Goal: Task Accomplishment & Management: Complete application form

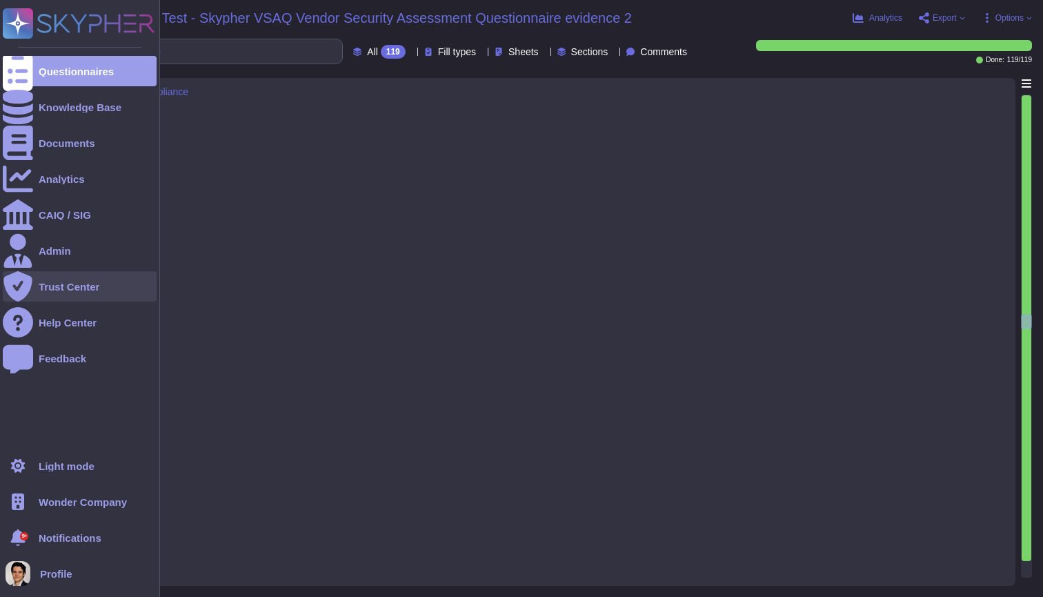
type textarea "Yes, we refrain from using customer derived data for our own purposes. We only …"
type textarea "Yes, we conduct risk assessments associated with data governance requirements a…"
type textarea "Yes, our technical, business, and executive managers are responsible for mainta…"
type textarea "Yes, we provide tenants with documentation describing our Information Security …"
type textarea "Yes, we review our Information Security Management Program (ISMP) at least once…"
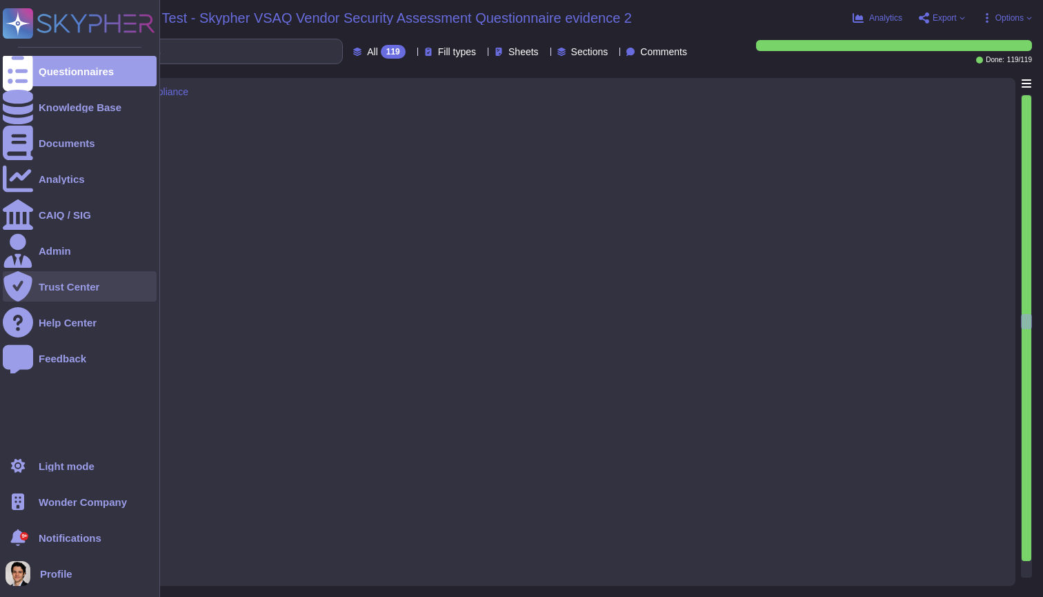
type textarea "Yes, executive and line management take formal action to support information se…"
type textarea "Yes, our information security policies and procedures are made available to all…"
type textarea "Yes, information security policies are authorized by the organization's busines…"
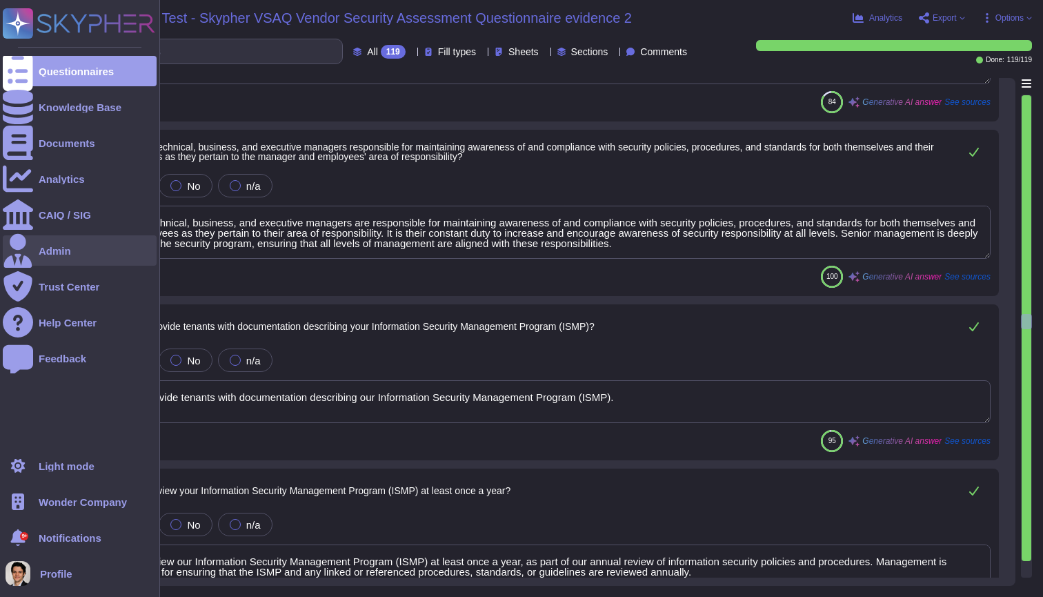
click at [48, 256] on div "Admin" at bounding box center [80, 250] width 154 height 30
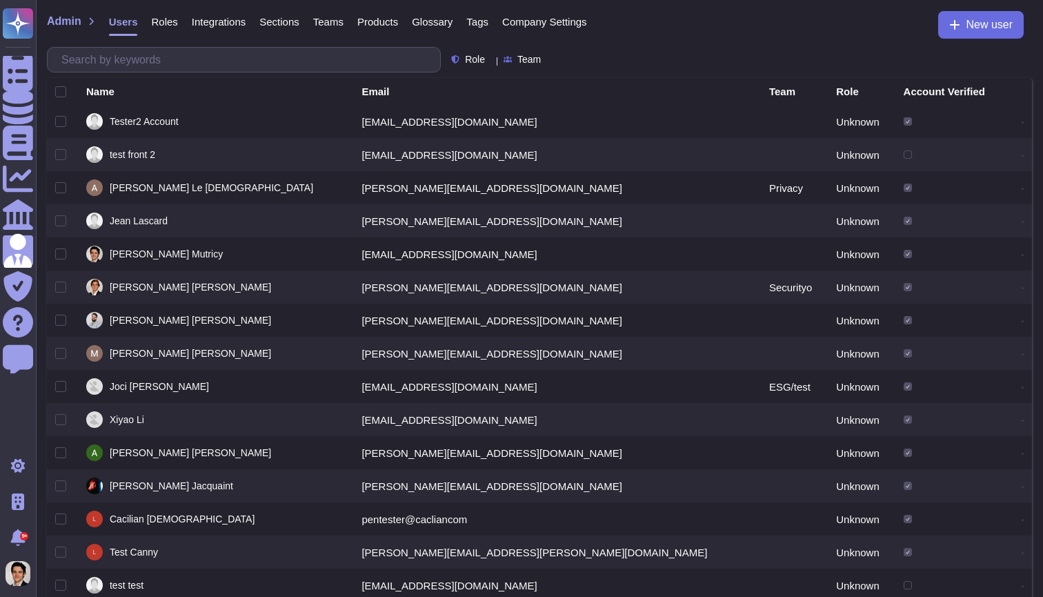
click at [172, 23] on span "Roles" at bounding box center [164, 22] width 26 height 10
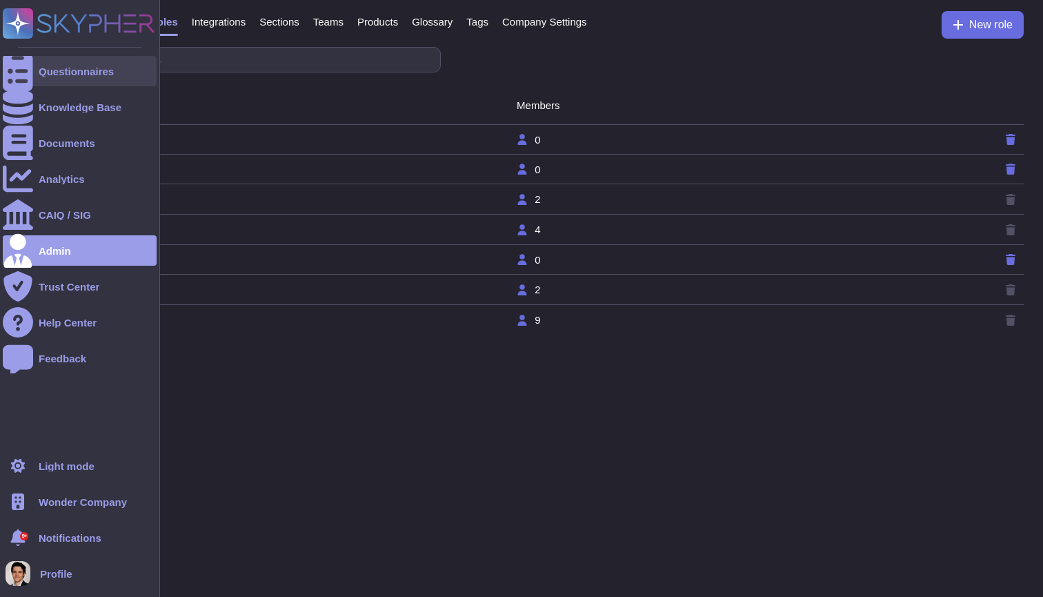
click at [31, 72] on div at bounding box center [18, 71] width 30 height 30
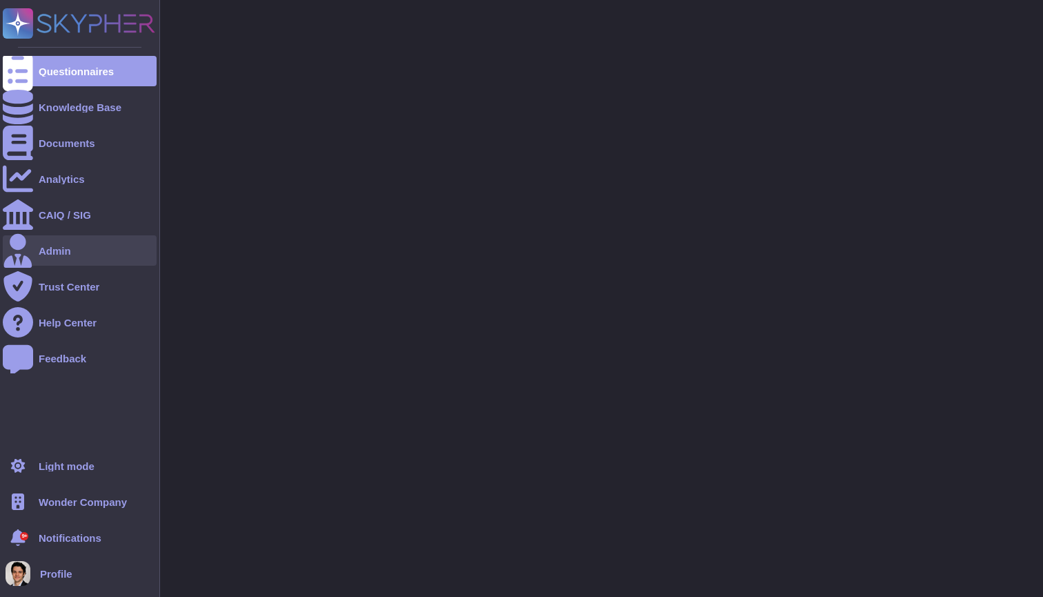
click at [28, 245] on div at bounding box center [18, 250] width 30 height 30
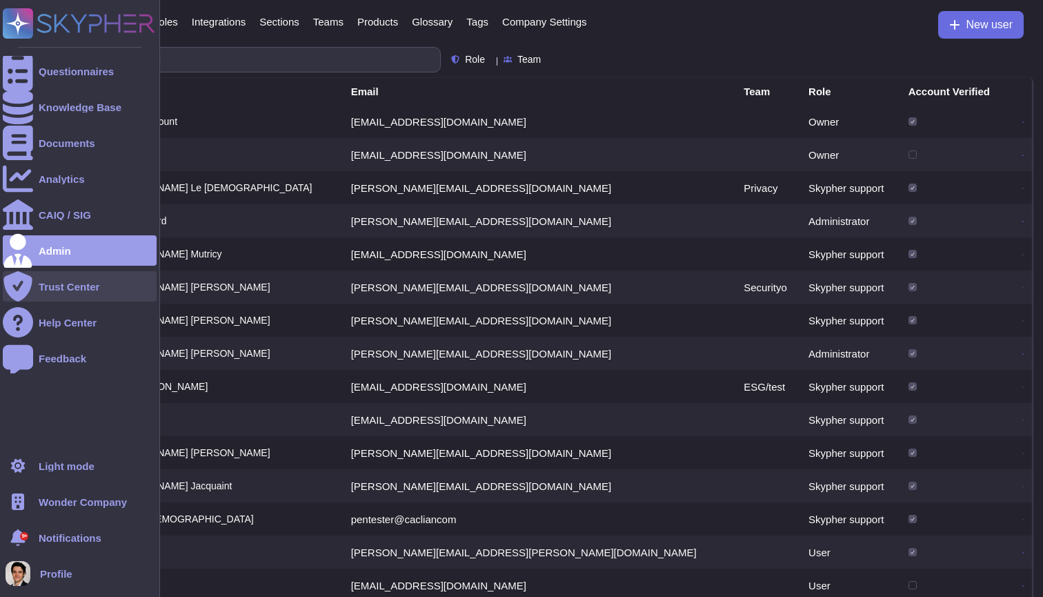
click at [74, 290] on div "Trust Center" at bounding box center [69, 286] width 61 height 10
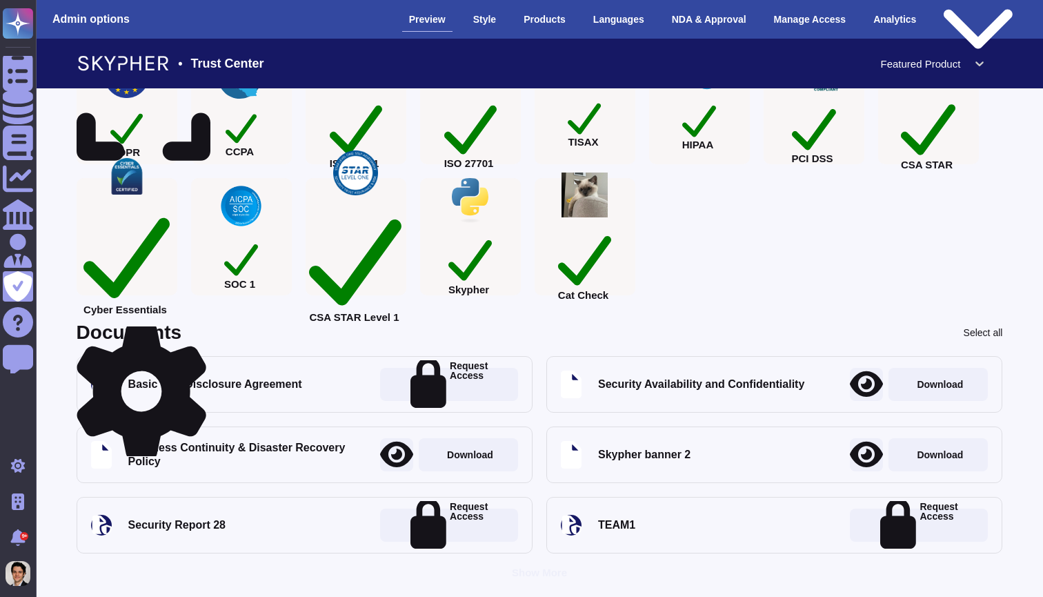
scroll to position [302, 0]
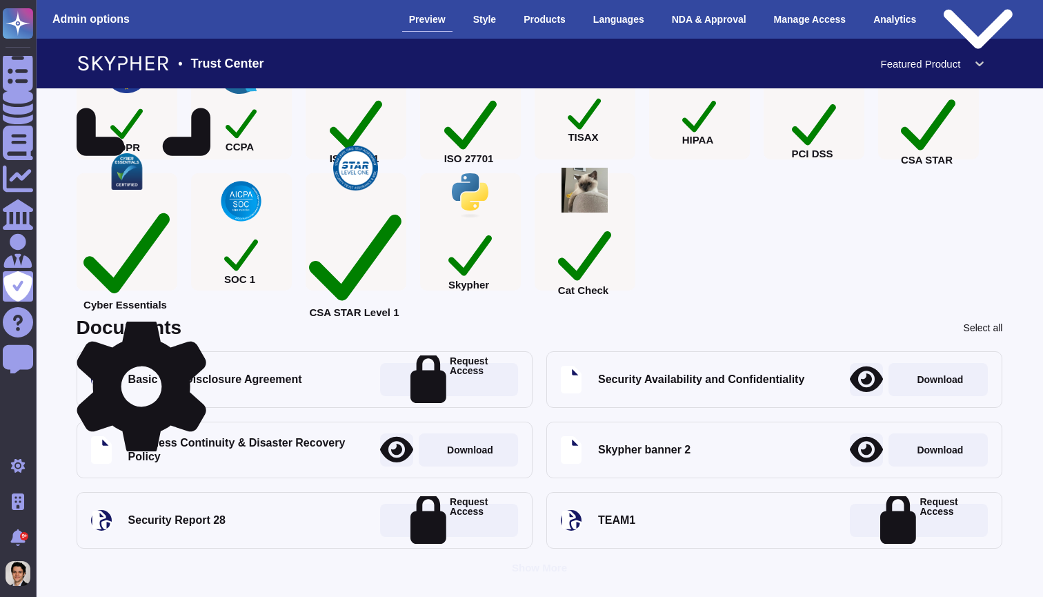
click at [200, 329] on icon at bounding box center [142, 387] width 130 height 130
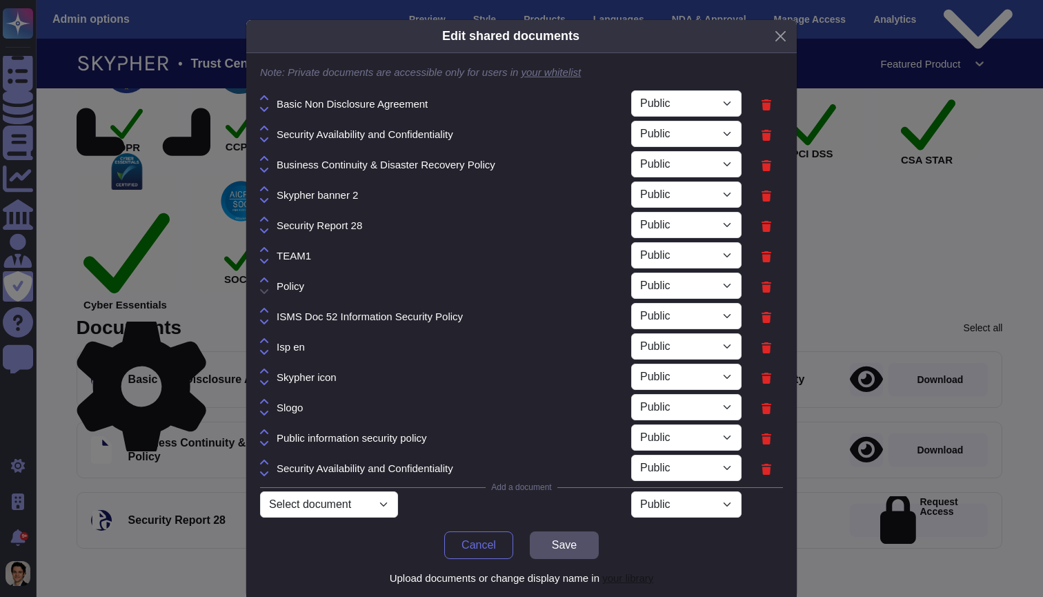
select select "PRIVATE"
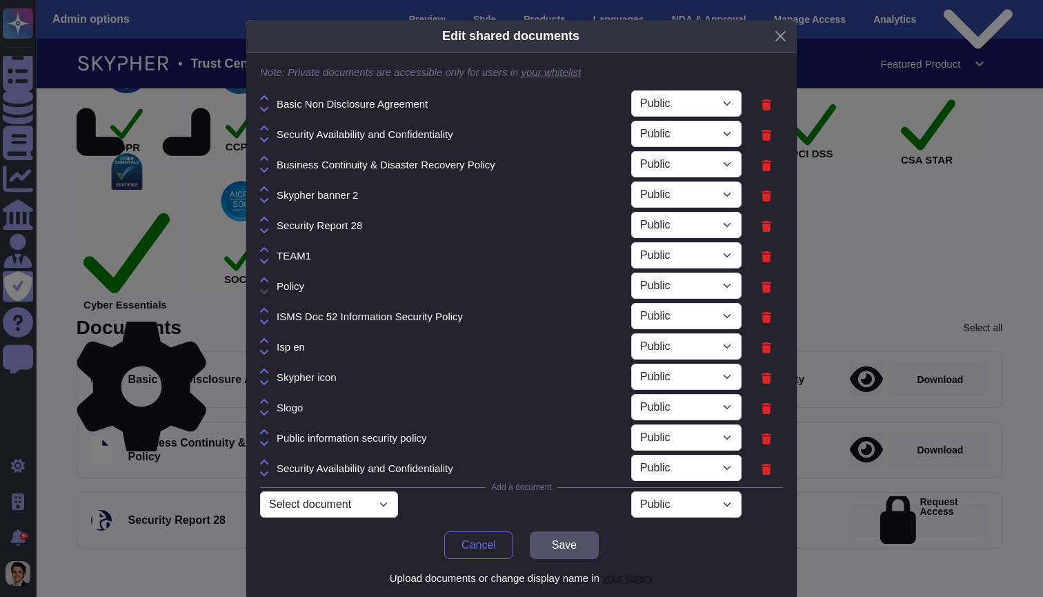
select select "PRIVATE"
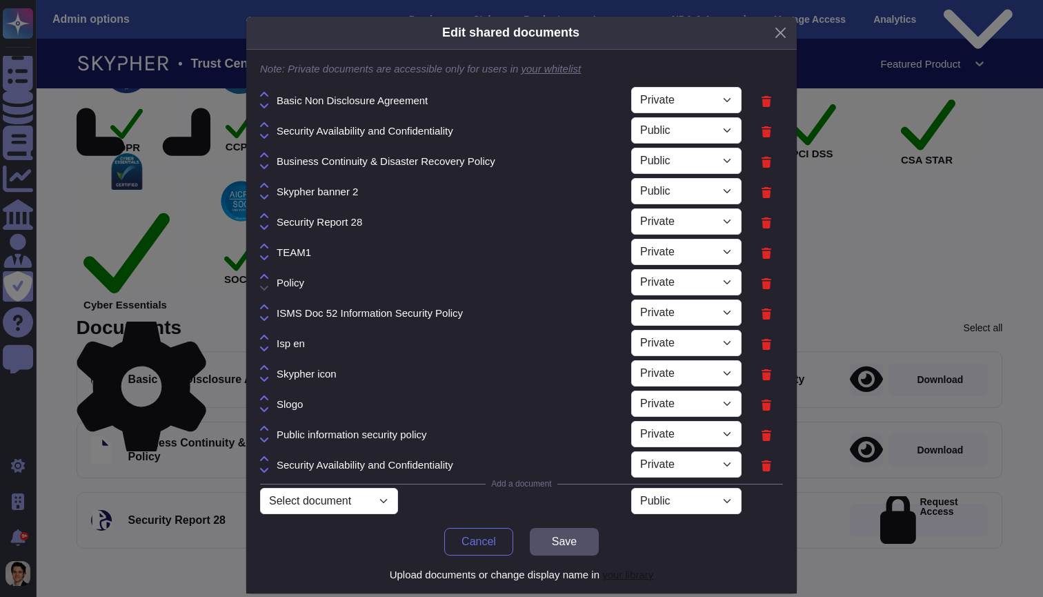
scroll to position [0, 0]
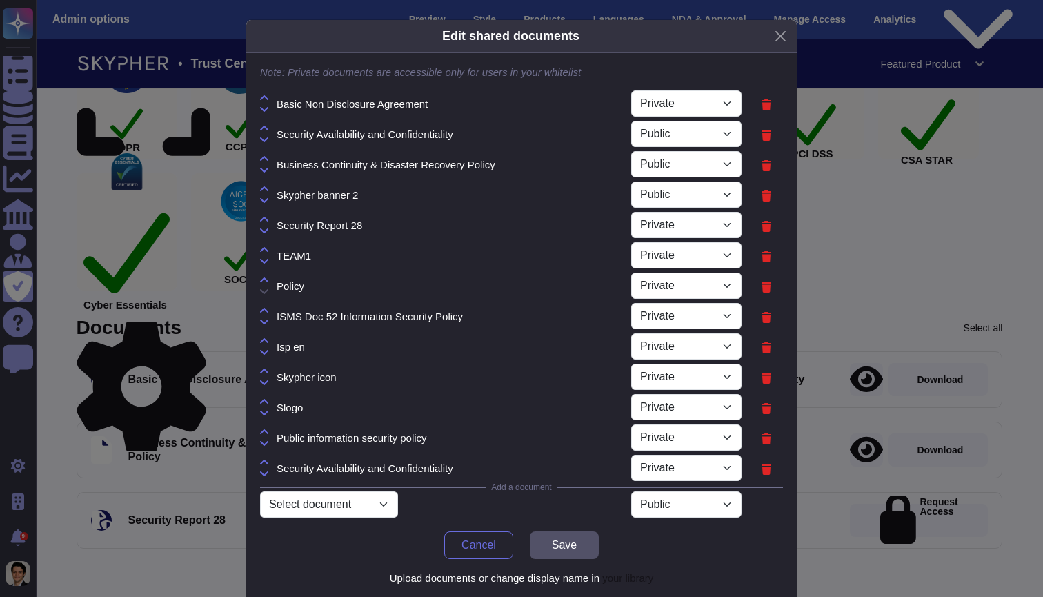
click at [194, 191] on div "Edit shared documents Note: Private documents are accessible only for users in …" at bounding box center [521, 298] width 1043 height 597
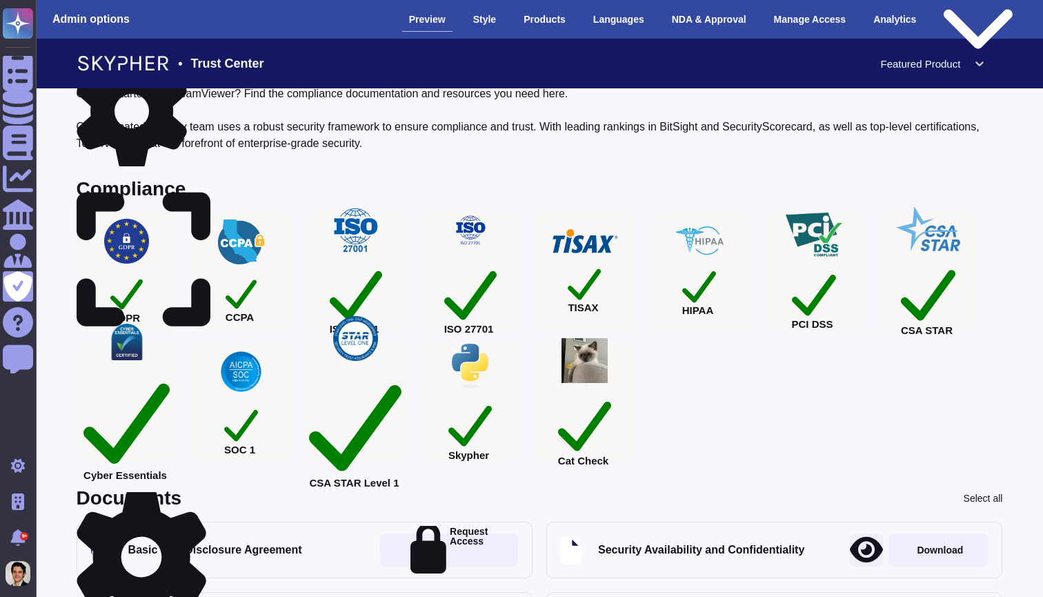
scroll to position [153, 0]
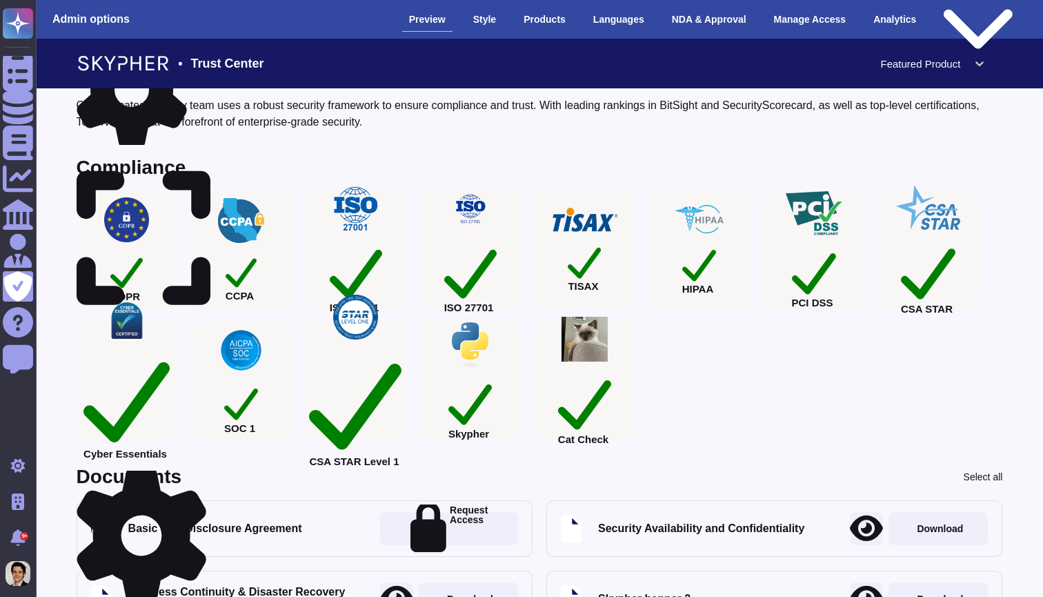
click at [861, 524] on icon at bounding box center [866, 528] width 33 height 30
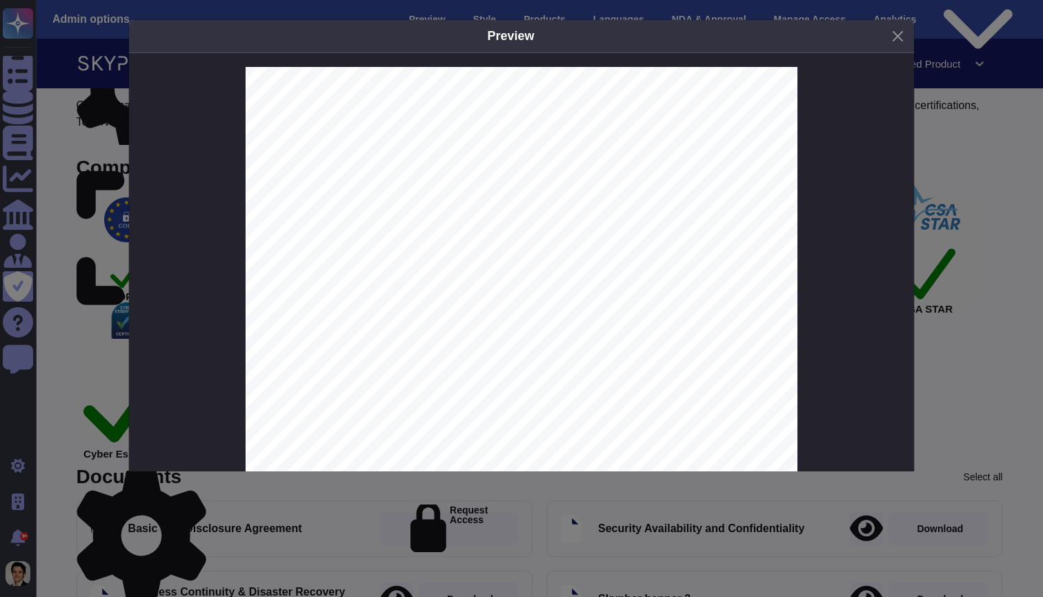
click at [1027, 297] on div "Preview Security, Availability and Con fi dentiality Policy Manual Skypher, Inc…" at bounding box center [521, 235] width 1043 height 471
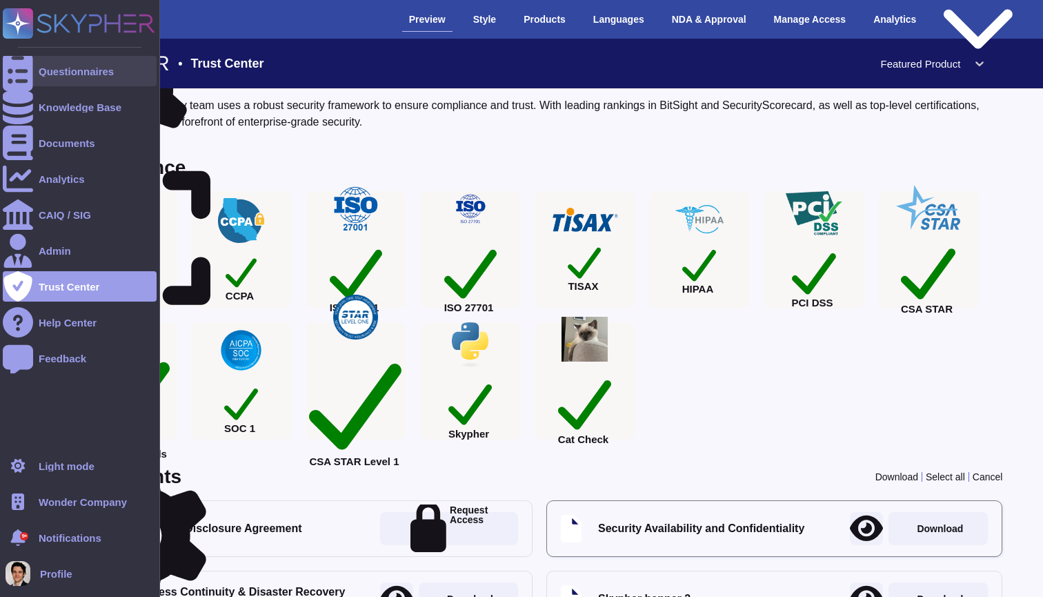
click at [10, 79] on div at bounding box center [18, 71] width 30 height 30
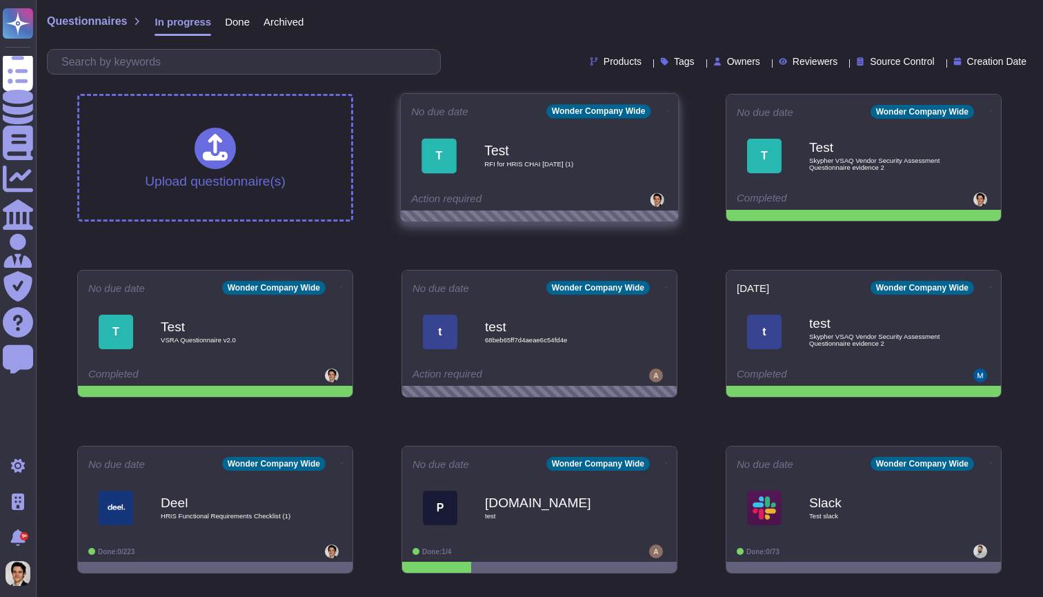
click at [666, 109] on icon at bounding box center [667, 110] width 3 height 3
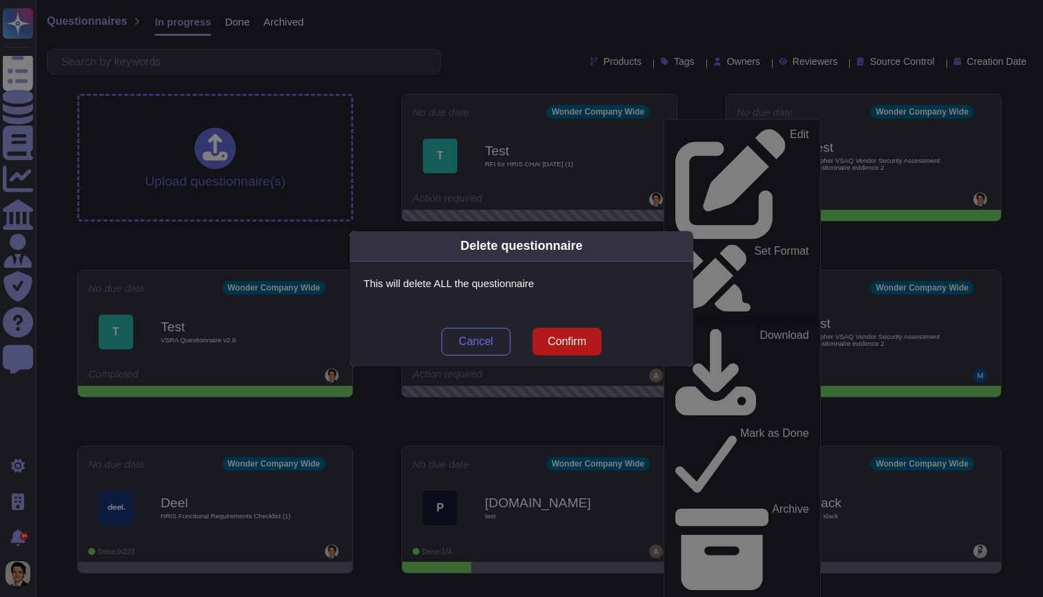
click at [576, 348] on button "Confirm" at bounding box center [567, 342] width 69 height 28
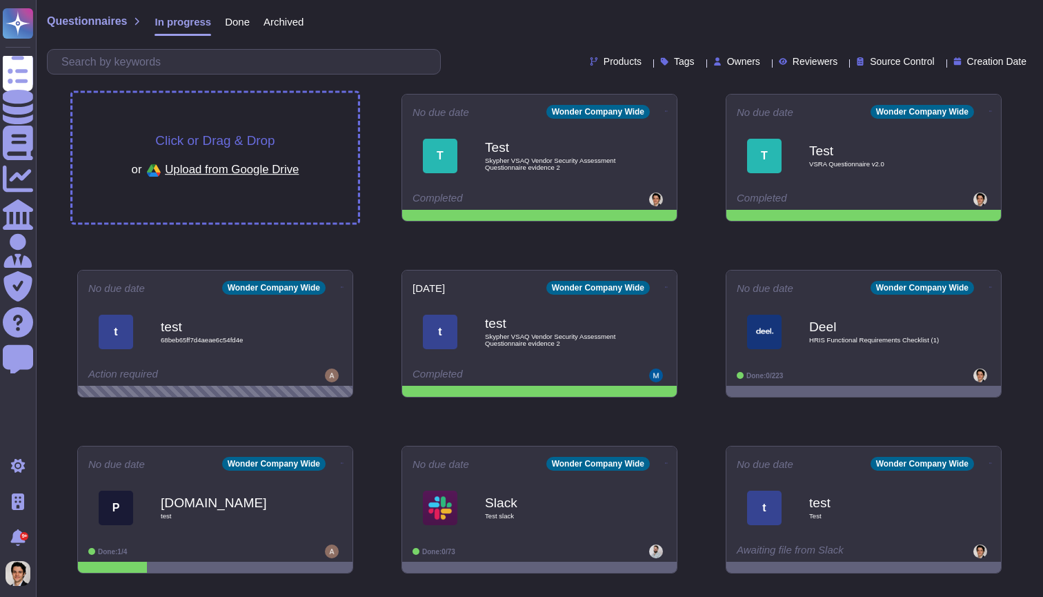
click at [295, 123] on div "Click or Drag & Drop or Upload from Google Drive" at bounding box center [215, 158] width 286 height 130
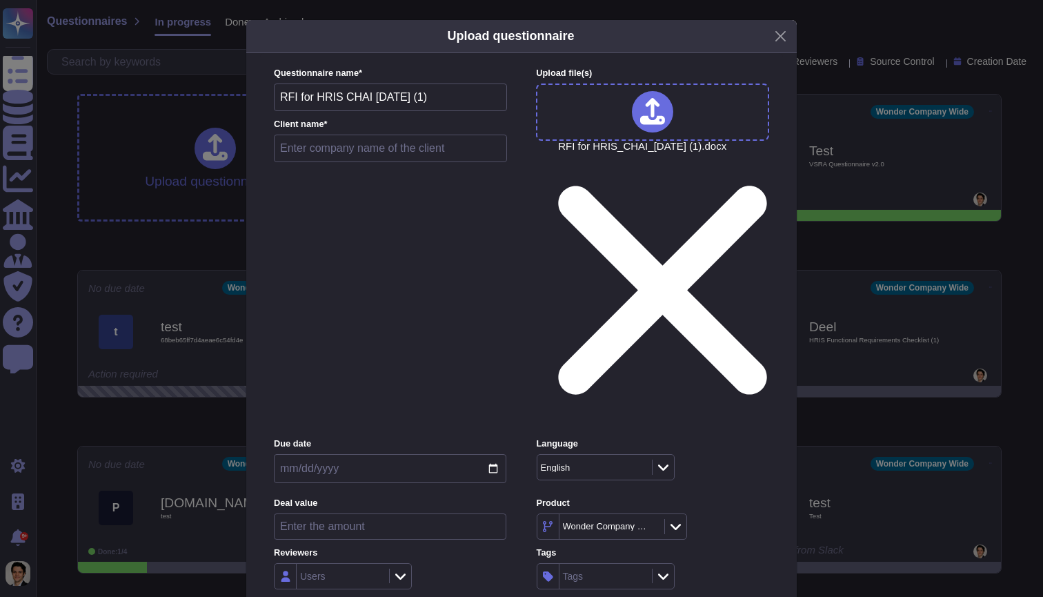
click at [444, 161] on input "text" at bounding box center [390, 149] width 233 height 28
type input "Test"
click at [375, 437] on div "Due date" at bounding box center [390, 463] width 233 height 52
click at [448, 513] on input "number" at bounding box center [390, 526] width 233 height 26
type input "10"
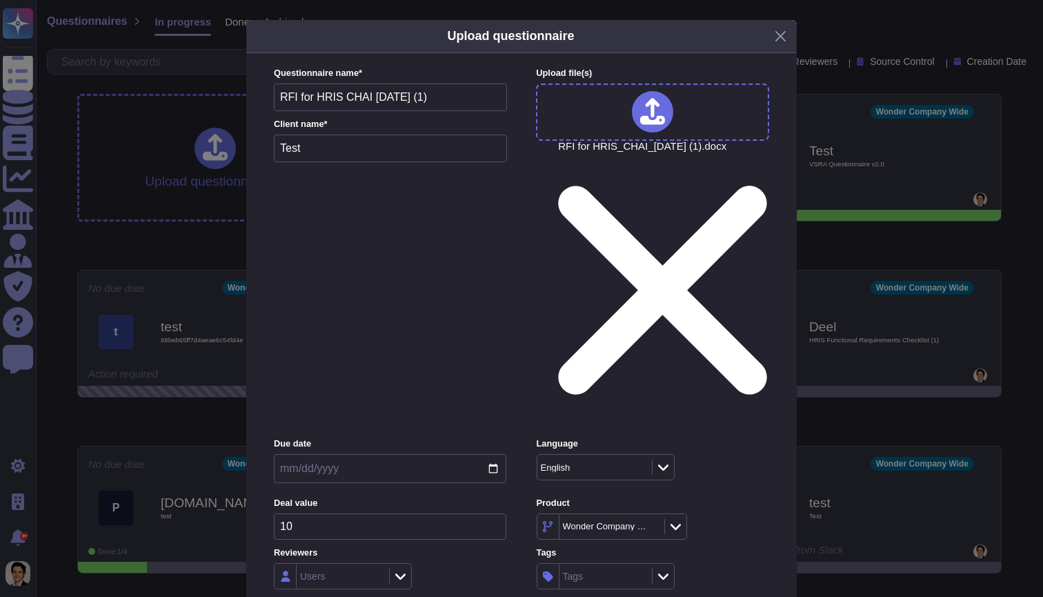
click at [379, 437] on div "Mid (100 < 250 users)" at bounding box center [342, 451] width 123 height 31
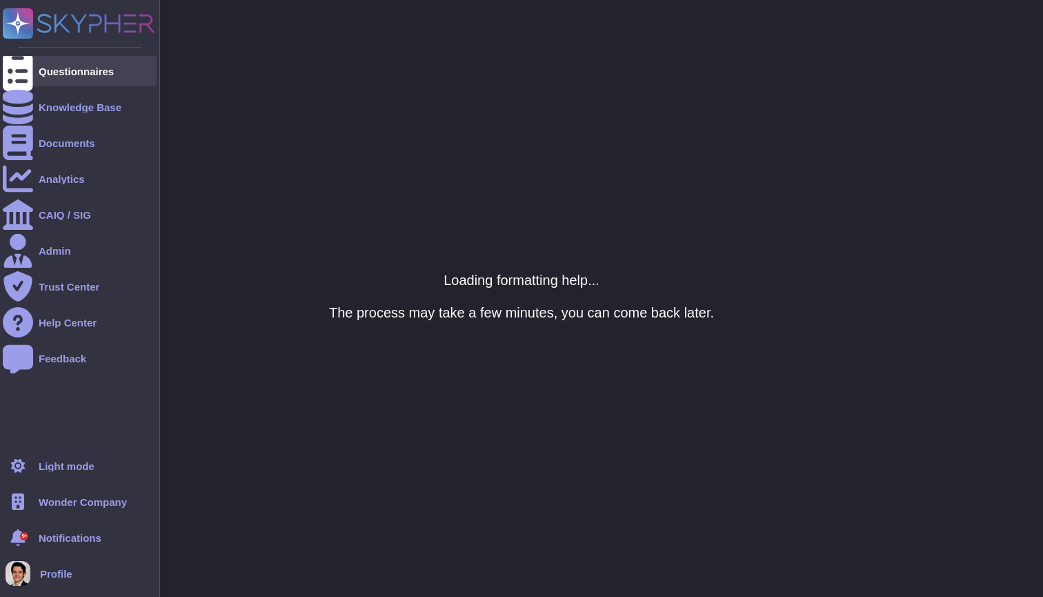
click at [38, 83] on div "Questionnaires" at bounding box center [80, 71] width 154 height 30
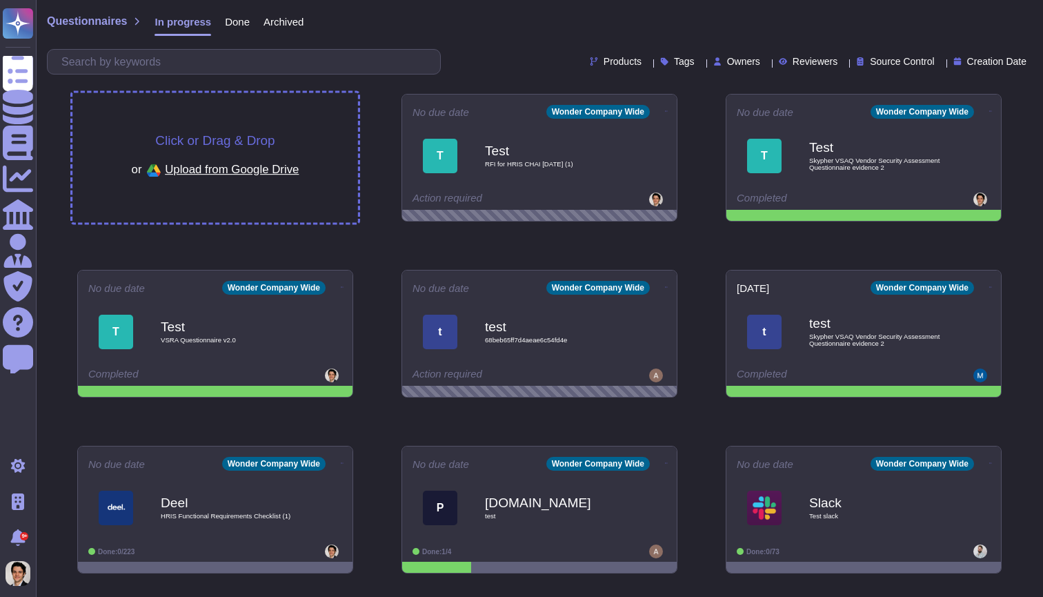
click at [293, 148] on div "Click or Drag & Drop or Upload from Google Drive" at bounding box center [216, 158] width 168 height 48
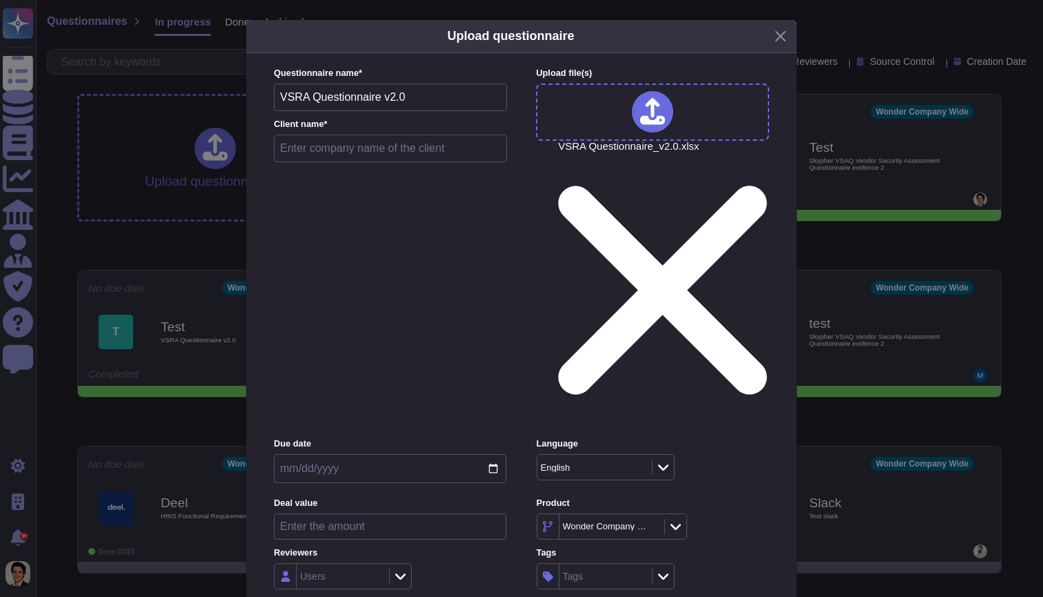
click at [384, 160] on input "text" at bounding box center [390, 149] width 233 height 28
type input "Test"
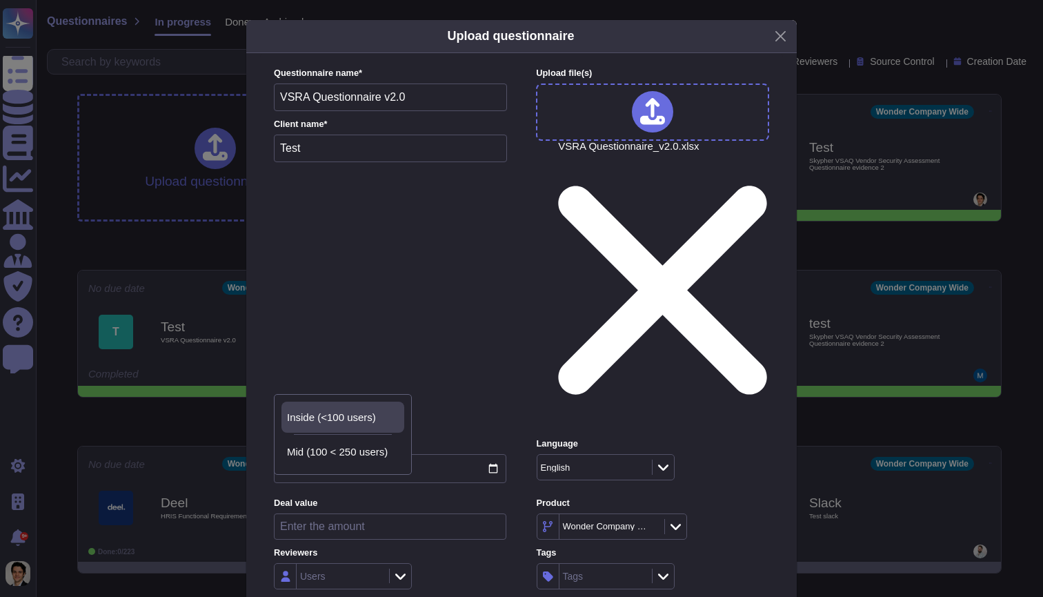
click at [387, 408] on div "Inside (<100 users)" at bounding box center [342, 417] width 123 height 31
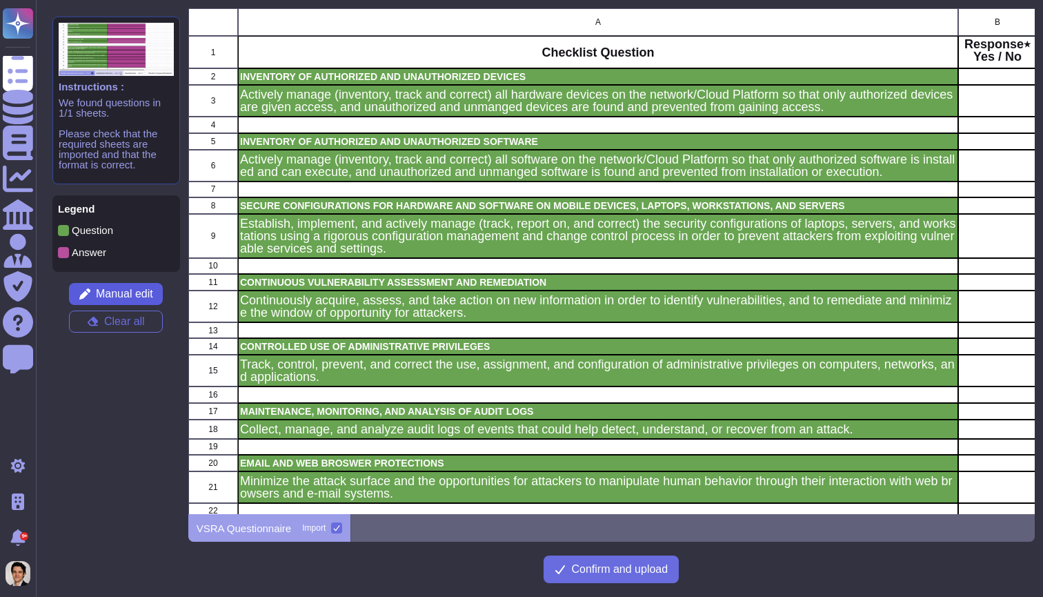
click at [138, 297] on span "Manual edit" at bounding box center [124, 293] width 57 height 11
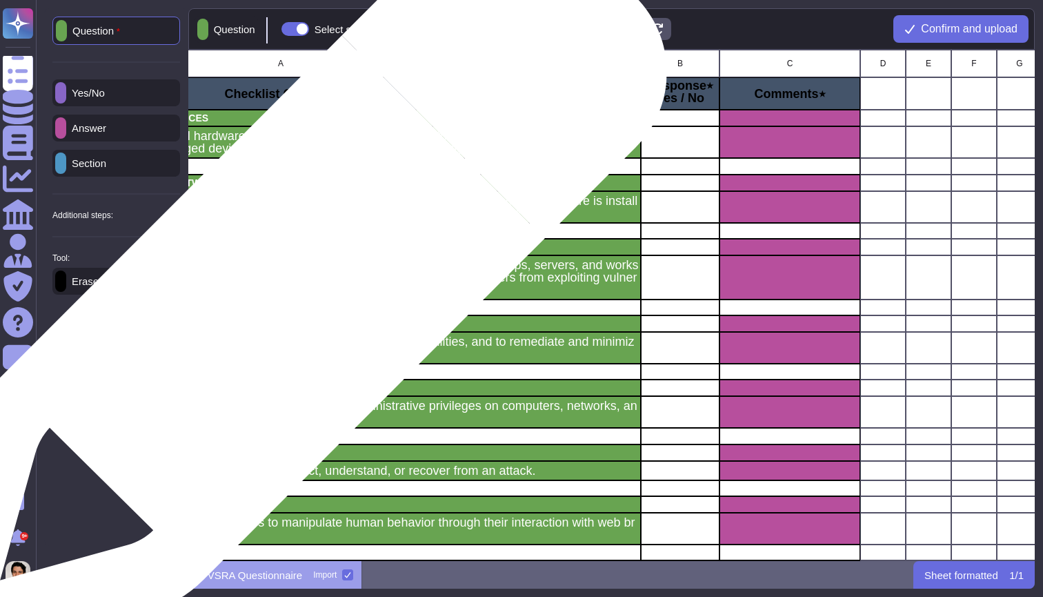
scroll to position [0, 326]
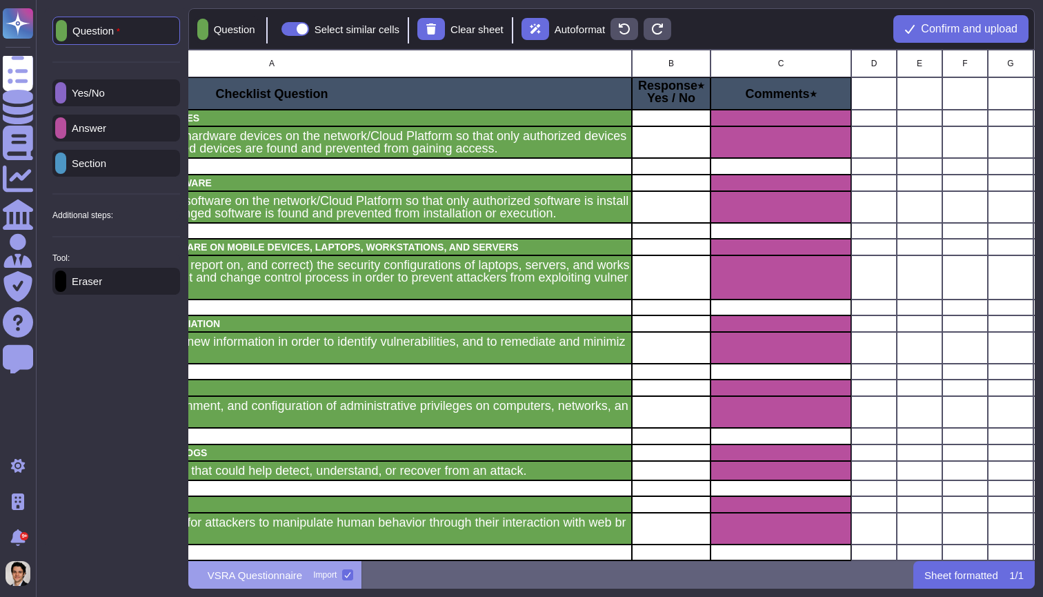
click at [81, 92] on p "Yes/No" at bounding box center [85, 93] width 39 height 10
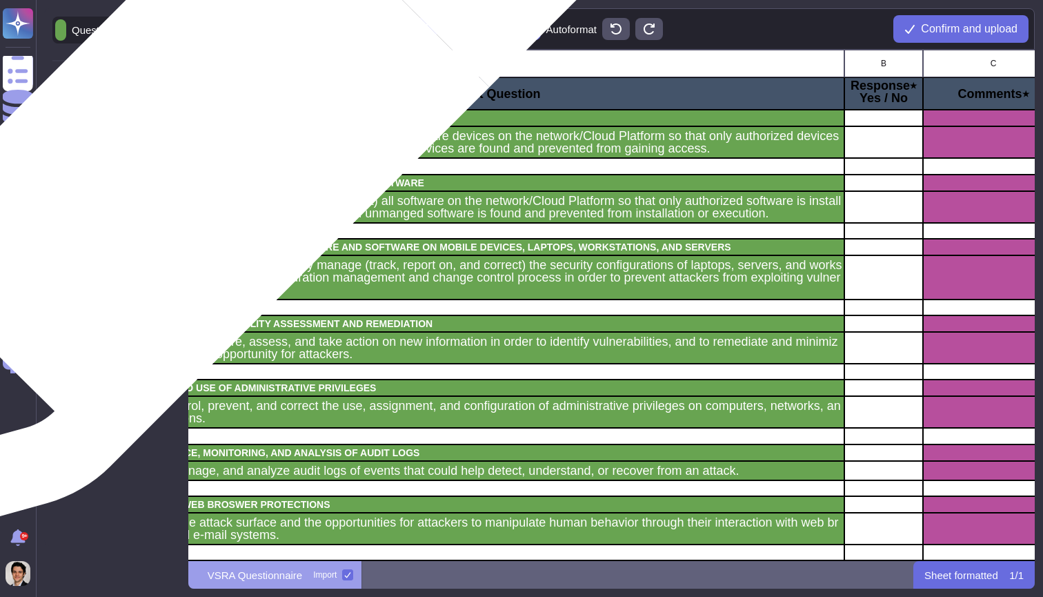
scroll to position [0, 108]
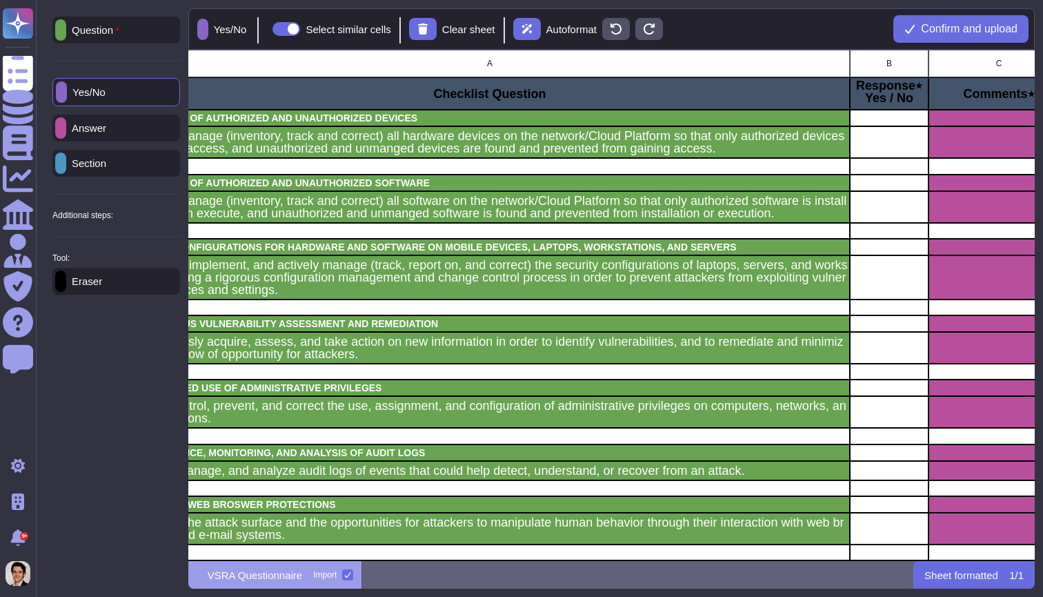
click at [111, 293] on div "Eraser" at bounding box center [116, 281] width 128 height 27
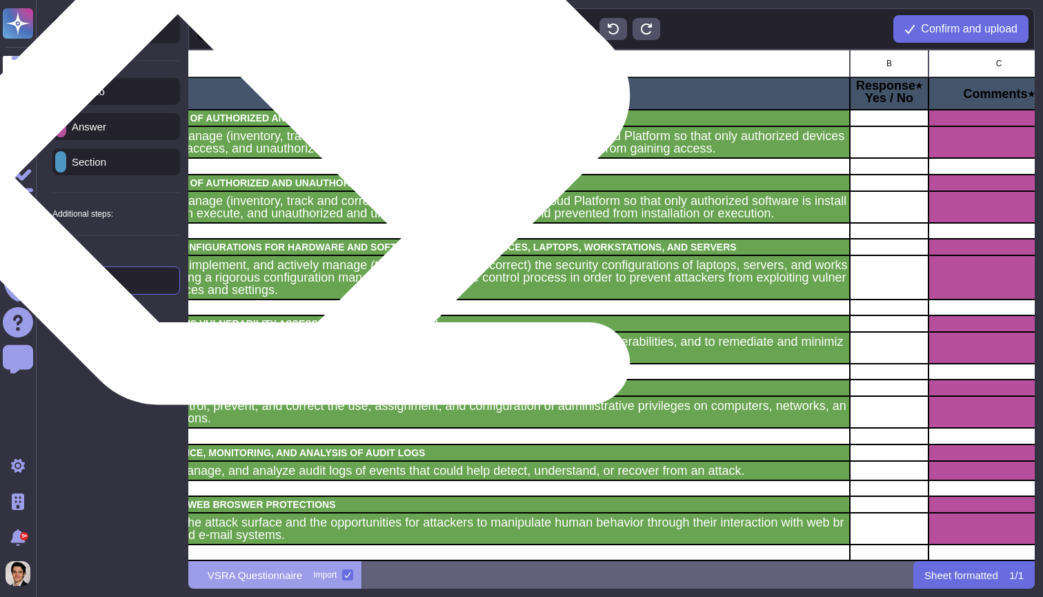
click at [295, 123] on p "INVENTORY OF AUTHORIZED AND UNAUTHORIZED DEVICES" at bounding box center [490, 118] width 716 height 10
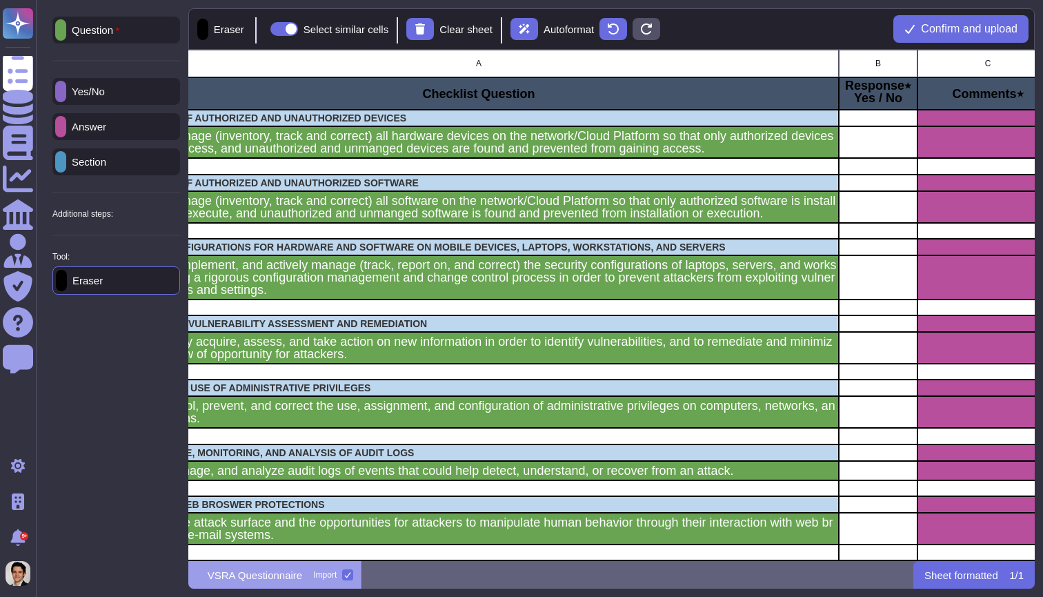
scroll to position [0, 119]
click at [119, 98] on div "Yes/No" at bounding box center [116, 91] width 128 height 27
click at [102, 286] on p "Eraser" at bounding box center [84, 281] width 36 height 10
click at [939, 148] on div "grid" at bounding box center [988, 142] width 141 height 32
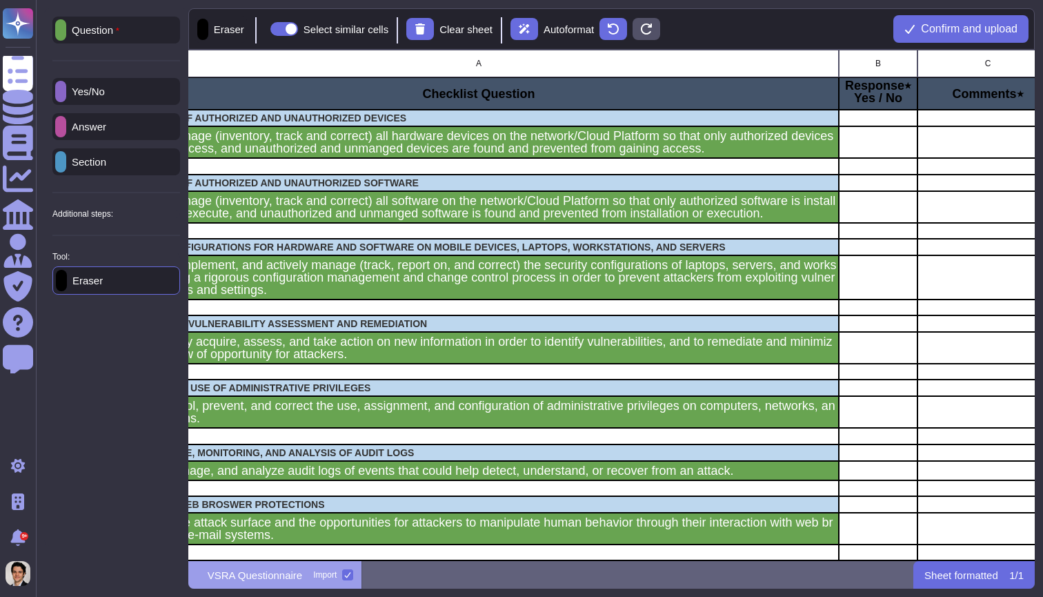
click at [106, 125] on p "Answer" at bounding box center [86, 126] width 40 height 10
click at [973, 144] on div "grid" at bounding box center [988, 142] width 141 height 32
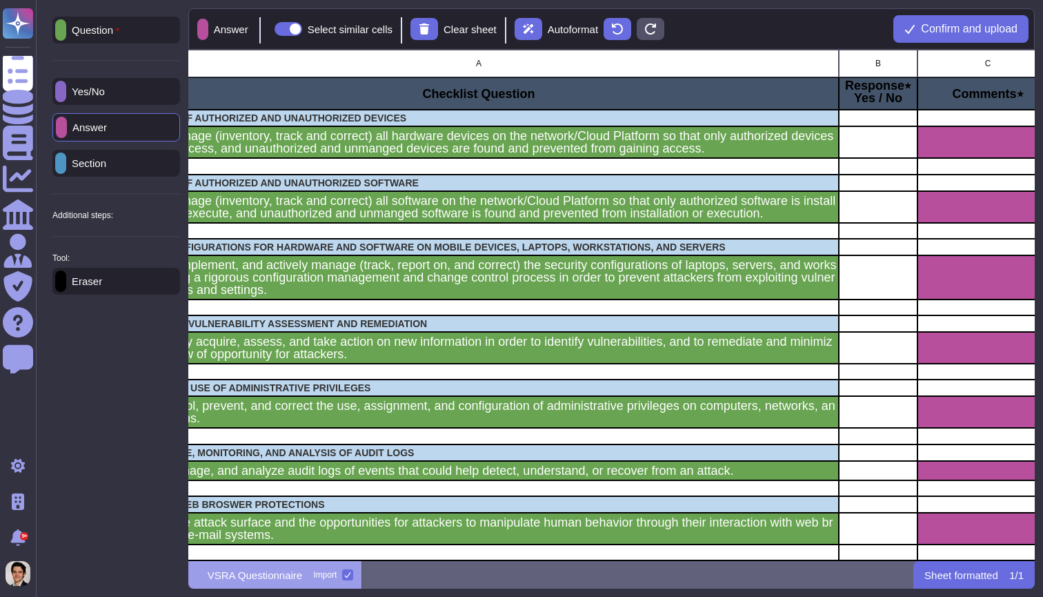
click at [119, 90] on div "Yes/No" at bounding box center [116, 91] width 128 height 27
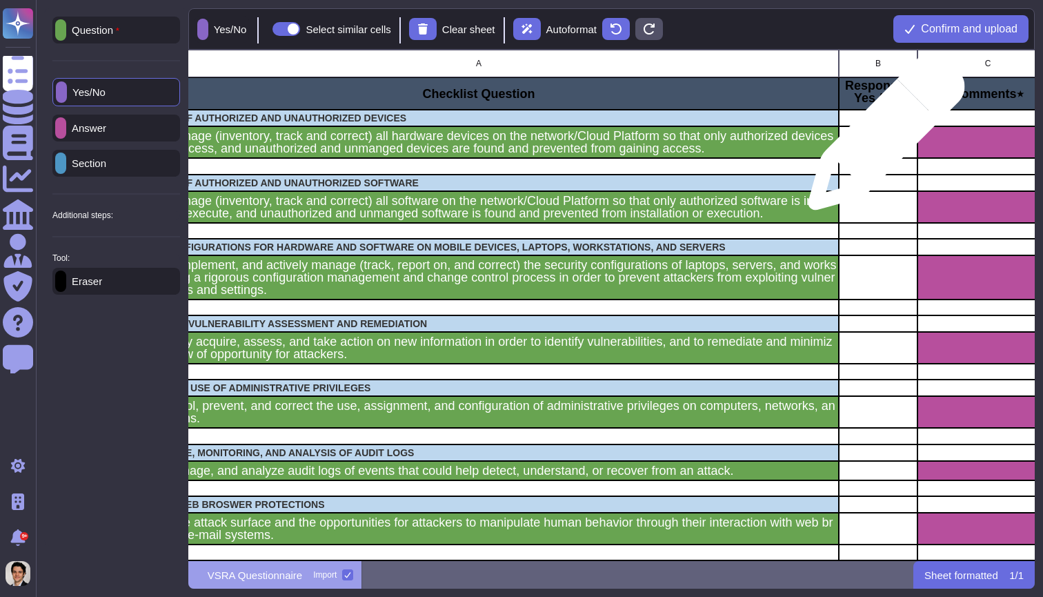
click at [880, 143] on div "grid" at bounding box center [878, 142] width 79 height 32
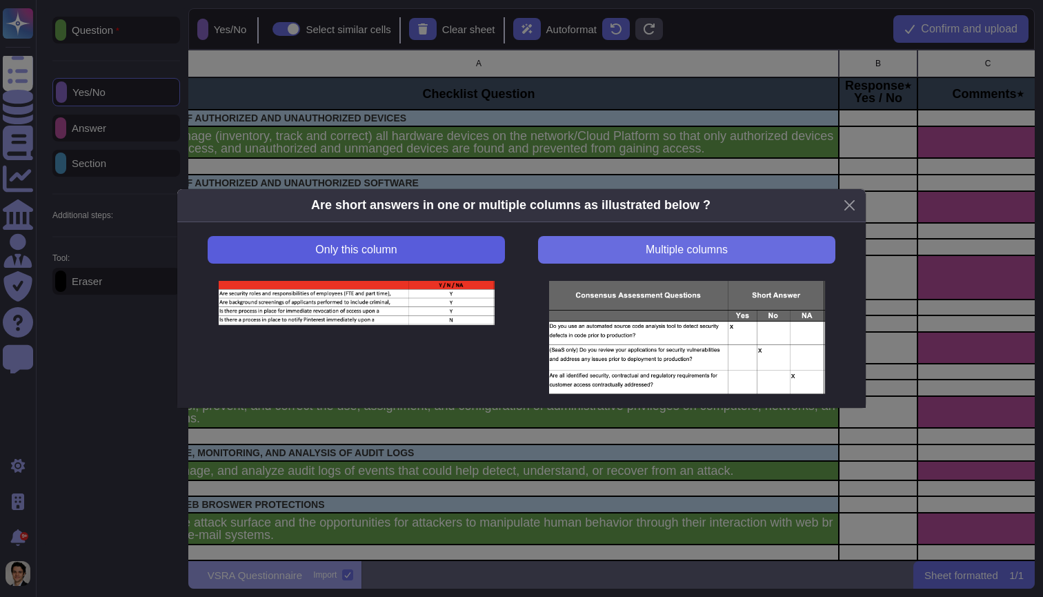
click at [471, 263] on button "Only this column" at bounding box center [356, 250] width 297 height 28
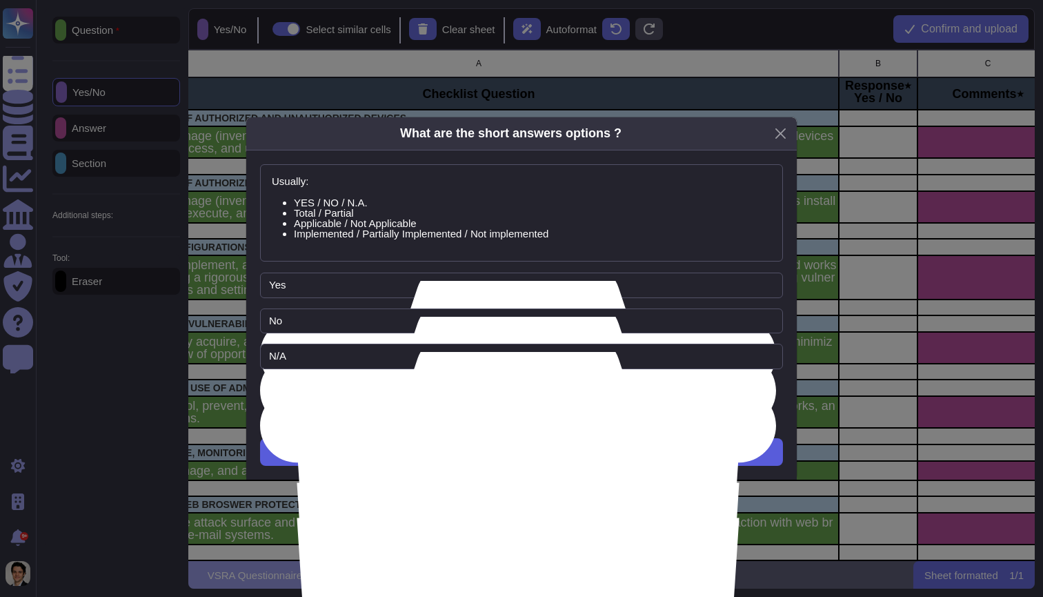
click at [506, 442] on button "Next" at bounding box center [521, 452] width 523 height 28
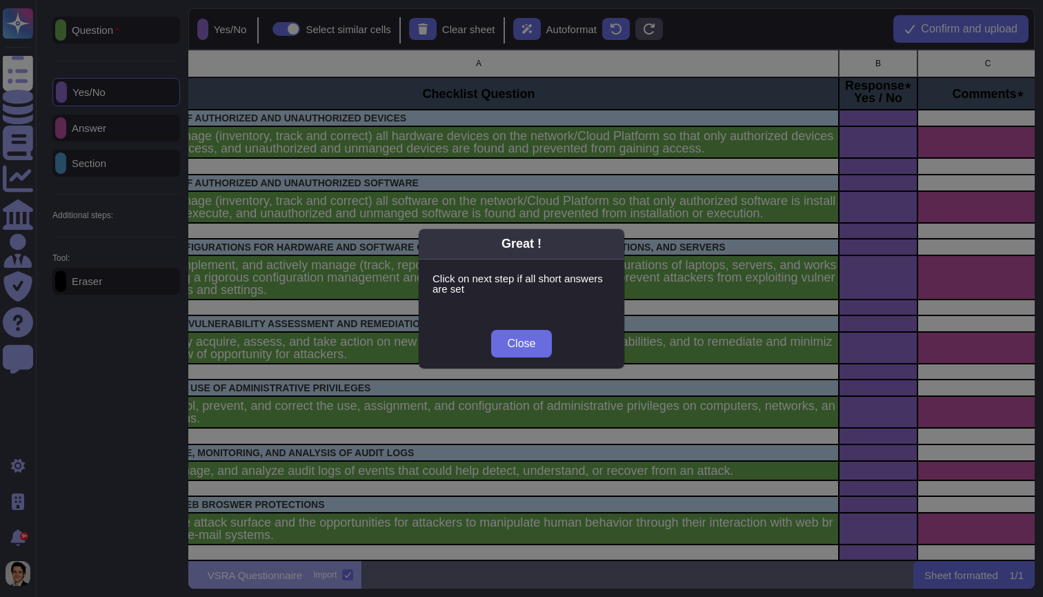
click at [564, 339] on div "Close" at bounding box center [522, 344] width 206 height 50
click at [508, 345] on span "Close" at bounding box center [522, 343] width 28 height 11
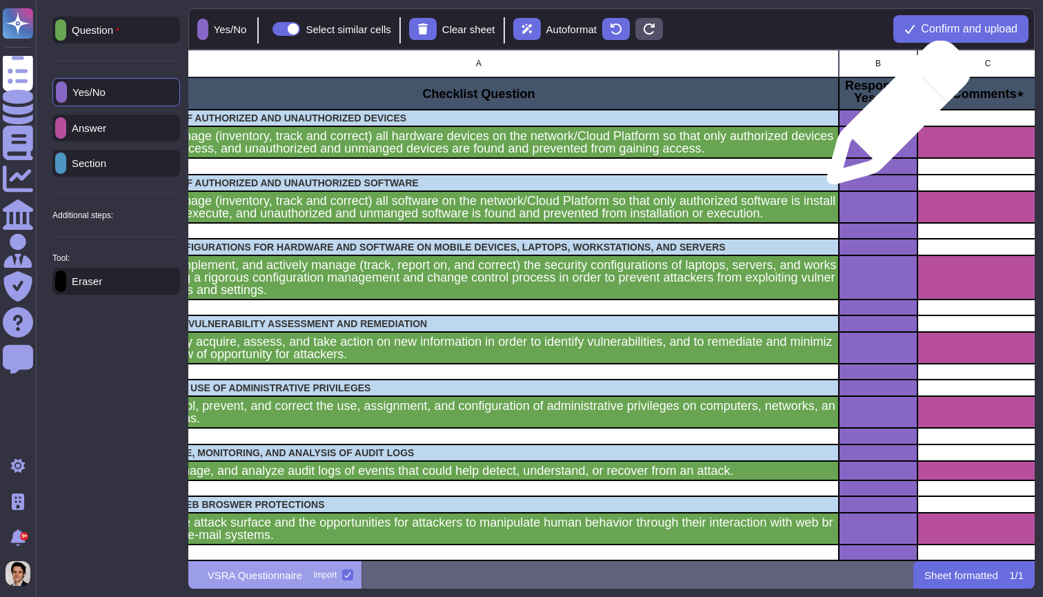
click at [893, 119] on div "grid" at bounding box center [878, 118] width 79 height 17
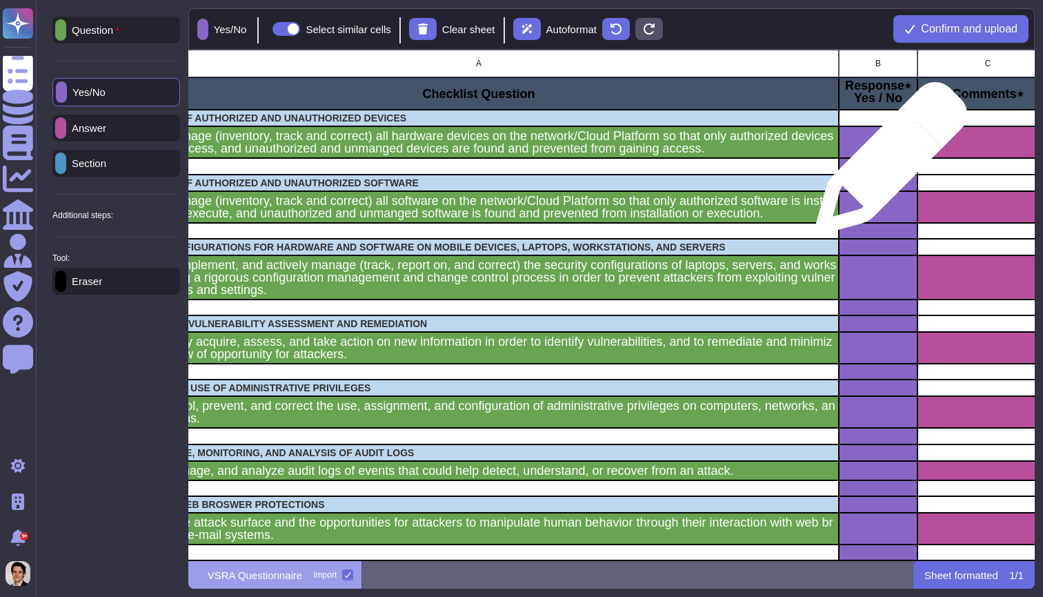
click at [884, 168] on div "grid" at bounding box center [878, 166] width 79 height 16
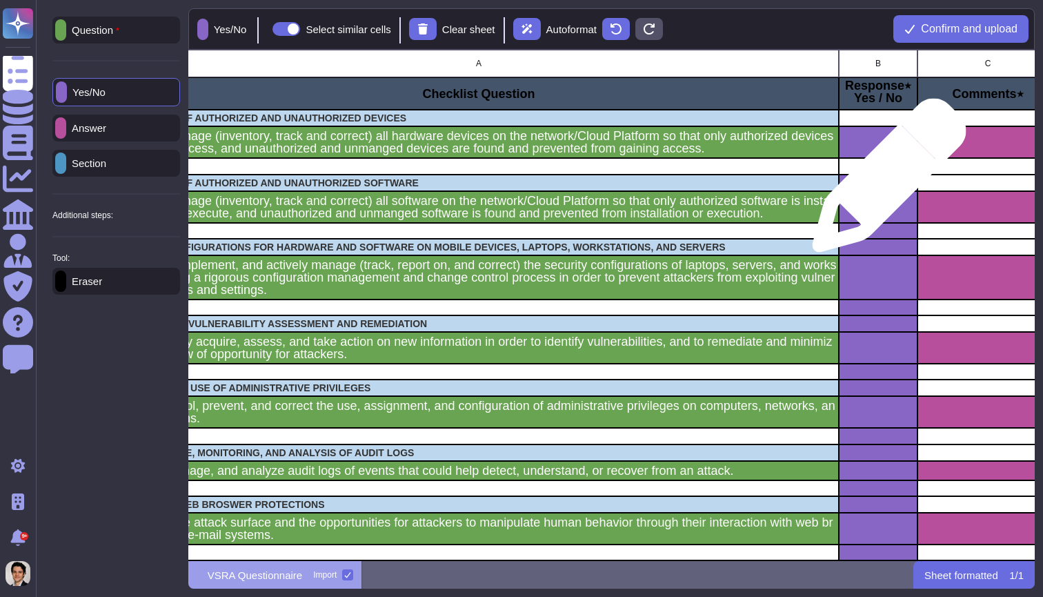
click at [884, 182] on div "grid" at bounding box center [878, 183] width 79 height 17
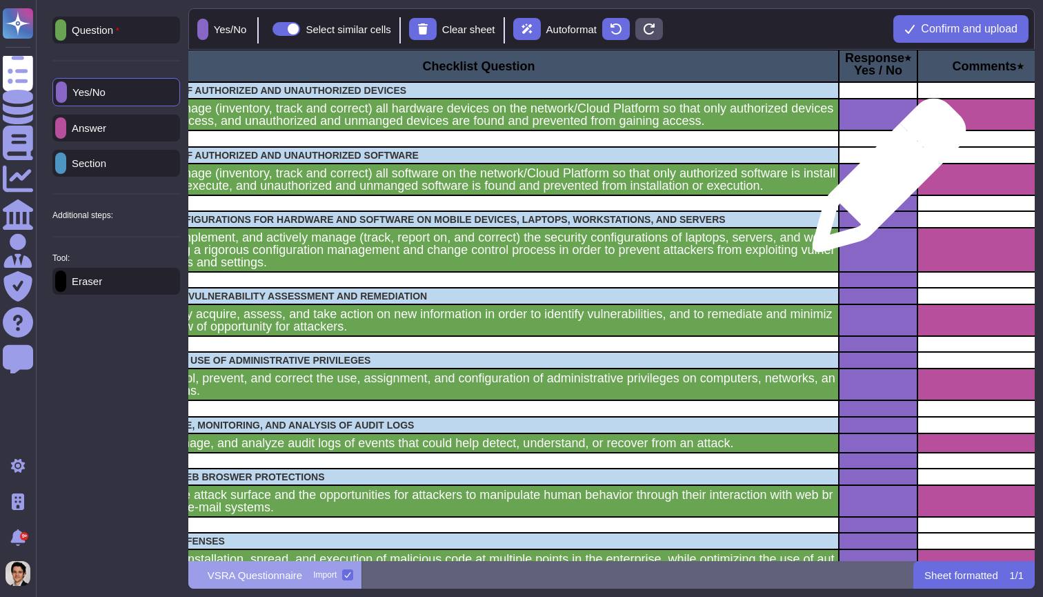
scroll to position [34, 121]
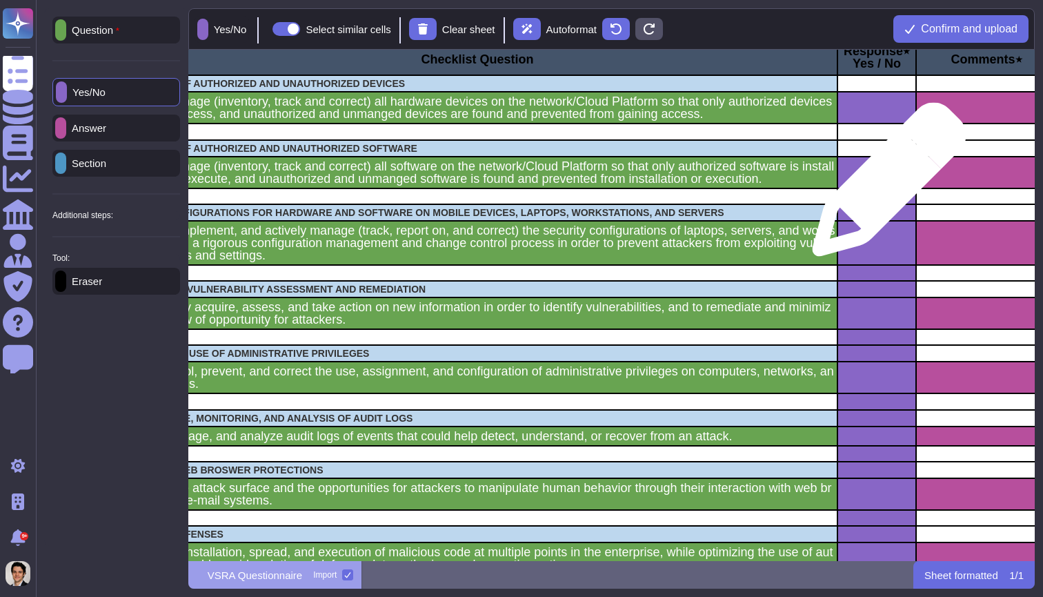
click at [882, 195] on div "grid" at bounding box center [877, 196] width 79 height 16
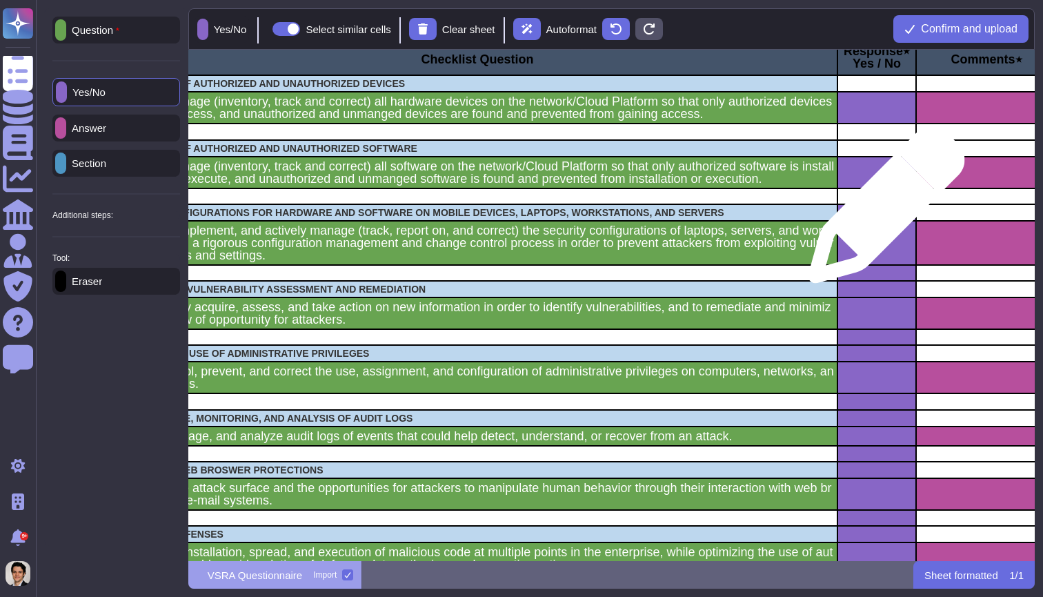
click at [881, 214] on div "grid" at bounding box center [877, 212] width 79 height 17
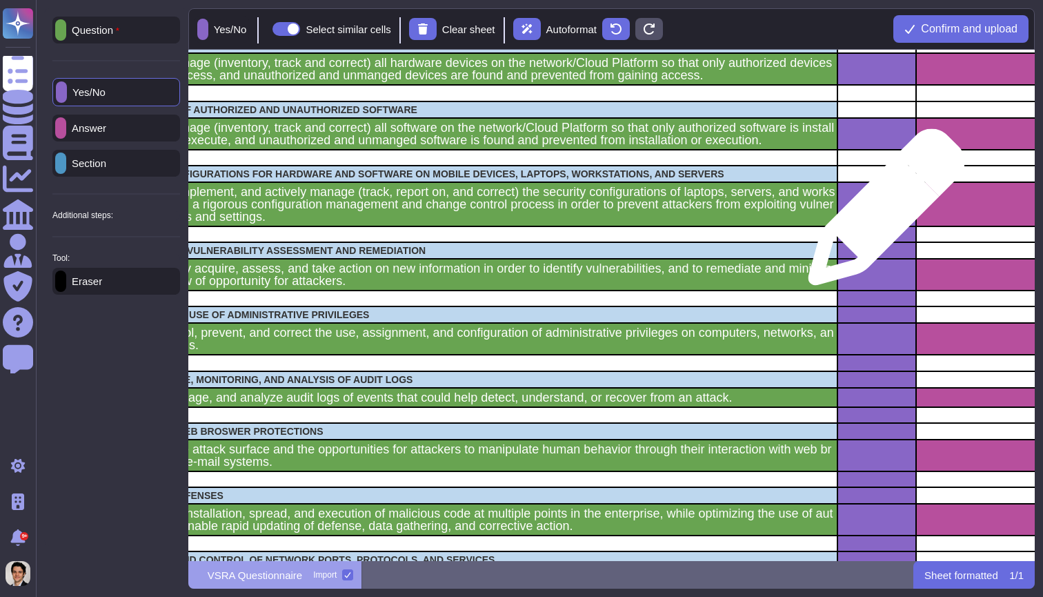
scroll to position [87, 121]
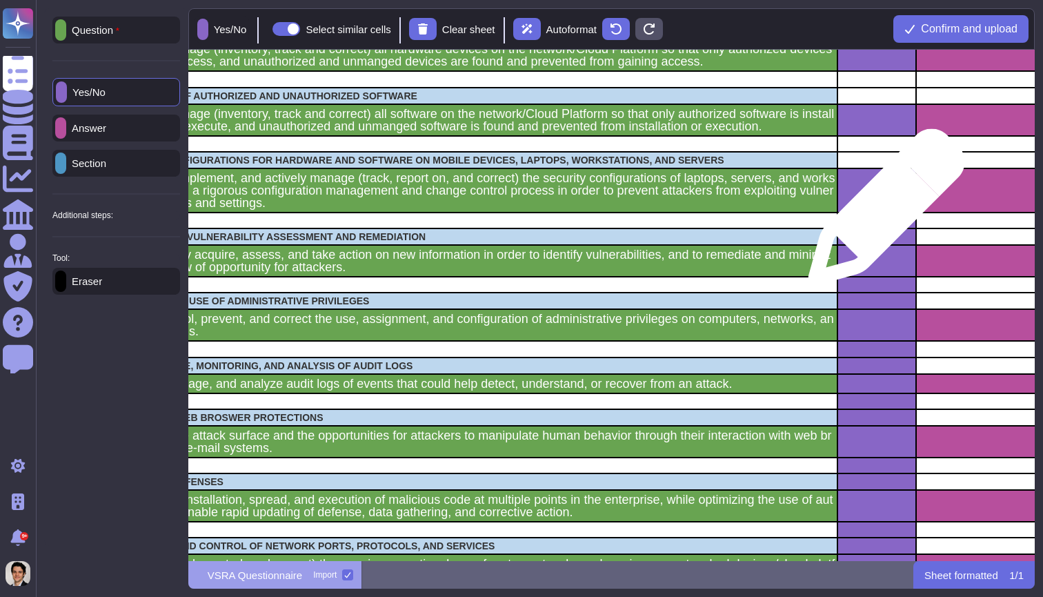
click at [881, 214] on div "grid" at bounding box center [877, 220] width 79 height 16
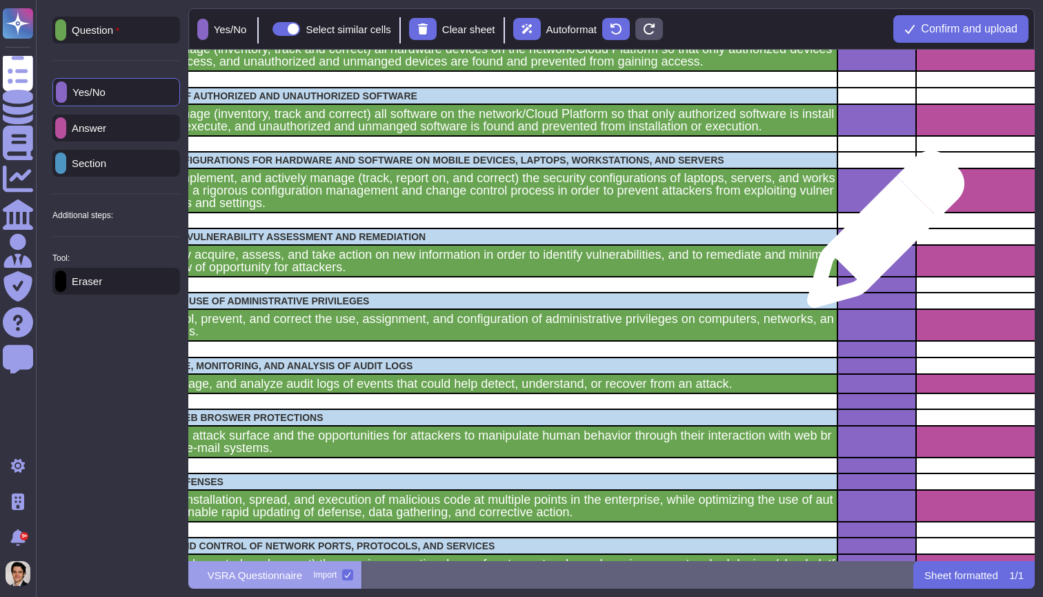
click at [880, 237] on div "grid" at bounding box center [877, 236] width 79 height 17
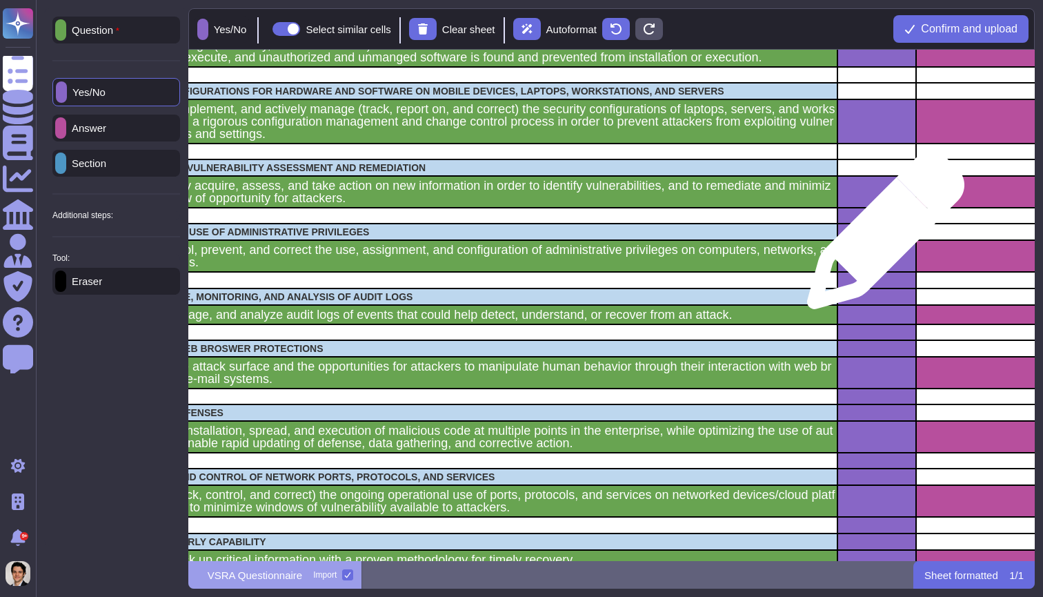
scroll to position [172, 121]
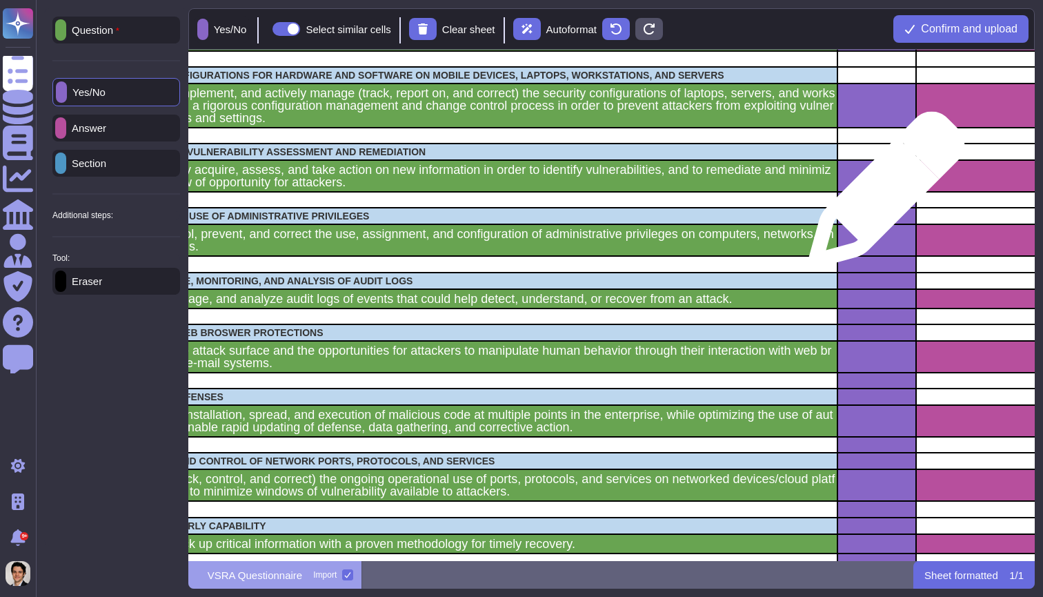
click at [882, 199] on div "grid" at bounding box center [877, 200] width 79 height 16
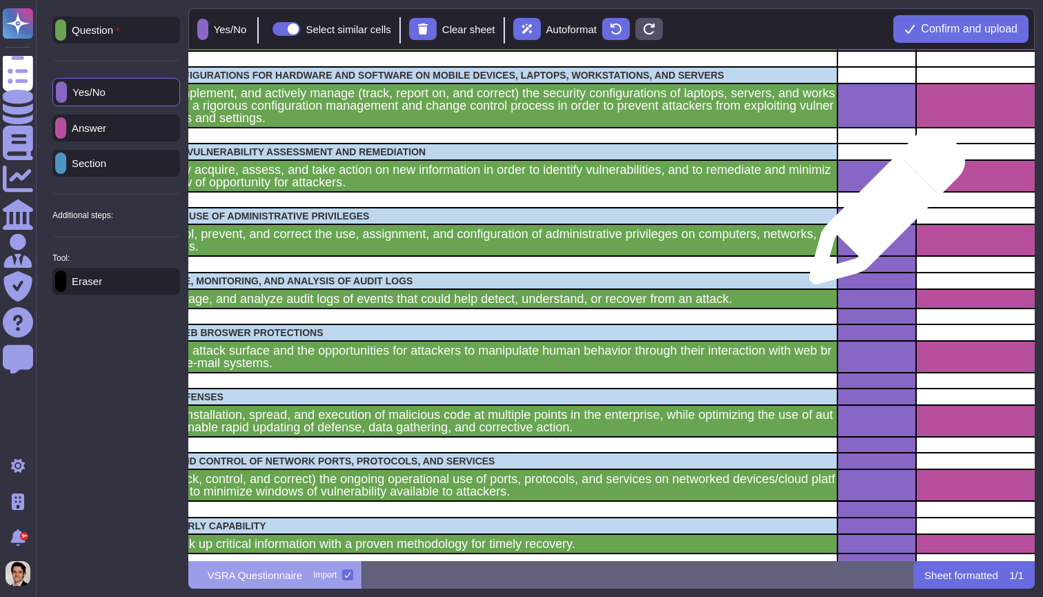
click at [882, 215] on div "grid" at bounding box center [877, 216] width 79 height 17
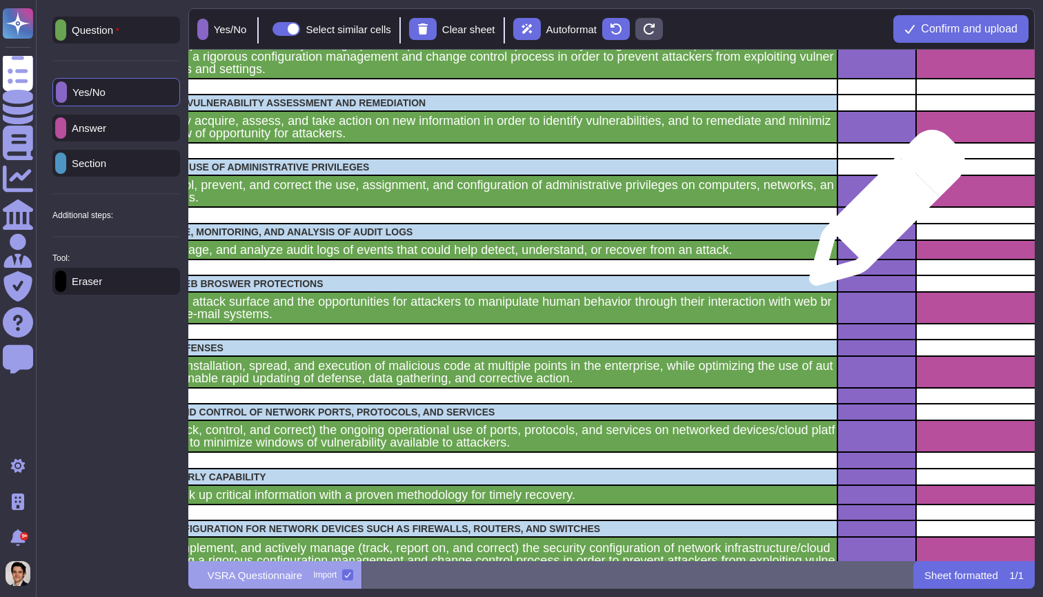
scroll to position [239, 121]
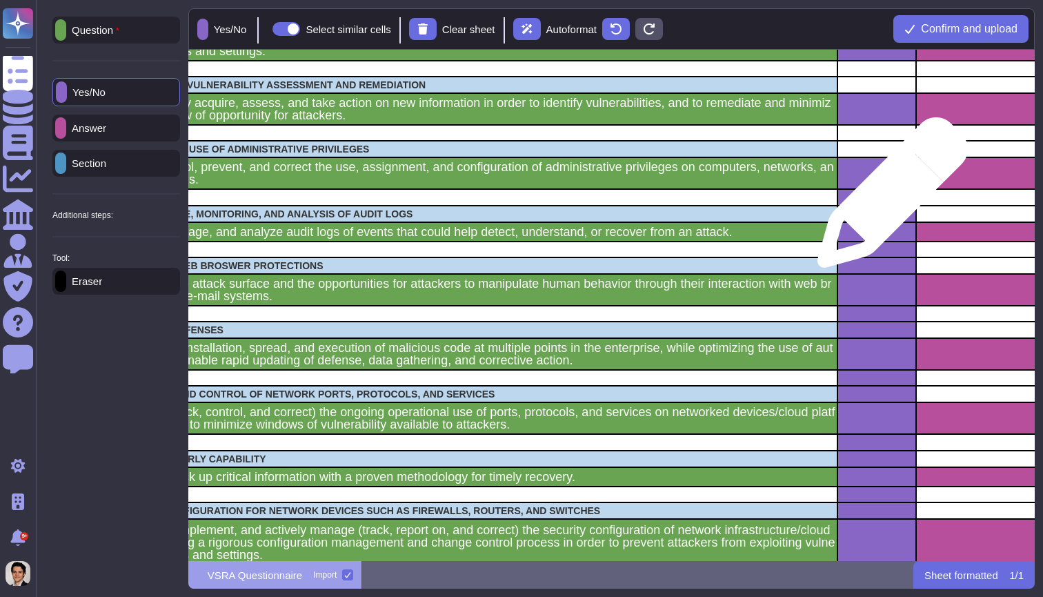
click at [887, 199] on div "grid" at bounding box center [877, 197] width 79 height 16
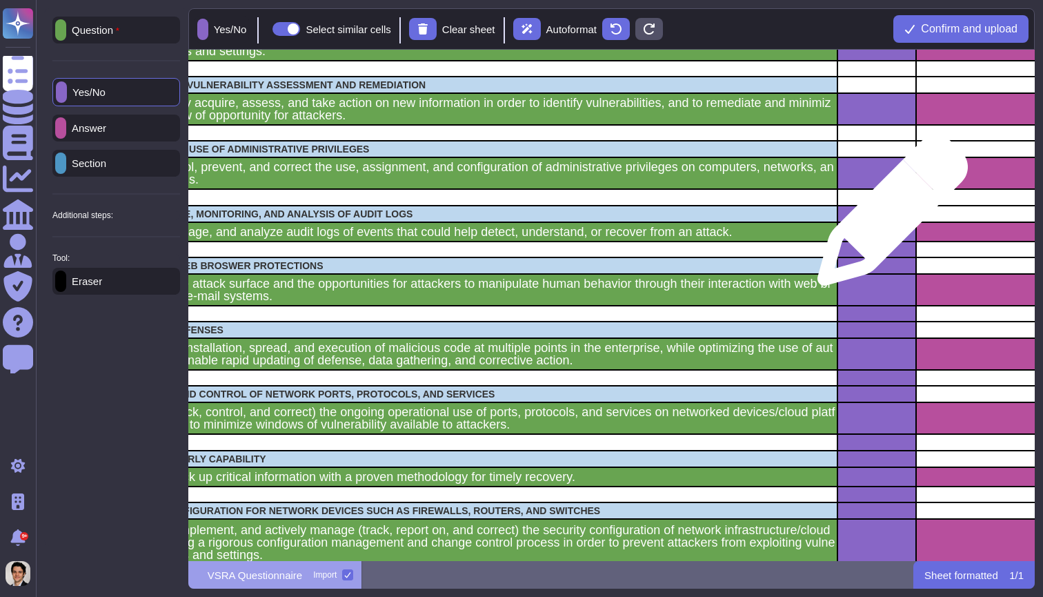
click at [887, 217] on div "grid" at bounding box center [877, 214] width 79 height 17
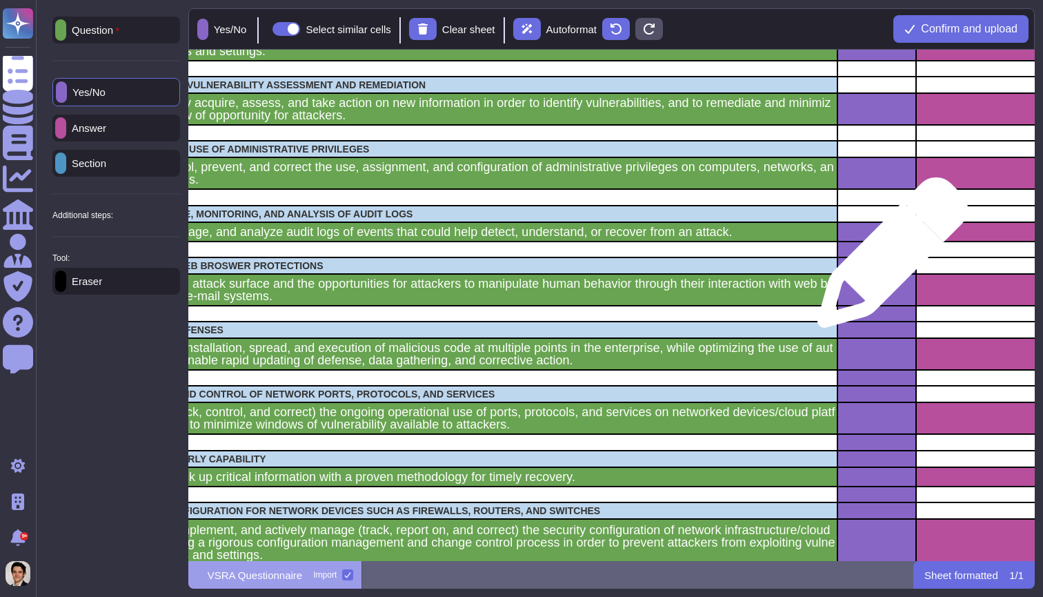
click at [887, 259] on div "grid" at bounding box center [877, 265] width 79 height 17
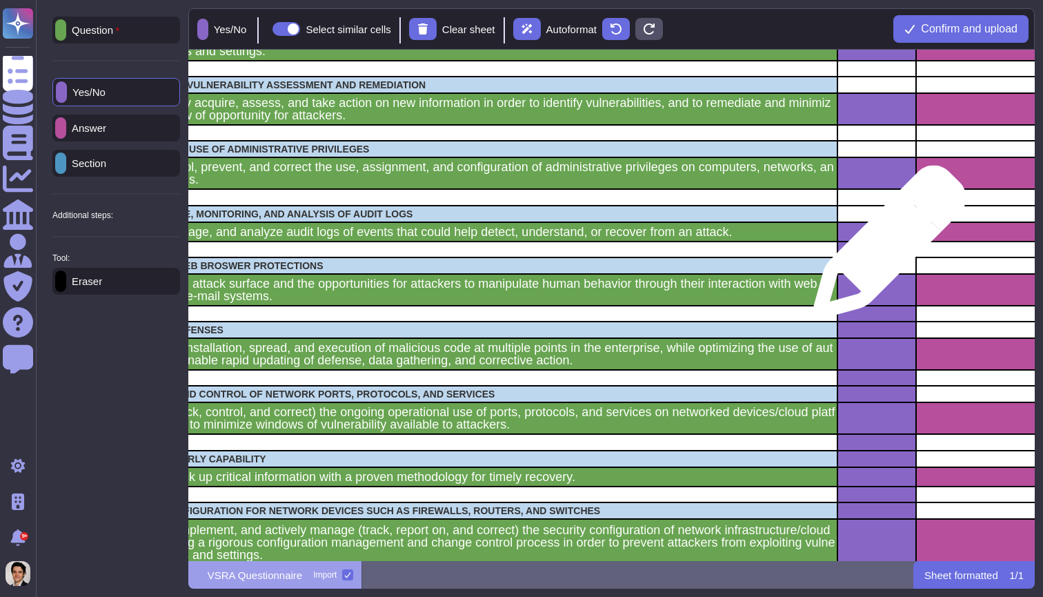
click at [884, 249] on div "grid" at bounding box center [877, 249] width 79 height 16
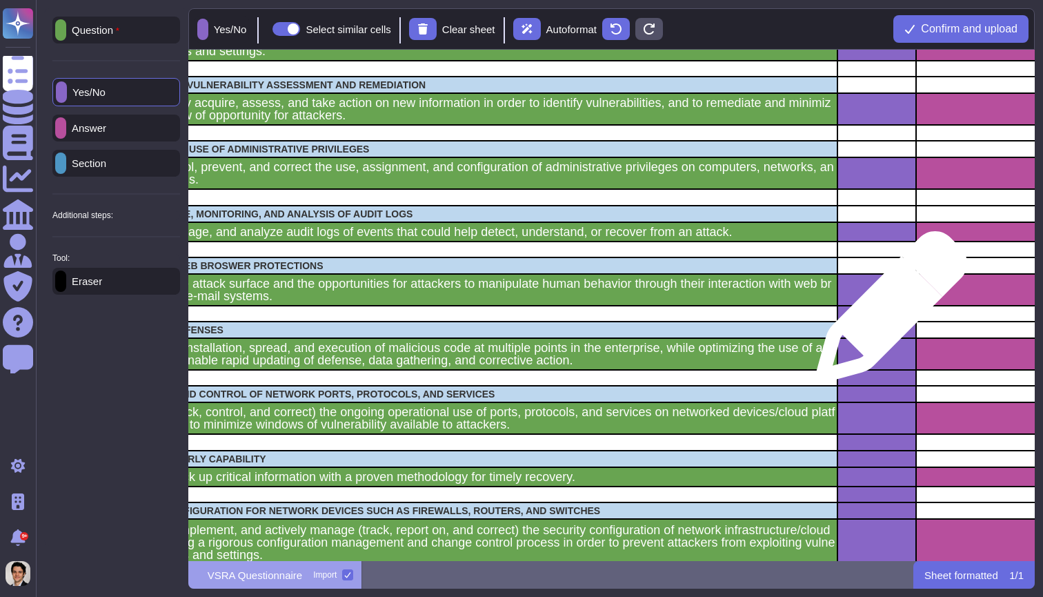
click at [887, 315] on div "grid" at bounding box center [877, 314] width 79 height 16
click at [881, 331] on div "grid" at bounding box center [877, 330] width 79 height 17
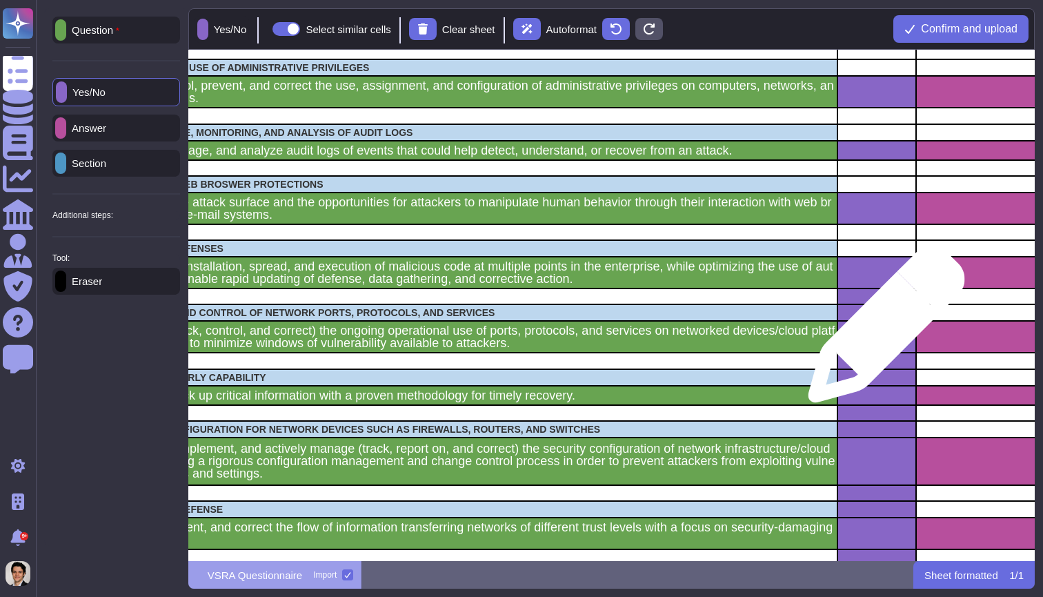
scroll to position [322, 122]
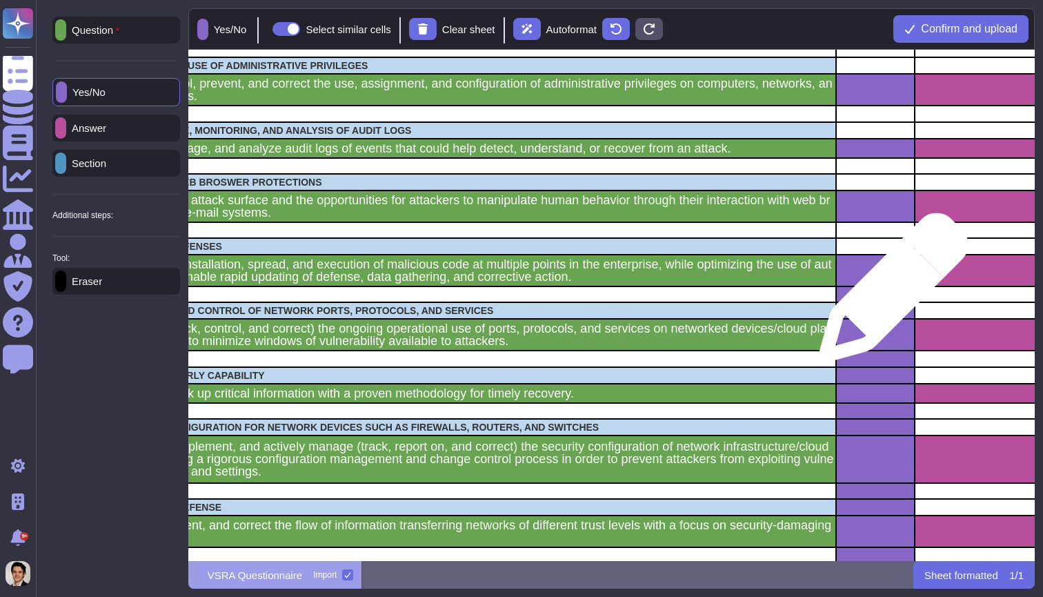
click at [891, 291] on div "grid" at bounding box center [875, 294] width 79 height 16
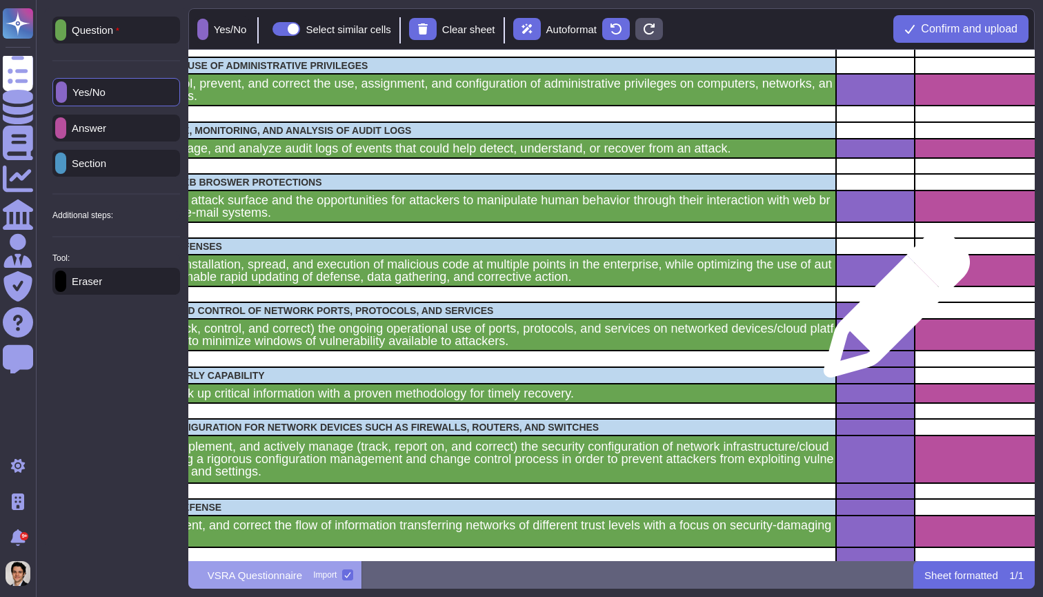
click at [892, 311] on div "grid" at bounding box center [875, 310] width 79 height 17
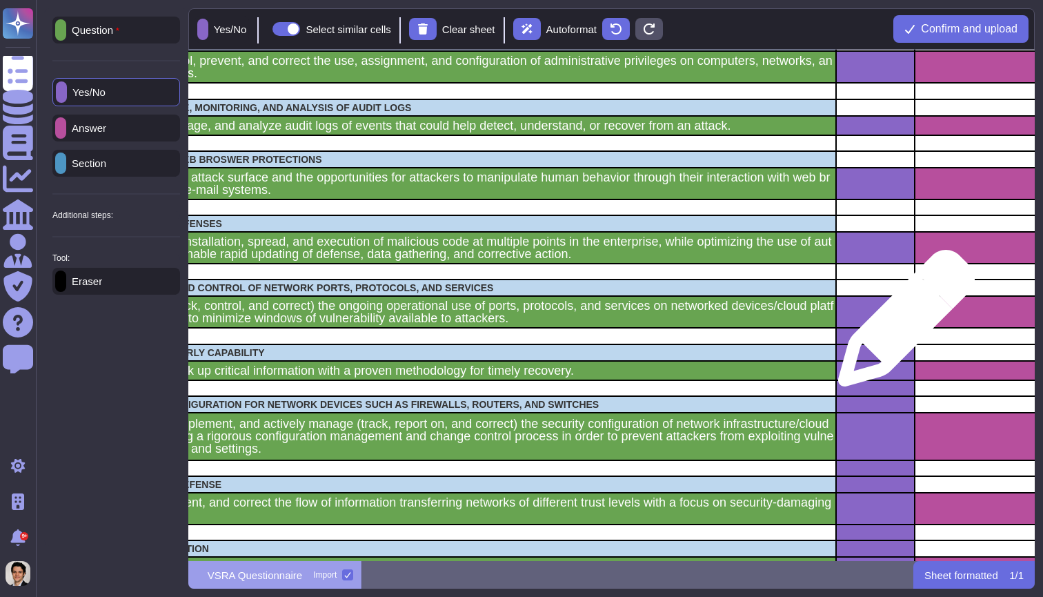
scroll to position [362, 122]
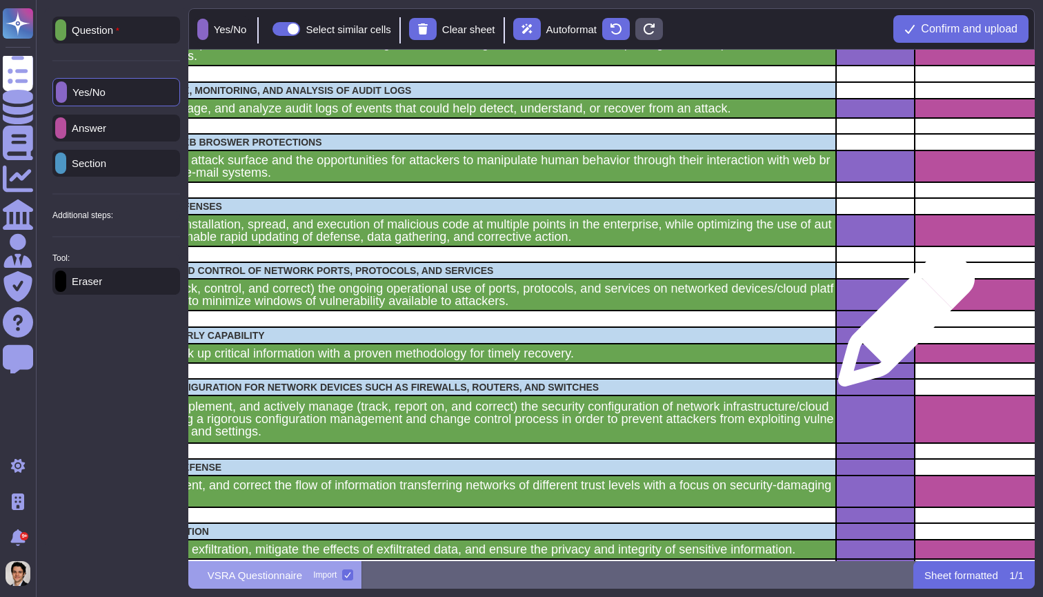
click at [901, 325] on div "grid" at bounding box center [875, 318] width 79 height 16
click at [886, 333] on div "grid" at bounding box center [875, 335] width 79 height 17
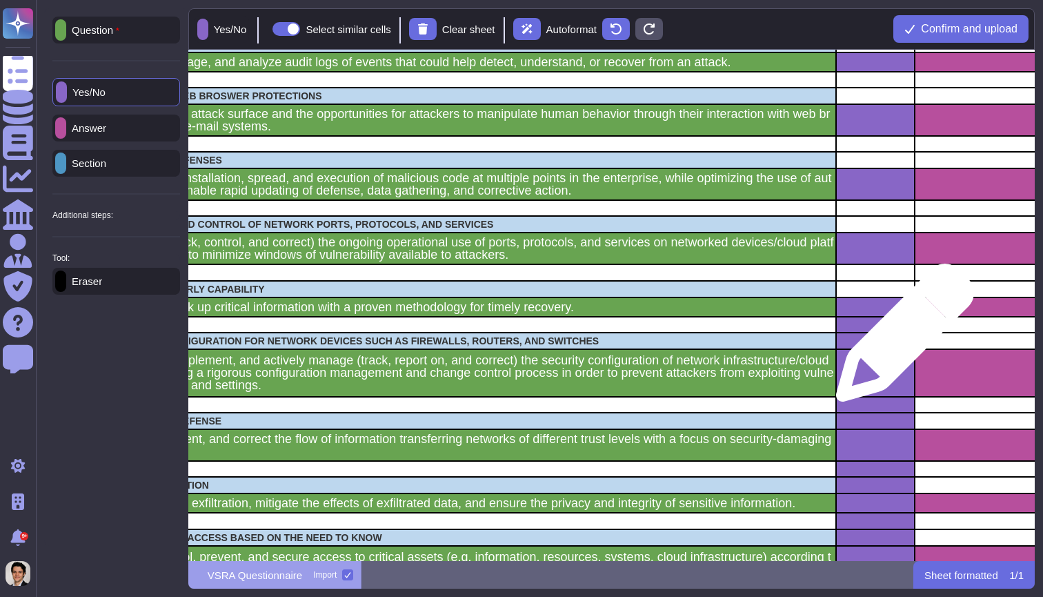
scroll to position [413, 123]
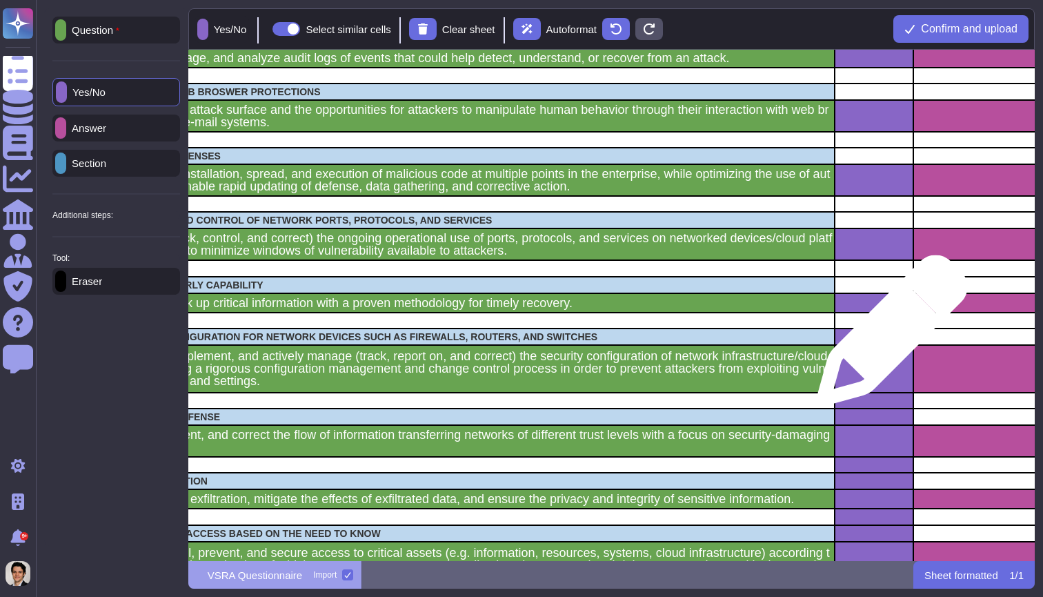
click at [887, 337] on div "grid" at bounding box center [874, 336] width 79 height 17
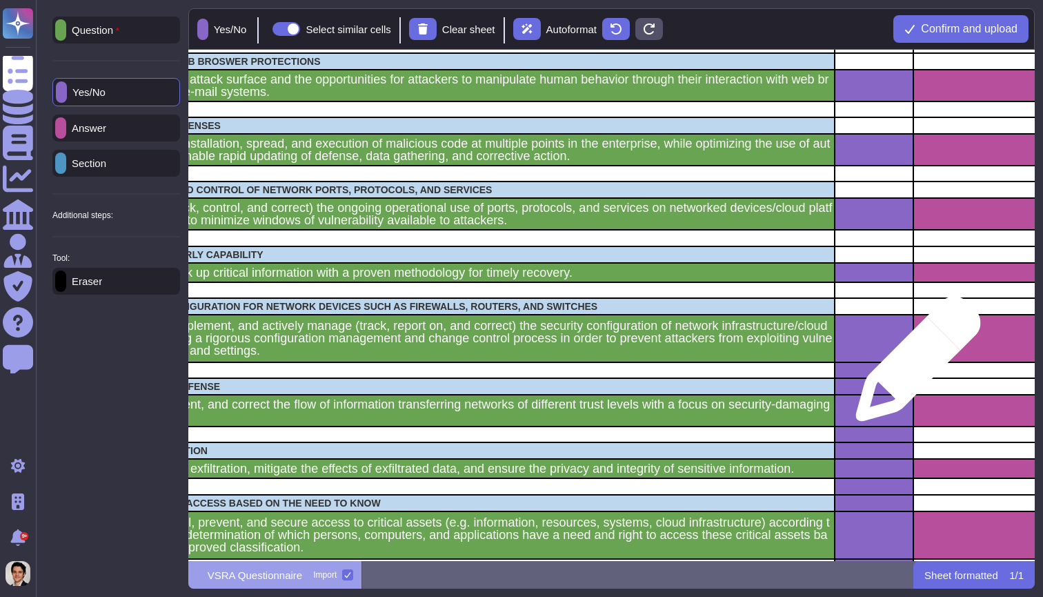
scroll to position [455, 123]
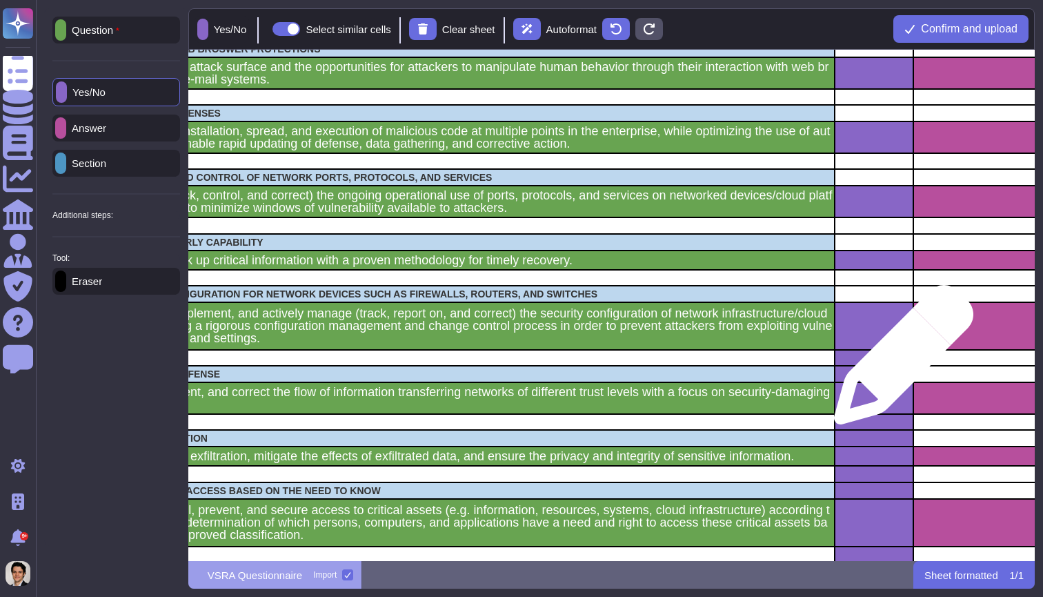
click at [887, 375] on div "grid" at bounding box center [874, 374] width 79 height 17
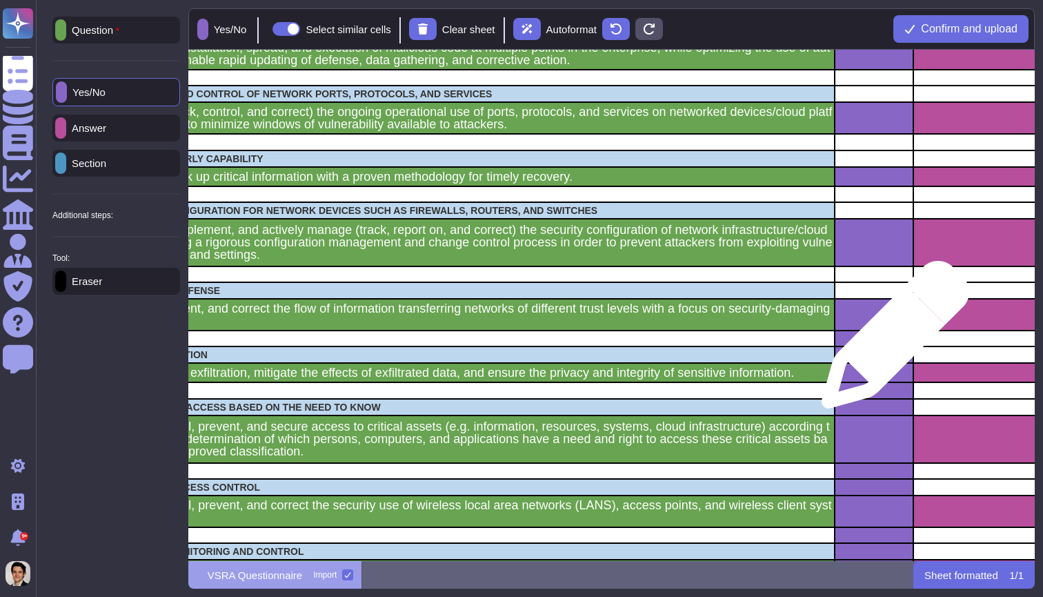
click at [891, 339] on div "grid" at bounding box center [874, 338] width 79 height 16
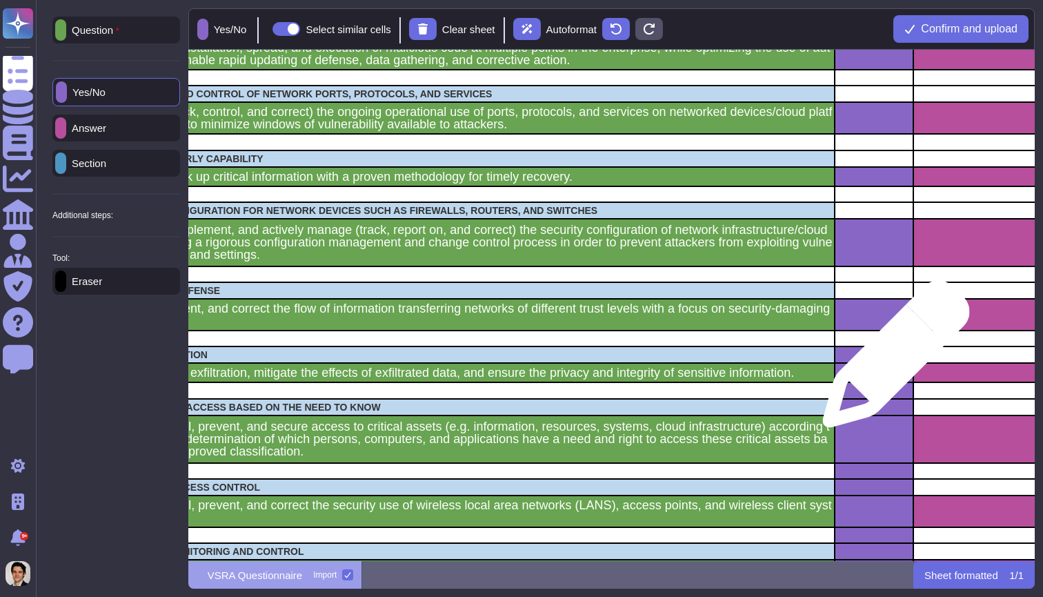
click at [891, 361] on div "grid" at bounding box center [874, 354] width 79 height 17
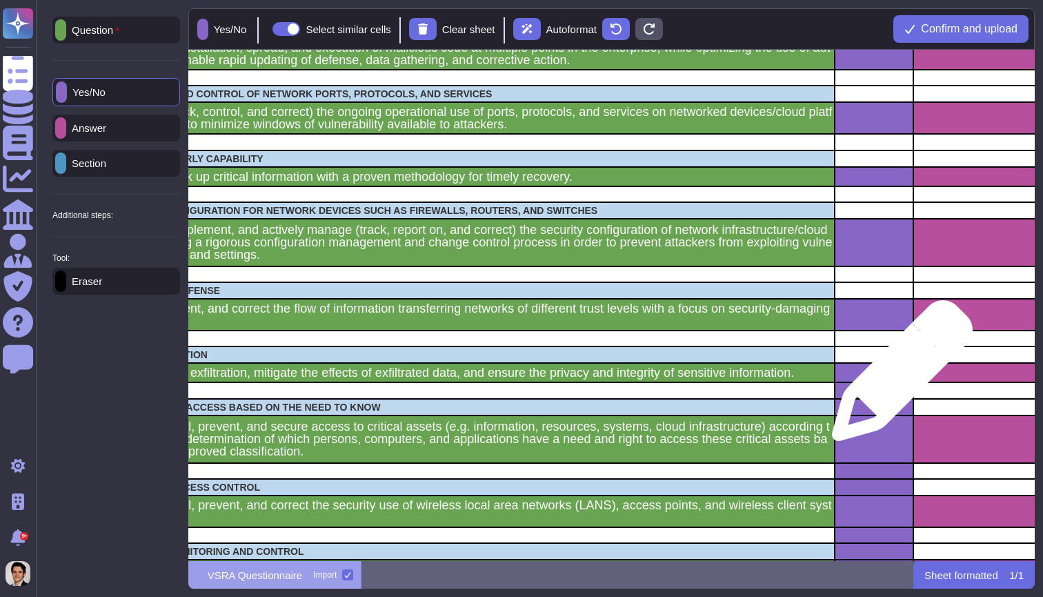
scroll to position [569, 123]
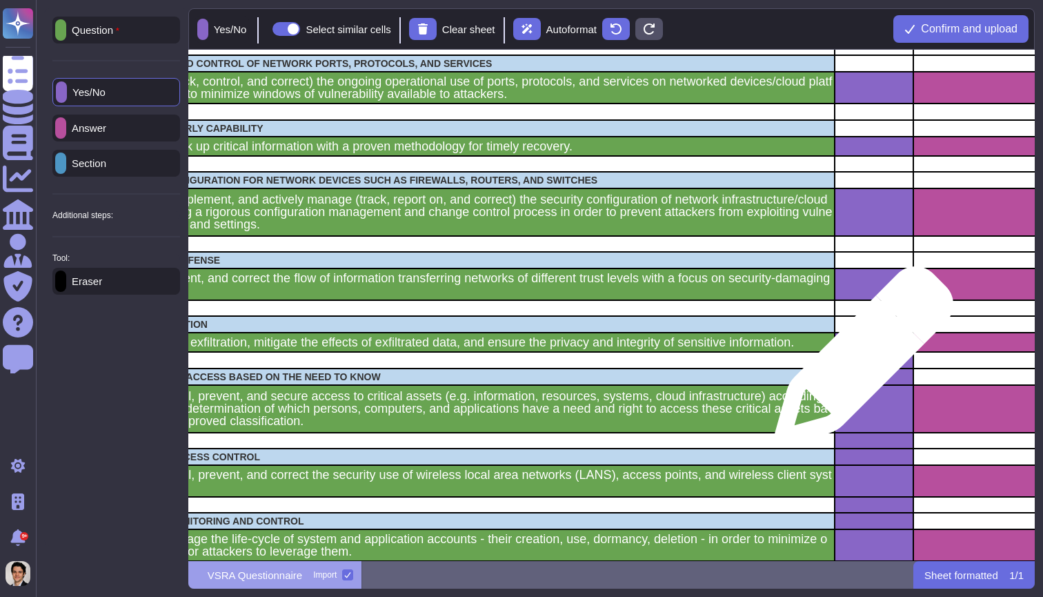
click at [858, 363] on div "grid" at bounding box center [874, 360] width 79 height 16
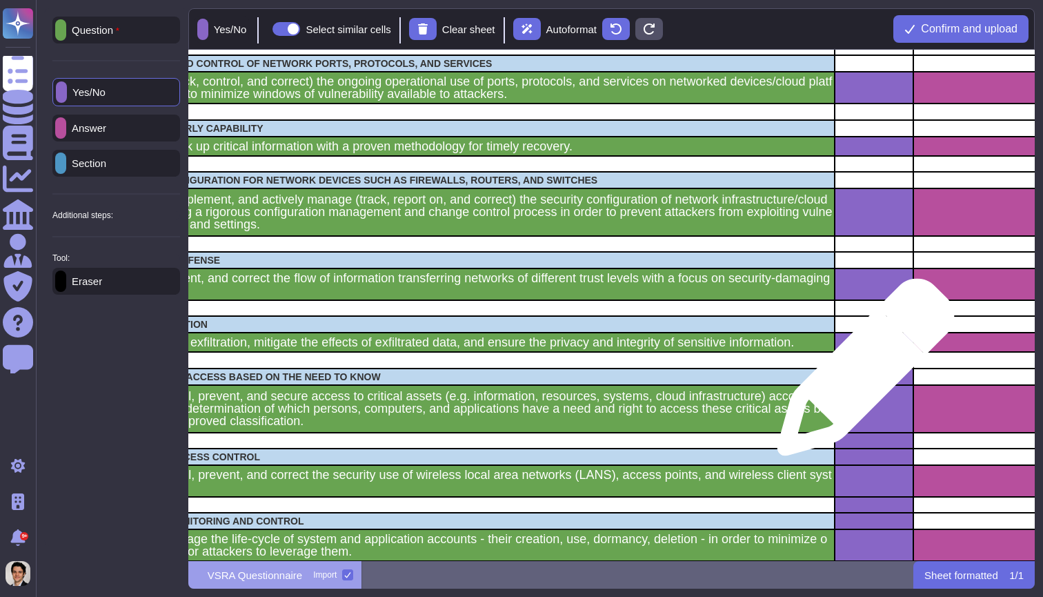
click at [860, 374] on div "grid" at bounding box center [874, 376] width 79 height 17
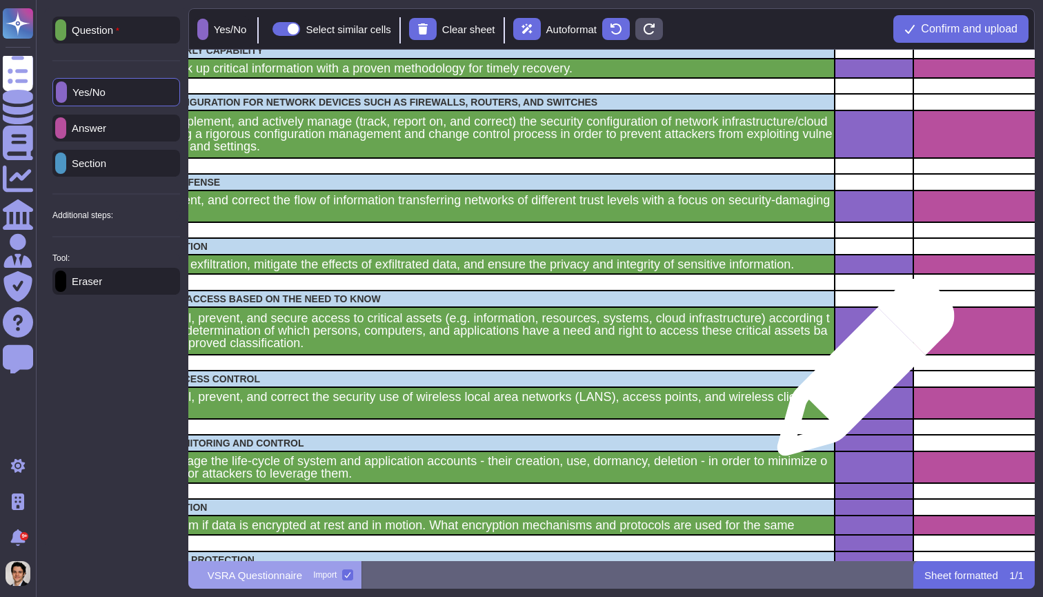
scroll to position [662, 123]
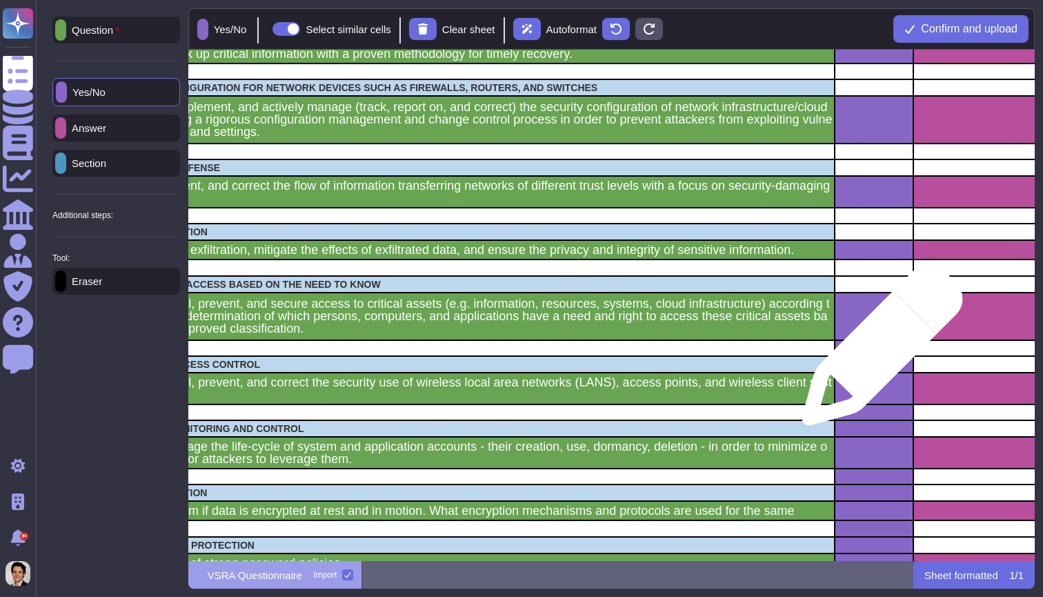
click at [878, 351] on div "grid" at bounding box center [874, 348] width 79 height 16
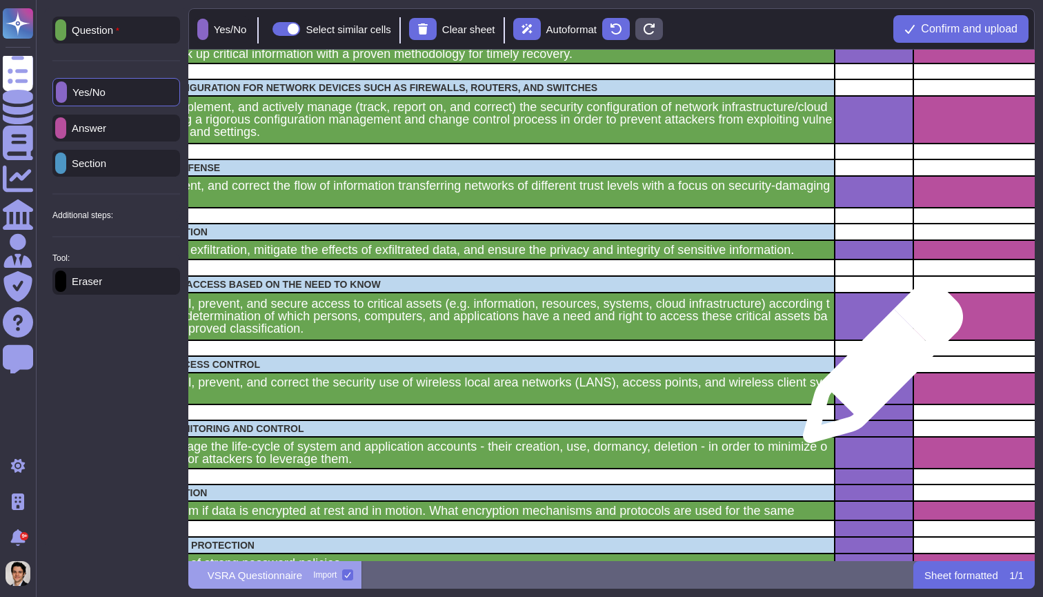
click at [878, 370] on div "grid" at bounding box center [874, 364] width 79 height 17
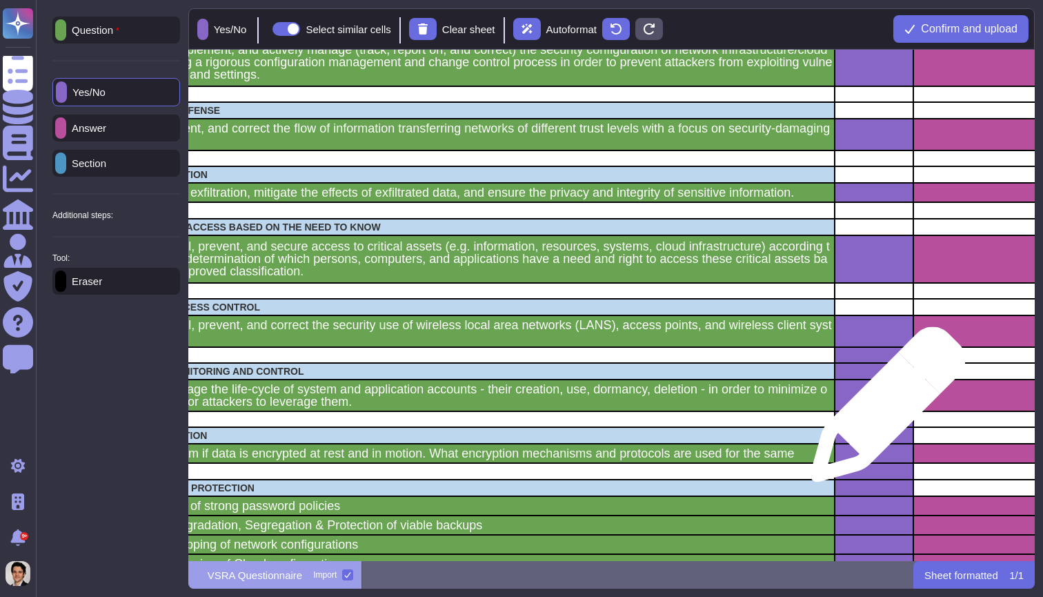
scroll to position [719, 125]
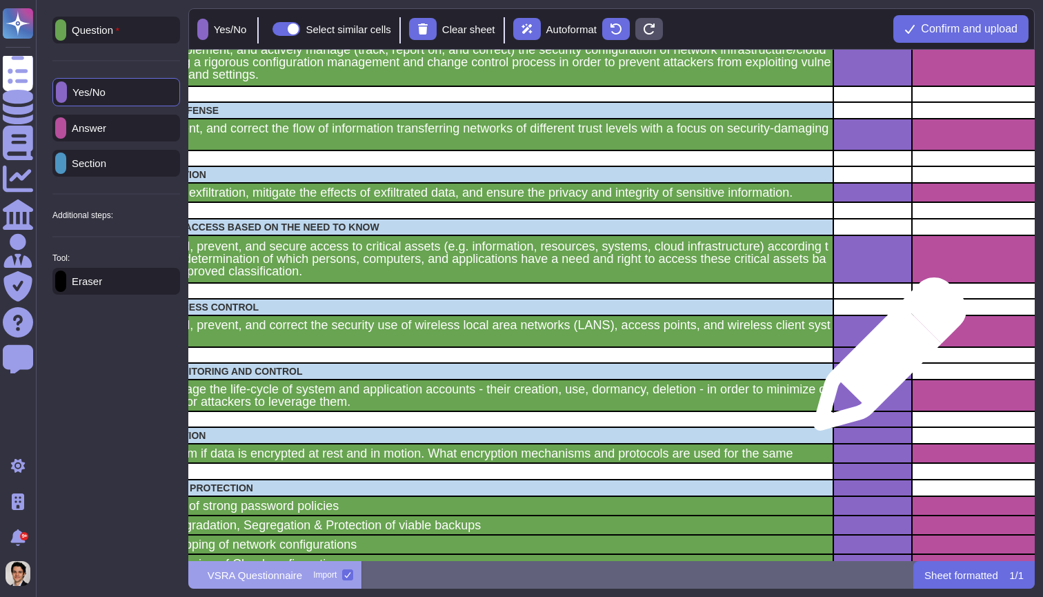
click at [885, 359] on div "grid" at bounding box center [872, 355] width 79 height 16
click at [885, 370] on div "grid" at bounding box center [872, 371] width 79 height 17
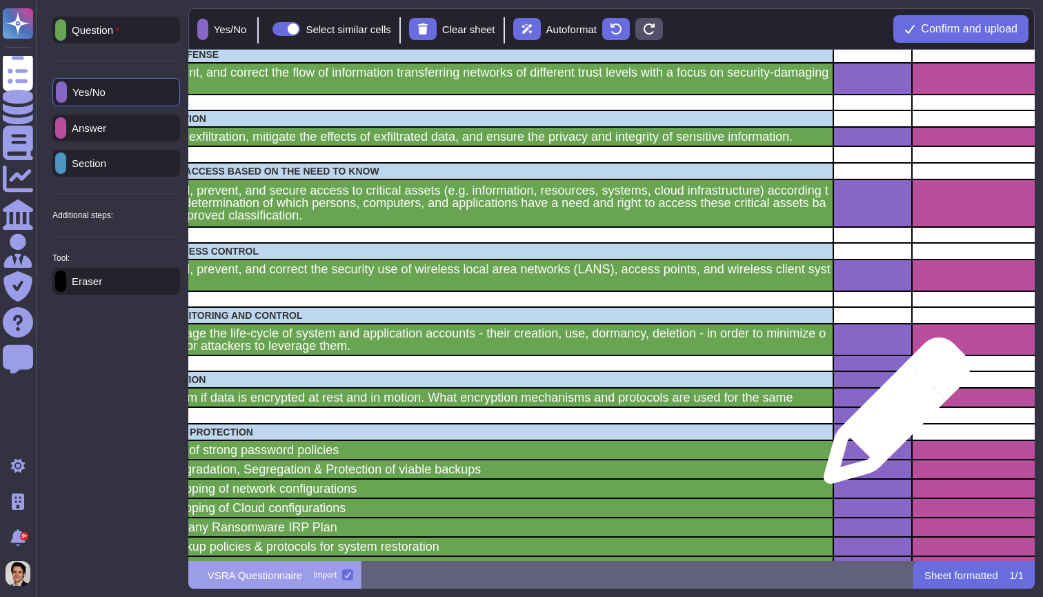
scroll to position [776, 125]
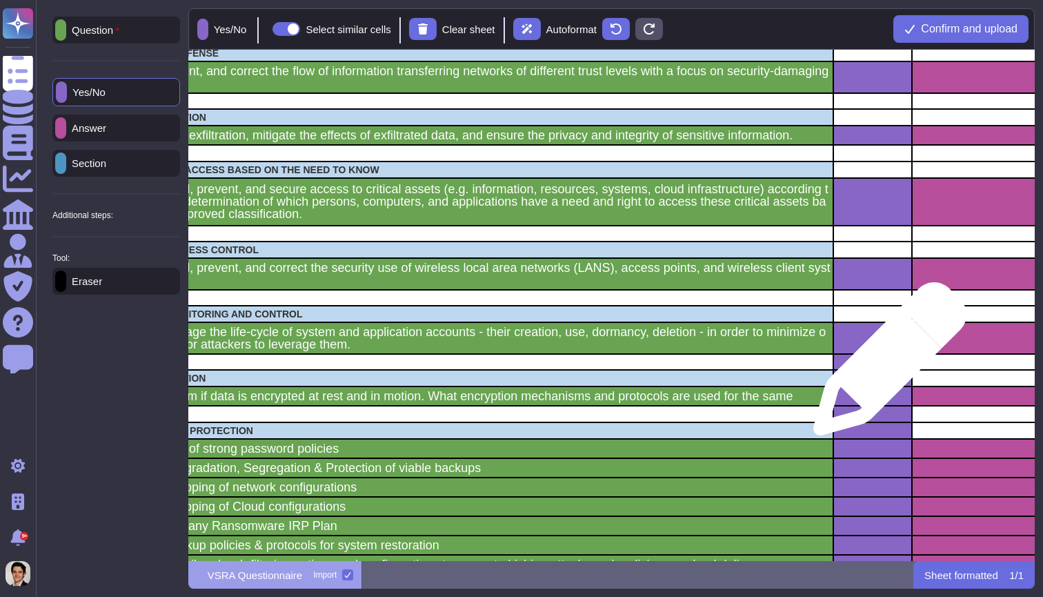
click at [884, 366] on div "grid" at bounding box center [872, 362] width 79 height 16
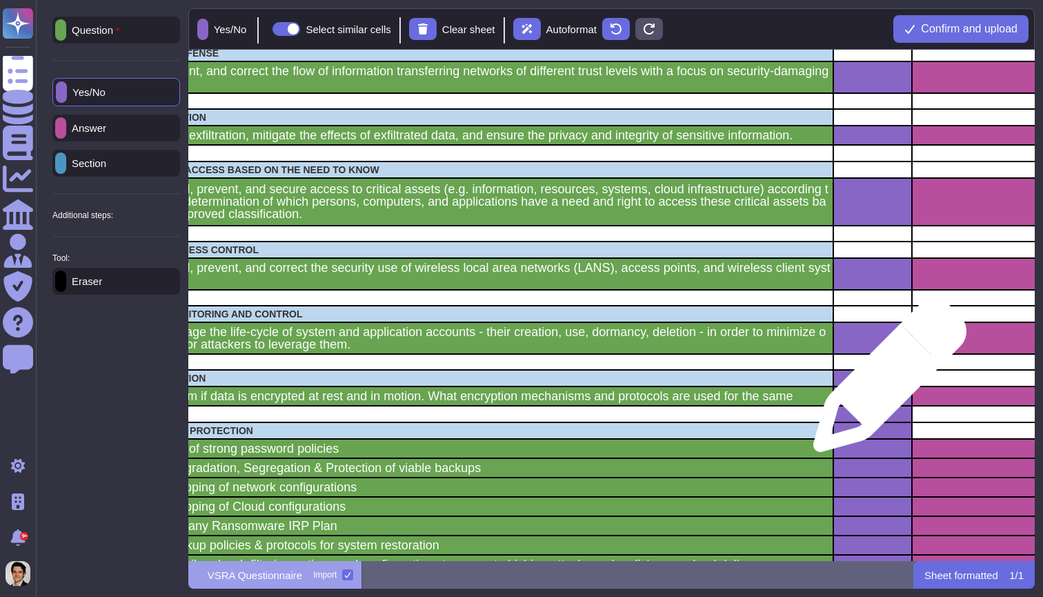
click at [884, 383] on div "grid" at bounding box center [872, 378] width 79 height 17
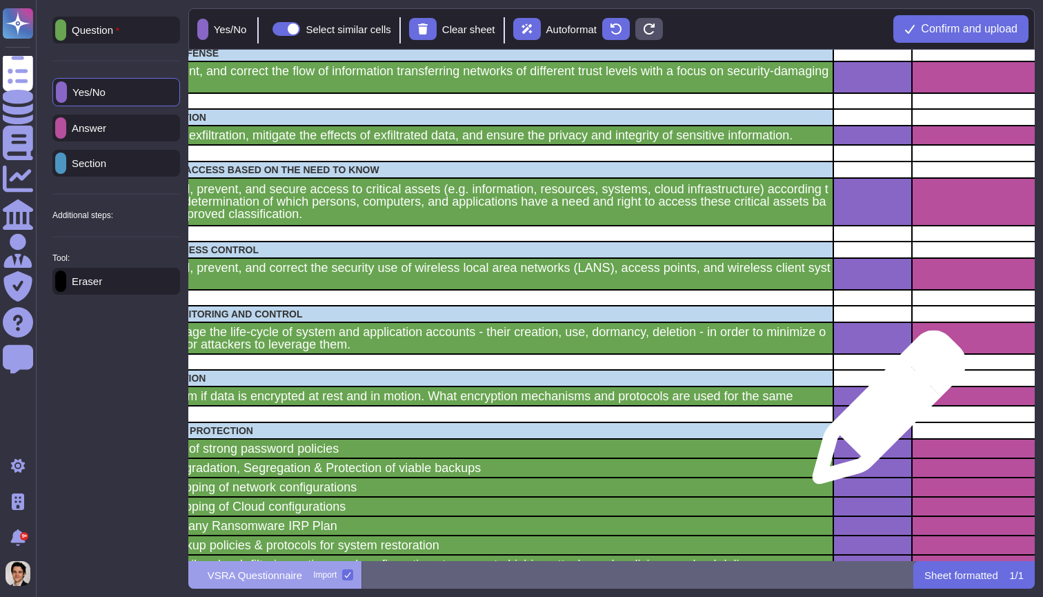
click at [884, 414] on div "grid" at bounding box center [872, 414] width 79 height 16
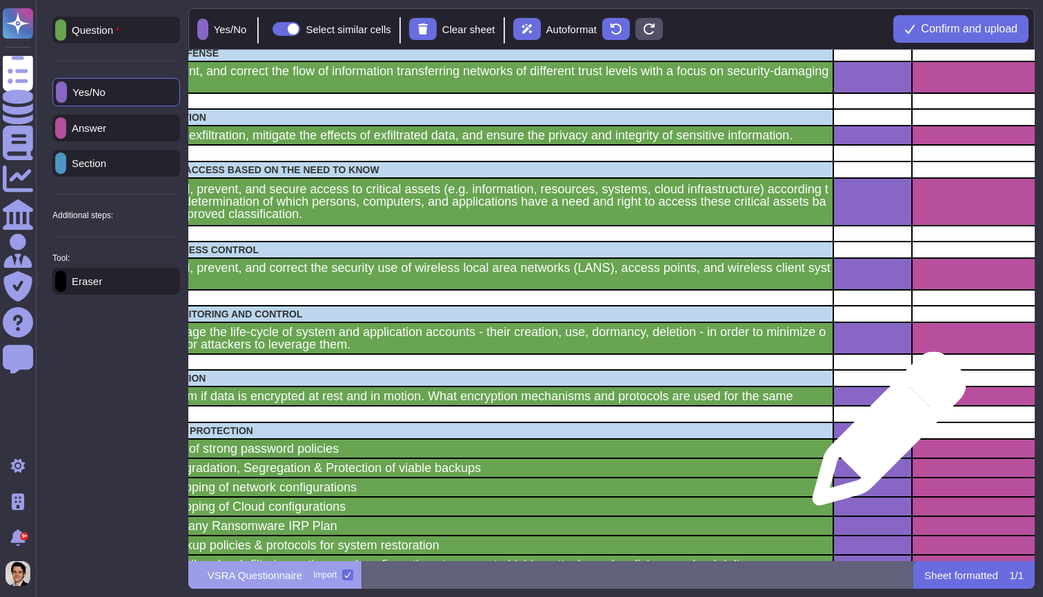
click at [884, 435] on div "grid" at bounding box center [872, 430] width 79 height 17
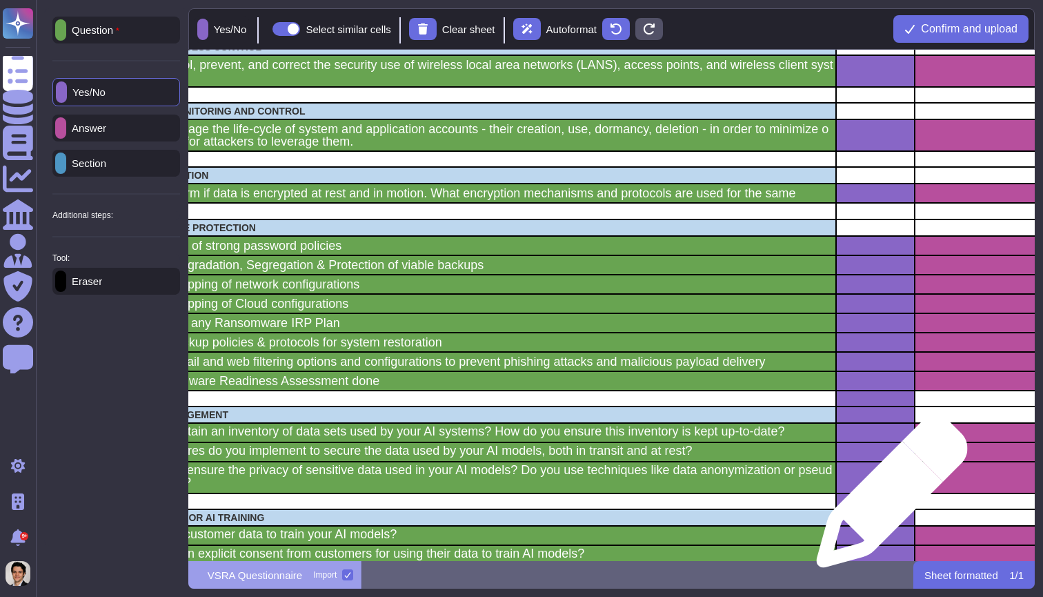
scroll to position [982, 122]
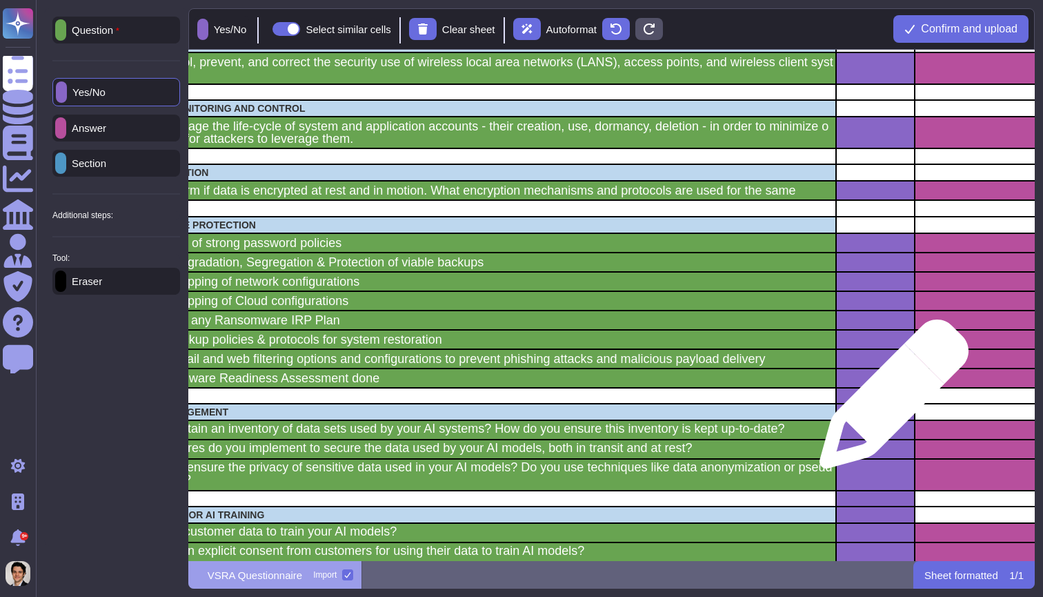
click at [889, 401] on div "grid" at bounding box center [875, 396] width 79 height 16
click at [889, 408] on div "grid" at bounding box center [875, 412] width 79 height 17
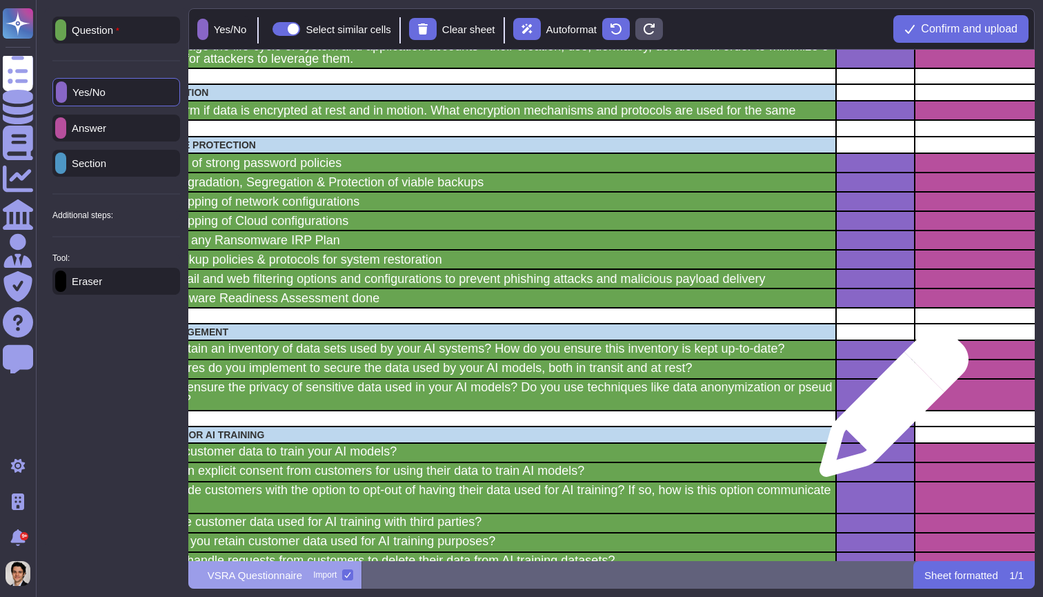
scroll to position [1062, 122]
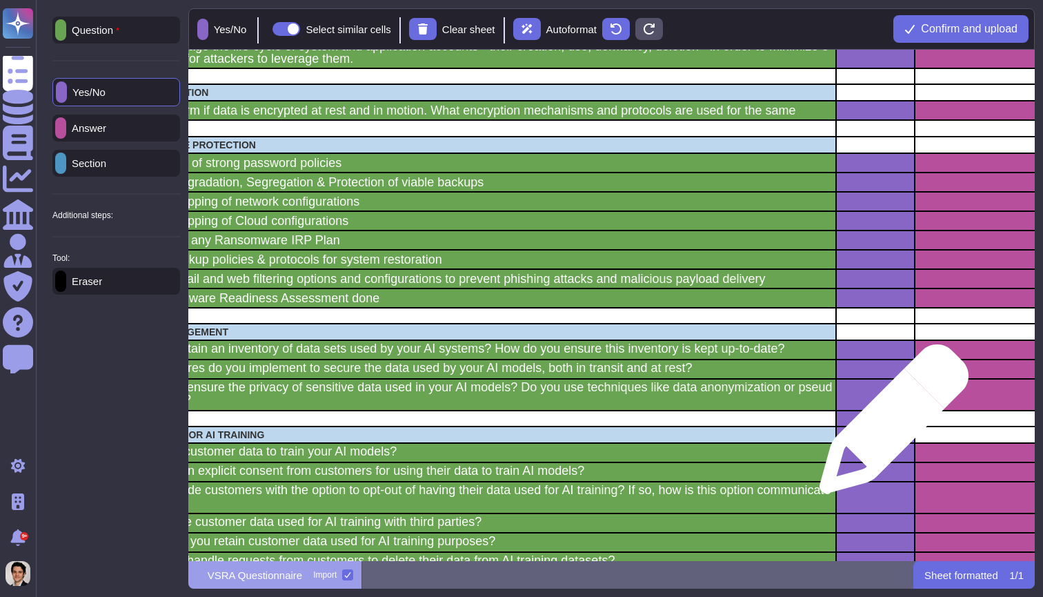
click at [889, 426] on div "grid" at bounding box center [875, 419] width 79 height 16
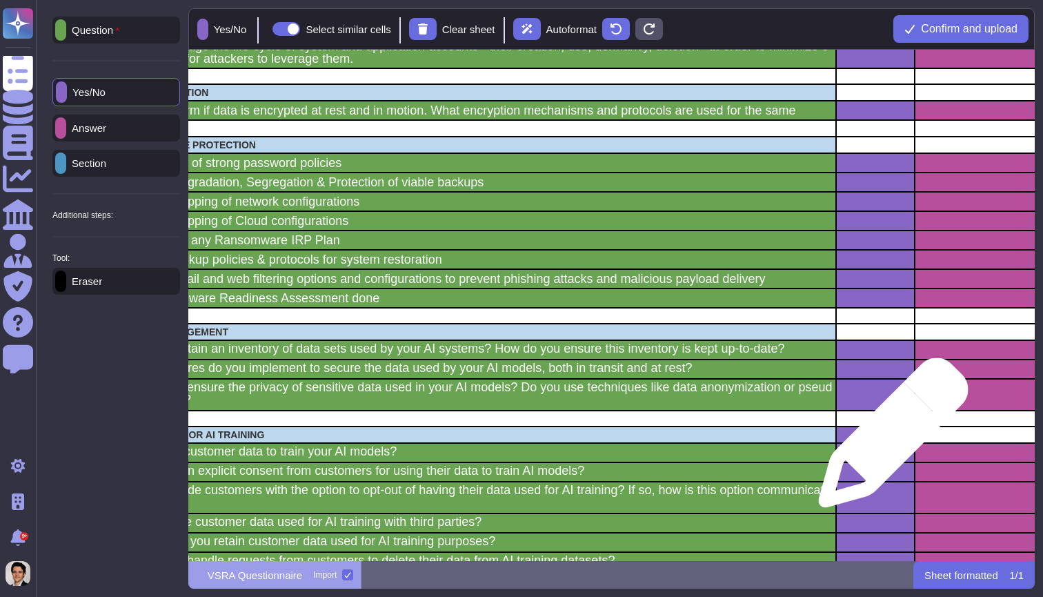
click at [886, 438] on div "grid" at bounding box center [875, 434] width 79 height 17
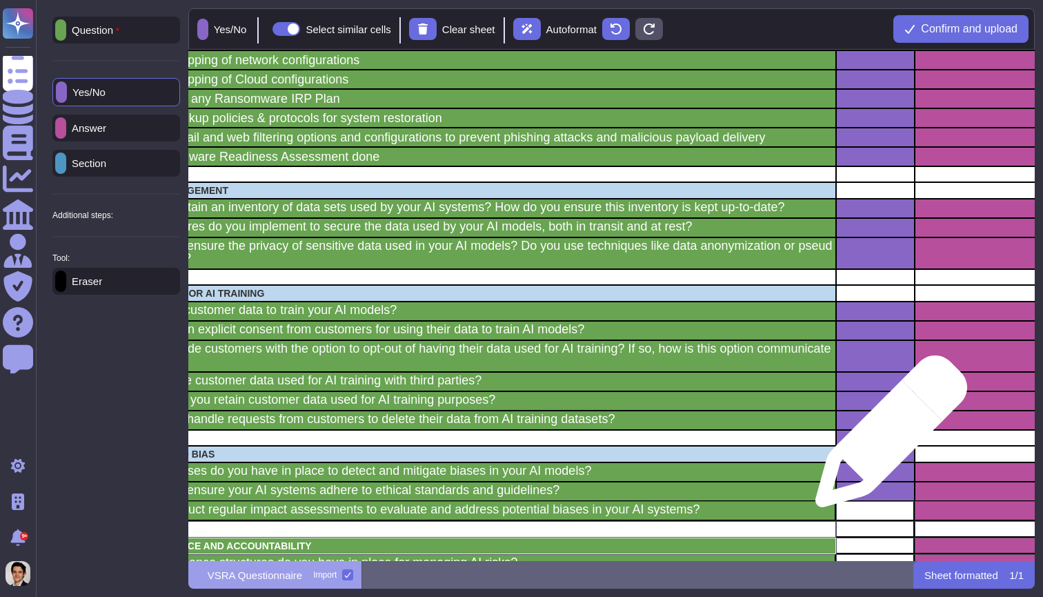
scroll to position [1214, 122]
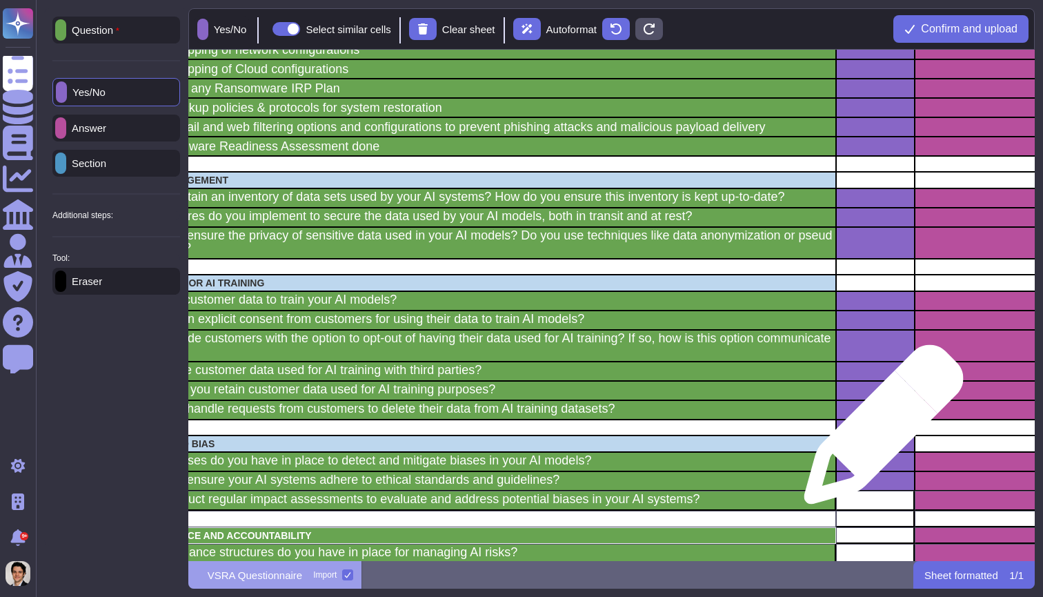
click at [878, 431] on div "grid" at bounding box center [875, 427] width 79 height 16
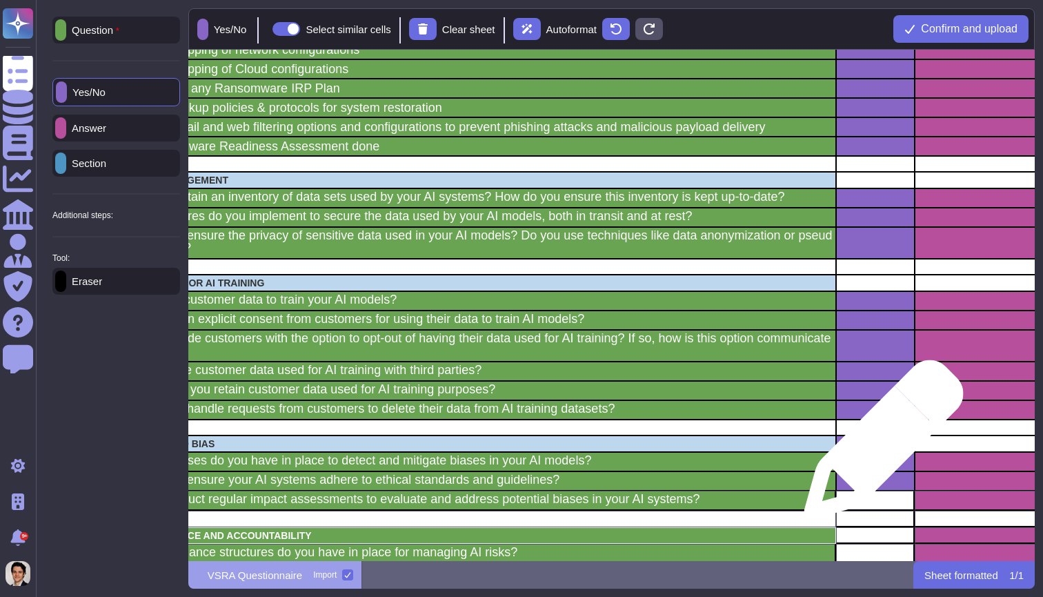
click at [878, 446] on div "grid" at bounding box center [875, 443] width 79 height 17
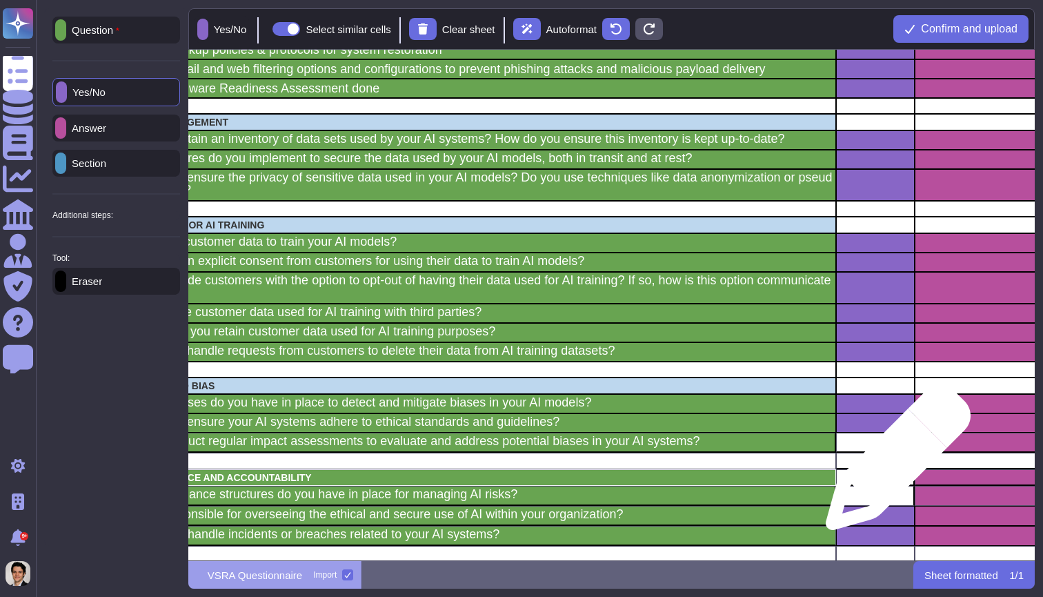
scroll to position [1272, 122]
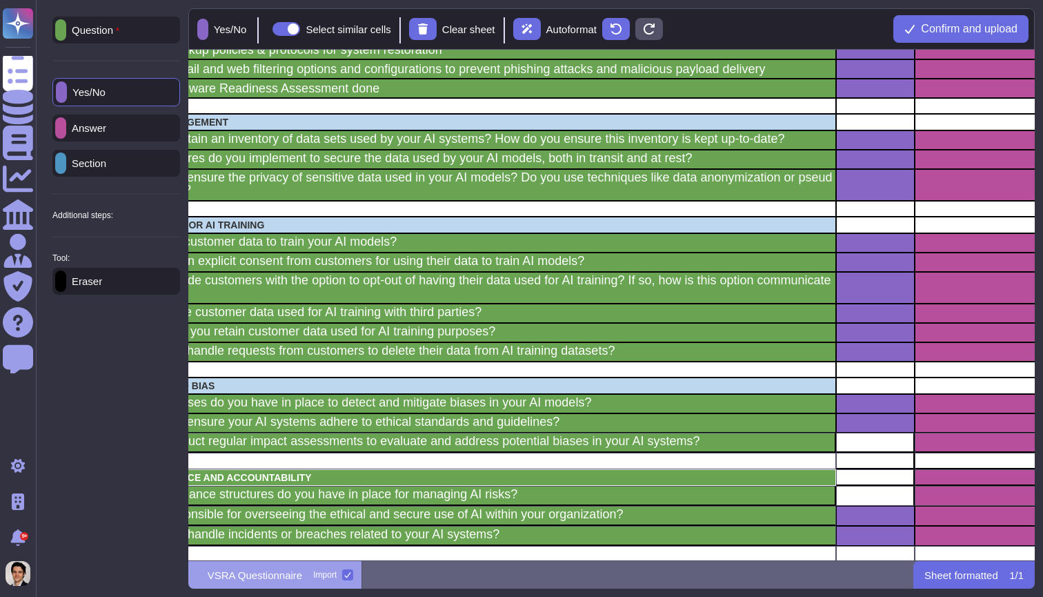
click at [132, 97] on div "Yes/No" at bounding box center [116, 92] width 128 height 28
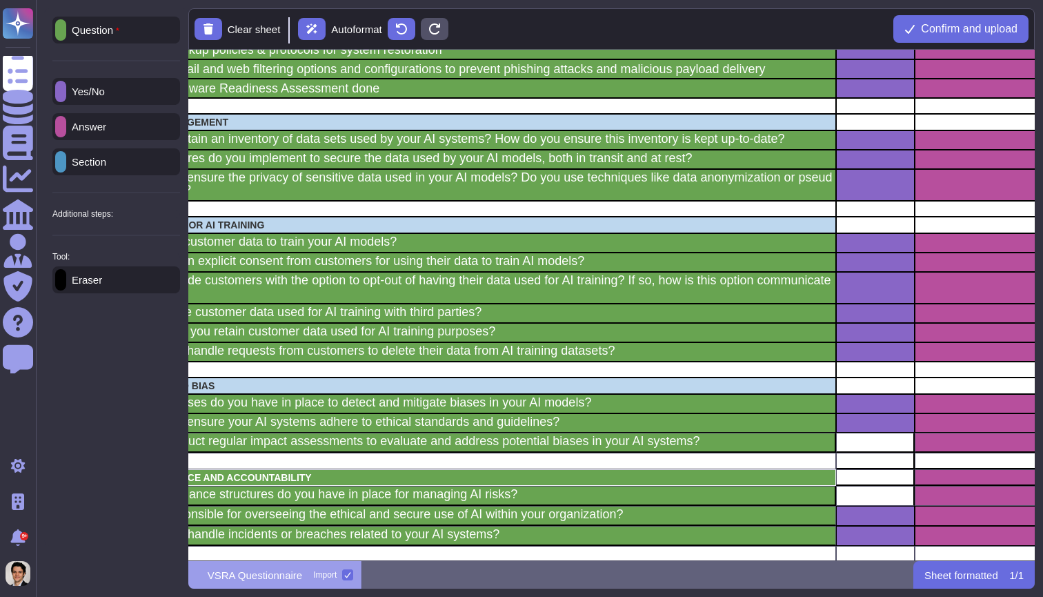
click at [137, 88] on div "Yes/No" at bounding box center [116, 91] width 128 height 27
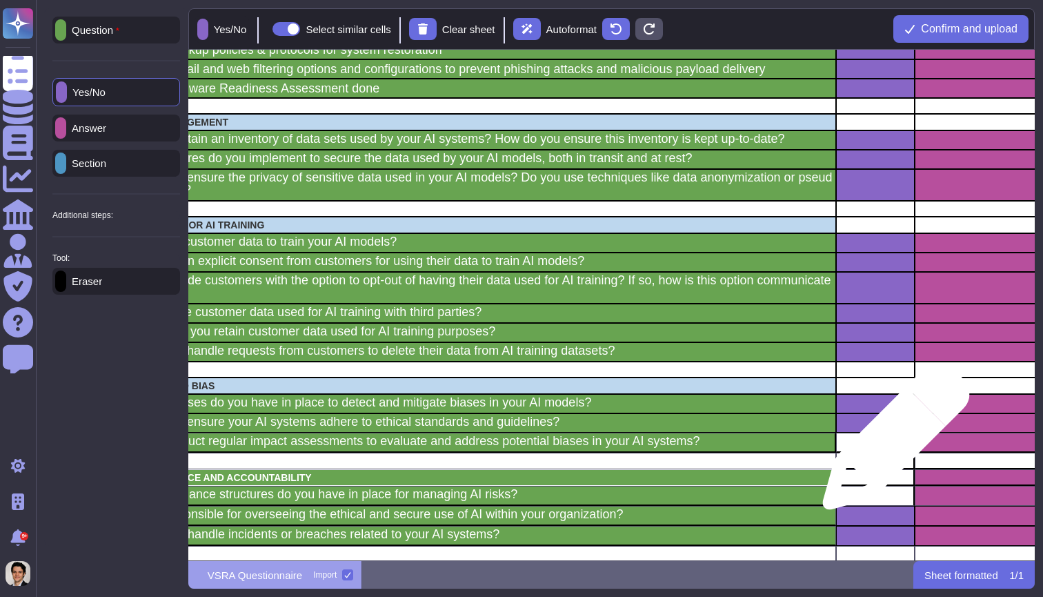
click at [891, 443] on div "grid" at bounding box center [875, 443] width 79 height 20
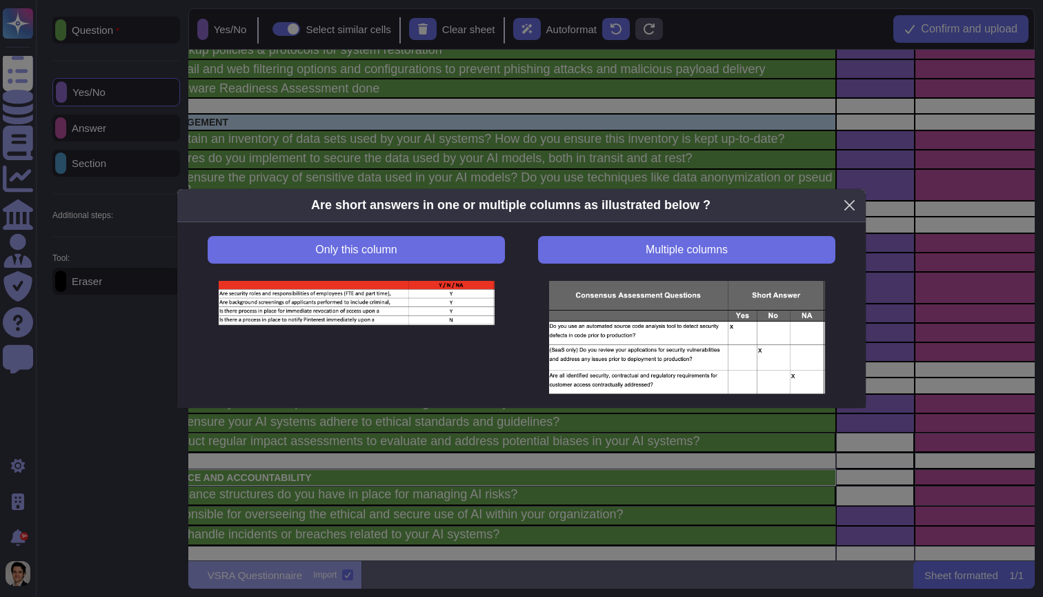
click at [842, 210] on button "Close" at bounding box center [849, 205] width 21 height 21
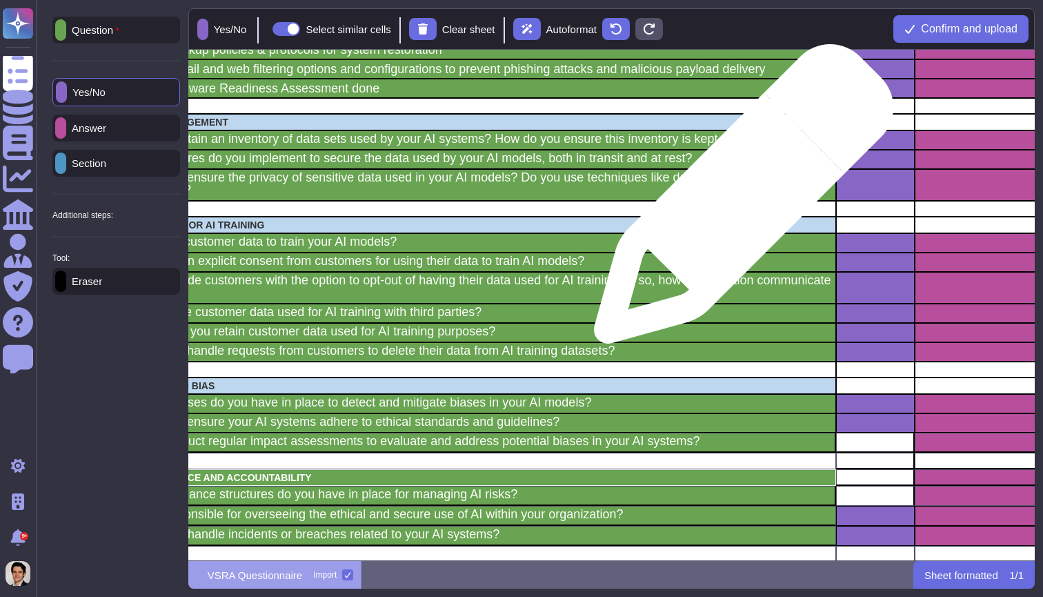
scroll to position [0, 0]
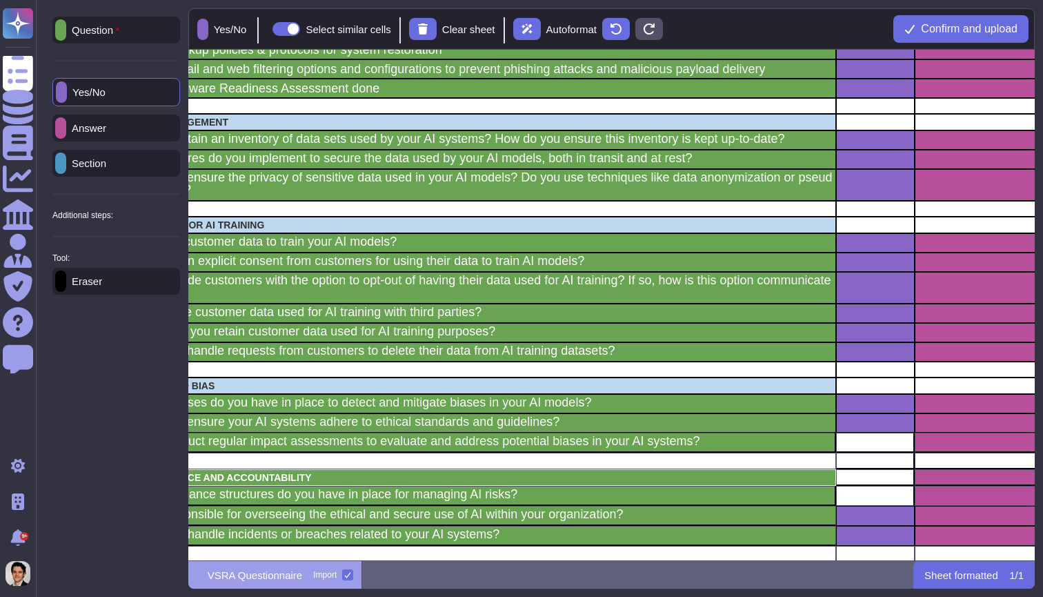
click at [306, 36] on div "Yes/No Select similar cells Clear sheet Autoformat Confirm and upload" at bounding box center [611, 28] width 847 height 41
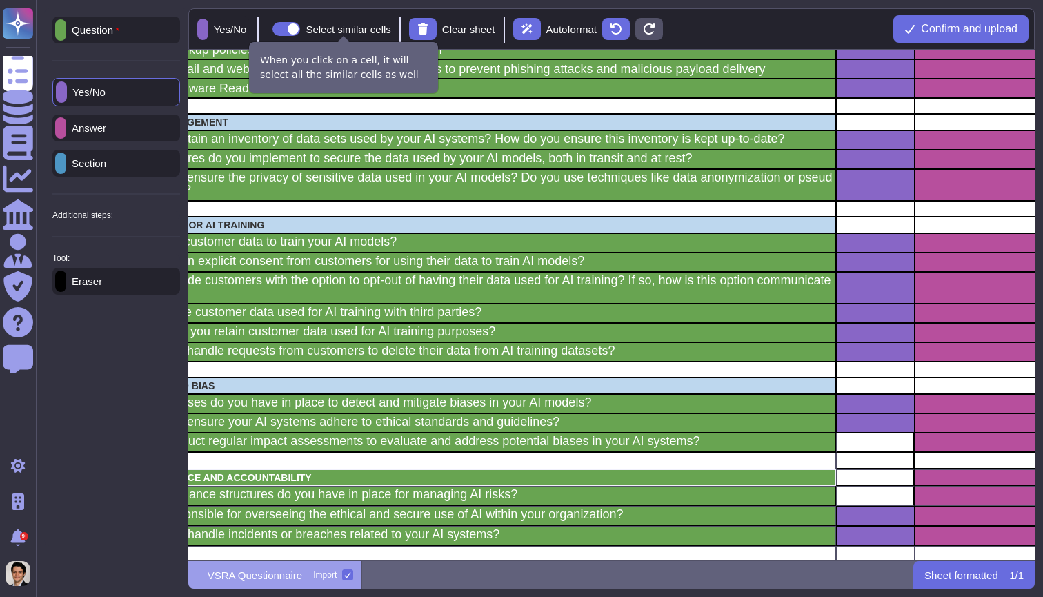
click at [300, 30] on span at bounding box center [287, 29] width 28 height 14
click at [267, 29] on input "Select similar cells" at bounding box center [267, 29] width 0 height 0
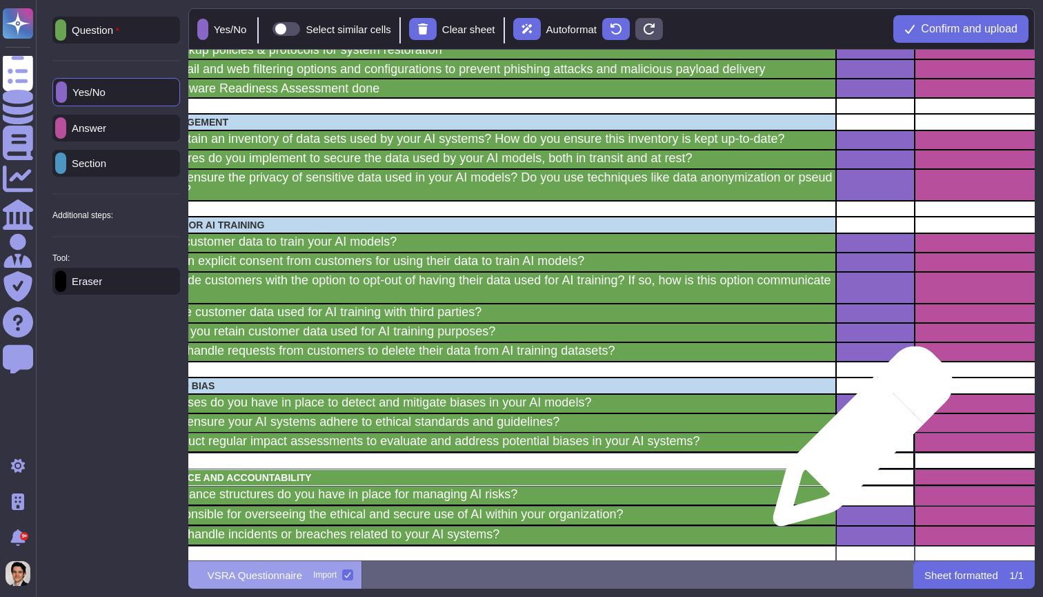
click at [858, 443] on div "grid" at bounding box center [875, 443] width 79 height 20
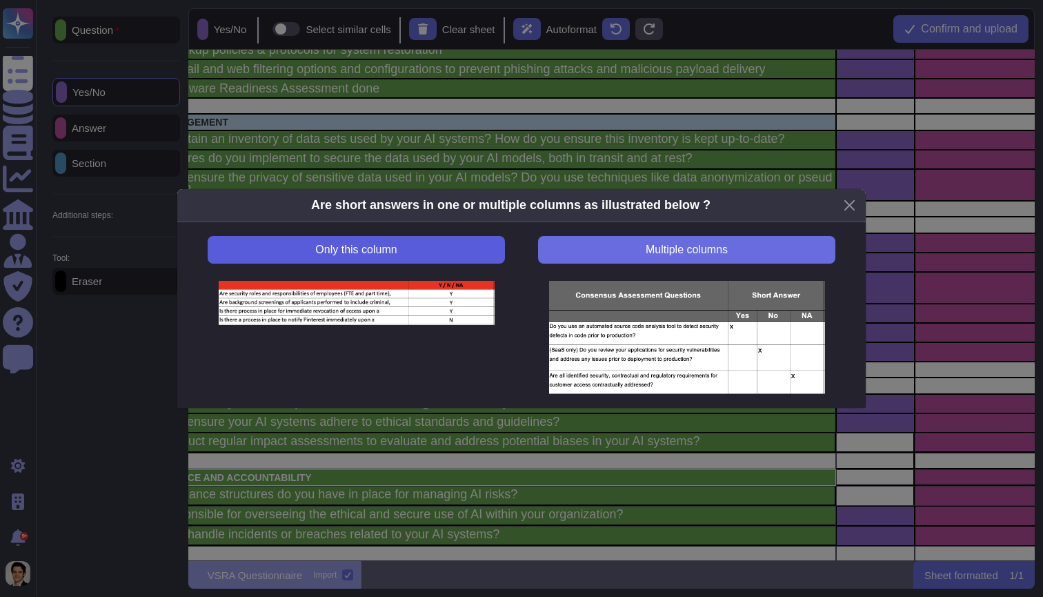
click at [485, 254] on button "Only this column" at bounding box center [356, 250] width 297 height 28
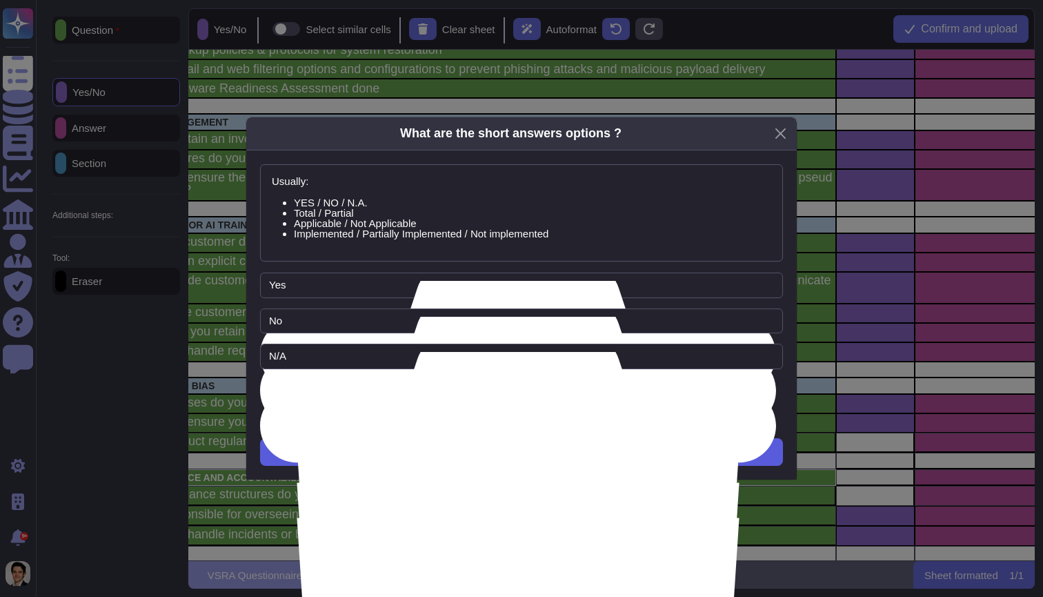
click at [577, 442] on button "Next" at bounding box center [521, 452] width 523 height 28
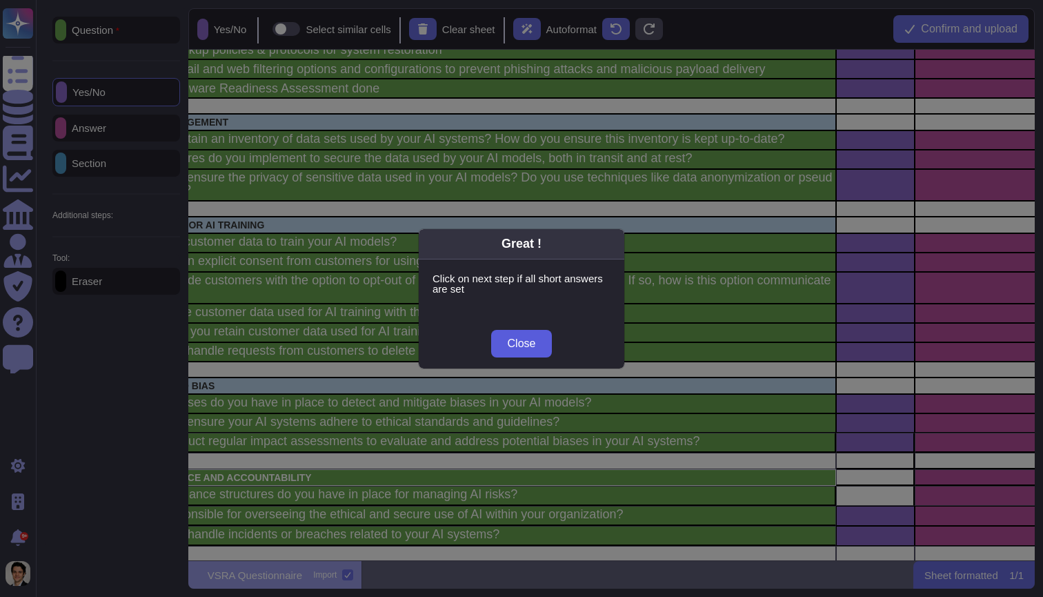
click at [536, 346] on button "Close" at bounding box center [521, 344] width 61 height 28
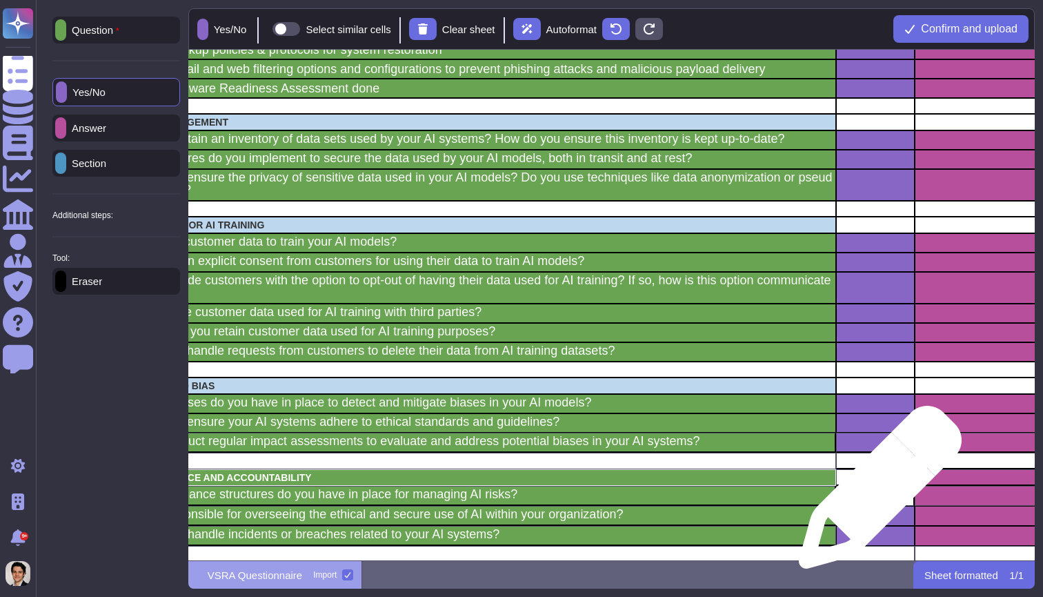
click at [875, 494] on div "grid" at bounding box center [875, 496] width 79 height 20
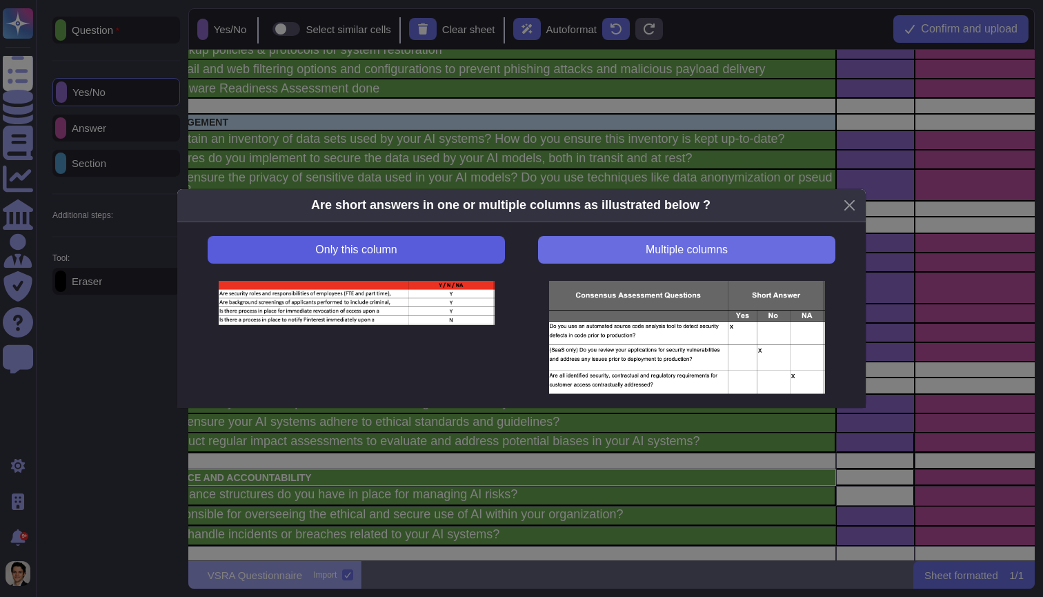
click at [482, 257] on button "Only this column" at bounding box center [356, 250] width 297 height 28
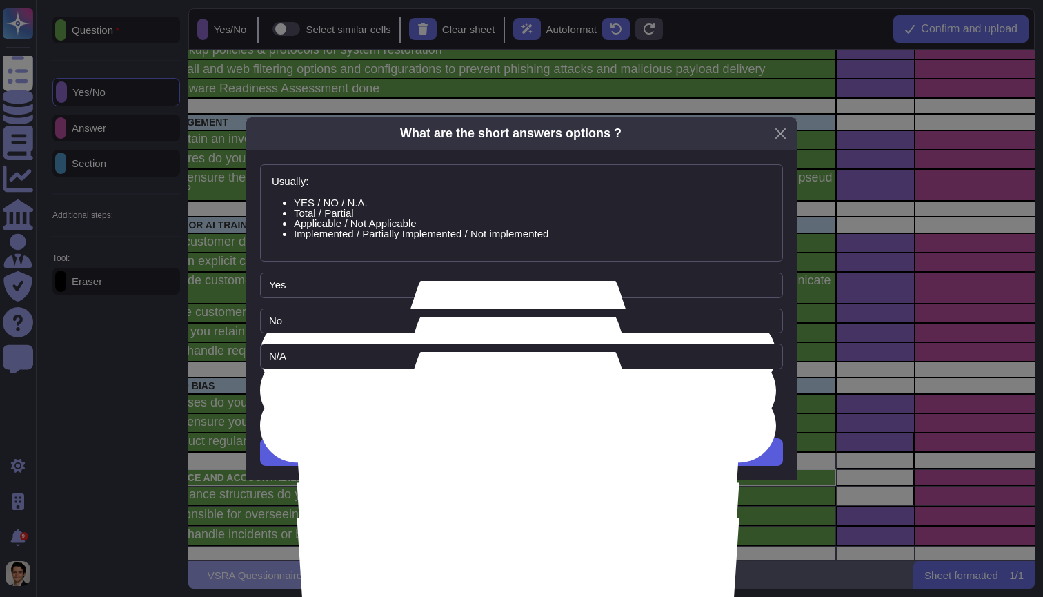
click at [628, 454] on button "Next" at bounding box center [521, 452] width 523 height 28
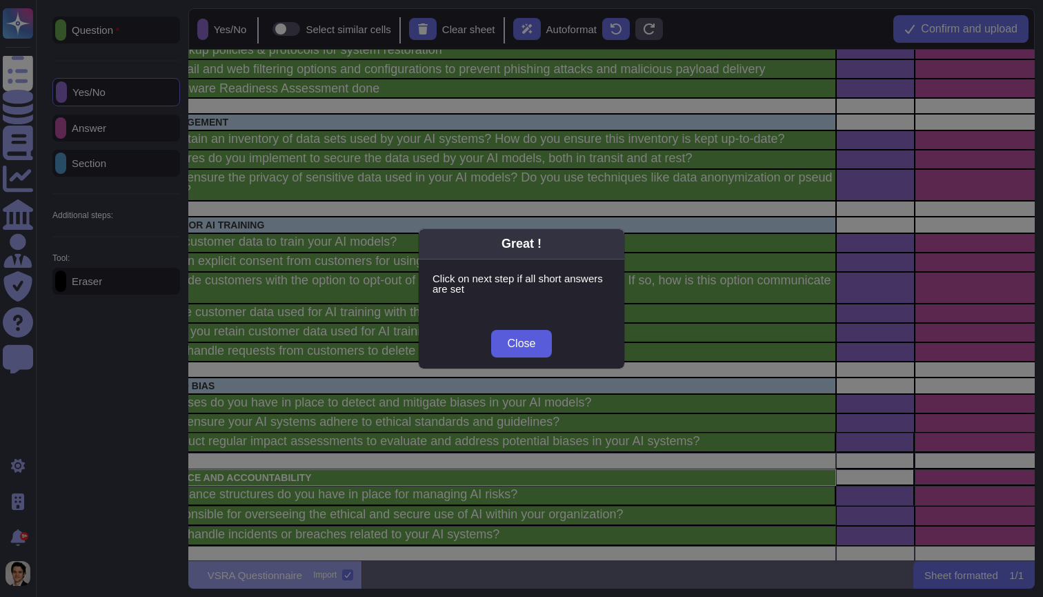
click at [528, 350] on button "Close" at bounding box center [521, 344] width 61 height 28
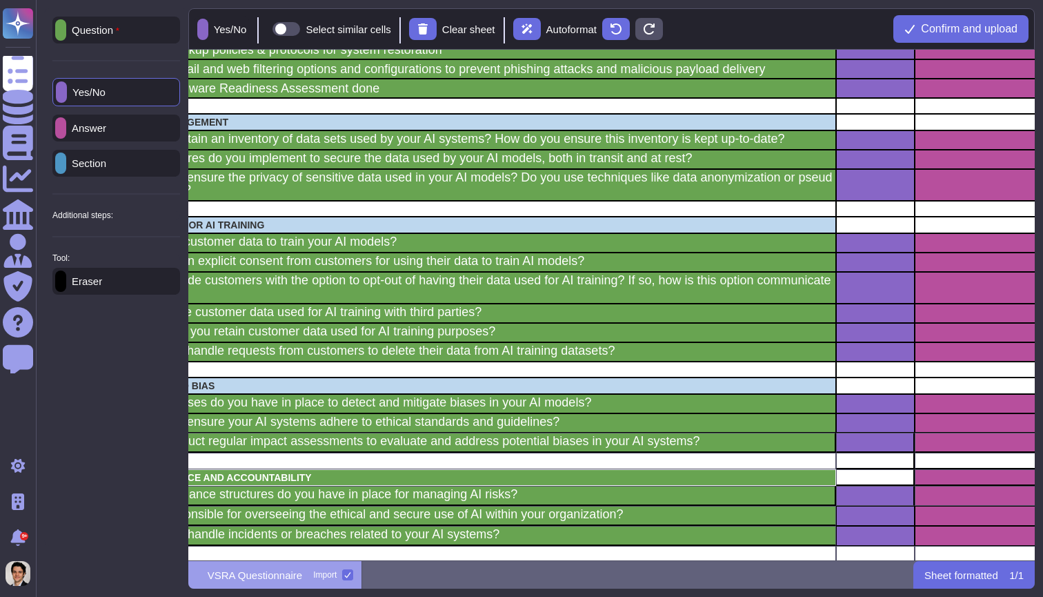
click at [100, 286] on p "Eraser" at bounding box center [84, 281] width 36 height 10
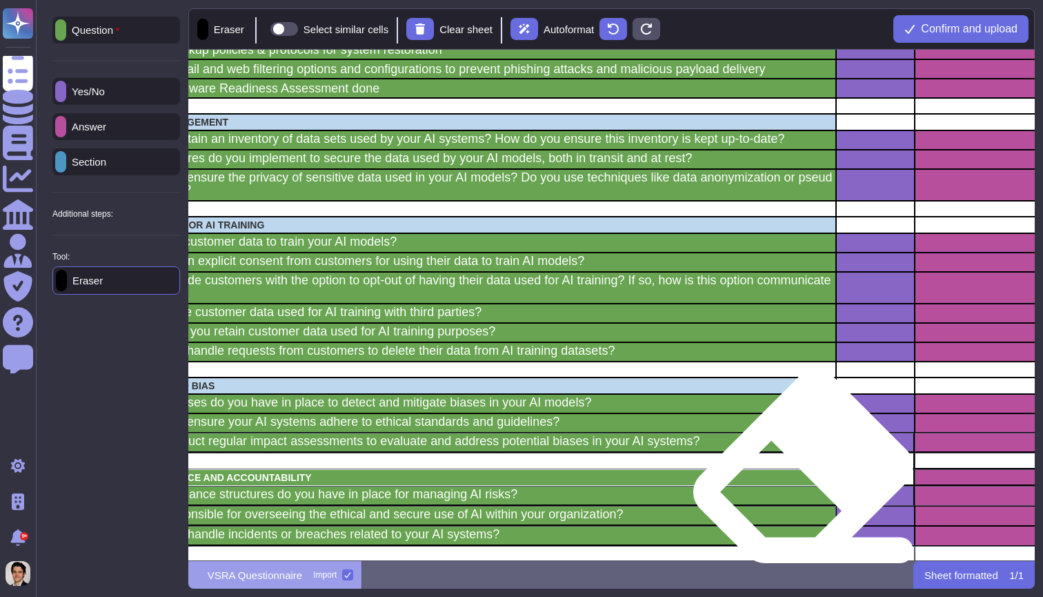
click at [804, 479] on p "AI GOVERNANCE AND ACCOUNTABILITY" at bounding box center [476, 478] width 715 height 10
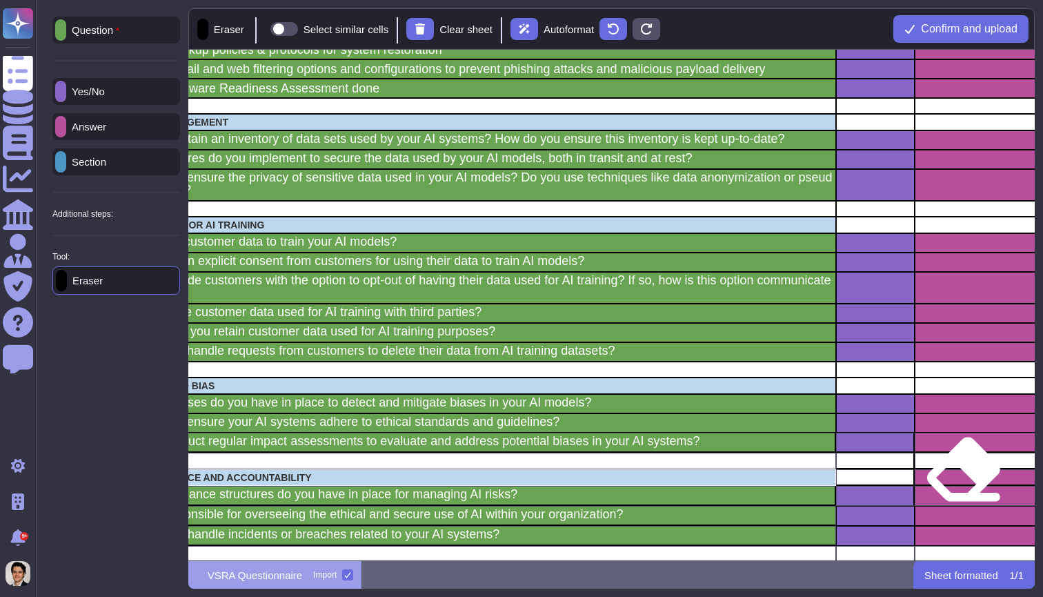
click at [961, 478] on div "grid" at bounding box center [985, 477] width 141 height 17
click at [106, 165] on p "Section" at bounding box center [86, 162] width 40 height 10
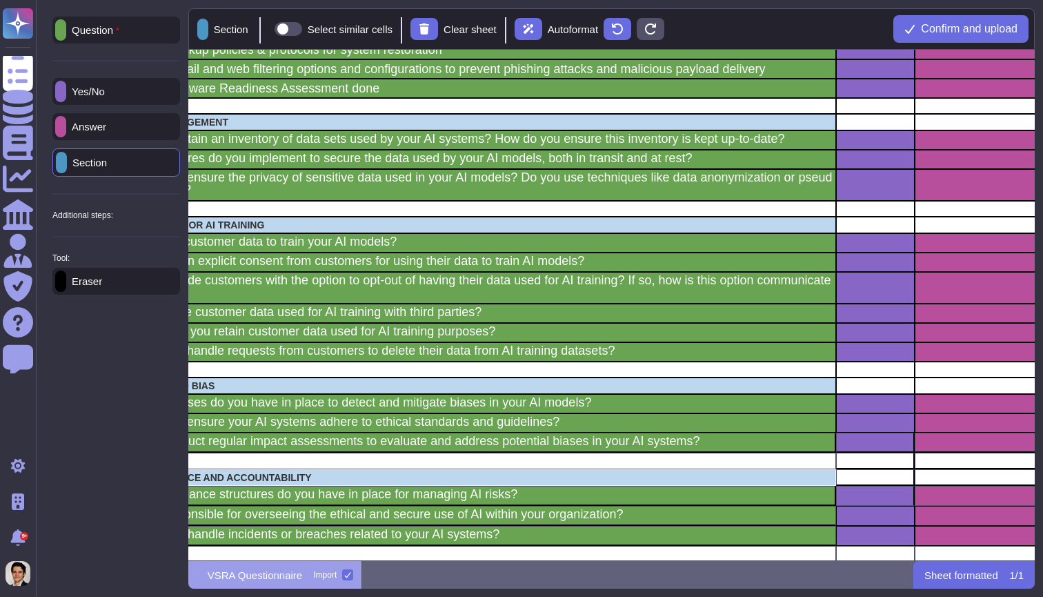
click at [308, 39] on div "Section Select similar cells Clear sheet Autoformat Confirm and upload" at bounding box center [611, 28] width 847 height 41
click at [311, 37] on div "Section Select similar cells Clear sheet Autoformat Confirm and upload" at bounding box center [611, 28] width 847 height 41
click at [302, 23] on span at bounding box center [289, 29] width 28 height 14
click at [269, 29] on input "Select similar cells" at bounding box center [269, 29] width 0 height 0
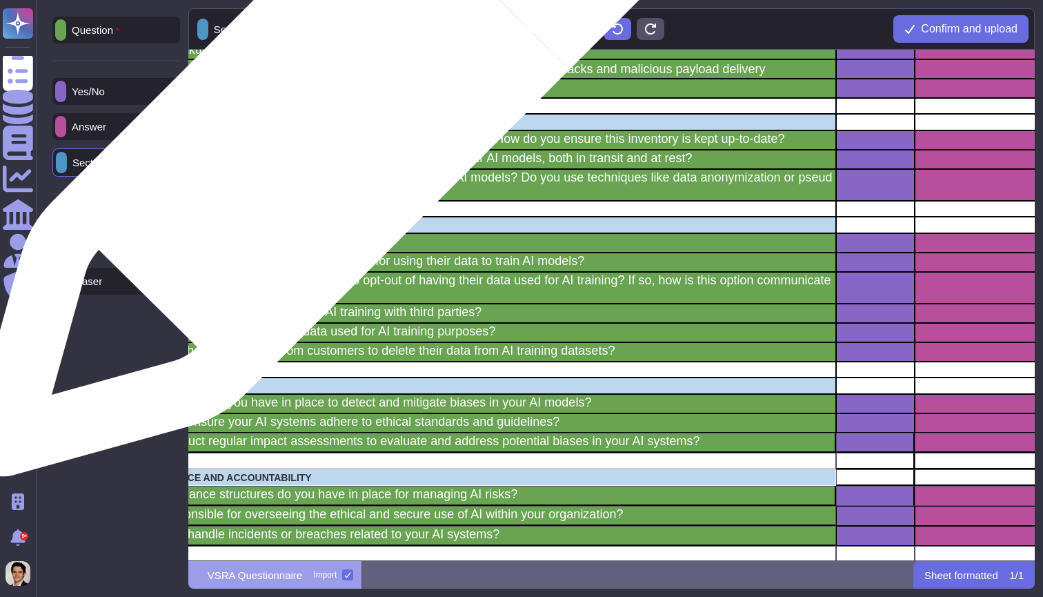
click at [322, 124] on p "AI DATA MANAGEMENT" at bounding box center [476, 122] width 716 height 10
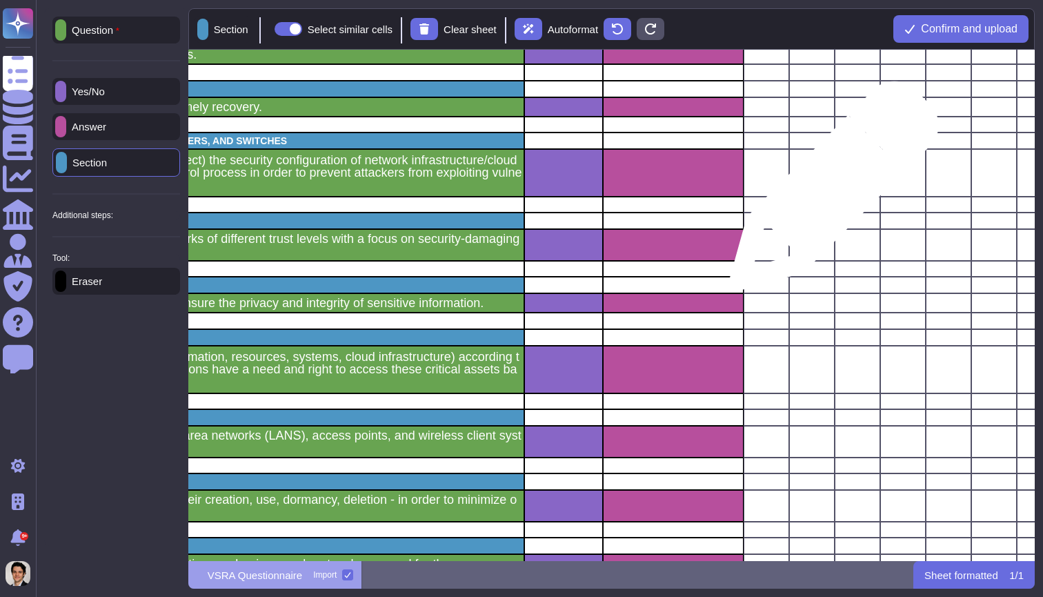
scroll to position [607, 433]
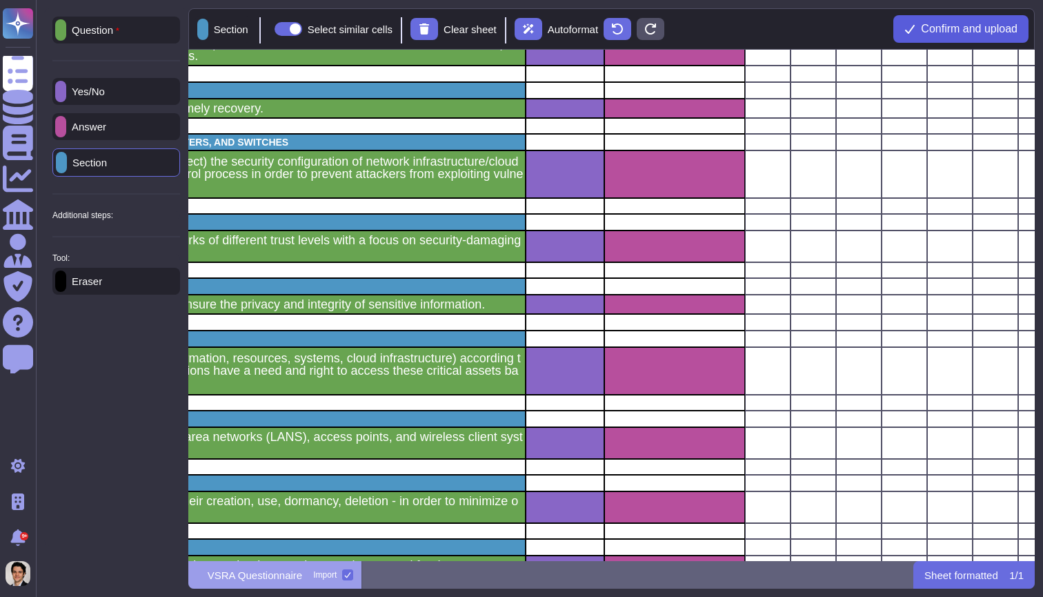
click at [931, 32] on span "Confirm and upload" at bounding box center [969, 28] width 97 height 11
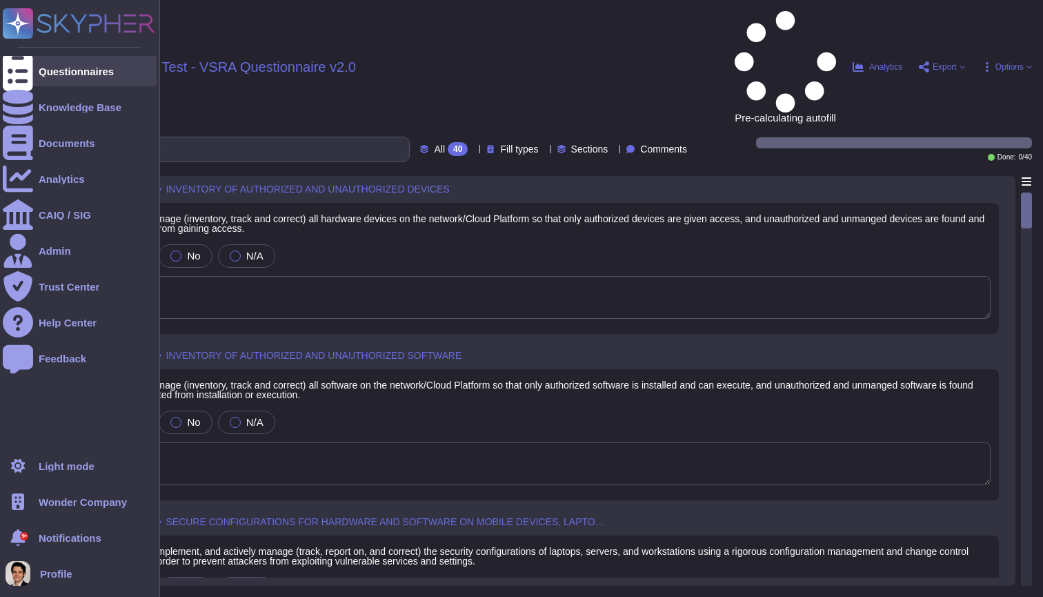
click at [30, 72] on div at bounding box center [18, 71] width 30 height 30
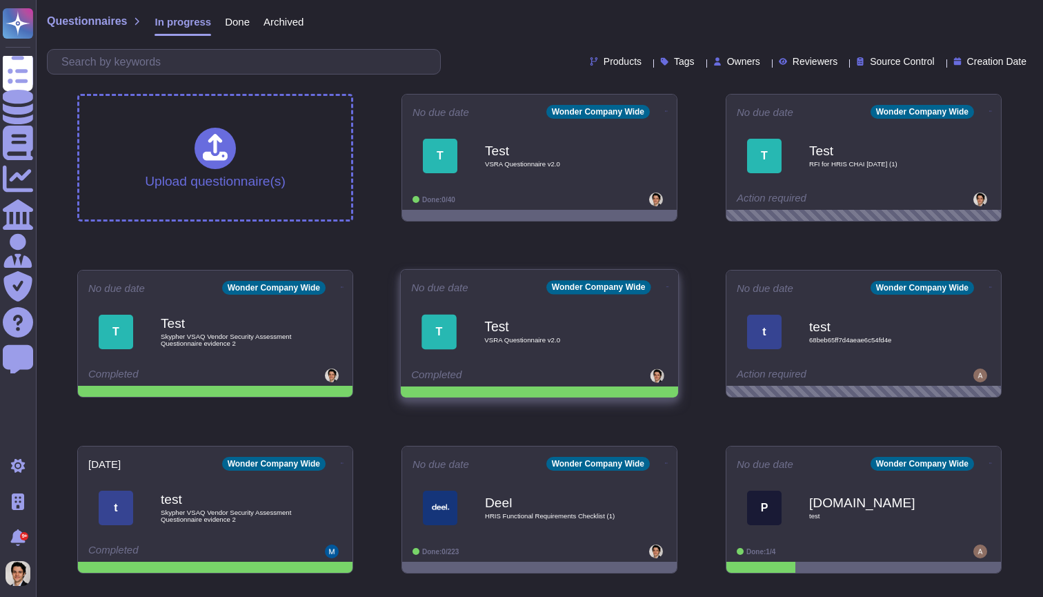
click at [534, 174] on div "Test VSRA Questionnaire v2.0" at bounding box center [554, 155] width 138 height 55
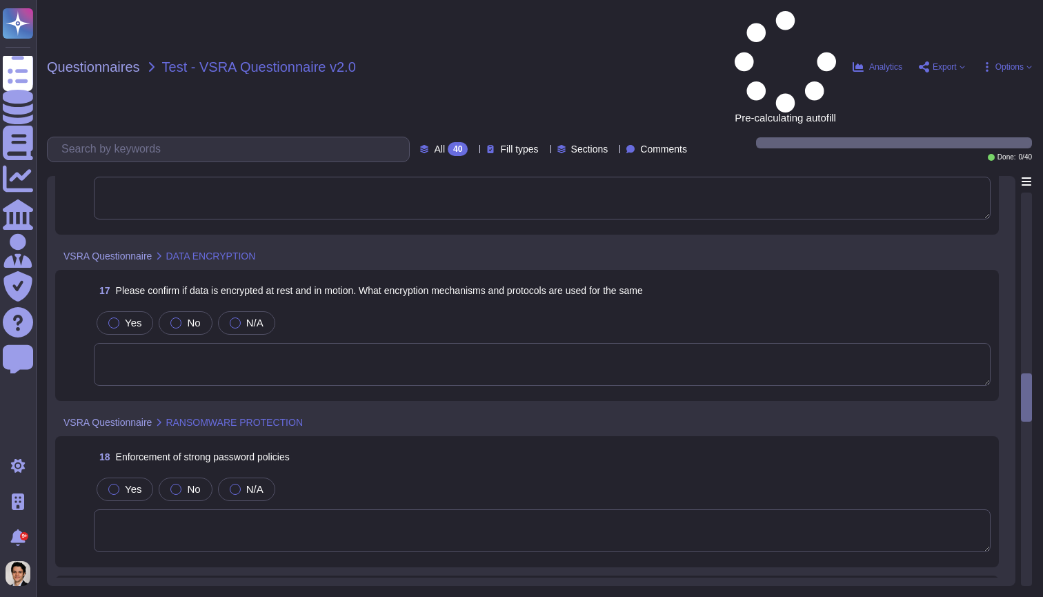
scroll to position [2493, 0]
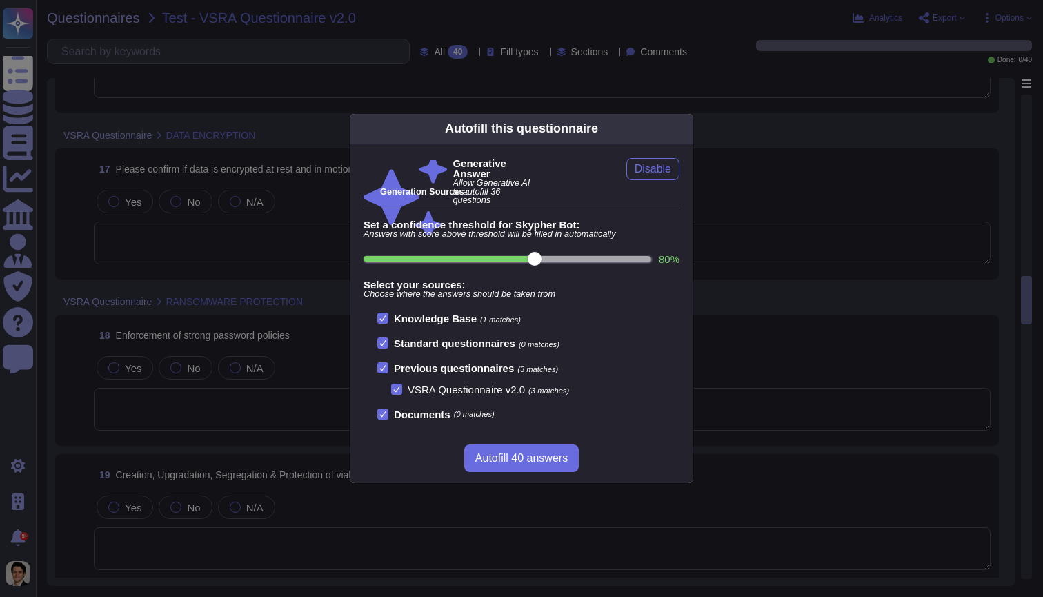
click at [533, 441] on div "Autofill 40 answers" at bounding box center [522, 458] width 344 height 50
click at [537, 457] on span "Autofill 40 answers" at bounding box center [521, 458] width 92 height 11
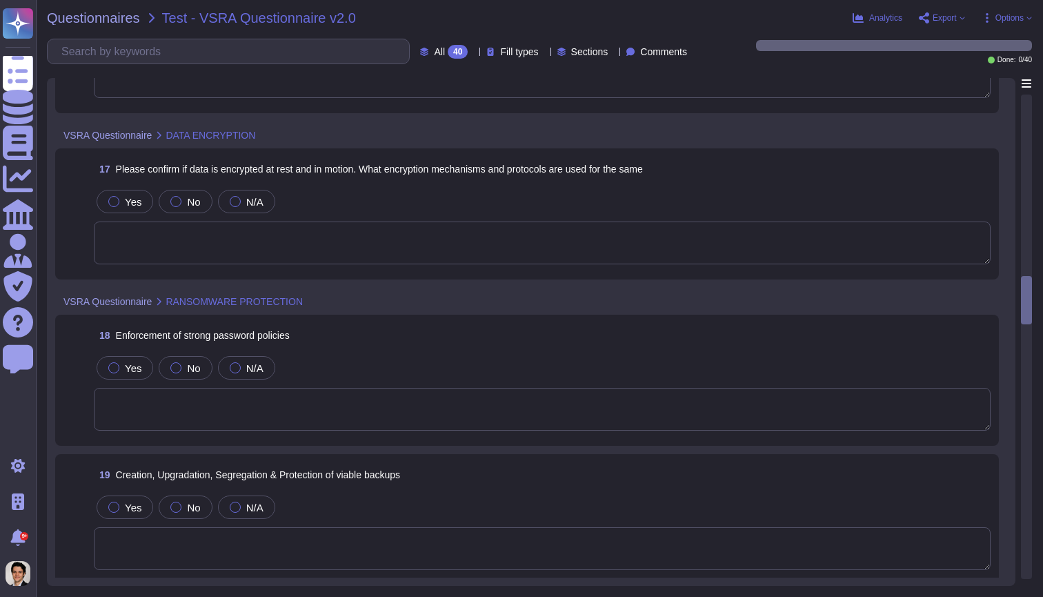
type textarea "Skypher, INC. actively manages the life-cycle of system and application account…"
type textarea "Data is encrypted both at rest and in transit. For data in transit, TLS 1.2 is …"
type textarea "XXX Company has implemented a robust password policy that requires all employee…"
type textarea "- Backups are created nightly using AWS solutions: RDS and S3. - Backups are co…"
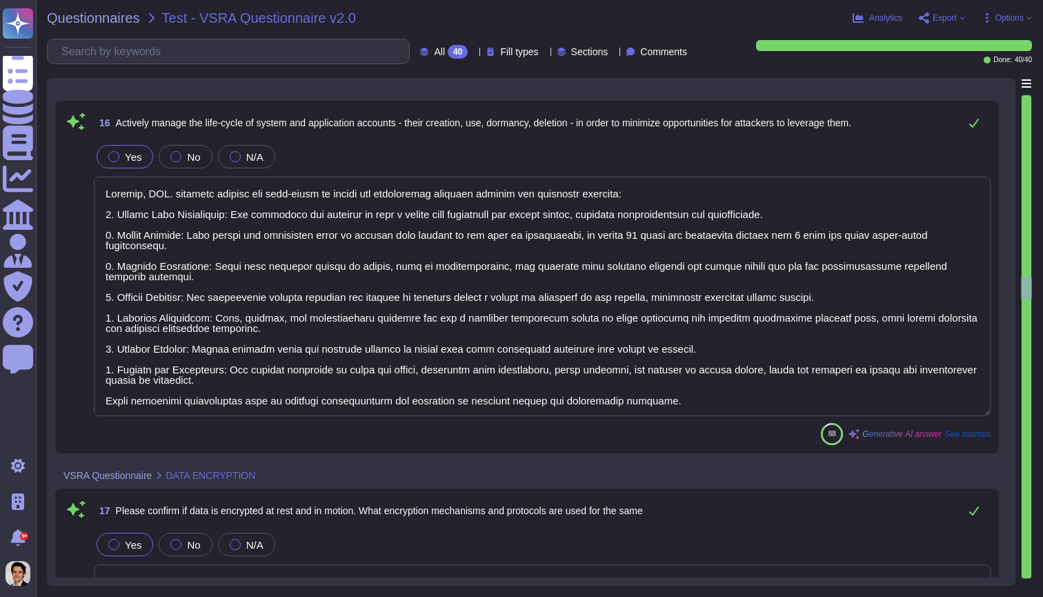
scroll to position [1, 0]
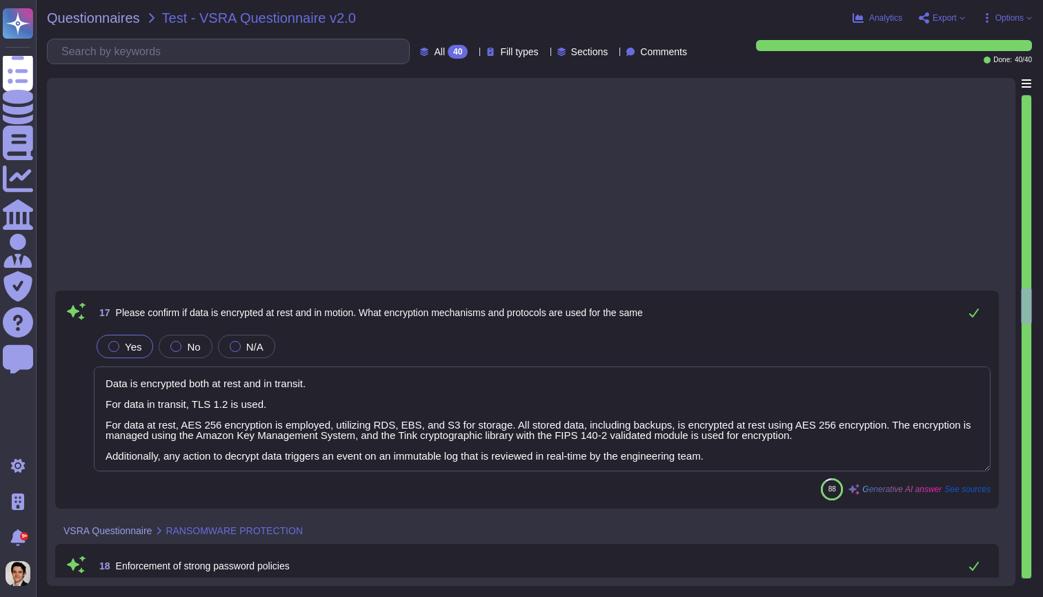
type textarea "- Backups are created nightly using AWS solutions: RDS and S3. - Backups are co…"
type textarea "We have a robust configuration management procedure in place to ensure that sys…"
type textarea "We have a configuration management procedure in place to ensure that system con…"
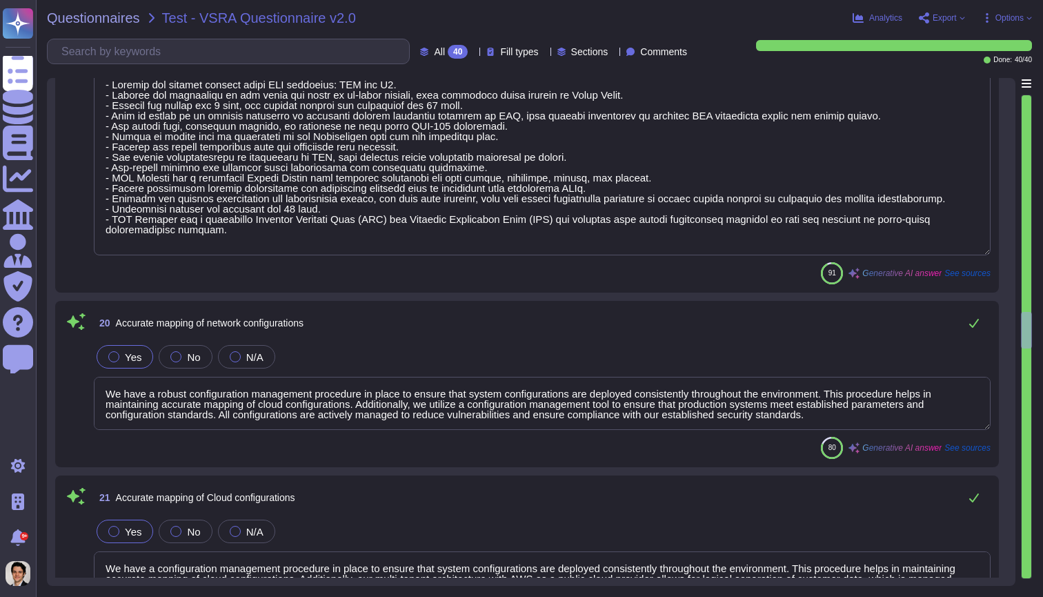
type textarea "XXX Company maintains a formal register of identified information security risk…"
type textarea "- LOR Ipsumdo sit a consectetu Adipis Elitse doei temporin utlaboreet dol magn …"
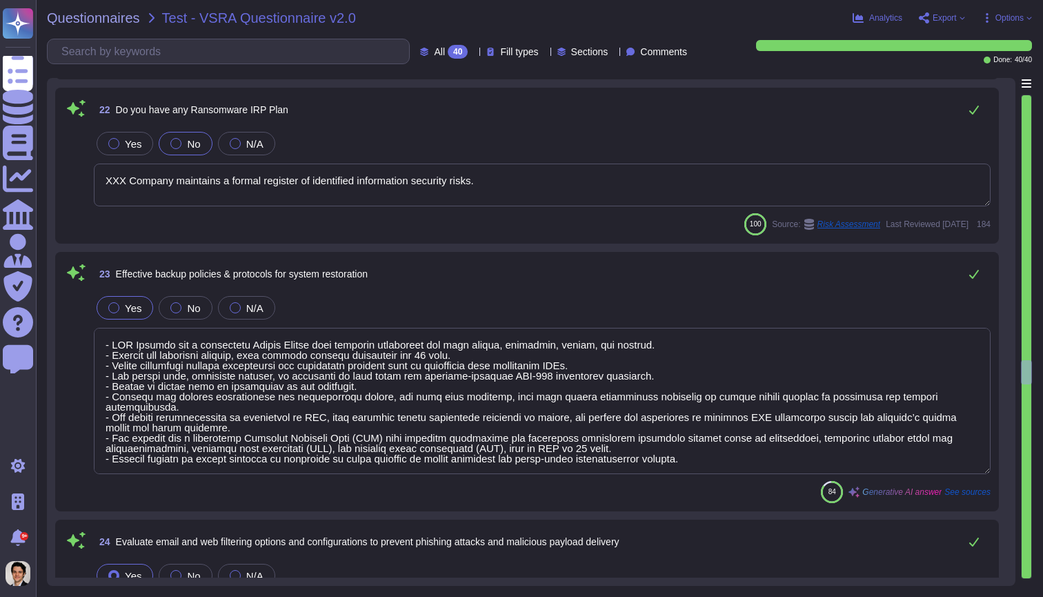
type textarea "XXX Company employs a multi-layered security approach to effectively mitigate t…"
type textarea "Yes"
type textarea "XXX Company does not maintain a full inventory of virtual assets, including dat…"
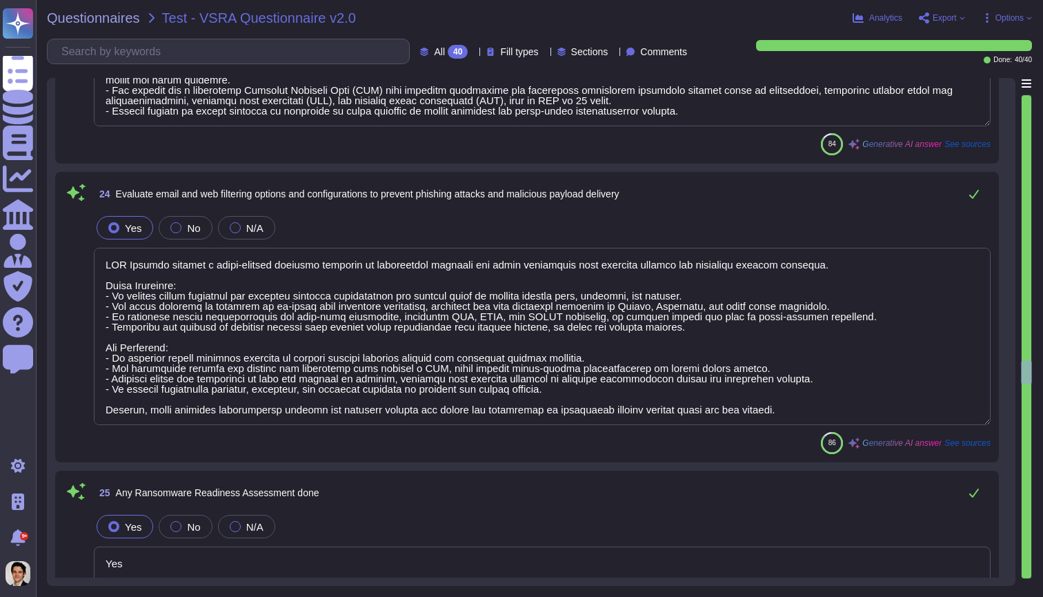
scroll to position [4244, 0]
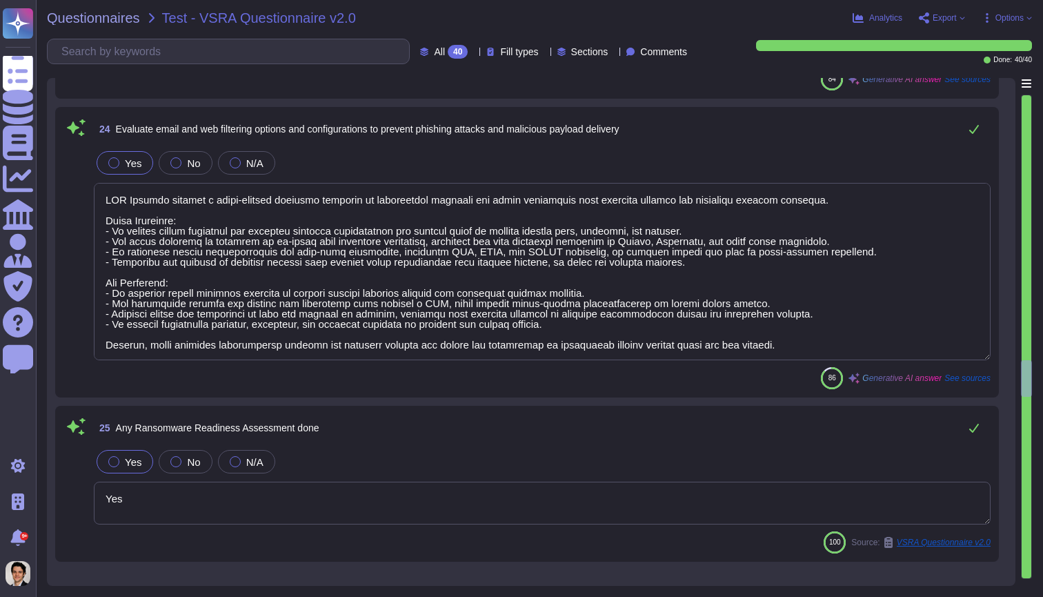
type textarea "To secure the data used by our AI models, we implement the following measures: …"
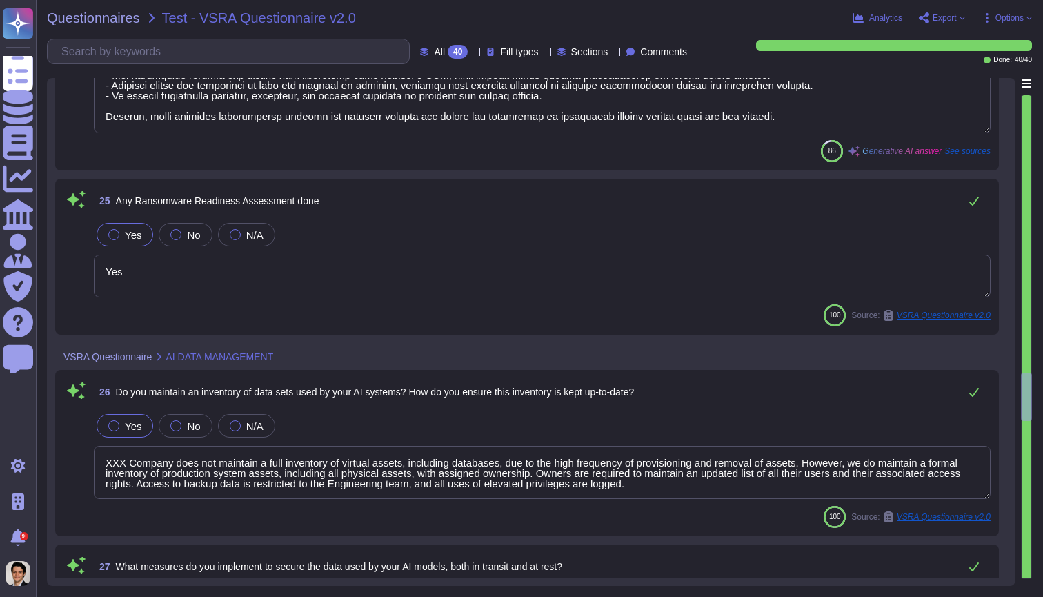
type textarea "To ensure the privacy of sensitive data used in our AI models, we implement sev…"
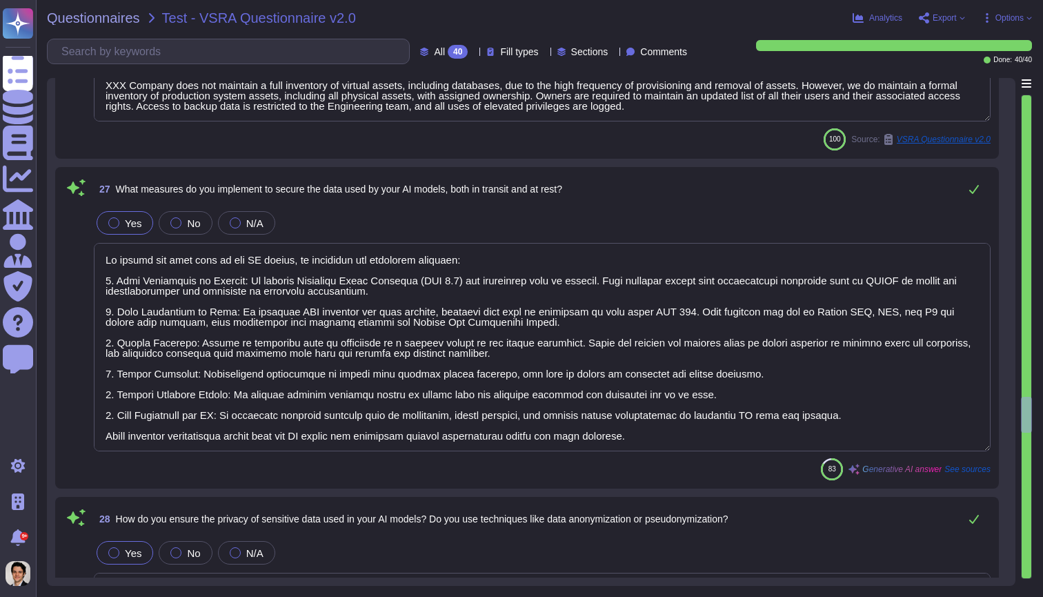
type textarea "No, we do not train our AI models on any personal content from our customers, i…"
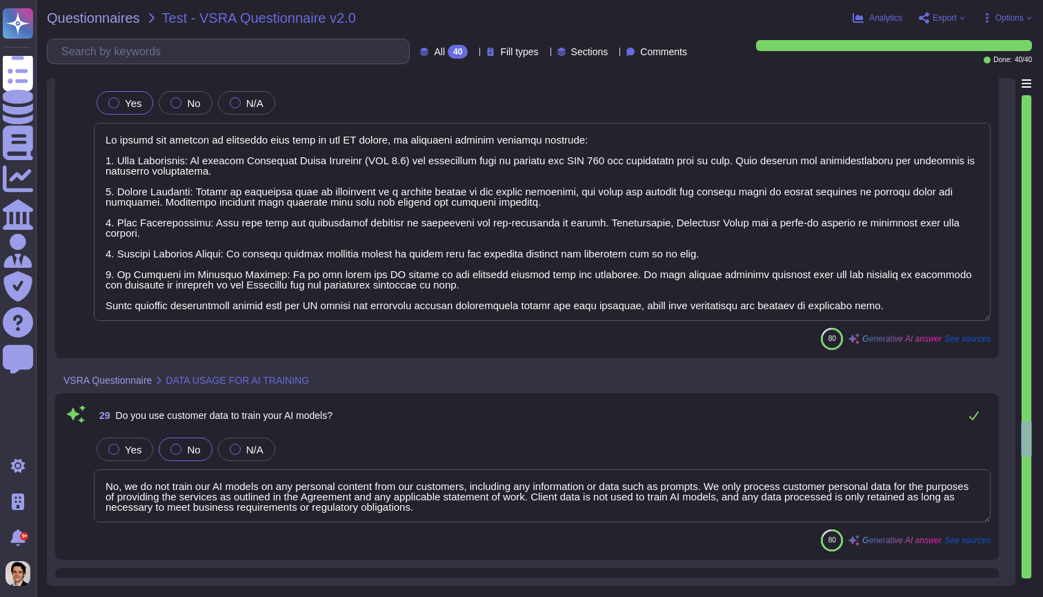
type textarea "No, we do not train our AI models on any personal content from our customers, i…"
type textarea "Customers do not need to opt-out of having their data used for AI training, as …"
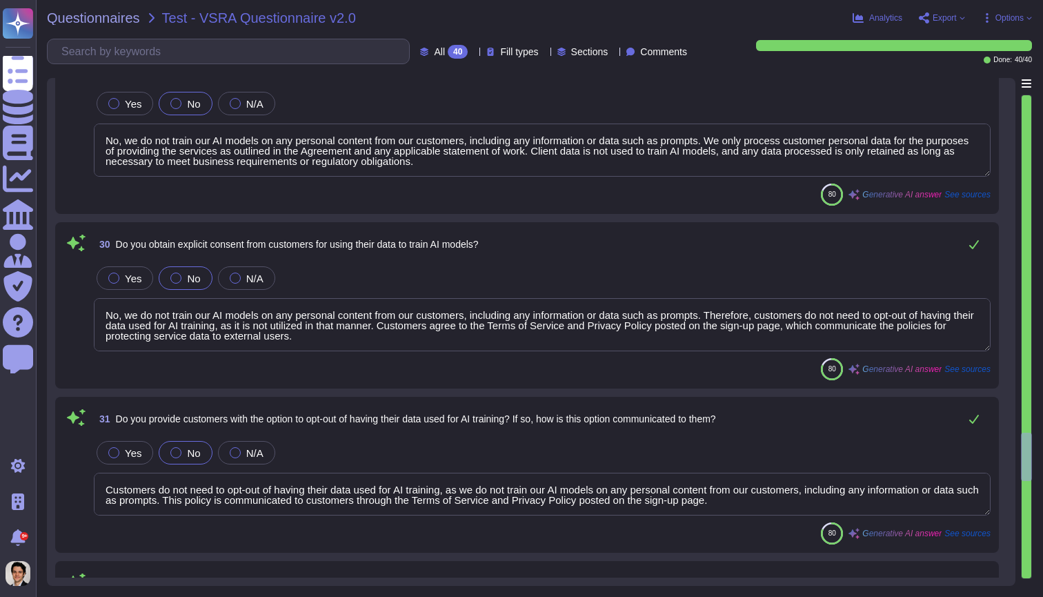
type textarea "No, we do not share customer data used for AI training with third parties. We d…"
type textarea "Client data is not used to train AI models, and any data processed is only reta…"
type textarea "We do not train our AI models on any personal content from our customers, inclu…"
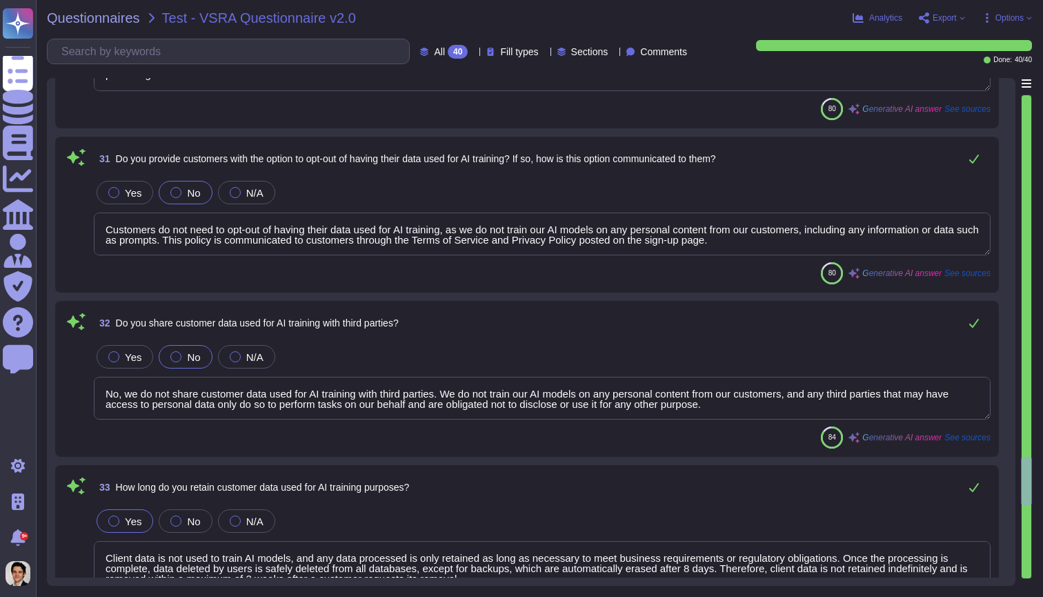
type textarea "Our organization has established comprehensive processes to detect and mitigate…"
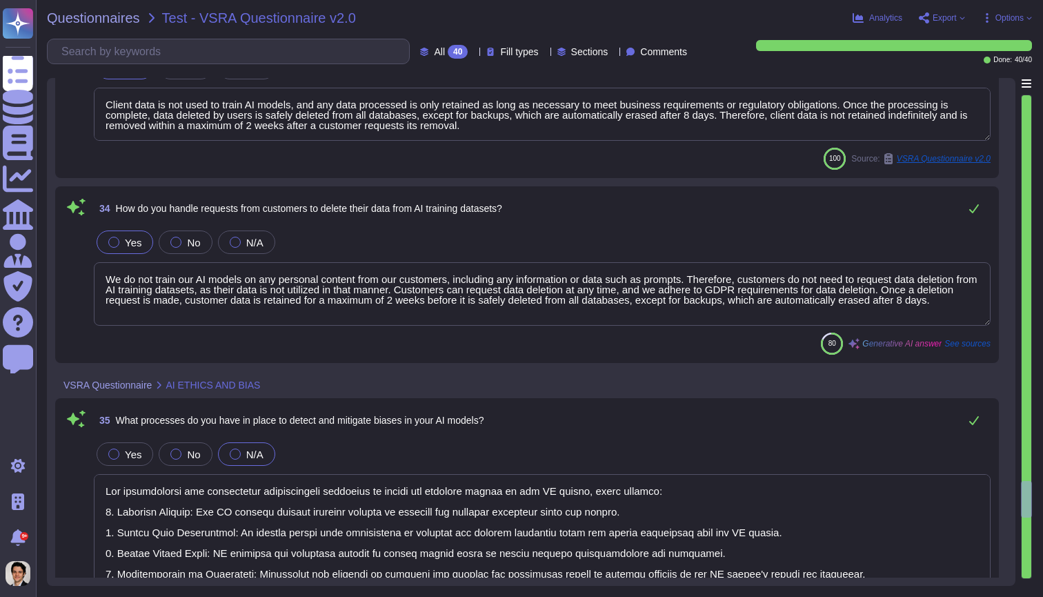
type textarea "Our organization ensures that AI systems adhere to ethical standards and guidel…"
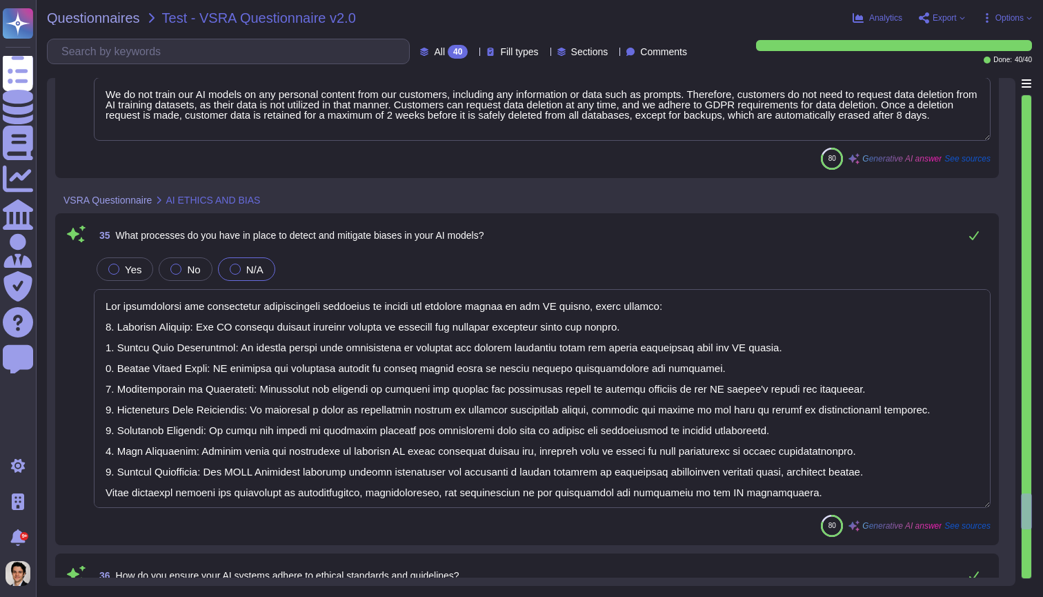
type textarea "Yes, our organization conducts regular audits to assess the impact of AI system…"
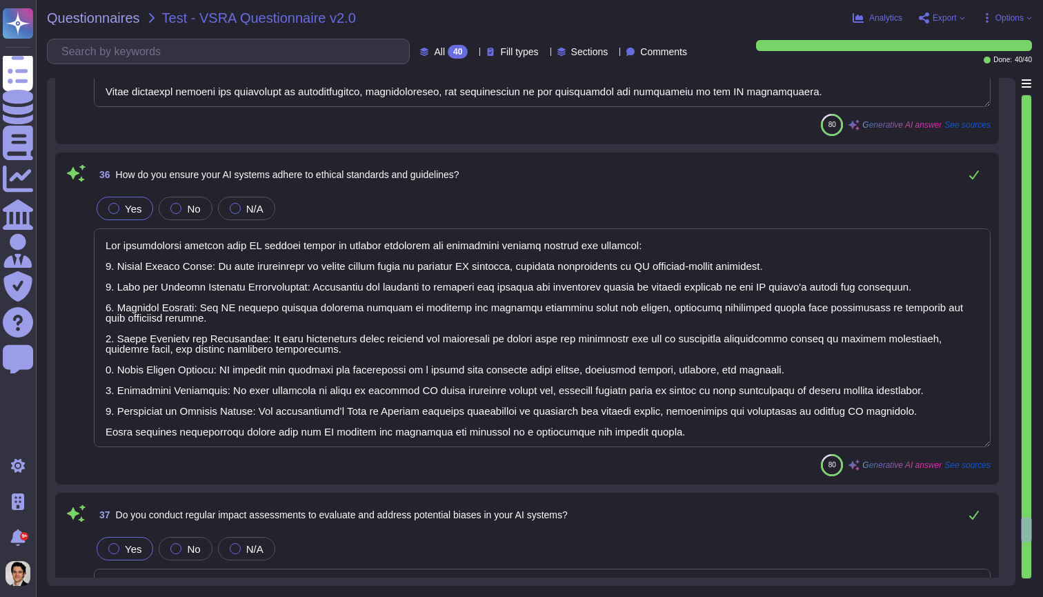
scroll to position [6913, 0]
type textarea "Our organization has established several governance structures for managing AI …"
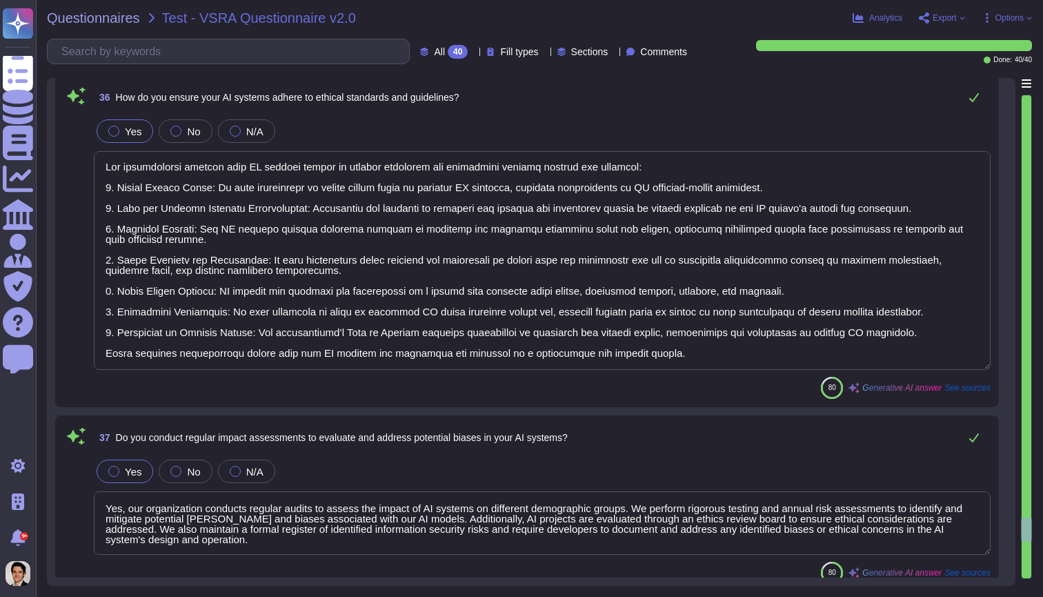
scroll to position [1, 0]
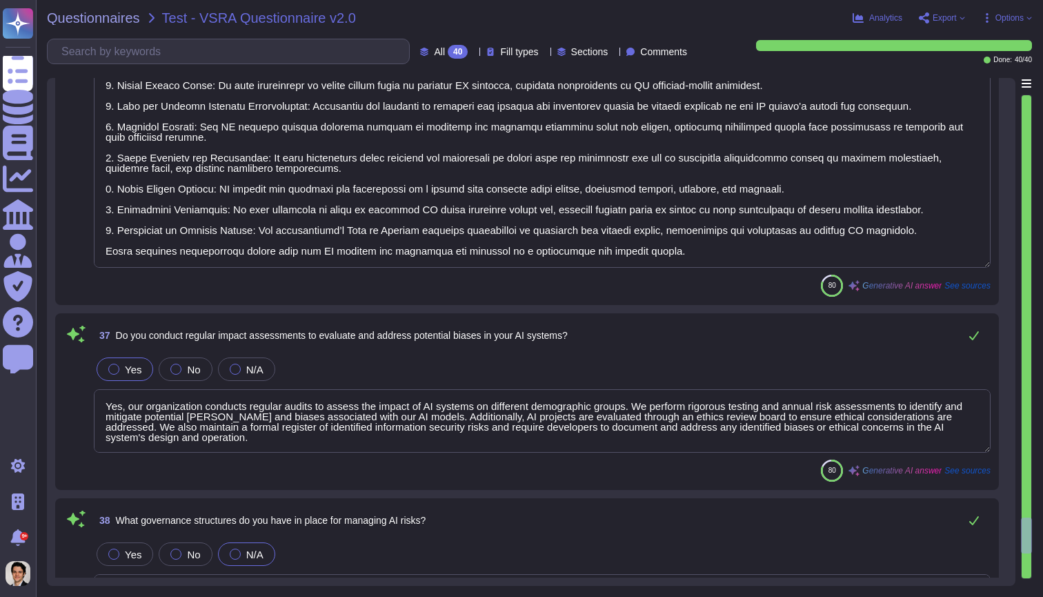
type textarea "The oversight of ethical and secure use of AI within our organization is manage…"
type textarea "We have a defined incident response procedure that includes several phases: Ide…"
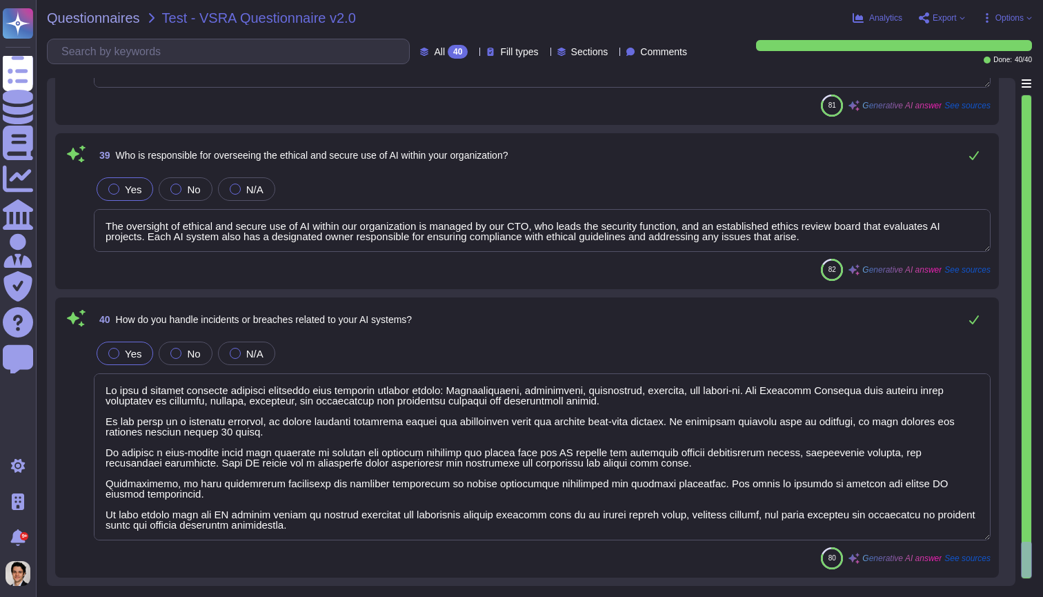
scroll to position [0, 0]
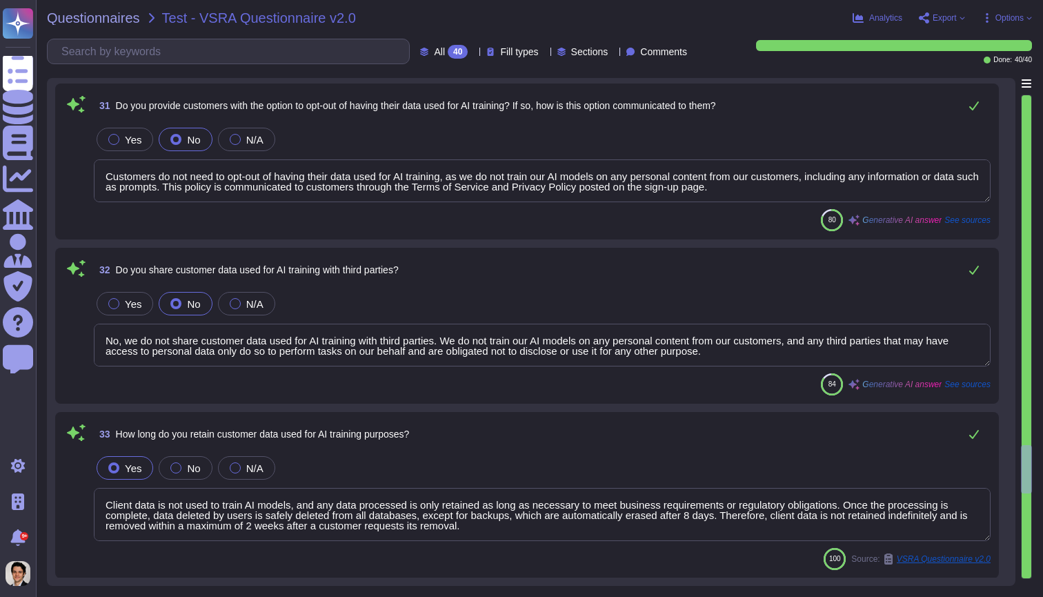
type textarea "No, we do not train our AI models on any personal content from our customers, i…"
type textarea "Customers do not need to opt-out of having their data used for AI training, as …"
type textarea "No, we do not share customer data used for AI training with third parties. We d…"
type textarea "Client data is not used to train AI models, and any data processed is only reta…"
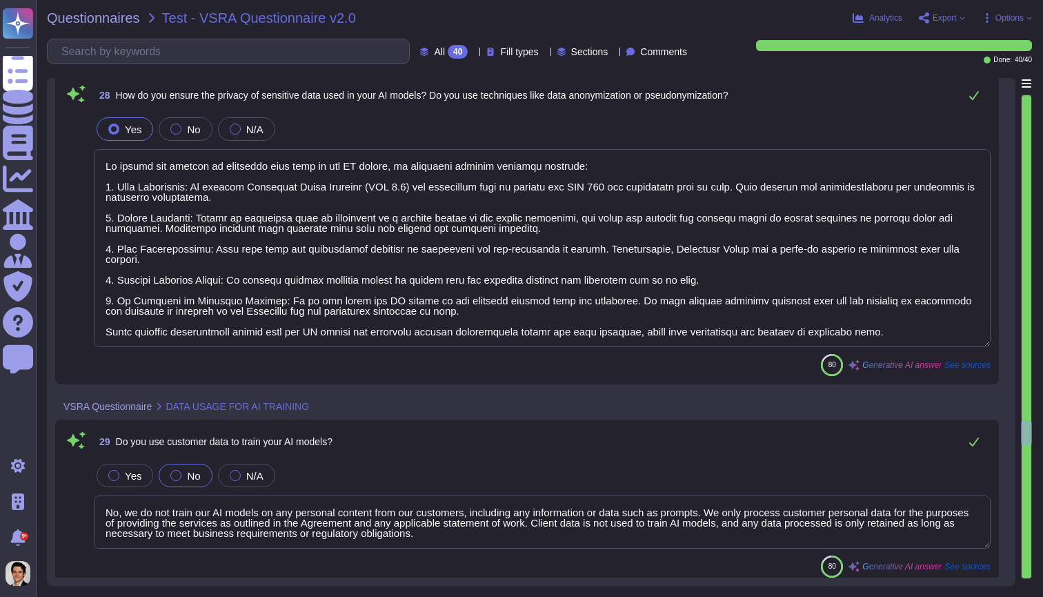
type textarea "To secure the data used by our AI models, we implement the following measures: …"
type textarea "To ensure the privacy of sensitive data used in our AI models, we implement sev…"
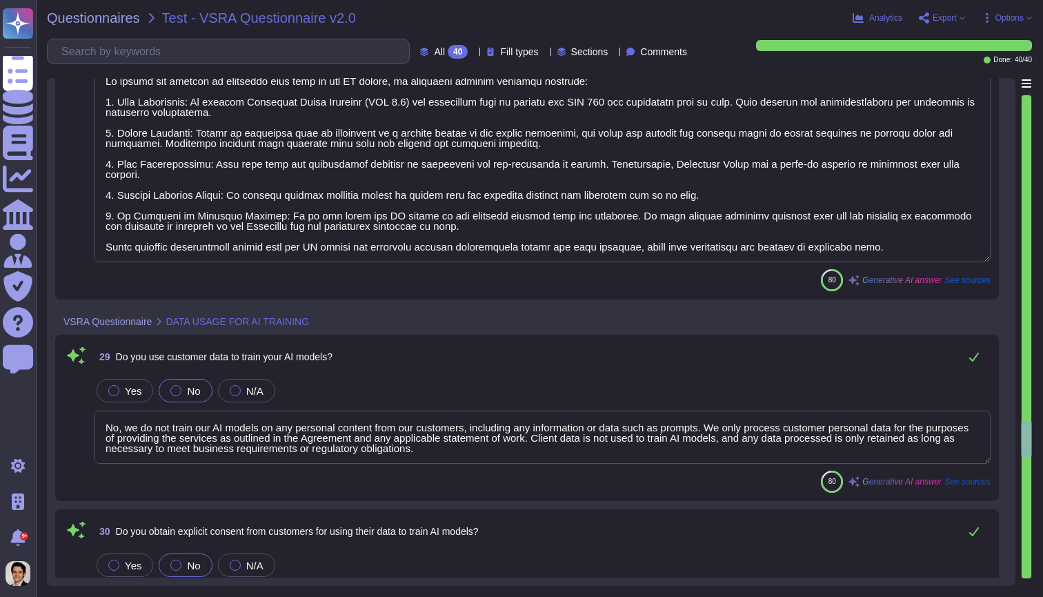
scroll to position [5326, 0]
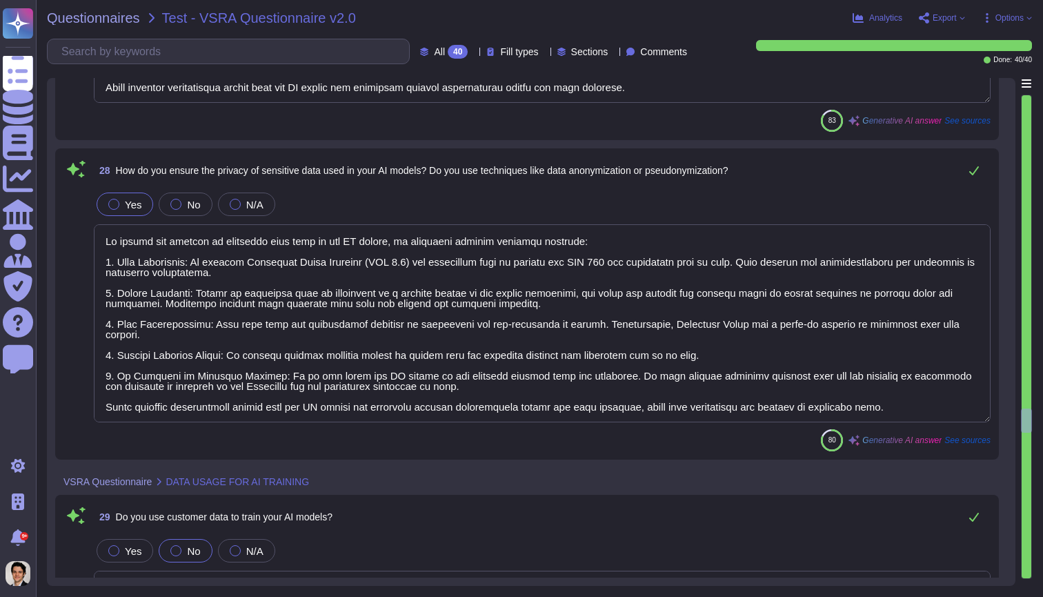
type textarea "XXX Company does not maintain a full inventory of virtual assets, including dat…"
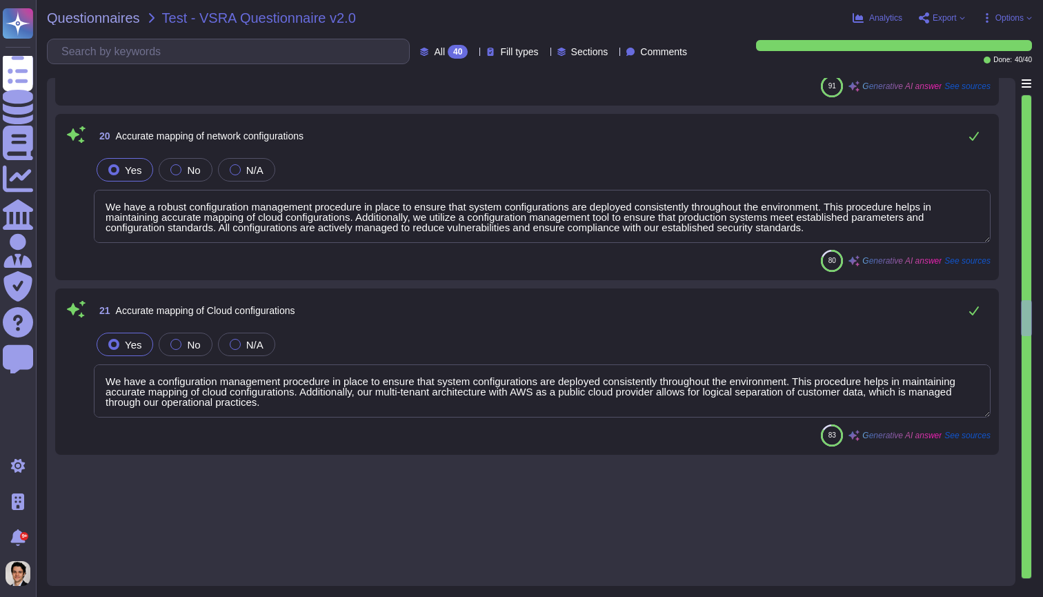
type textarea "XXX Company has implemented a robust password policy that requires all employee…"
type textarea "- Backups are created nightly using AWS solutions: RDS and S3. - Backups are co…"
type textarea "We have a robust configuration management procedure in place to ensure that sys…"
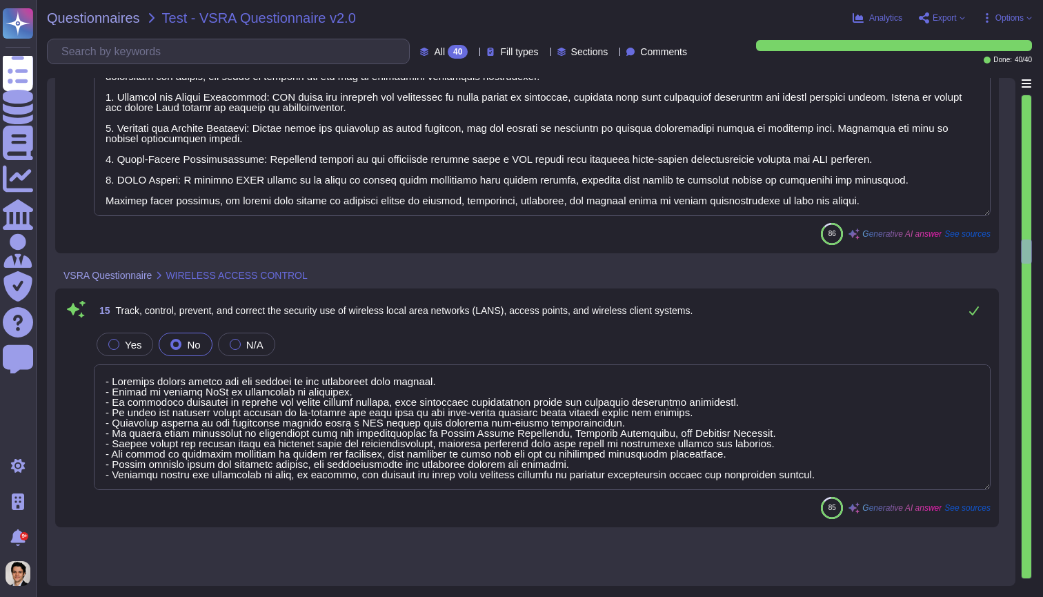
type textarea "Access to critical assets within our organization is strictly controlled and mo…"
type textarea "- Wireless access points are not allowed in our production data centers. - Acce…"
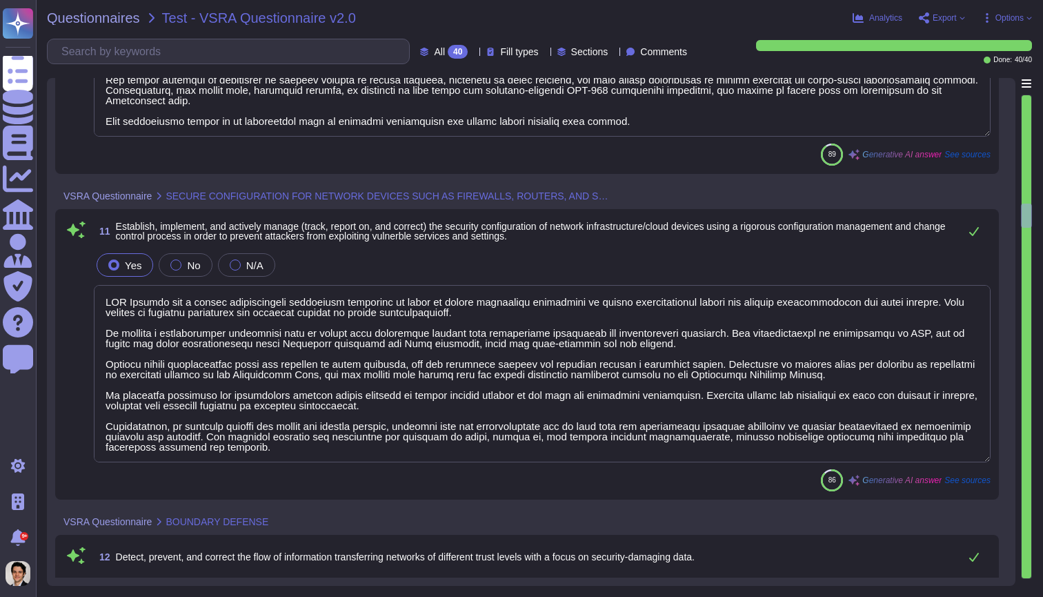
type textarea "Our company employs a comprehensive backup strategy to ensure the integrity and…"
type textarea "XXX Company has a robust configuration management procedure in place to ensure …"
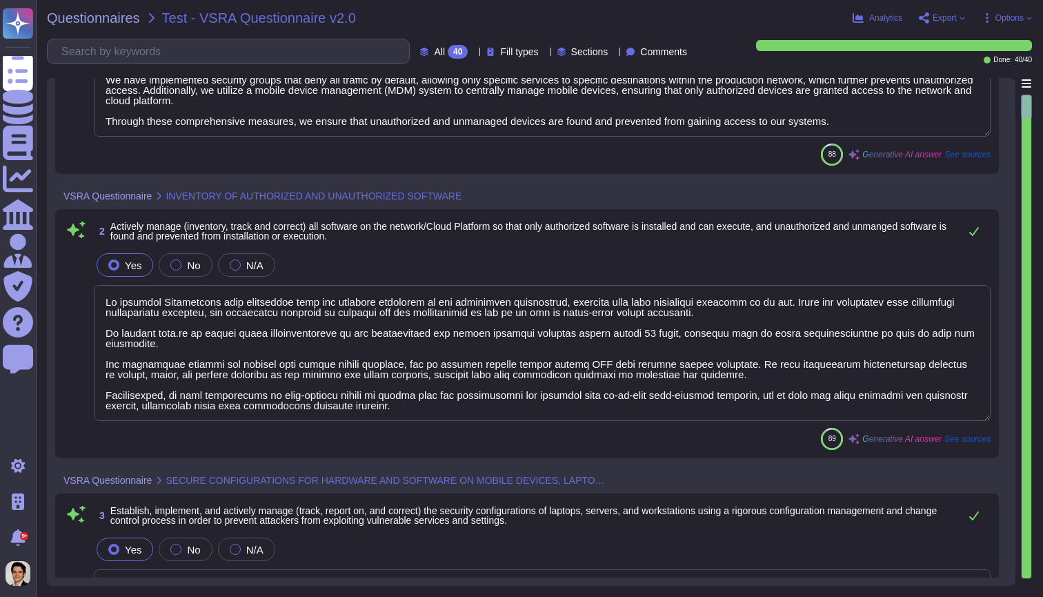
type textarea "XXX Company actively manages its hardware devices by maintaining an inventory o…"
type textarea "We maintain Dockerfiles that explicitly list the software installed in the prod…"
type textarea "XXX Company has a robust configuration management procedure in place to ensure …"
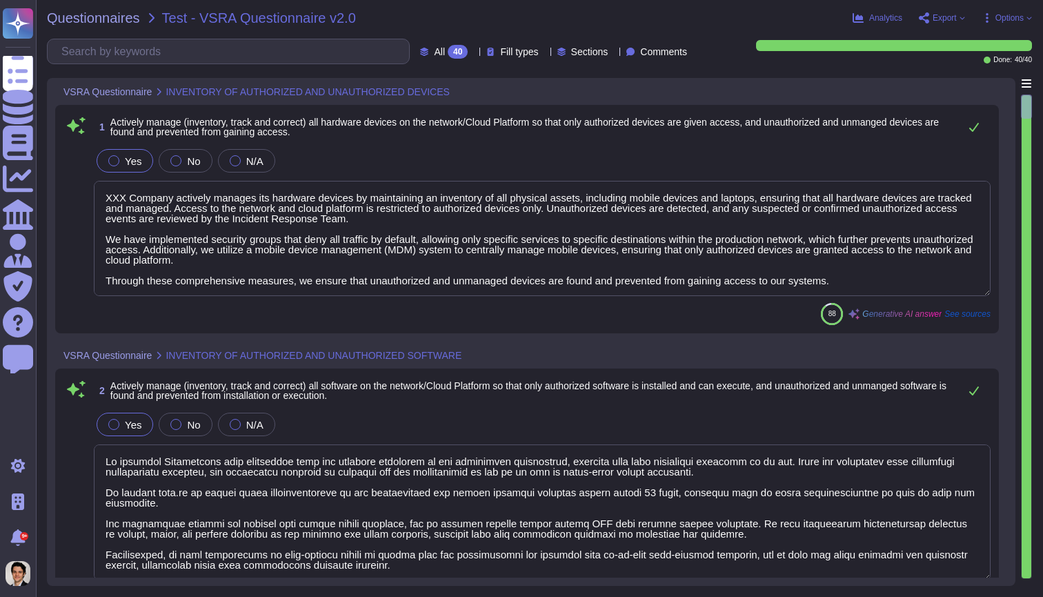
scroll to position [0, 0]
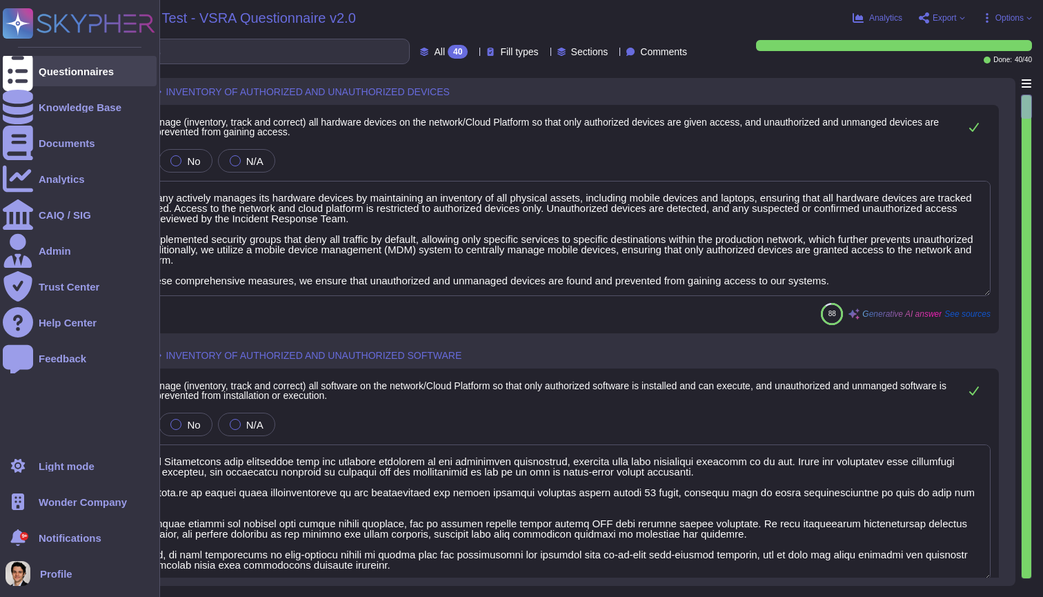
click at [39, 65] on div "Questionnaires" at bounding box center [80, 71] width 154 height 30
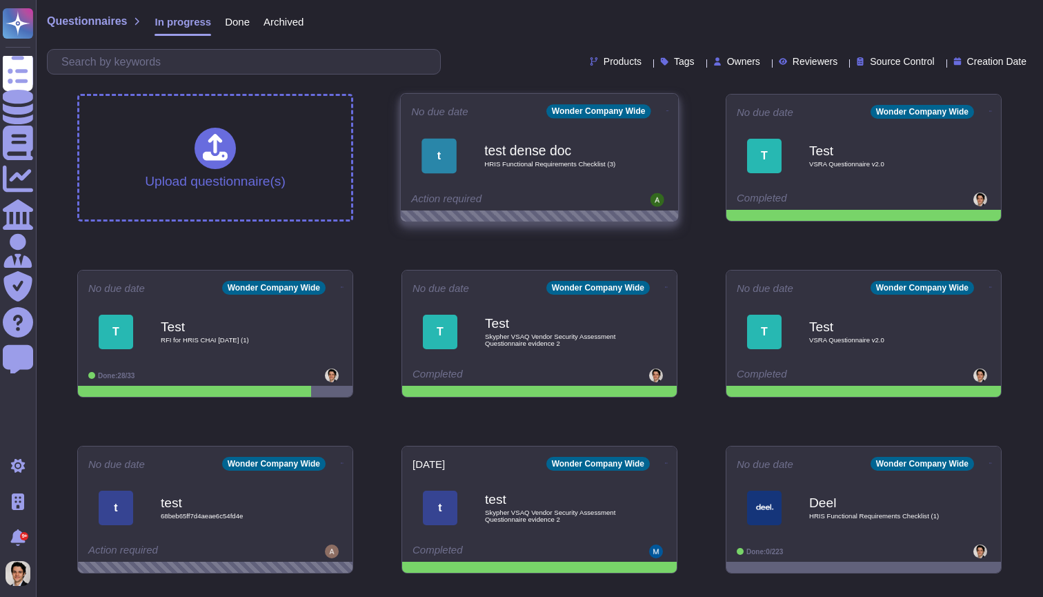
click at [490, 161] on span "HRIS Functional Requirements Checklist (3)" at bounding box center [553, 164] width 139 height 7
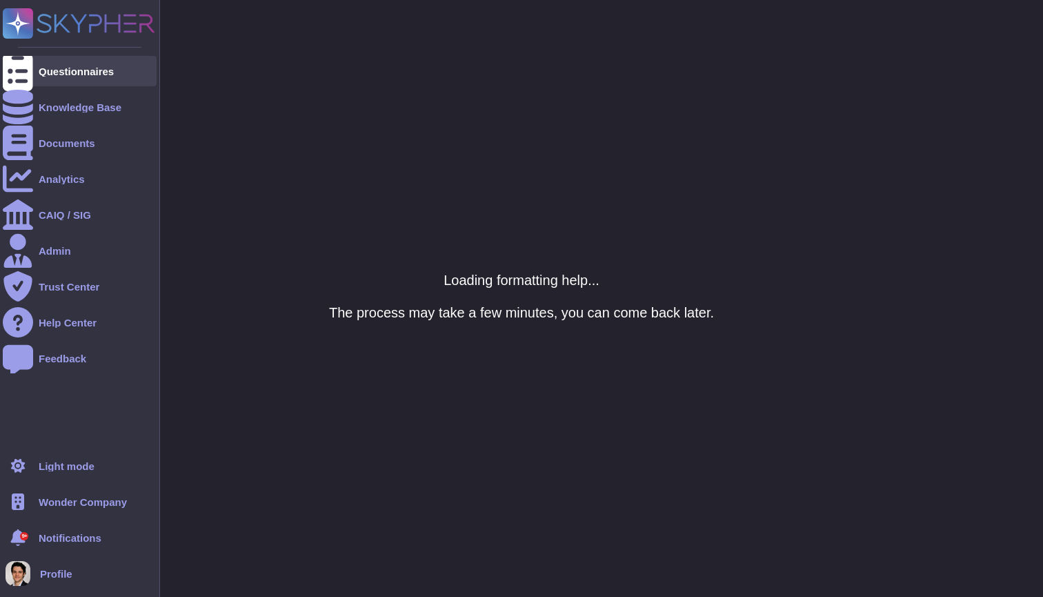
click at [32, 61] on div at bounding box center [18, 71] width 30 height 30
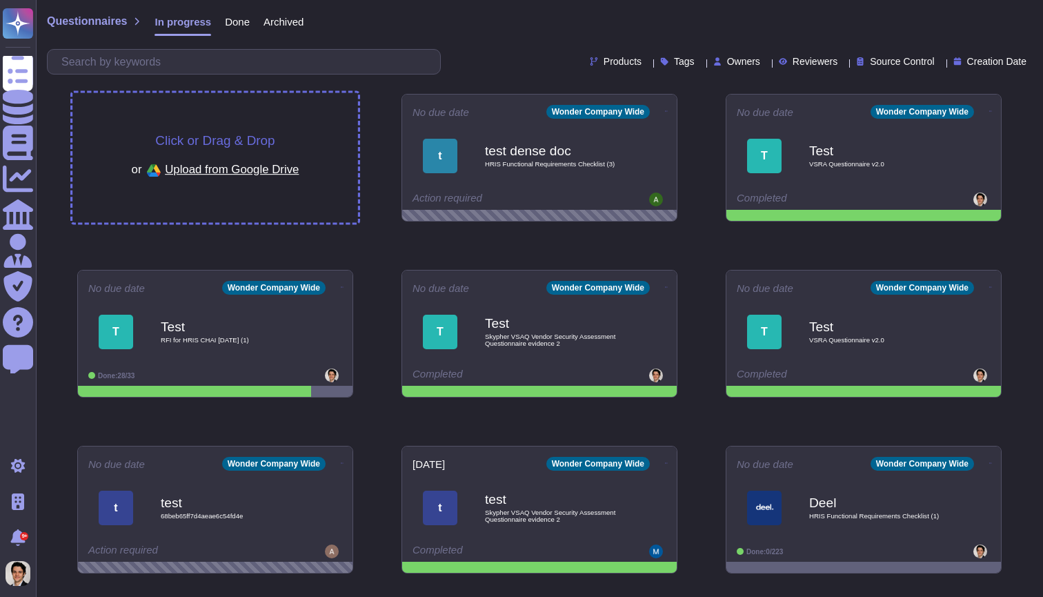
click at [292, 152] on div "Click or Drag & Drop or Upload from Google Drive" at bounding box center [216, 158] width 168 height 48
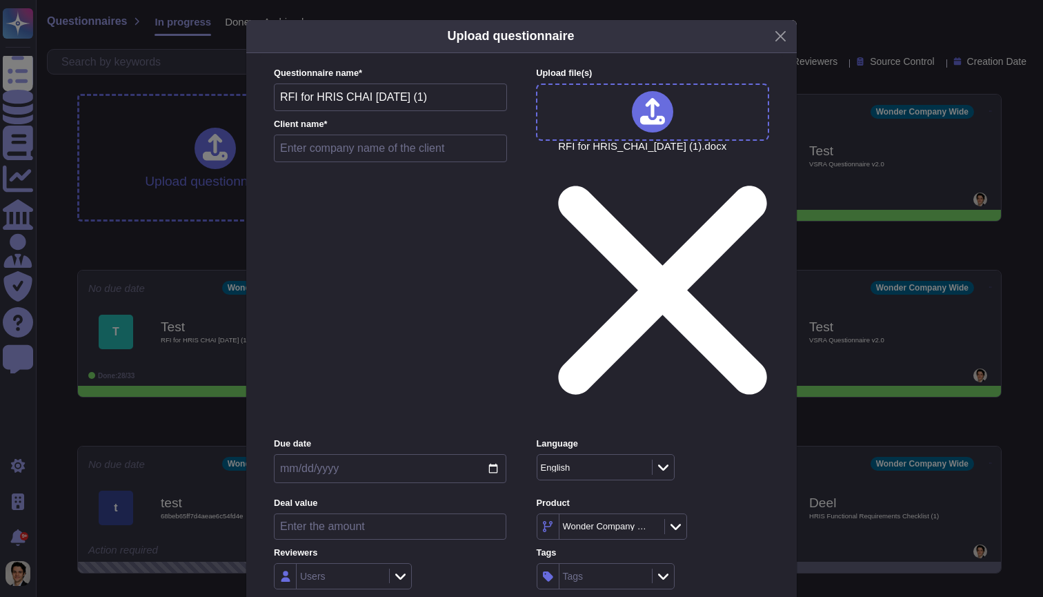
click at [332, 162] on input "text" at bounding box center [390, 149] width 233 height 28
type input "Test 2"
click at [389, 418] on div "Inside (<100 users)" at bounding box center [343, 417] width 112 height 12
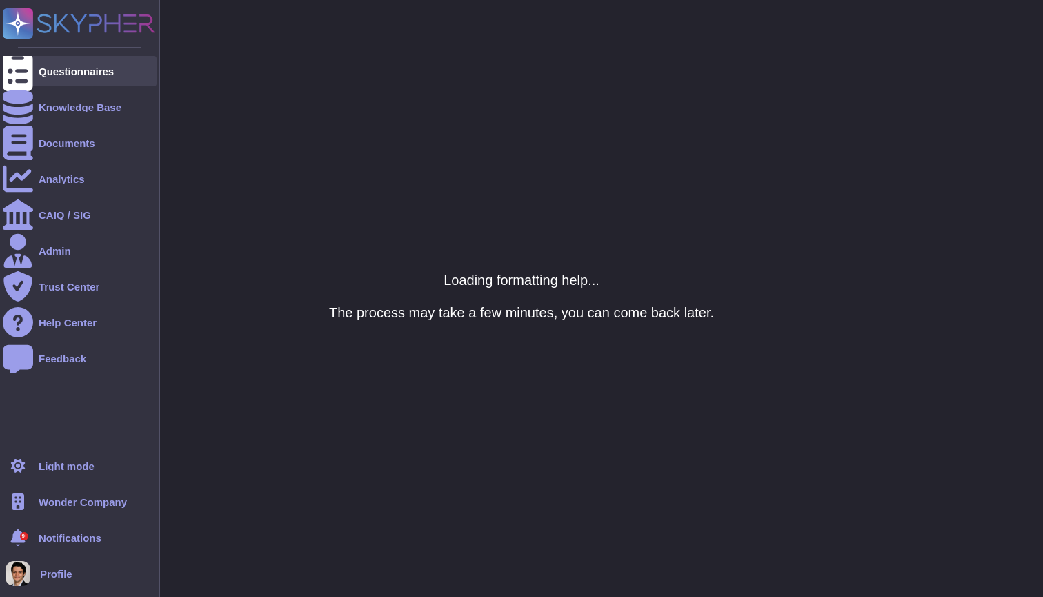
click at [35, 82] on div "Questionnaires" at bounding box center [80, 71] width 154 height 30
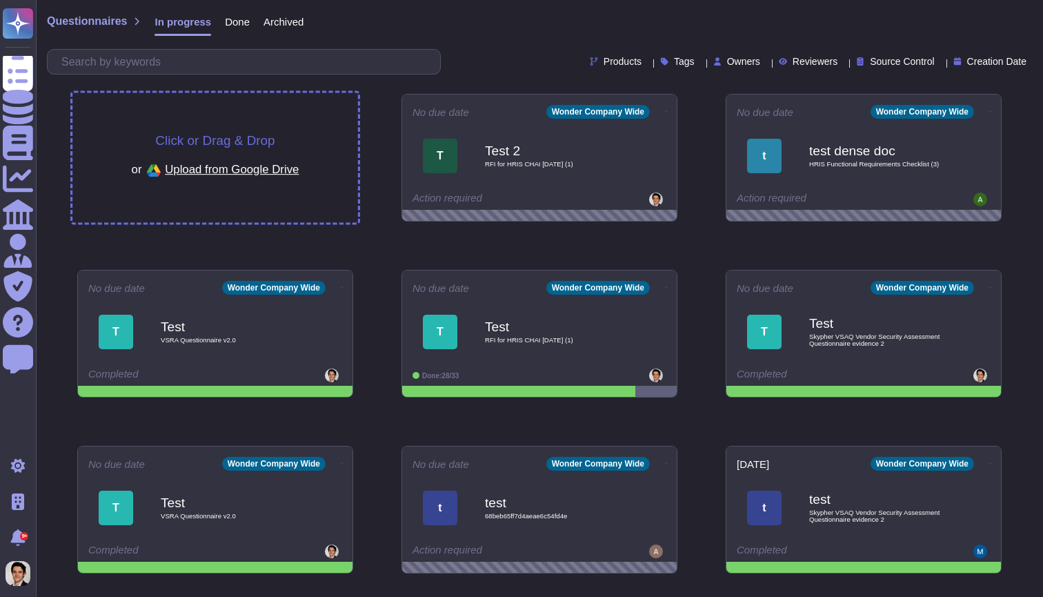
click at [320, 135] on div "Click or Drag & Drop or Upload from Google Drive" at bounding box center [215, 158] width 286 height 130
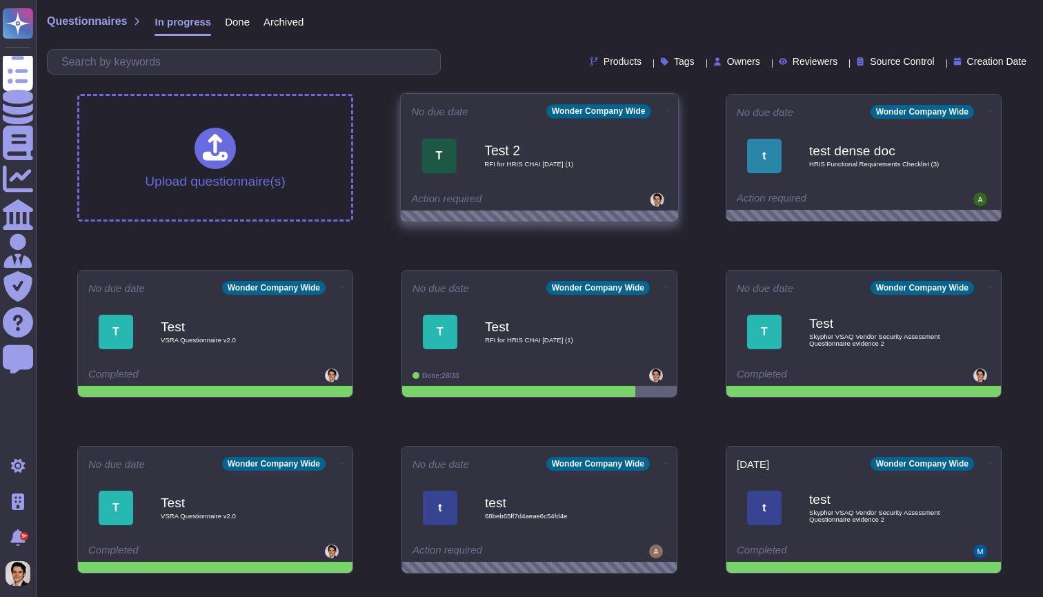
click at [569, 166] on span "RFI for HRIS CHAI [DATE] (1)" at bounding box center [553, 164] width 139 height 7
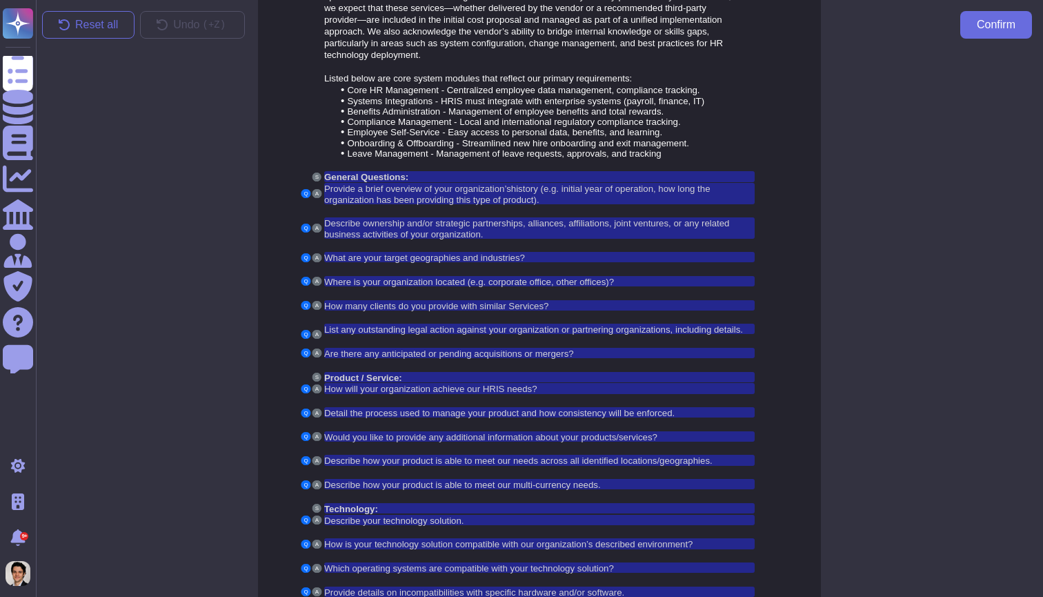
scroll to position [748, 0]
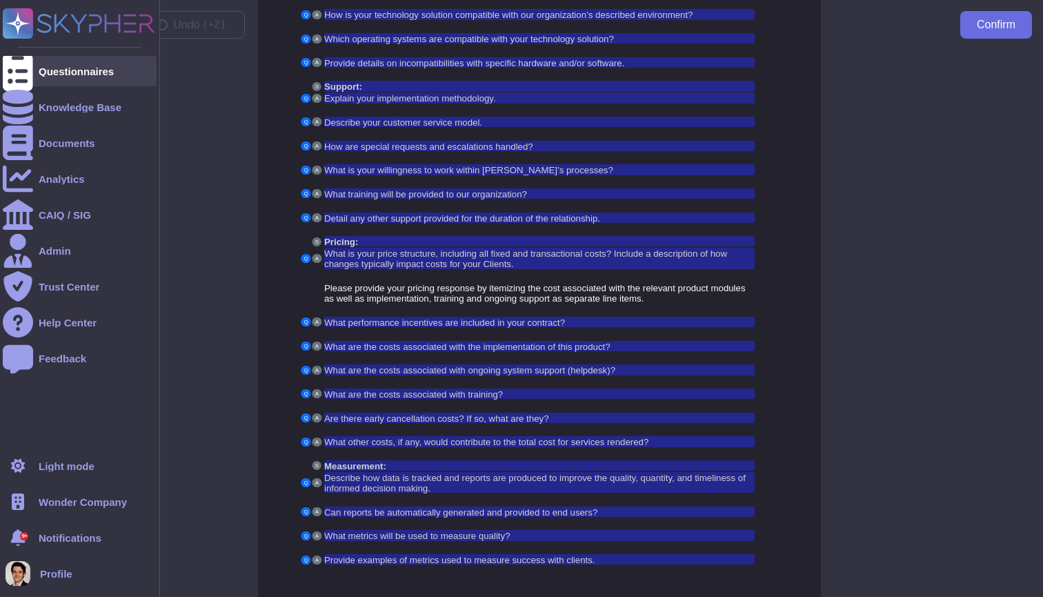
click at [32, 71] on div at bounding box center [18, 71] width 30 height 30
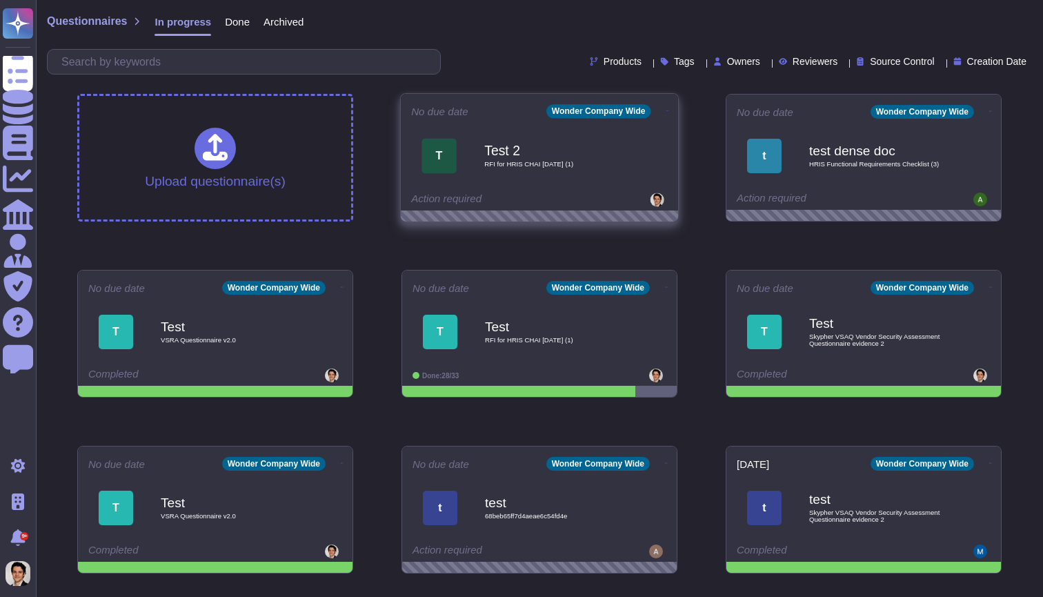
click at [666, 109] on icon at bounding box center [667, 110] width 3 height 3
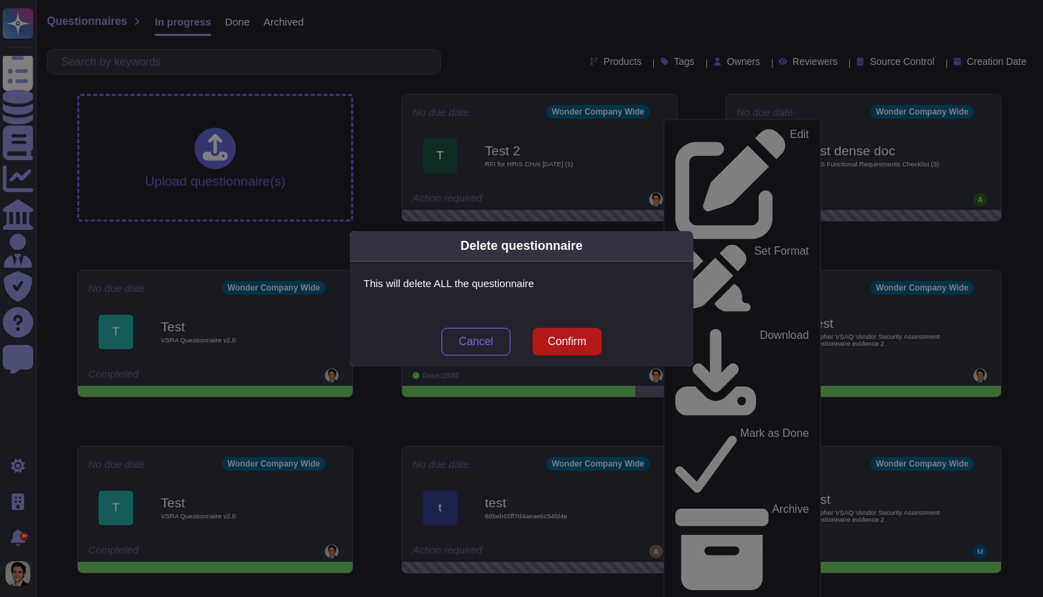
click at [575, 353] on button "Confirm" at bounding box center [567, 342] width 69 height 28
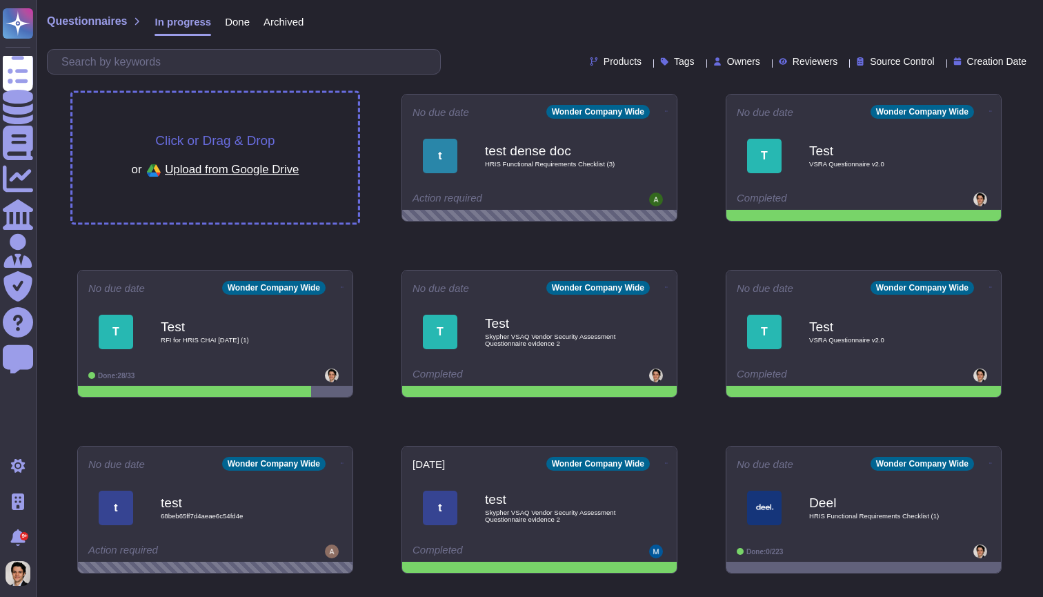
click at [258, 131] on div "Click or Drag & Drop or Upload from Google Drive" at bounding box center [215, 158] width 286 height 130
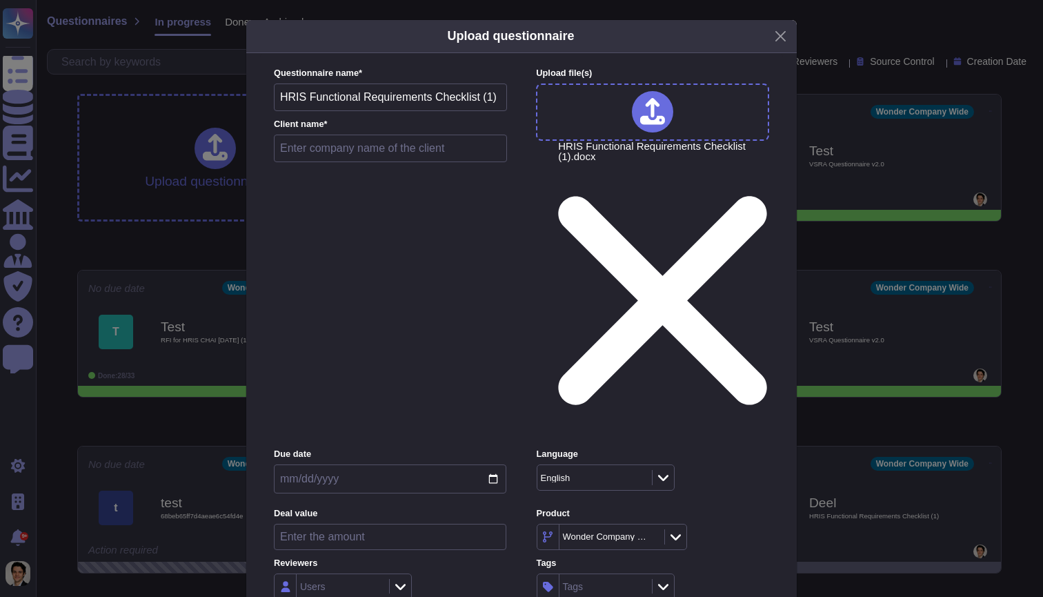
click at [356, 162] on input "text" at bounding box center [390, 149] width 233 height 28
type input "Deel 2"
click at [370, 426] on div "Inside (<100 users)" at bounding box center [342, 417] width 123 height 31
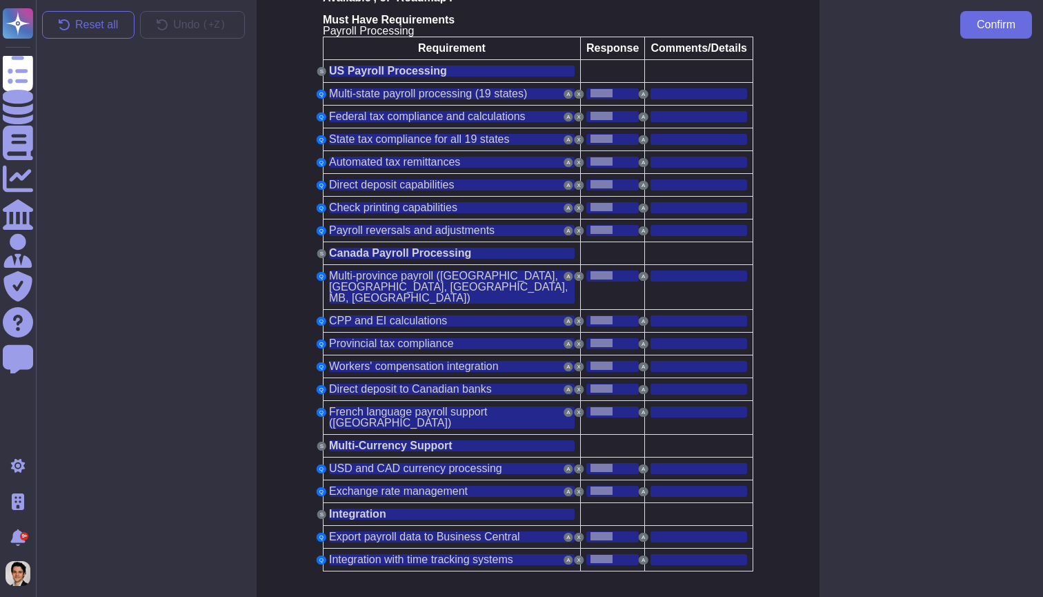
scroll to position [233, 3]
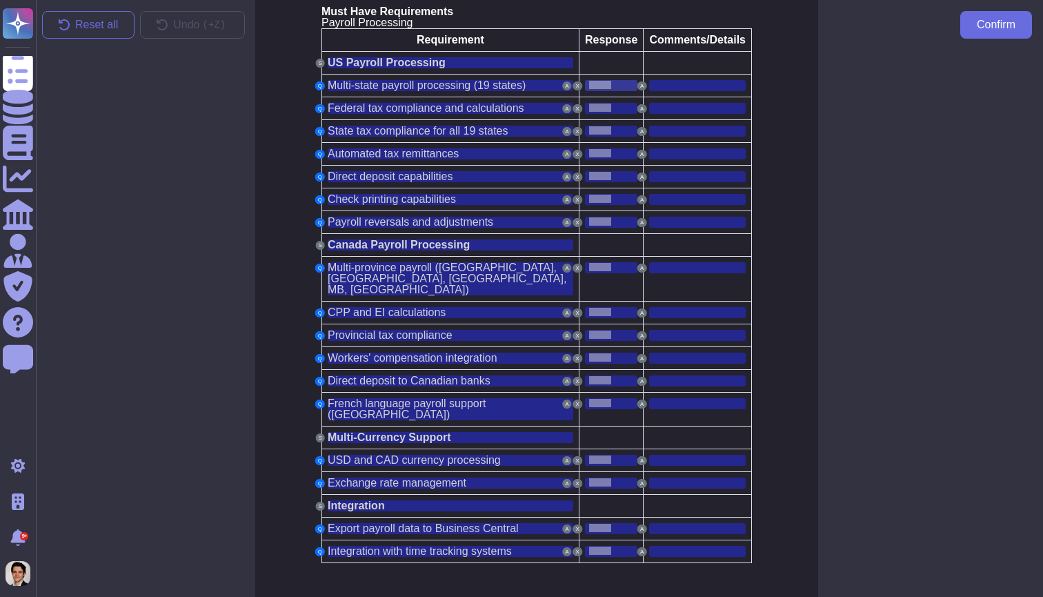
click at [609, 88] on div at bounding box center [611, 85] width 52 height 11
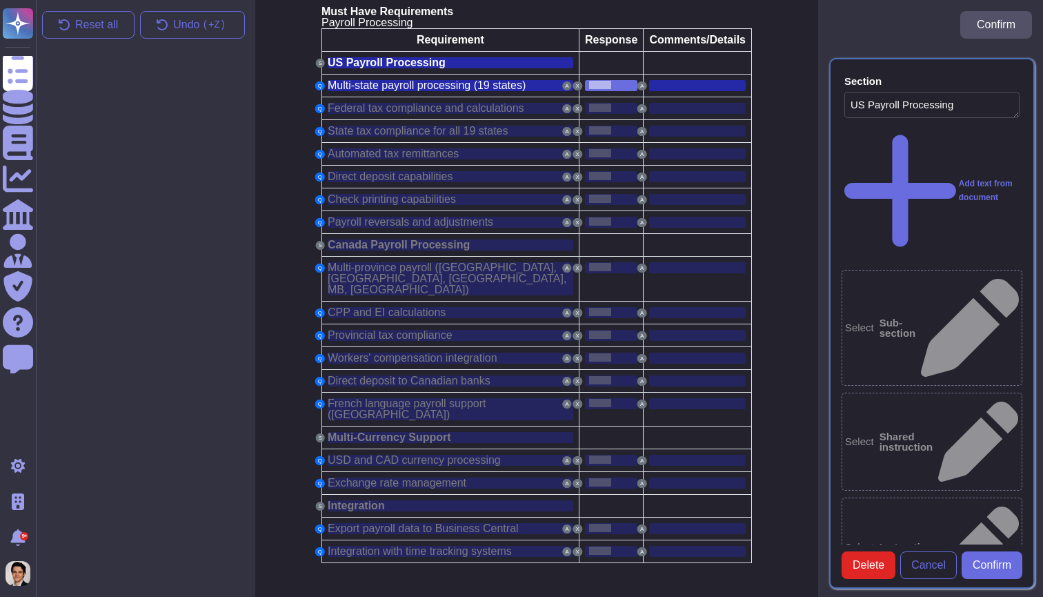
type textarea "US Payroll Processing"
type textarea "Multi-state payroll processing (19 states)"
type textarea "Choose an item."
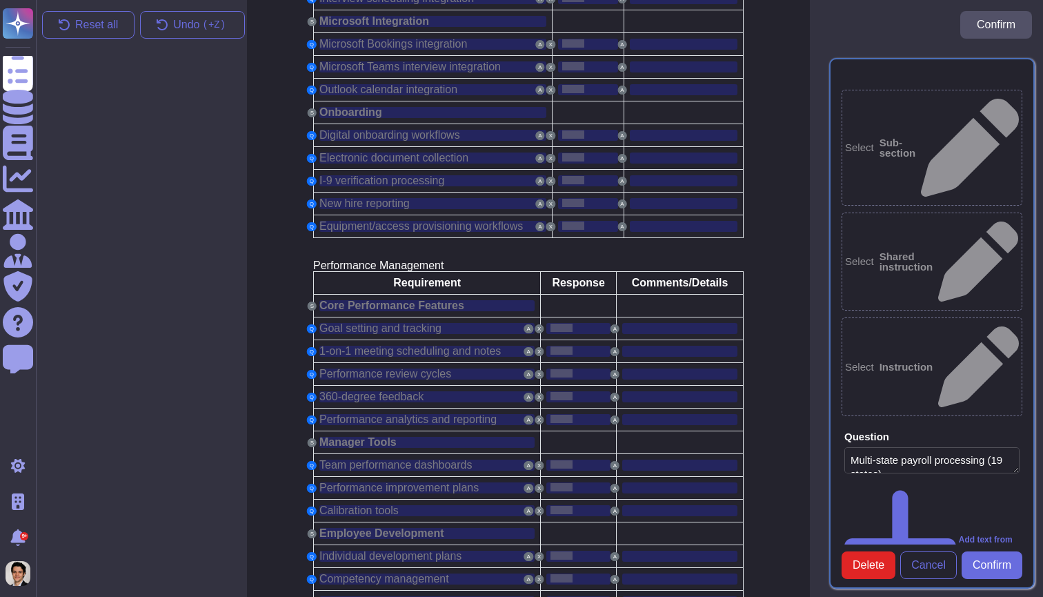
scroll to position [1547, 11]
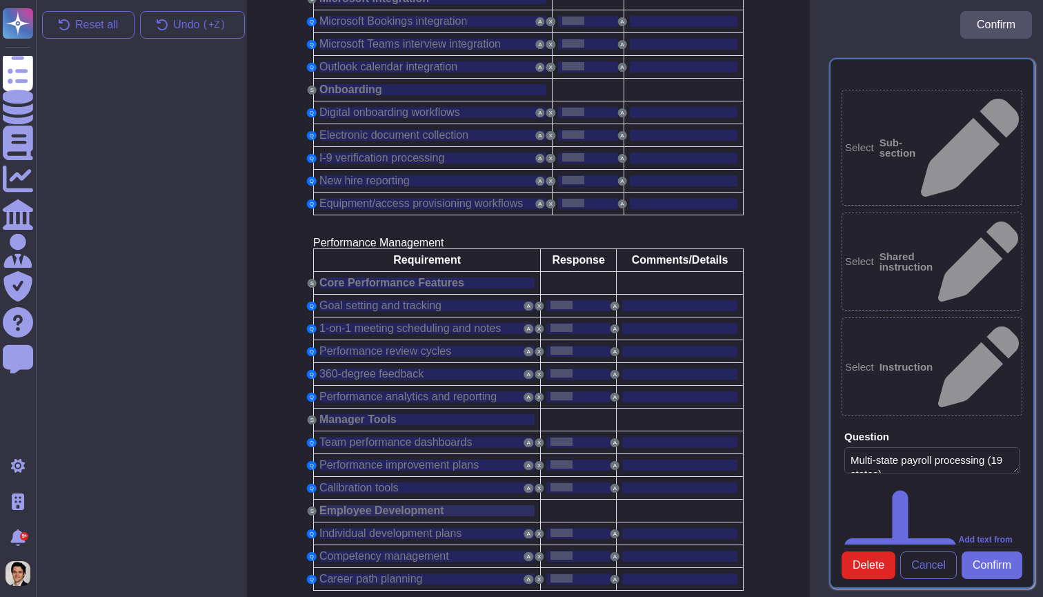
click at [413, 504] on span "Employee Development" at bounding box center [381, 510] width 125 height 12
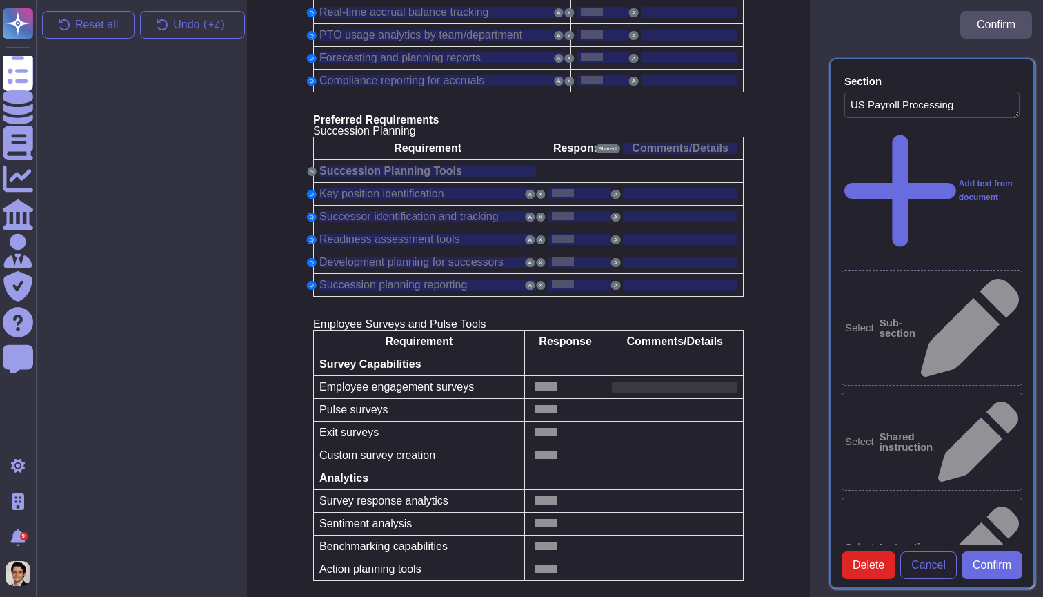
scroll to position [5191, 11]
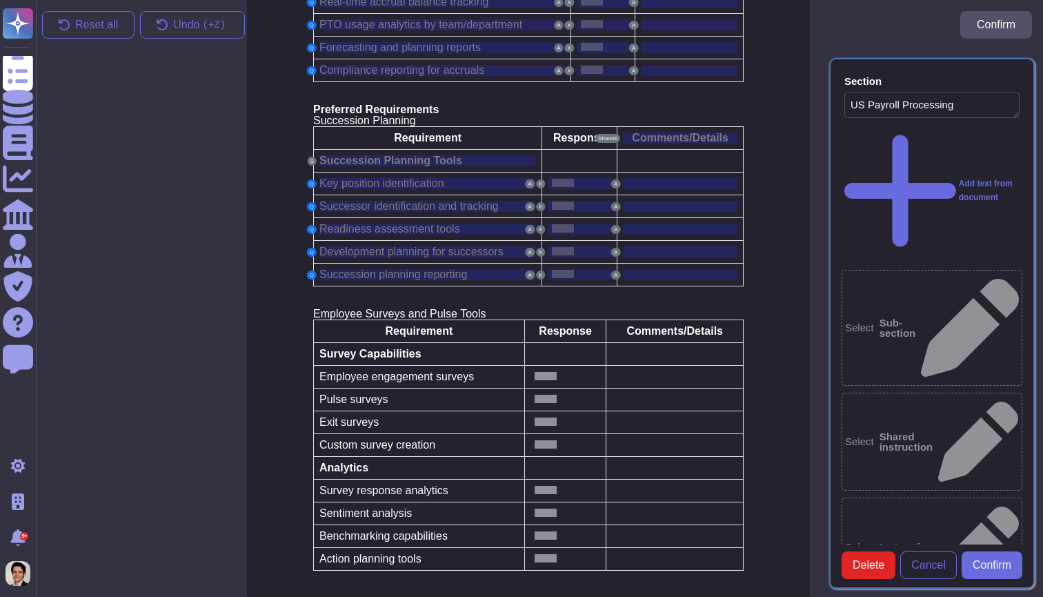
click at [700, 365] on td at bounding box center [674, 376] width 137 height 23
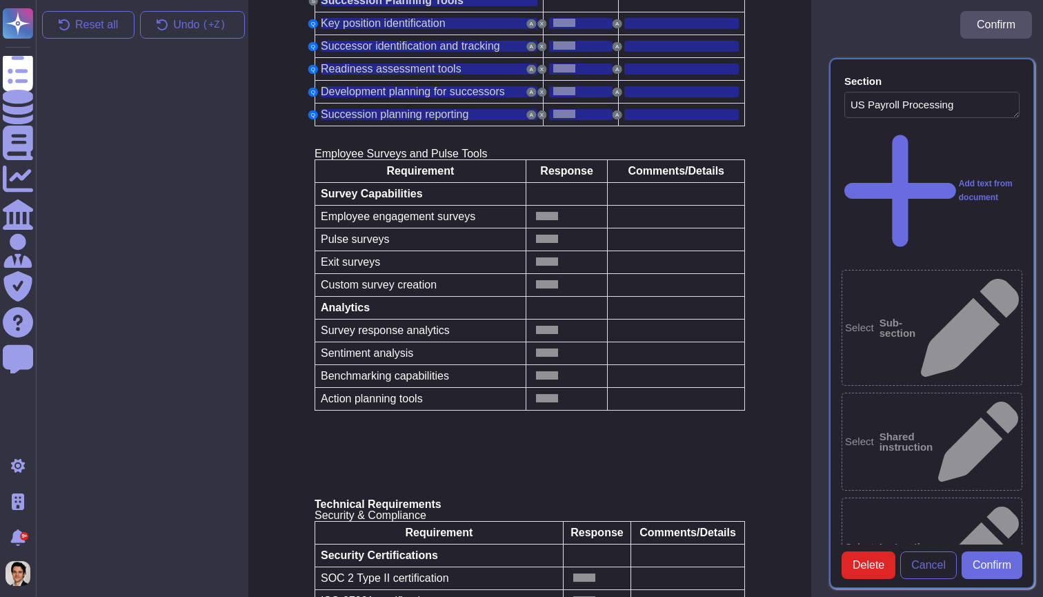
scroll to position [5345, 10]
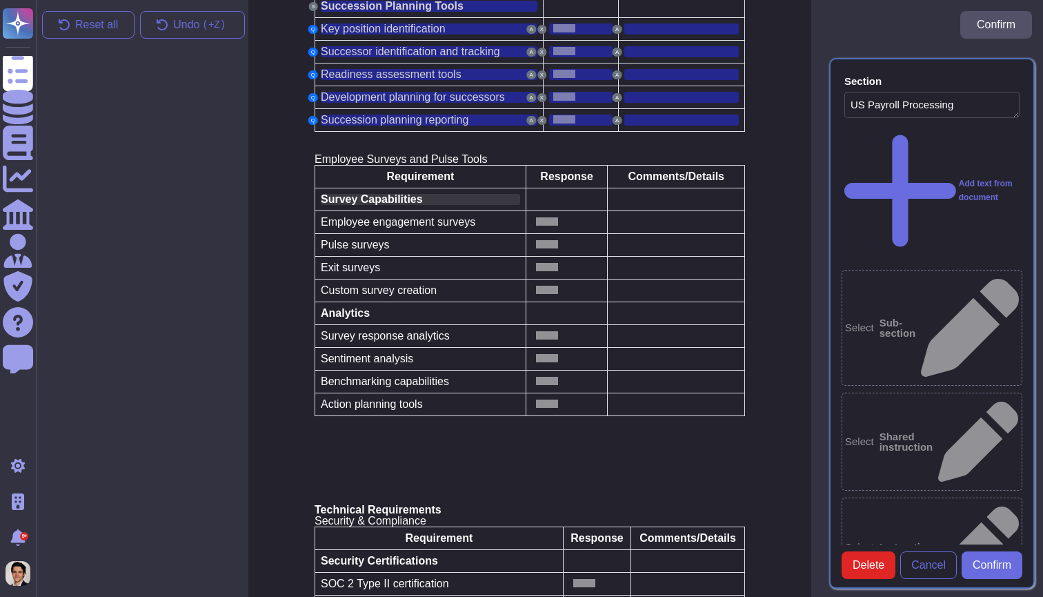
click at [417, 193] on span "Survey Capabilities" at bounding box center [372, 199] width 102 height 12
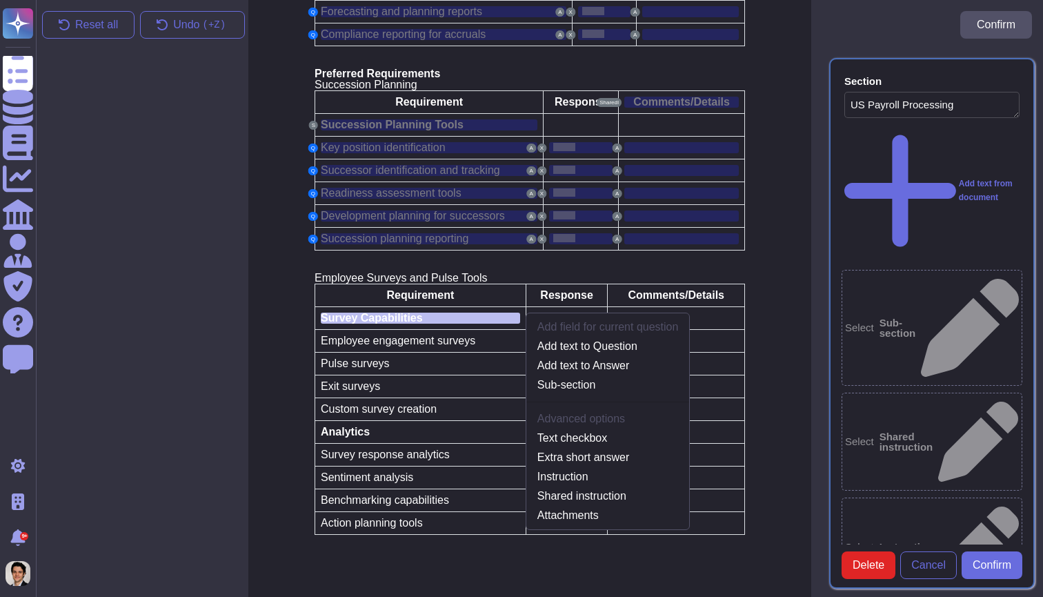
scroll to position [5213, 10]
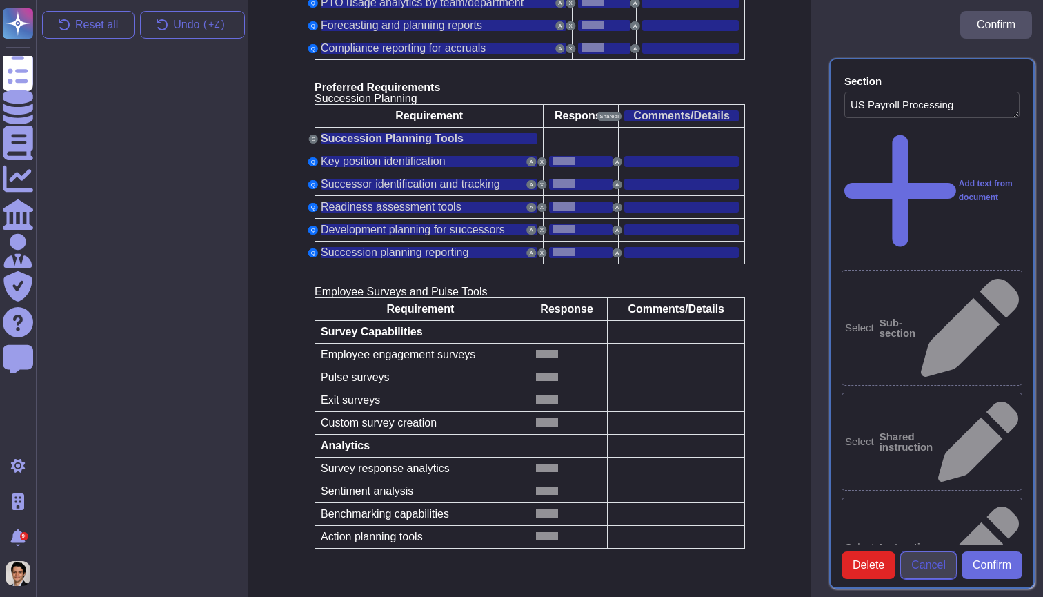
click at [929, 568] on span "Cancel" at bounding box center [928, 565] width 34 height 11
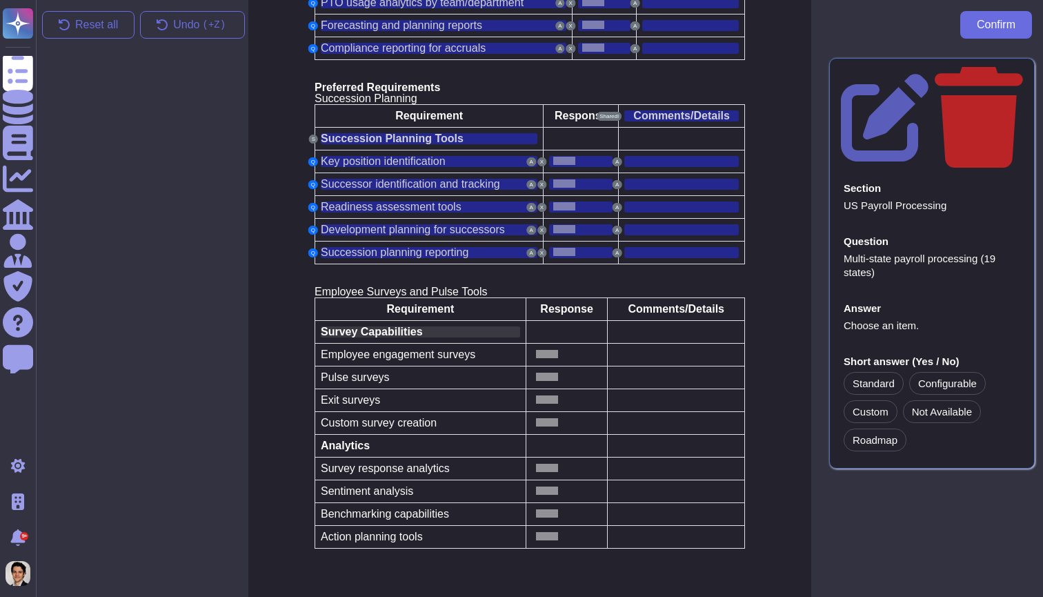
click at [388, 326] on span "Survey Capabilities" at bounding box center [372, 332] width 102 height 12
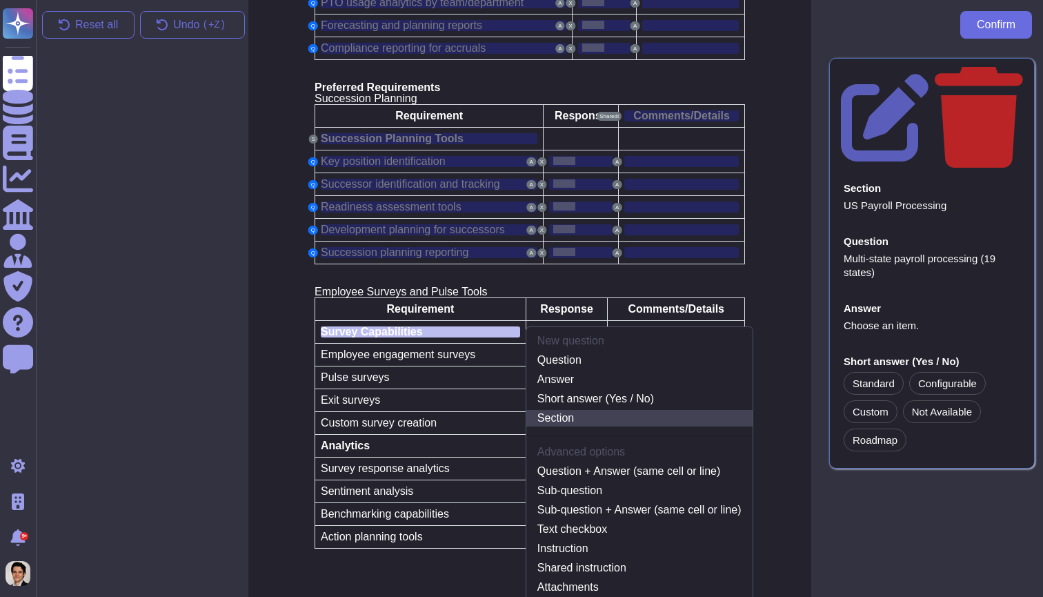
click at [571, 410] on link "Section" at bounding box center [639, 418] width 226 height 17
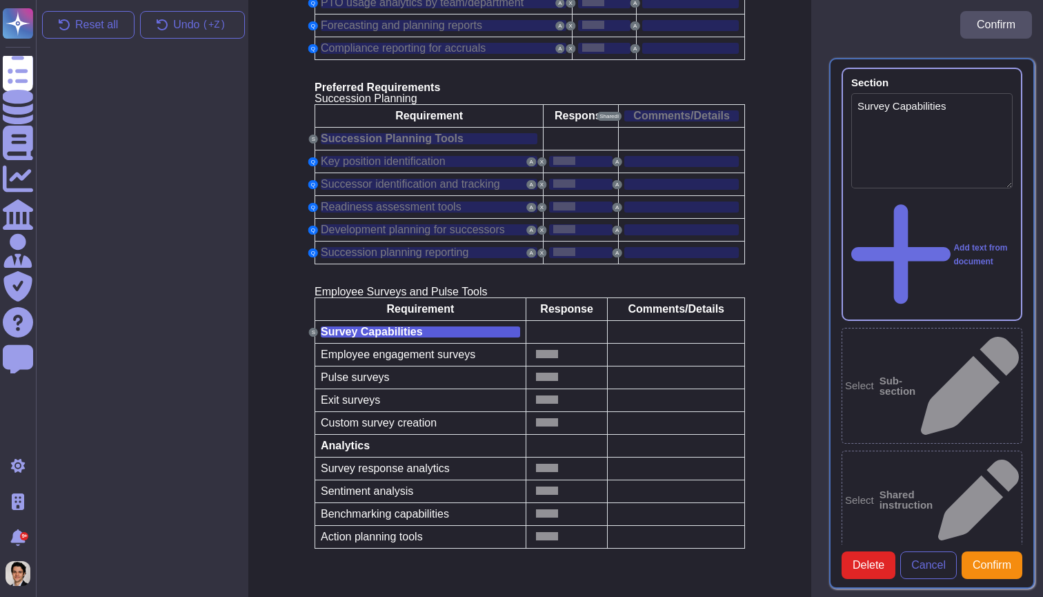
type textarea "Survey Capabilities"
click at [431, 348] on span "Employee engagement surveys" at bounding box center [398, 354] width 155 height 12
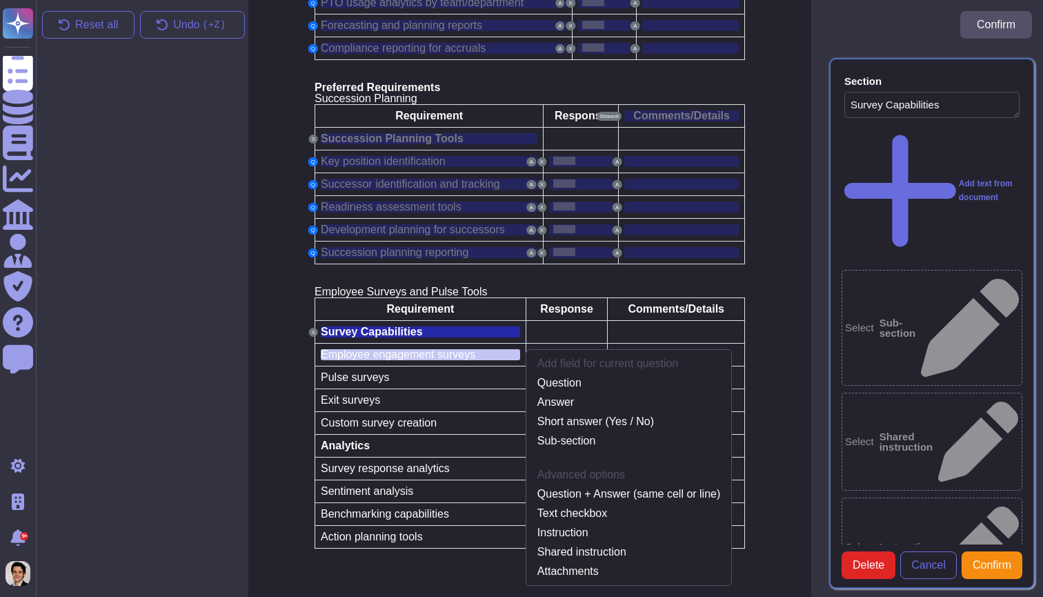
scroll to position [5236, 10]
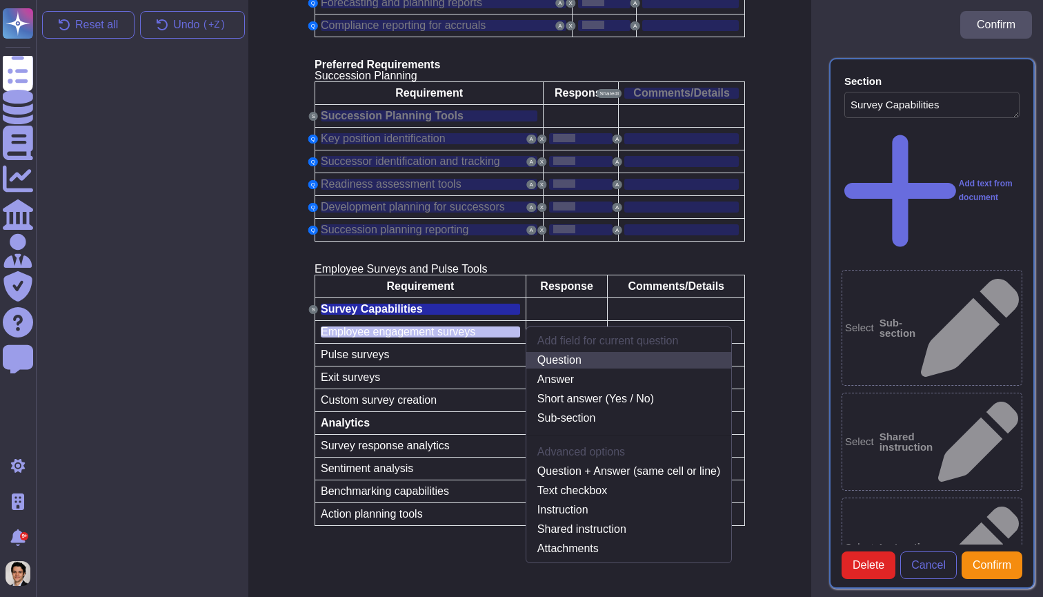
click at [576, 352] on link "Question" at bounding box center [628, 360] width 205 height 17
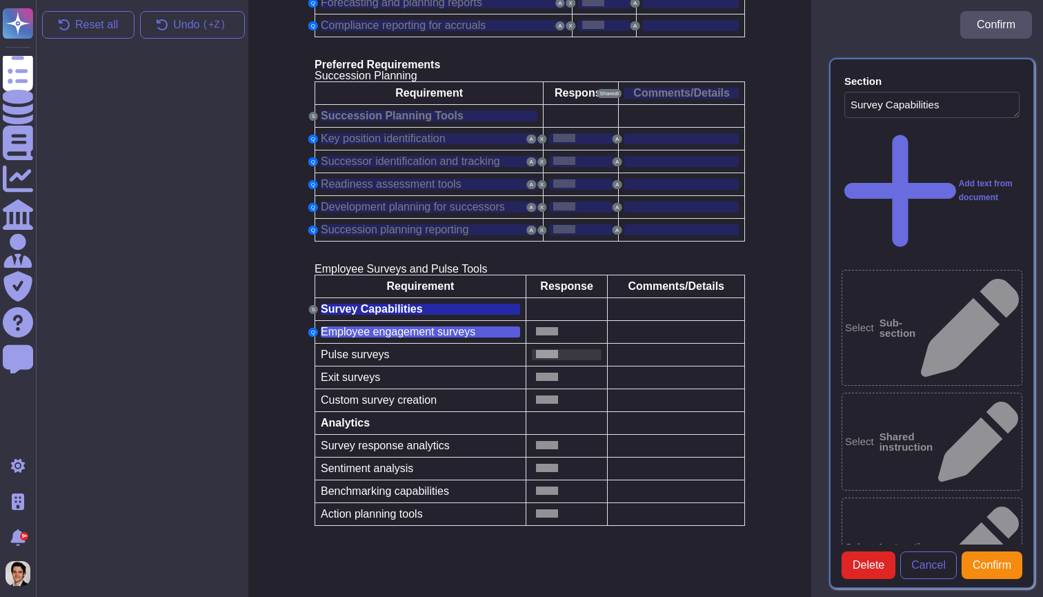
type textarea "Employee engagement surveys"
click at [555, 327] on span at bounding box center [547, 331] width 22 height 8
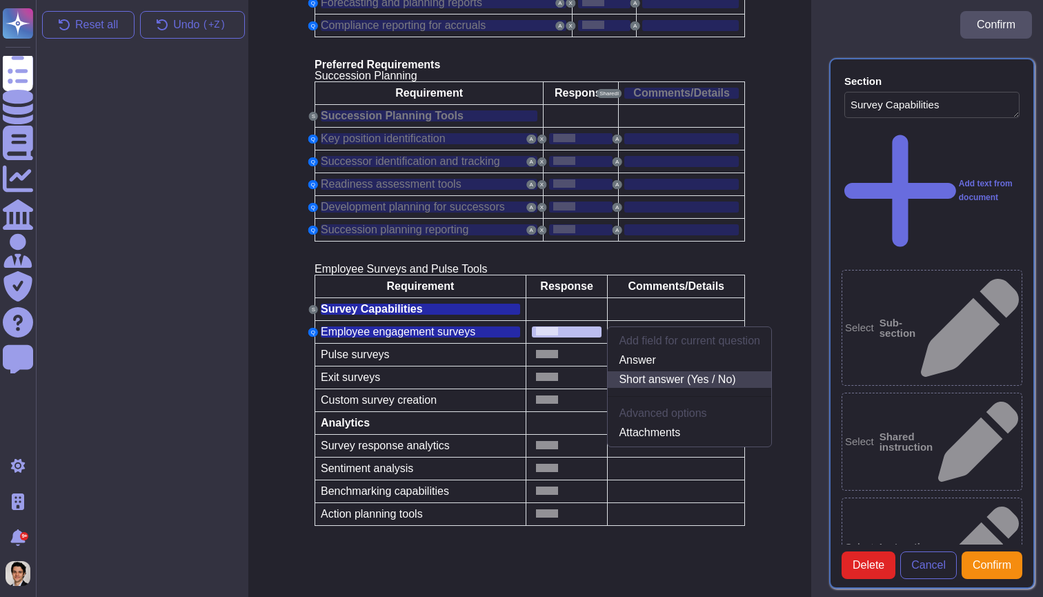
click at [660, 371] on link "Short answer (Yes / No)" at bounding box center [690, 379] width 164 height 17
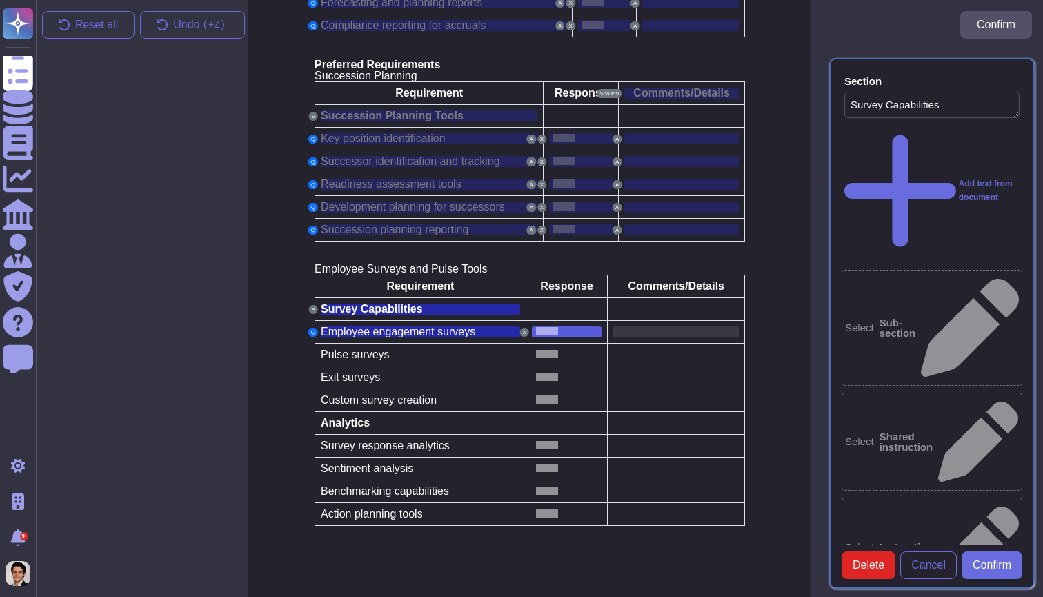
click at [657, 326] on div at bounding box center [676, 331] width 126 height 11
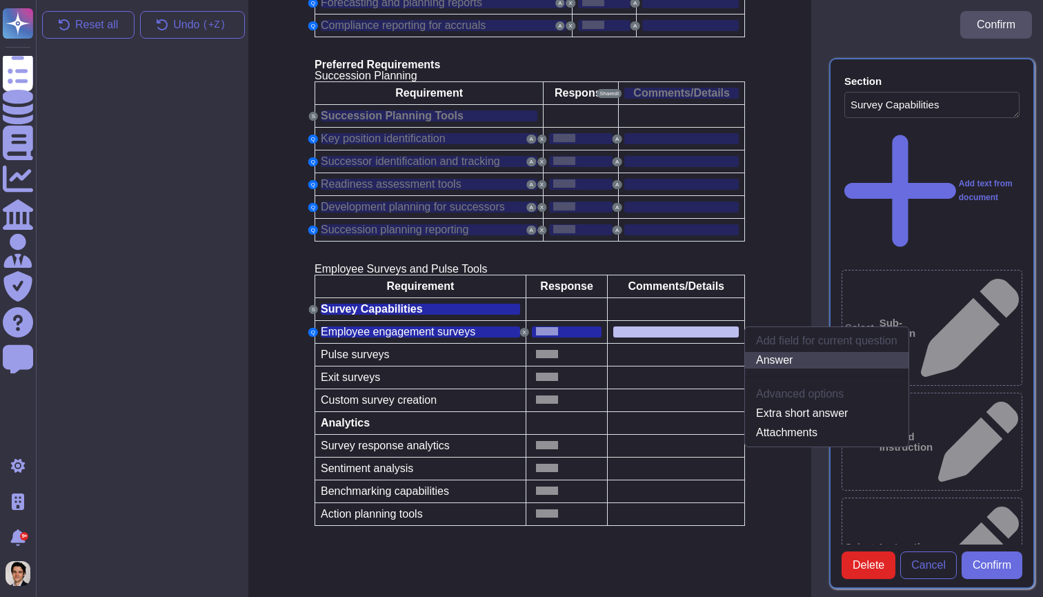
click at [760, 352] on link "Answer" at bounding box center [827, 360] width 164 height 17
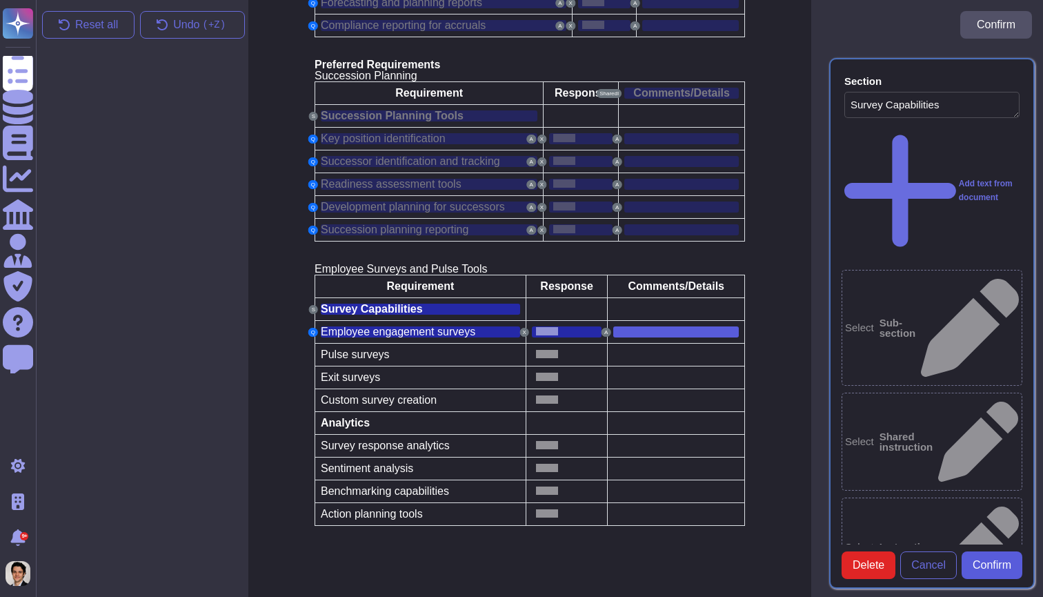
click at [997, 577] on button "Confirm" at bounding box center [992, 565] width 61 height 28
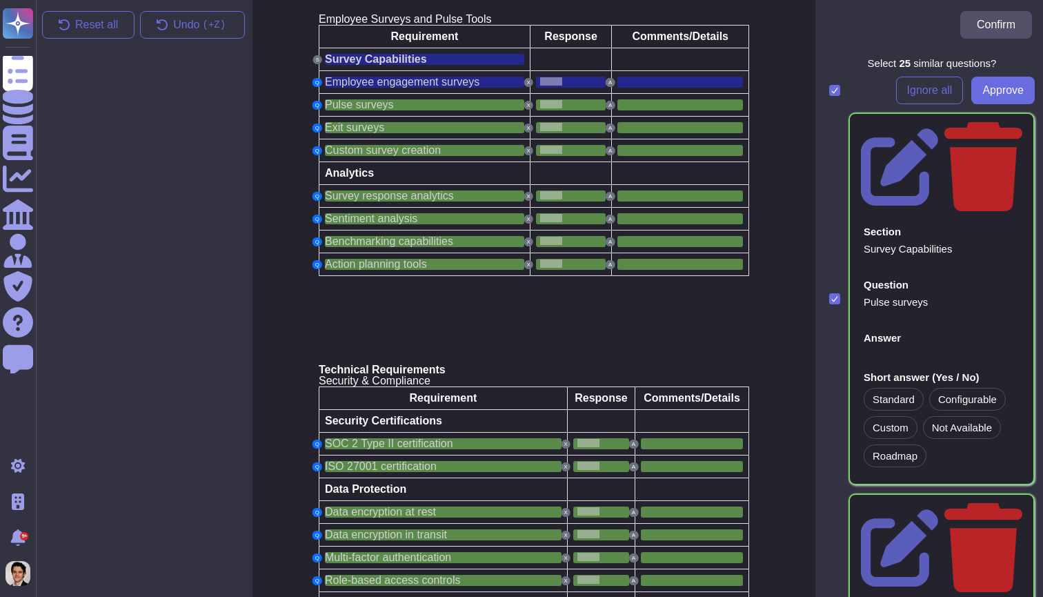
scroll to position [5275, 6]
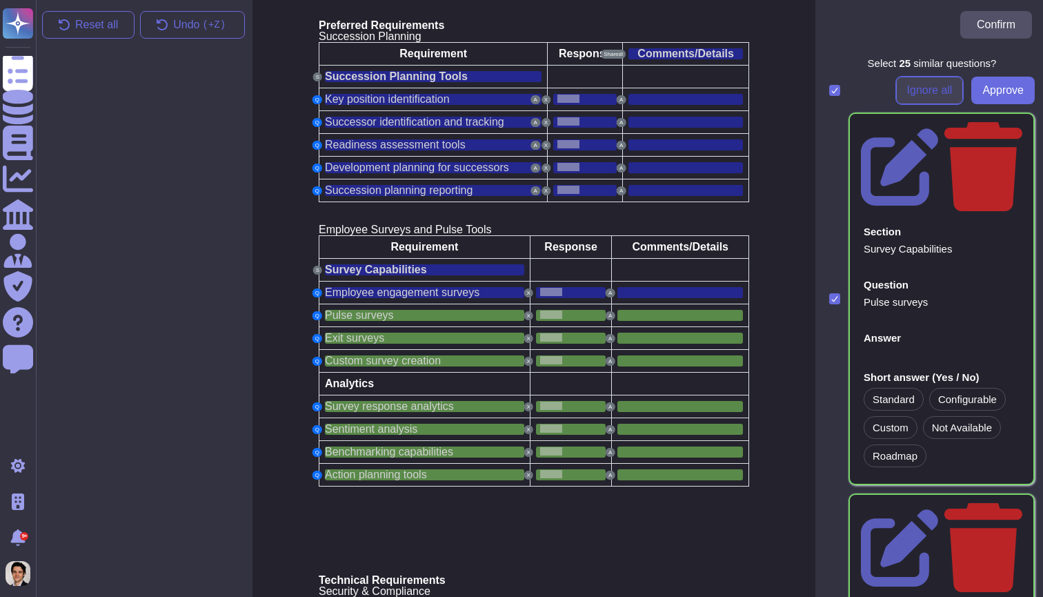
click at [929, 85] on span "Ignore all" at bounding box center [930, 90] width 46 height 11
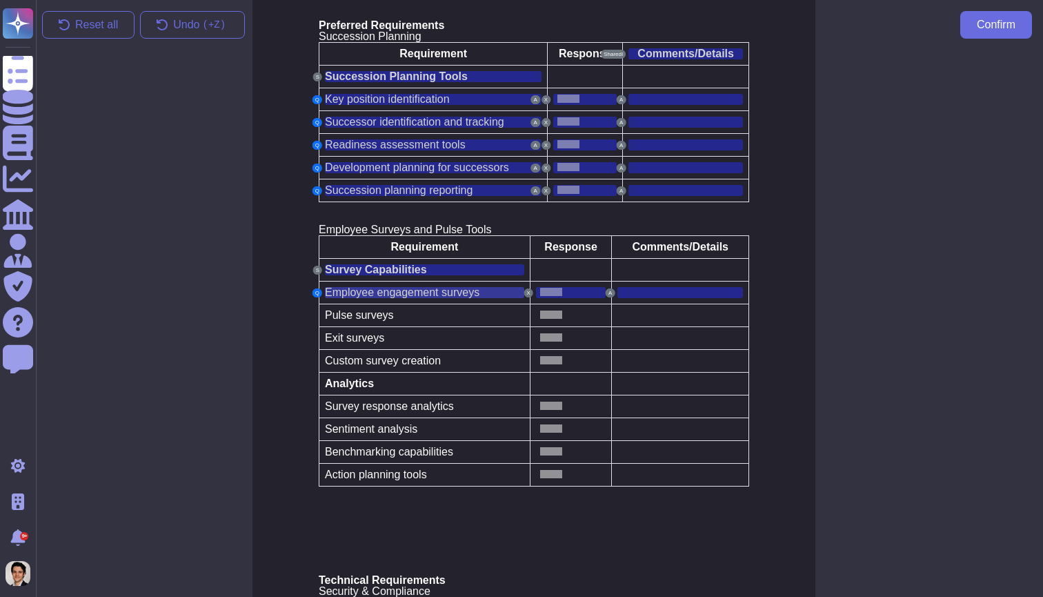
click at [445, 286] on span "Employee engagement surveys" at bounding box center [402, 292] width 155 height 12
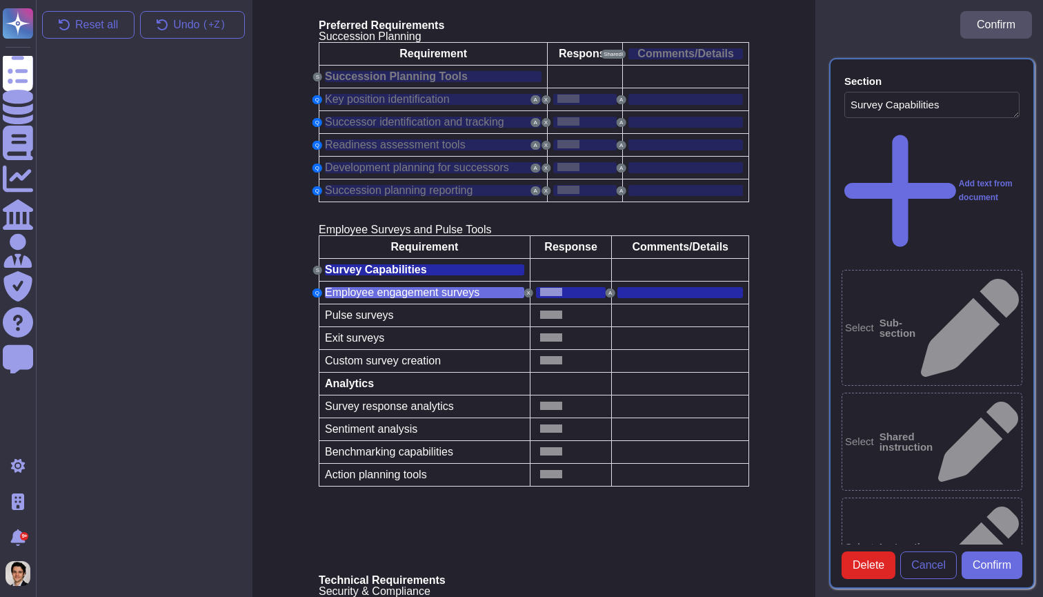
type textarea "Survey Capabilities"
type textarea "Employee engagement surveys"
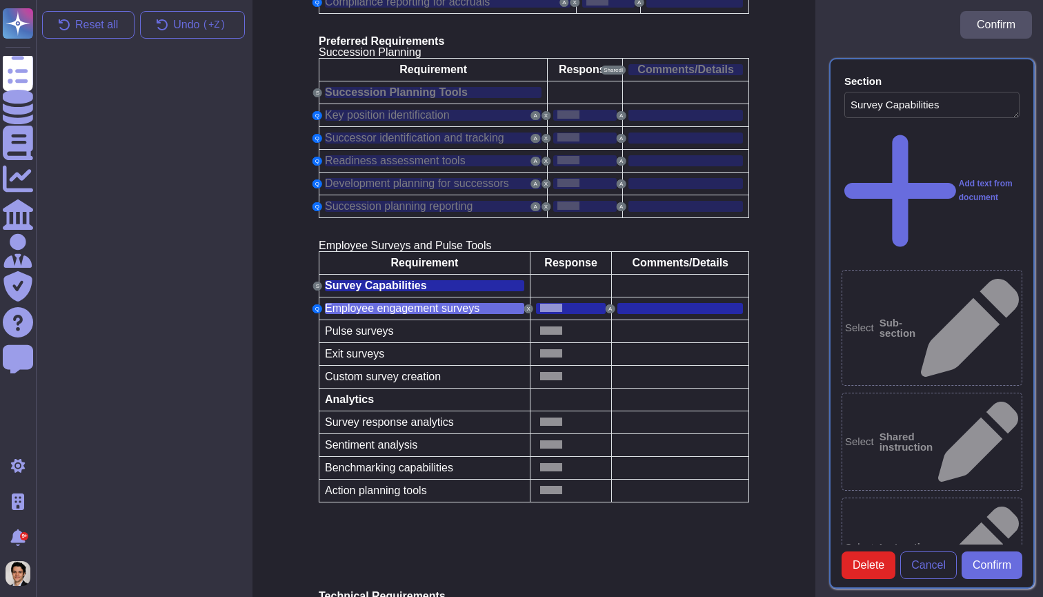
scroll to position [5236, 6]
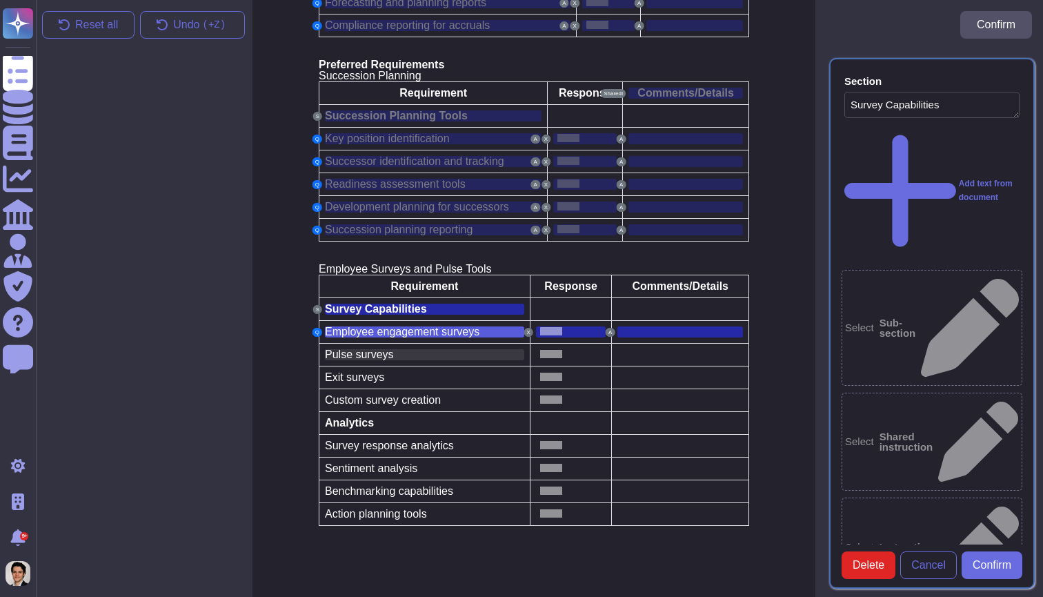
click at [486, 349] on div "Pulse surveys" at bounding box center [424, 354] width 199 height 11
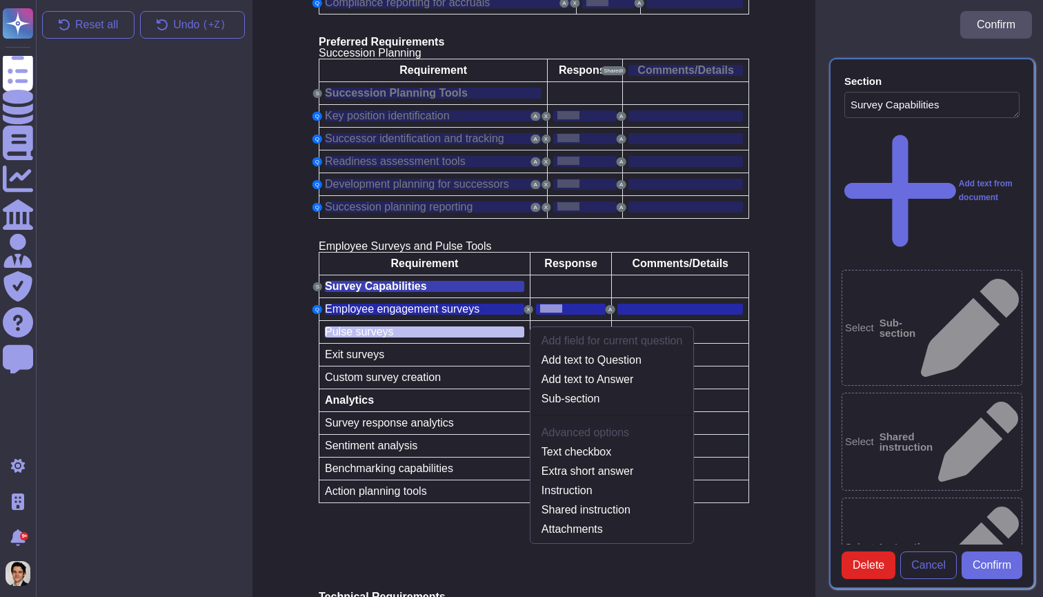
click at [411, 280] on span "Survey Capabilities" at bounding box center [376, 286] width 102 height 12
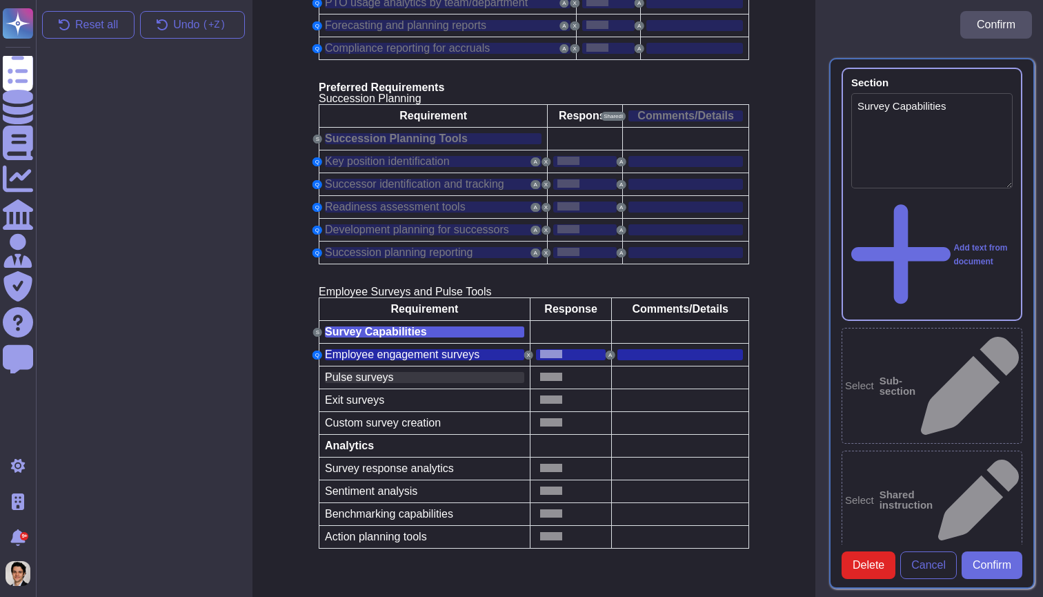
click at [432, 372] on div "Pulse surveys" at bounding box center [424, 377] width 199 height 11
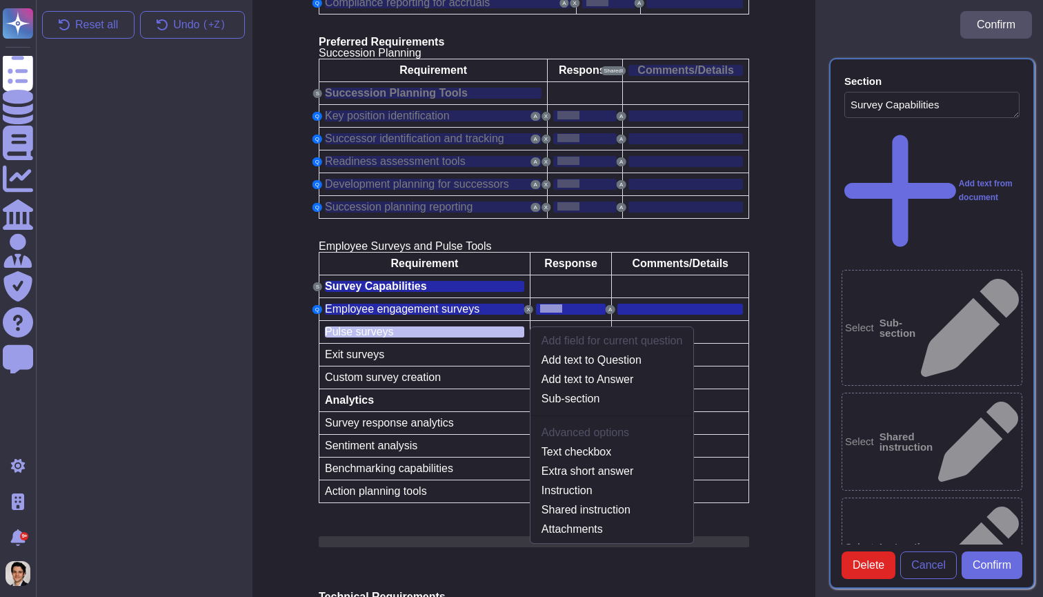
click at [447, 536] on div at bounding box center [534, 541] width 431 height 11
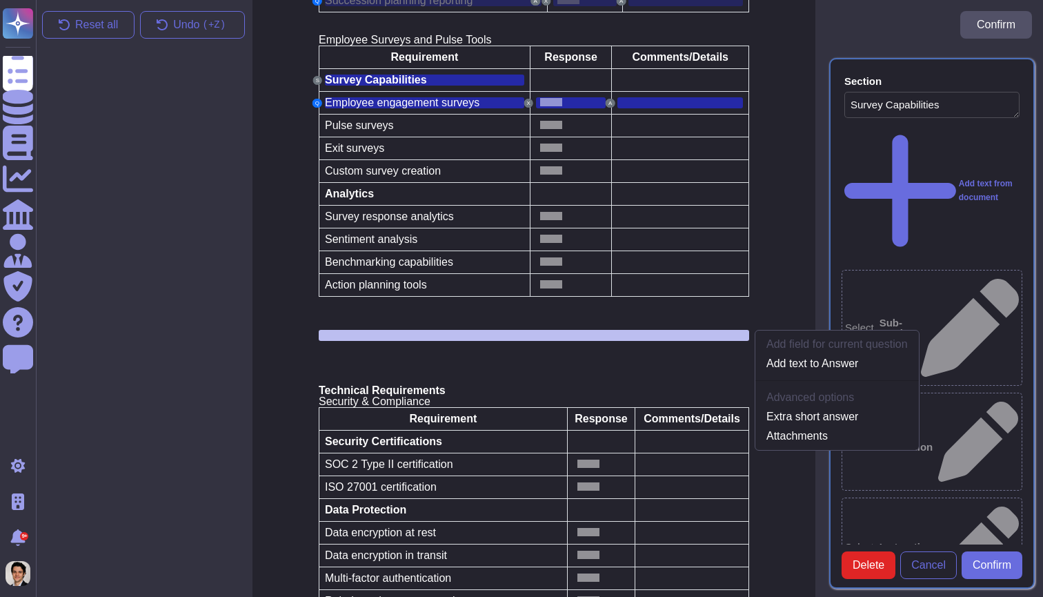
scroll to position [5468, 6]
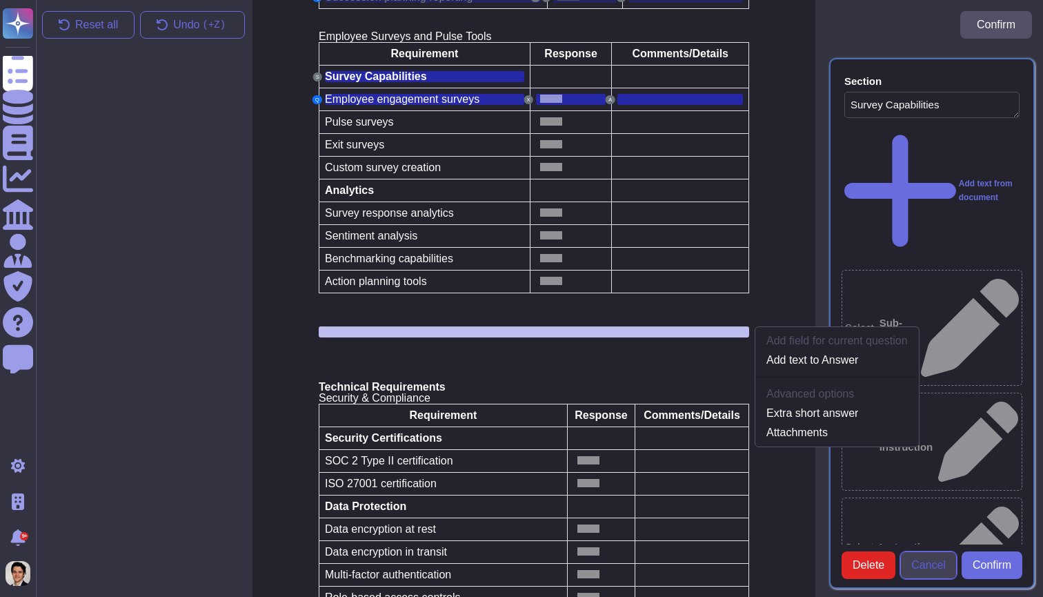
click at [933, 568] on span "Cancel" at bounding box center [928, 565] width 34 height 11
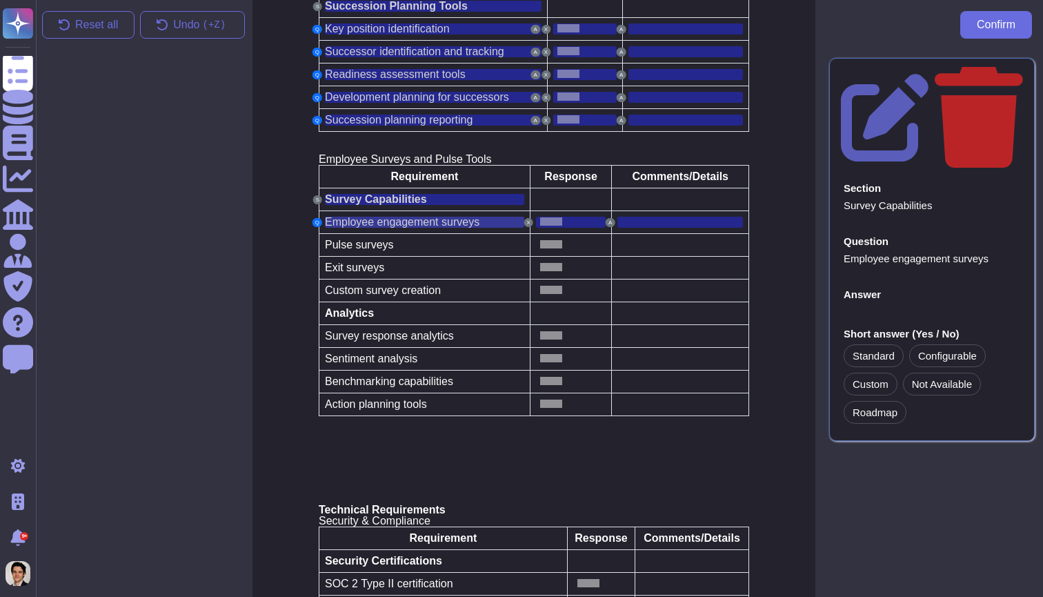
scroll to position [5329, 6]
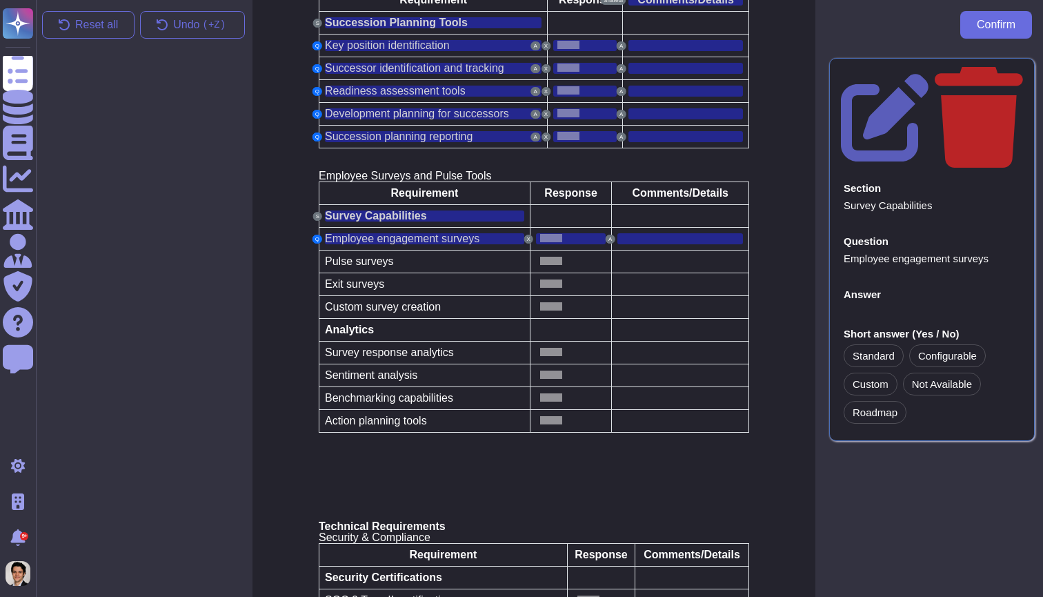
click at [455, 250] on td "Pulse surveys" at bounding box center [424, 261] width 211 height 23
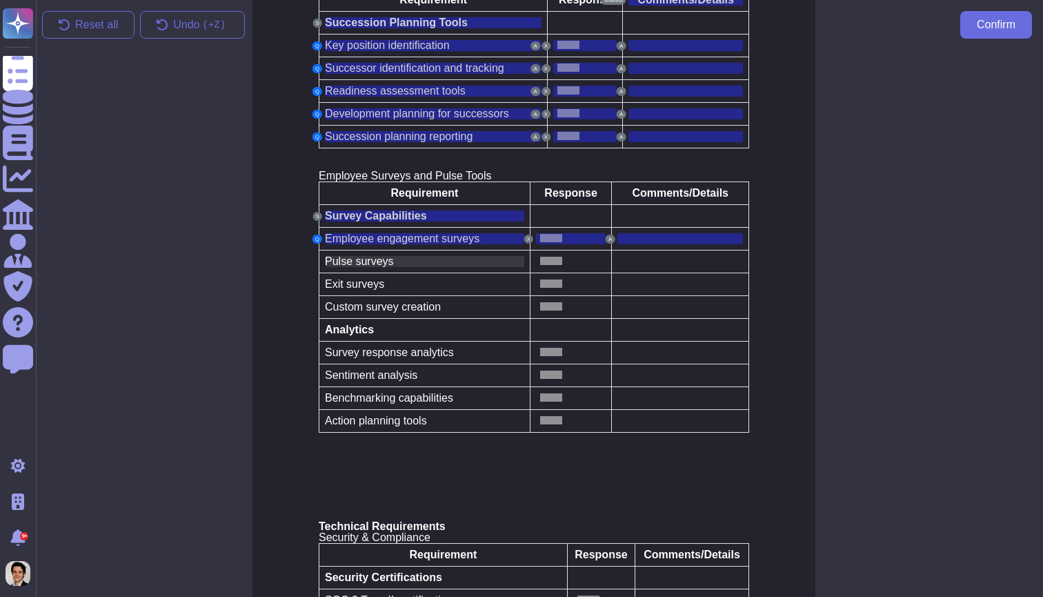
click at [462, 256] on div "Pulse surveys" at bounding box center [424, 261] width 199 height 11
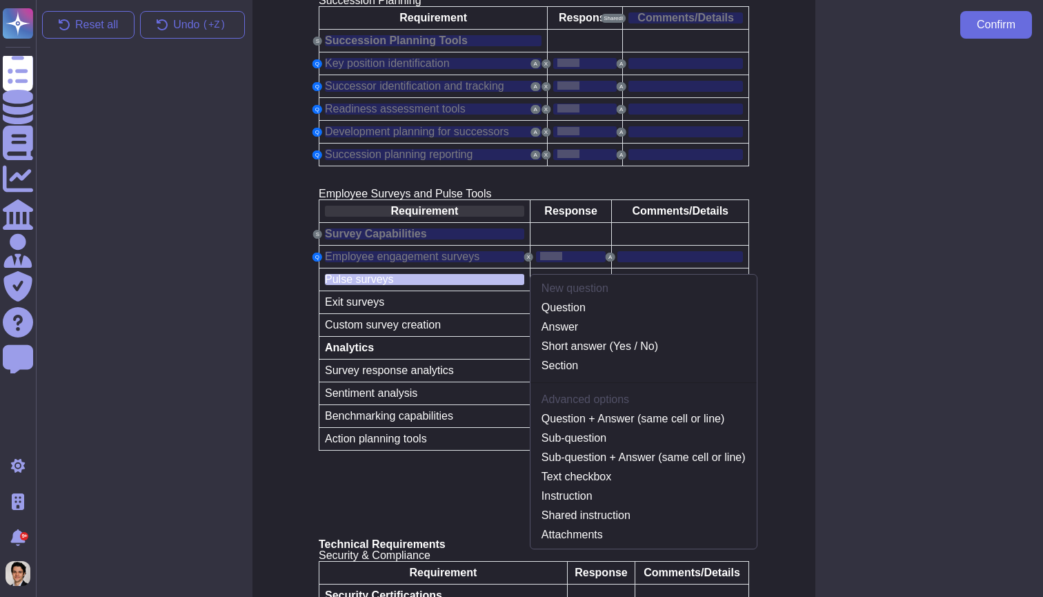
scroll to position [5259, 6]
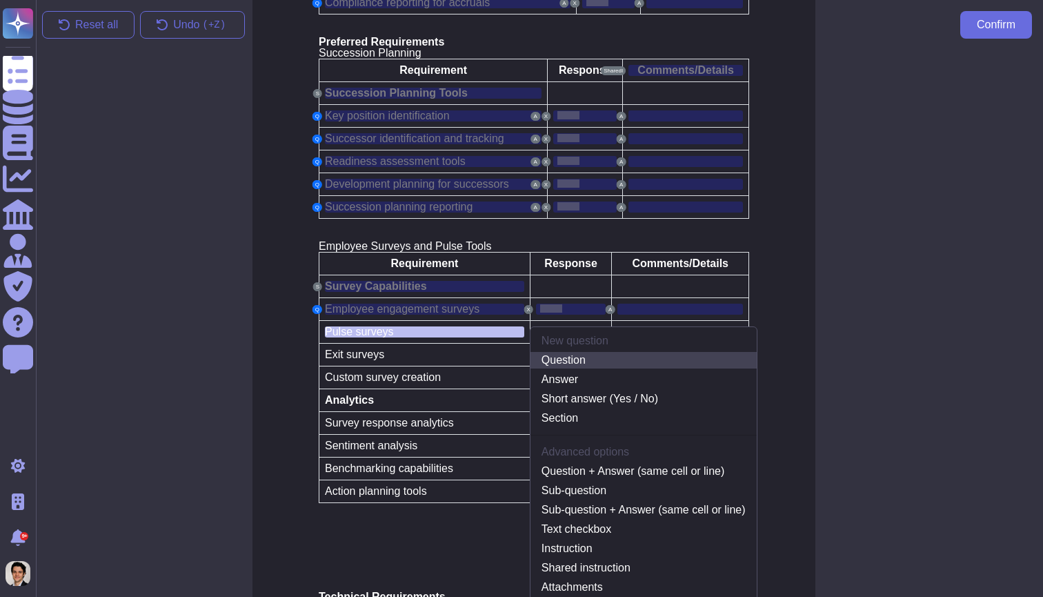
click at [569, 352] on link "Question" at bounding box center [644, 360] width 226 height 17
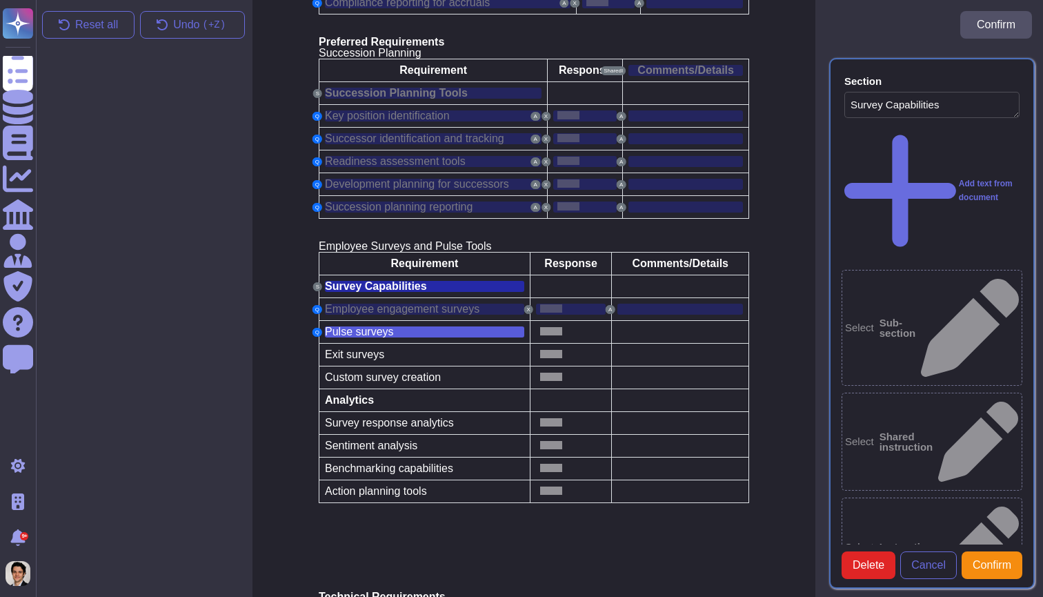
type textarea "Survey Capabilities"
type textarea "Pulse surveys"
click at [562, 326] on div at bounding box center [571, 331] width 70 height 11
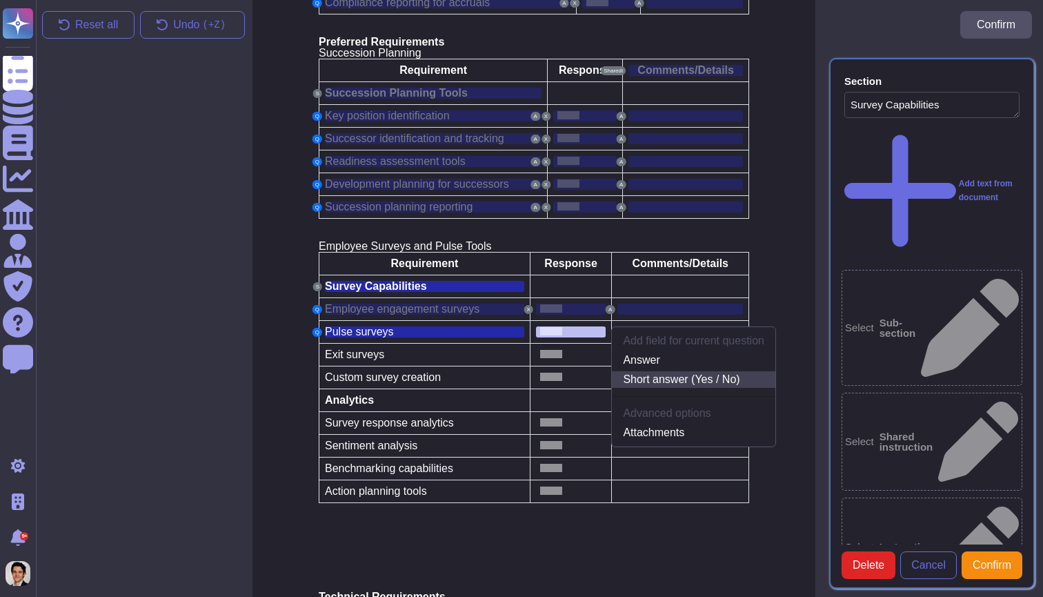
click at [671, 371] on link "Short answer (Yes / No)" at bounding box center [694, 379] width 164 height 17
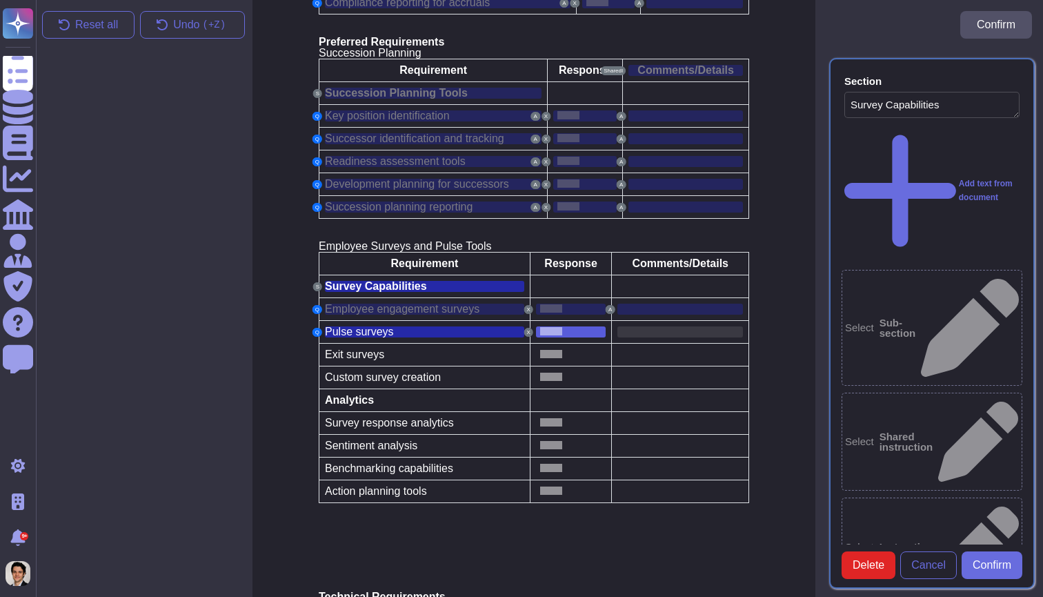
click at [657, 326] on div at bounding box center [680, 331] width 126 height 11
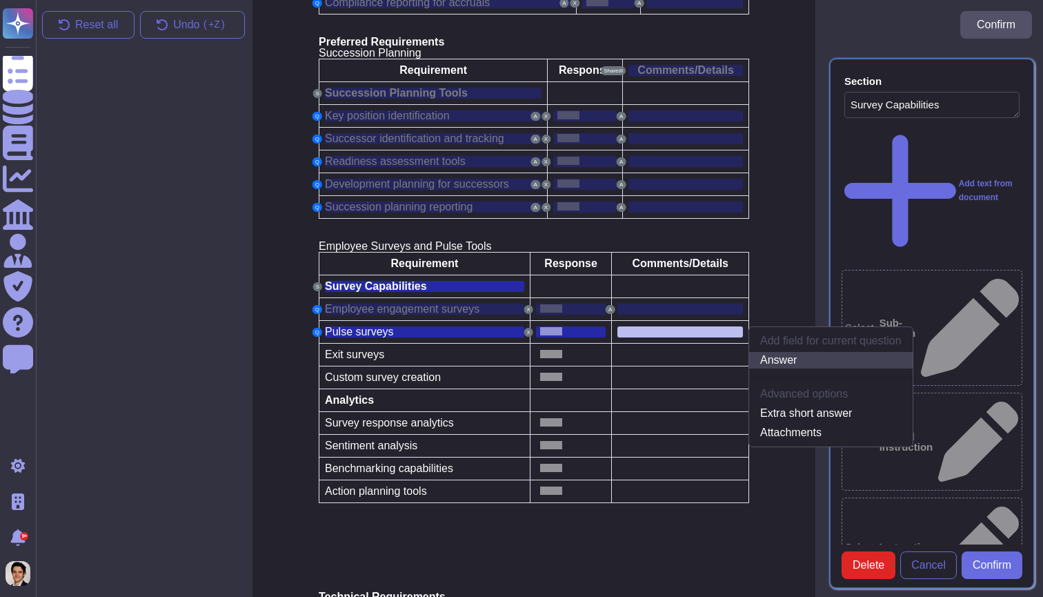
click at [789, 352] on link "Answer" at bounding box center [831, 360] width 164 height 17
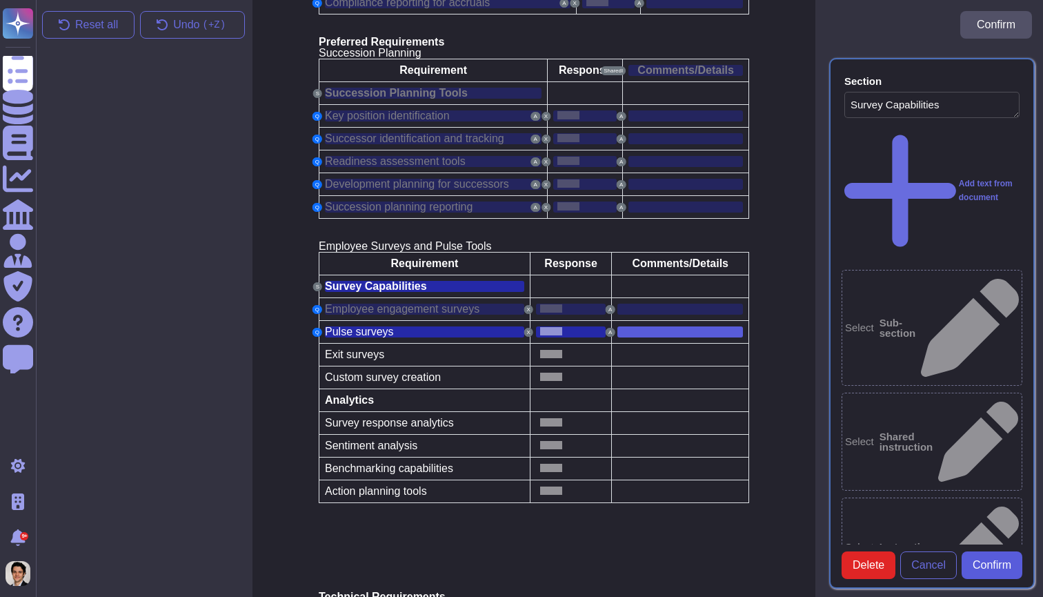
click at [984, 569] on span "Confirm" at bounding box center [992, 565] width 39 height 11
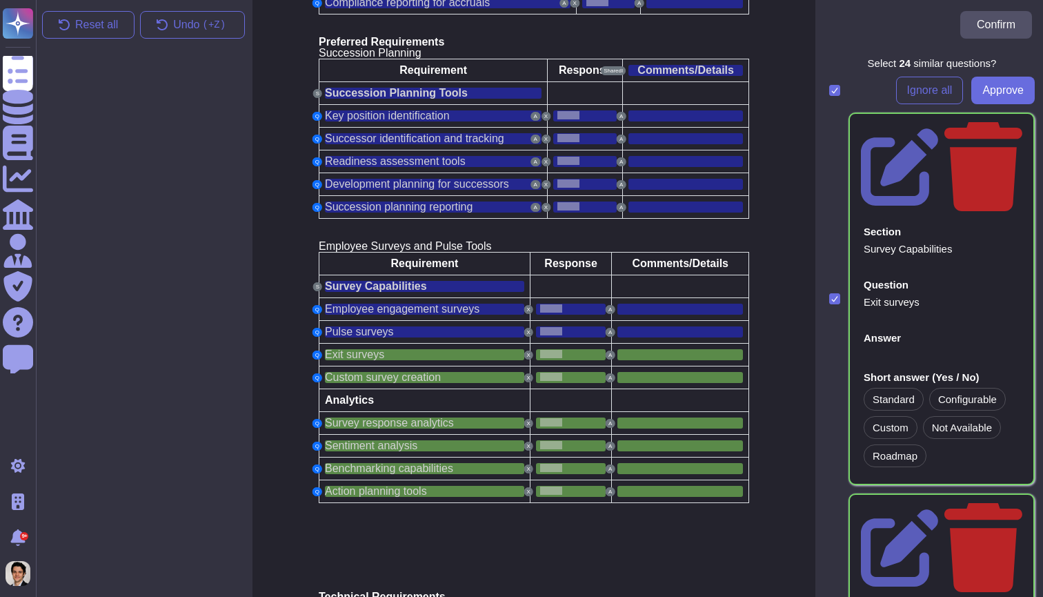
click at [833, 90] on icon at bounding box center [834, 90] width 7 height 7
click at [0, 0] on input "checkbox" at bounding box center [0, 0] width 0 height 0
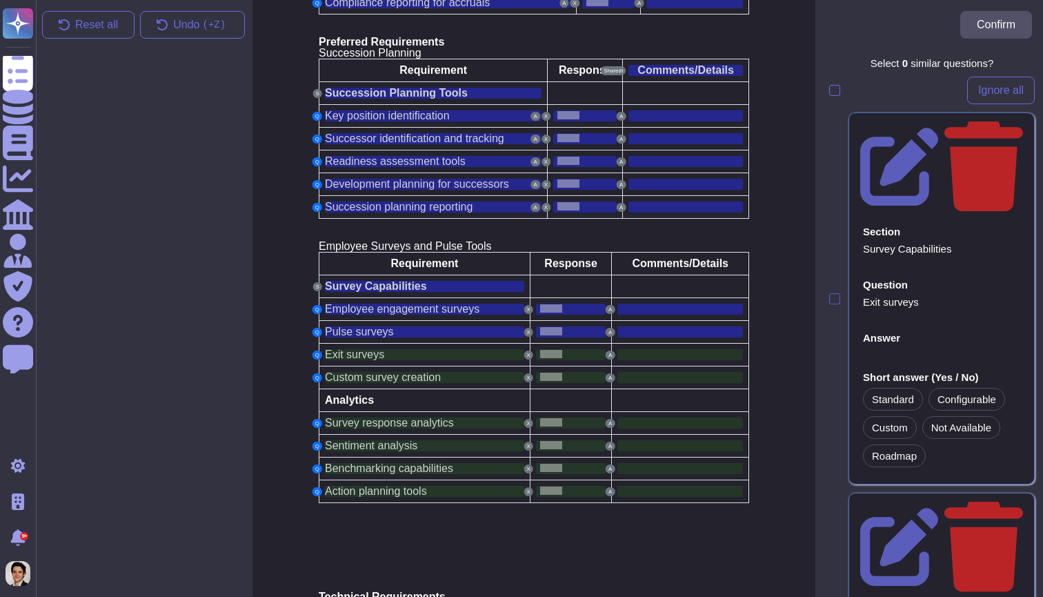
click at [835, 293] on div at bounding box center [834, 298] width 11 height 11
click at [0, 0] on input "checkbox" at bounding box center [0, 0] width 0 height 0
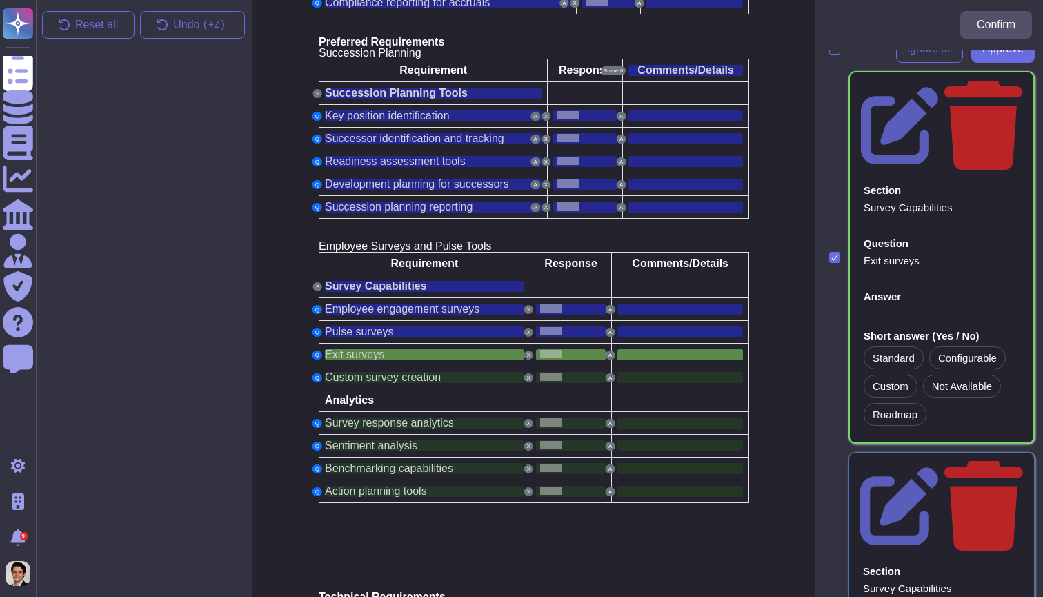
scroll to position [119, 0]
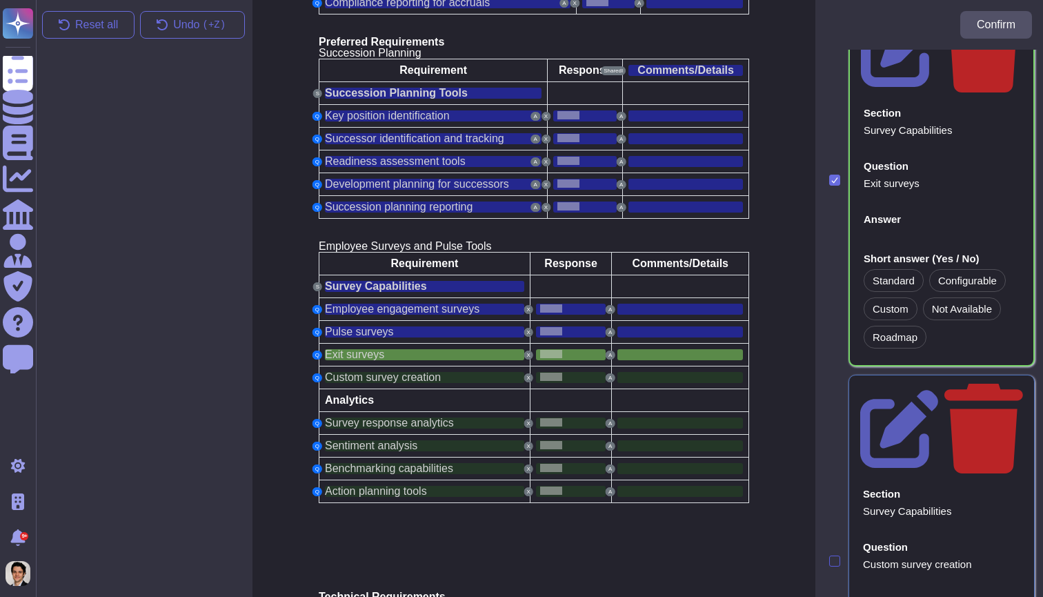
click at [837, 555] on div at bounding box center [834, 560] width 11 height 11
click at [0, 0] on input "checkbox" at bounding box center [0, 0] width 0 height 0
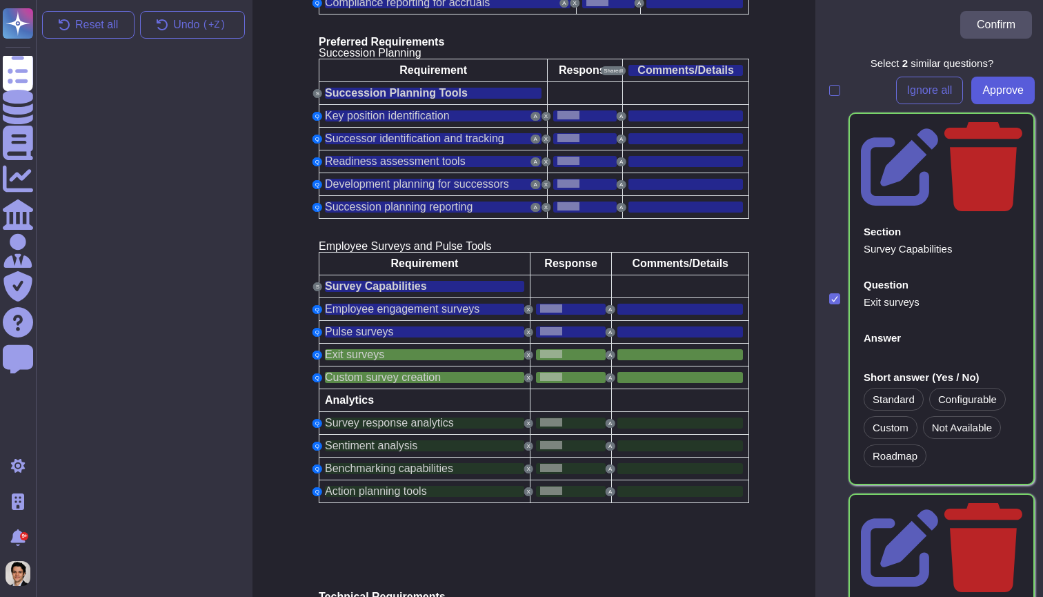
scroll to position [-1, 0]
click at [1002, 96] on span "Approve" at bounding box center [1002, 90] width 41 height 11
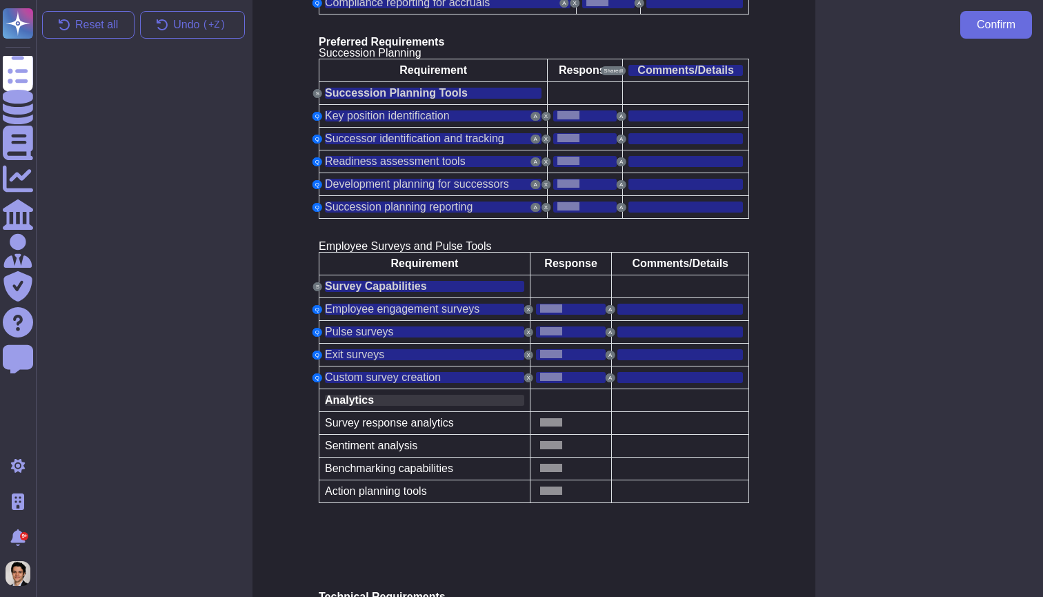
click at [447, 395] on div "Analytics" at bounding box center [424, 400] width 199 height 11
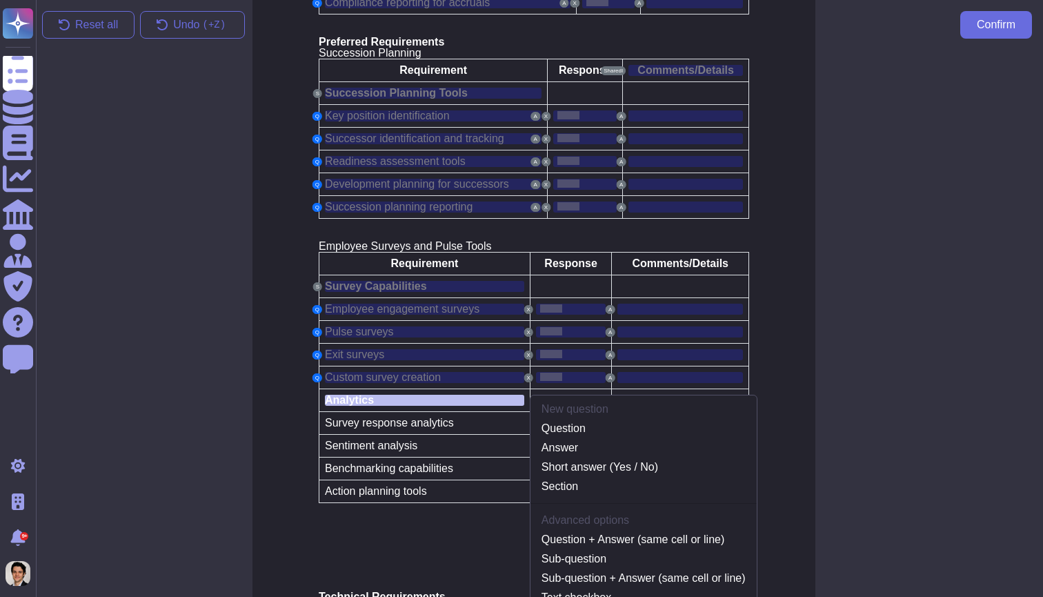
scroll to position [5327, 6]
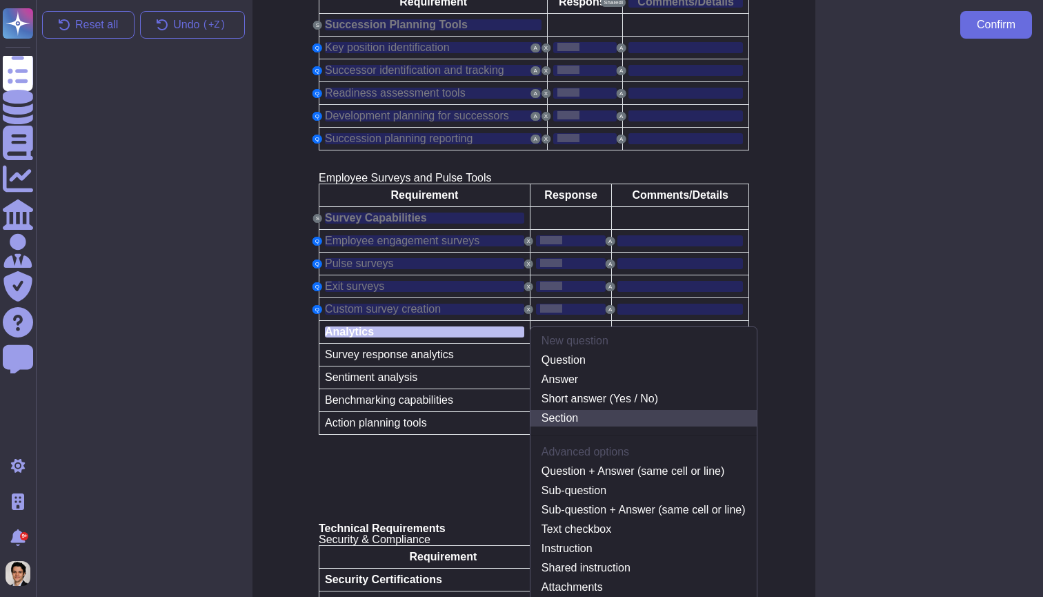
click at [586, 410] on link "Section" at bounding box center [644, 418] width 226 height 17
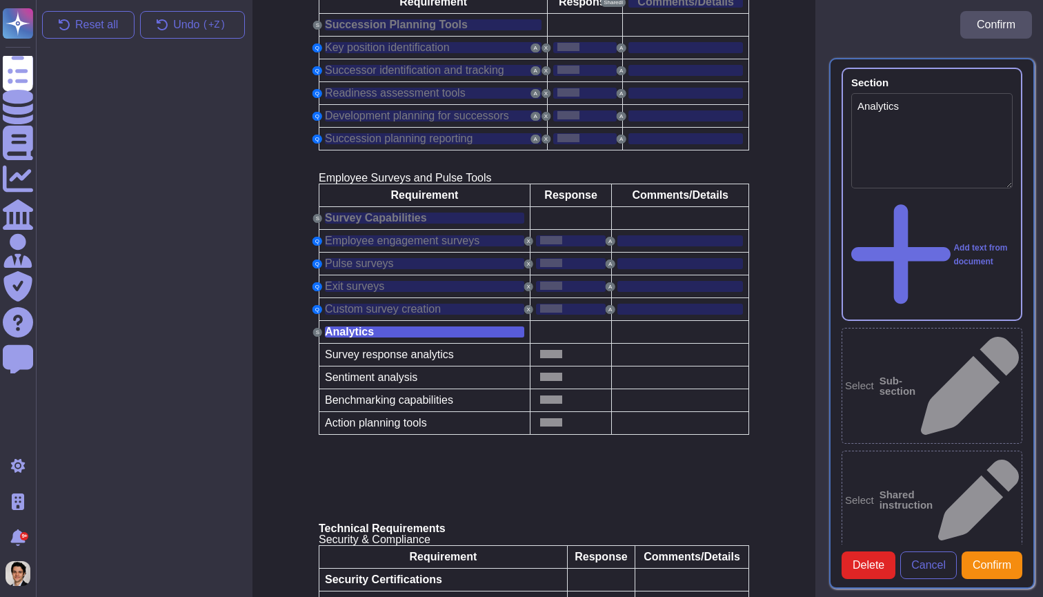
type textarea "Analytics"
click at [416, 348] on span "Survey response analytics" at bounding box center [389, 354] width 129 height 12
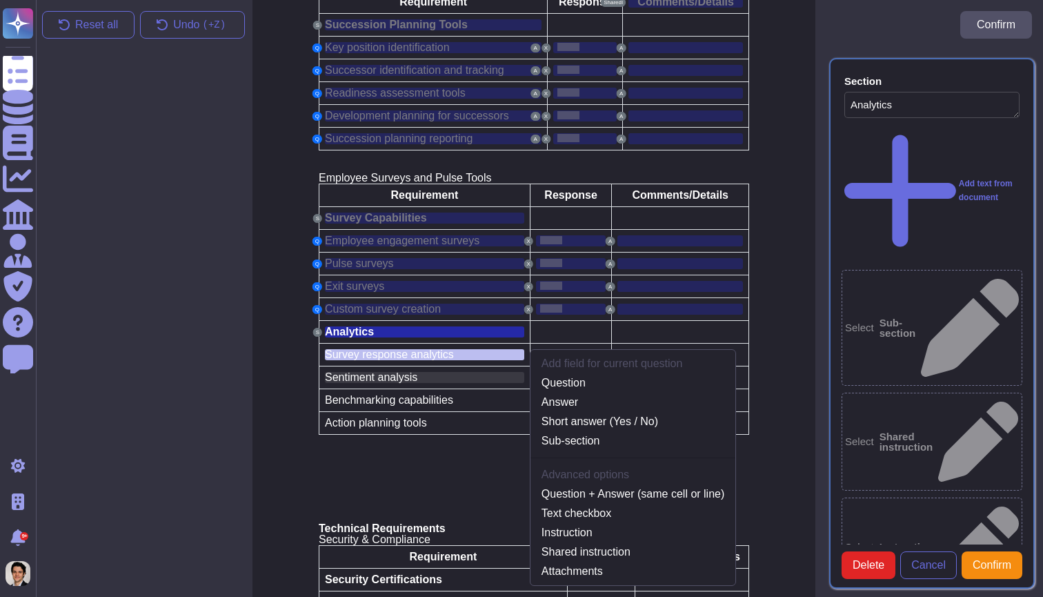
scroll to position [5350, 6]
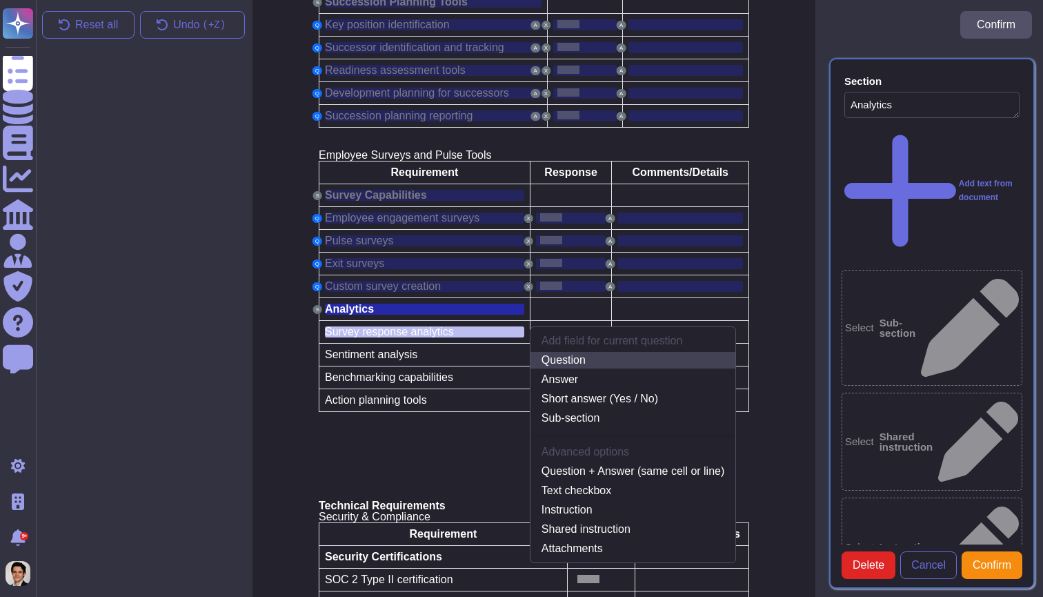
click at [604, 352] on link "Question" at bounding box center [633, 360] width 205 height 17
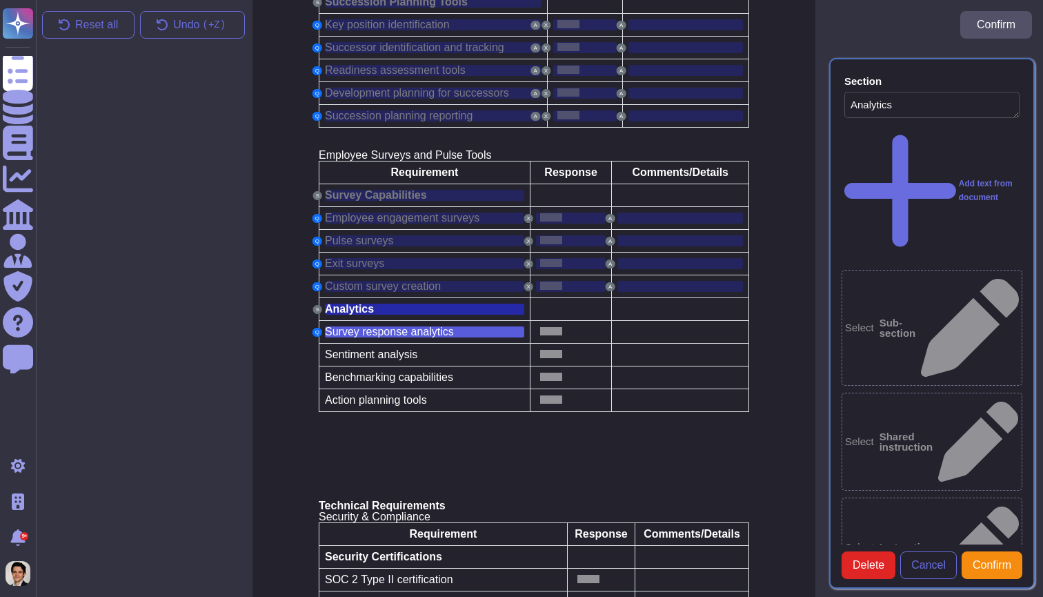
type textarea "Survey response analytics"
click at [552, 326] on div at bounding box center [571, 331] width 70 height 11
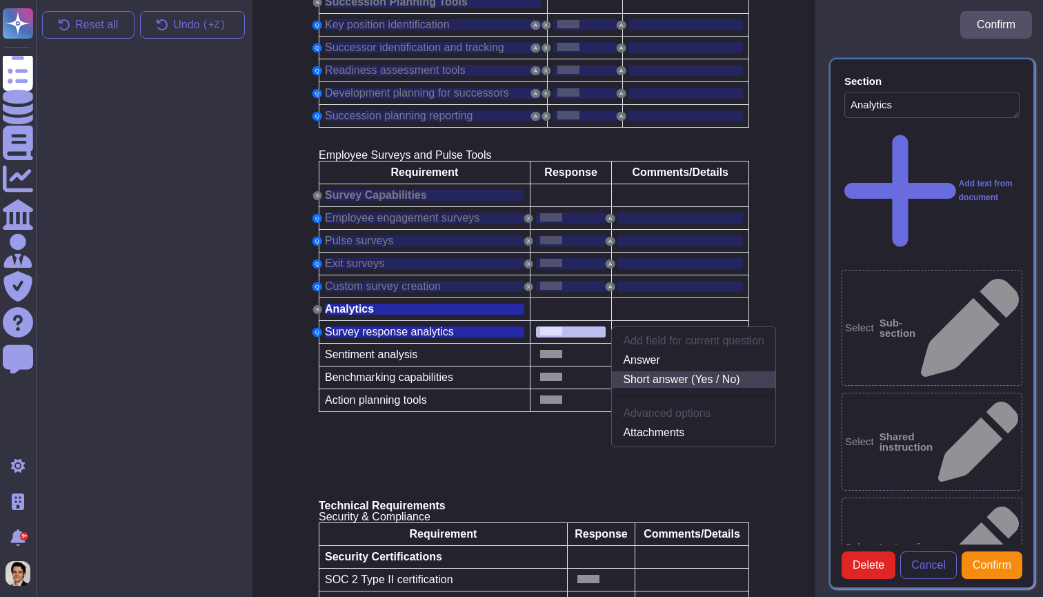
click at [695, 371] on link "Short answer (Yes / No)" at bounding box center [694, 379] width 164 height 17
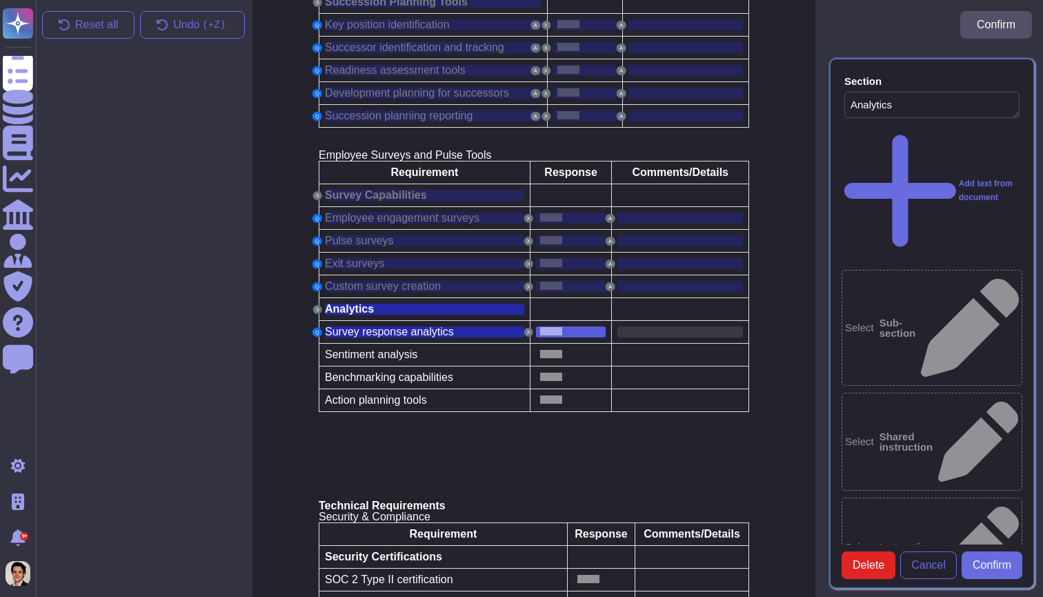
click at [666, 326] on div at bounding box center [680, 331] width 126 height 11
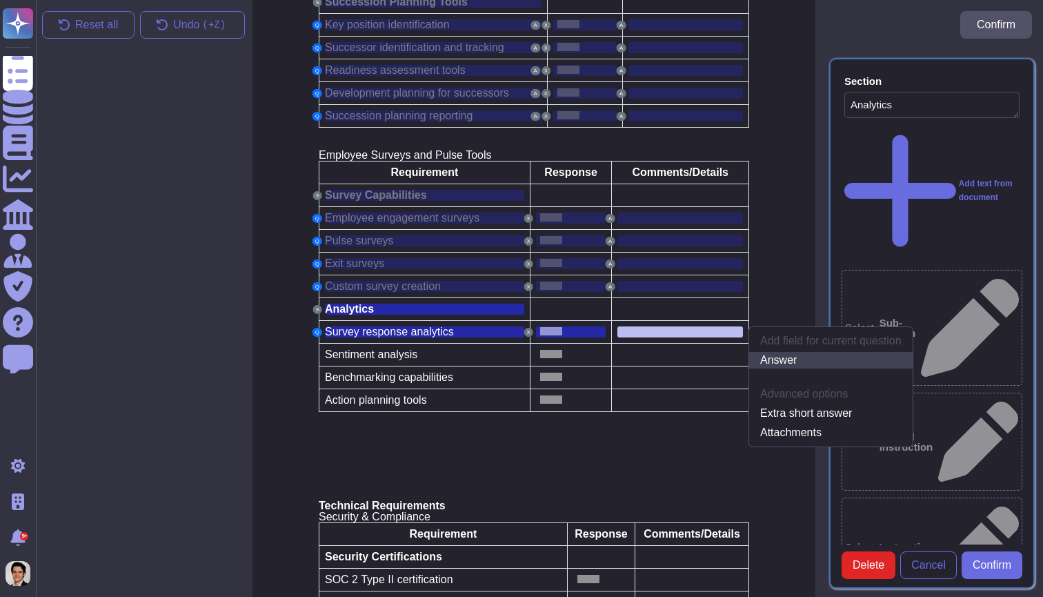
click at [765, 352] on link "Answer" at bounding box center [831, 360] width 164 height 17
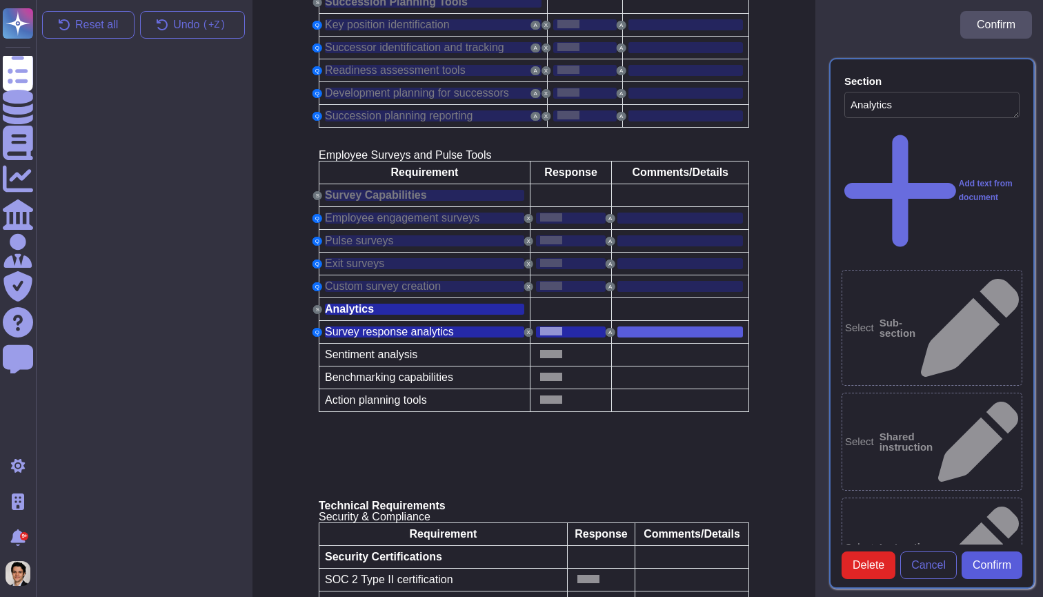
click at [982, 565] on span "Confirm" at bounding box center [992, 565] width 39 height 11
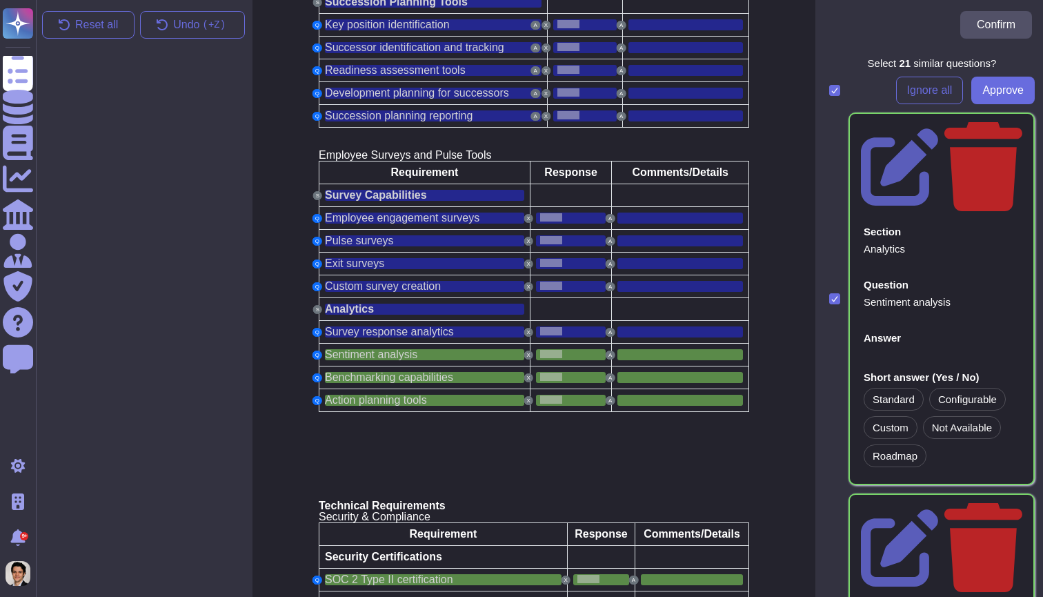
click at [836, 86] on div at bounding box center [834, 90] width 11 height 11
click at [0, 0] on input "checkbox" at bounding box center [0, 0] width 0 height 0
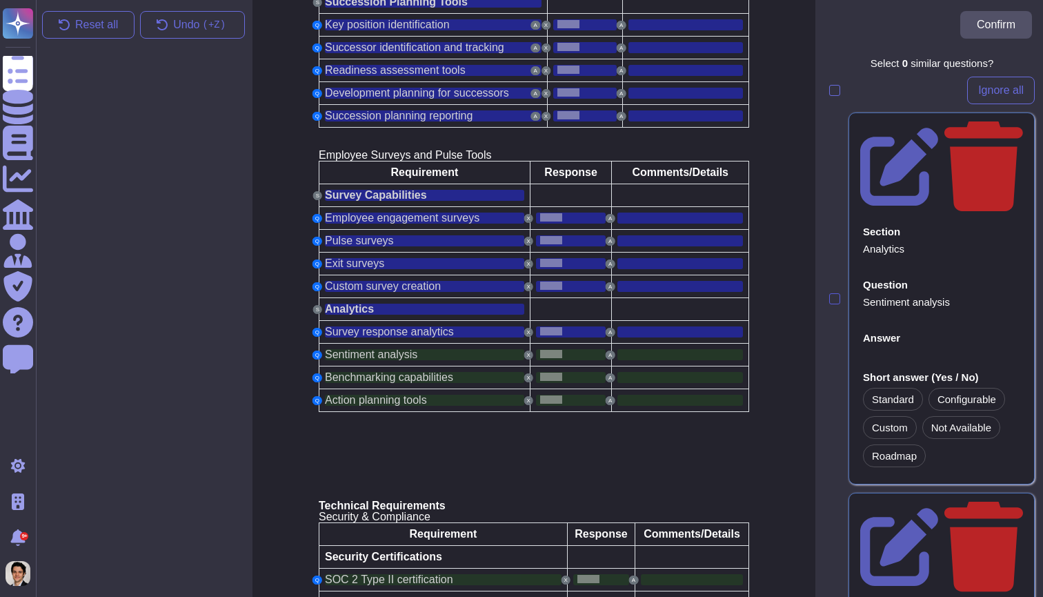
click at [833, 293] on div at bounding box center [834, 298] width 11 height 11
click at [0, 0] on input "checkbox" at bounding box center [0, 0] width 0 height 0
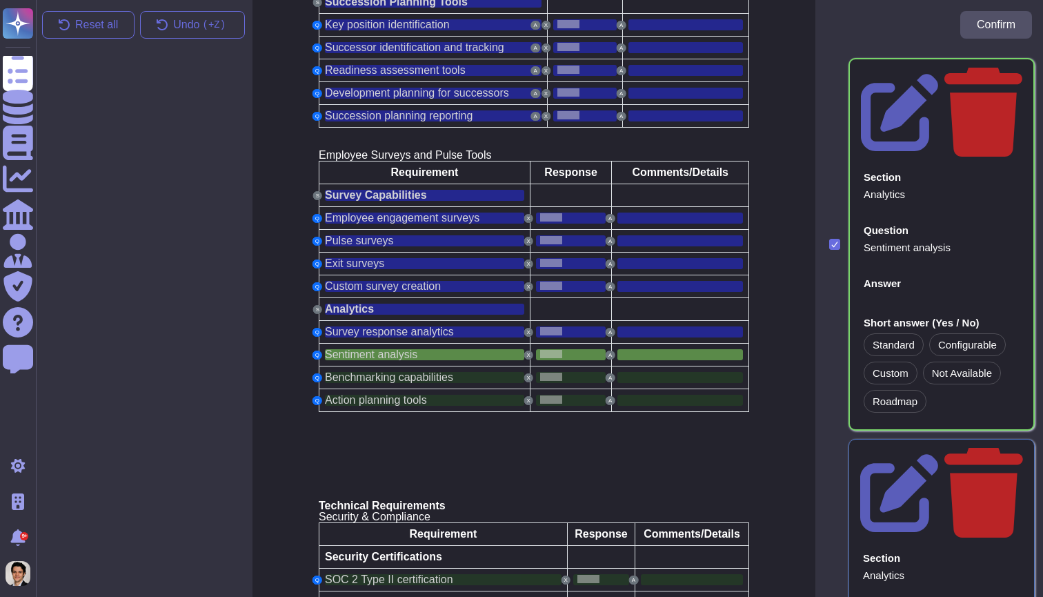
scroll to position [64, 0]
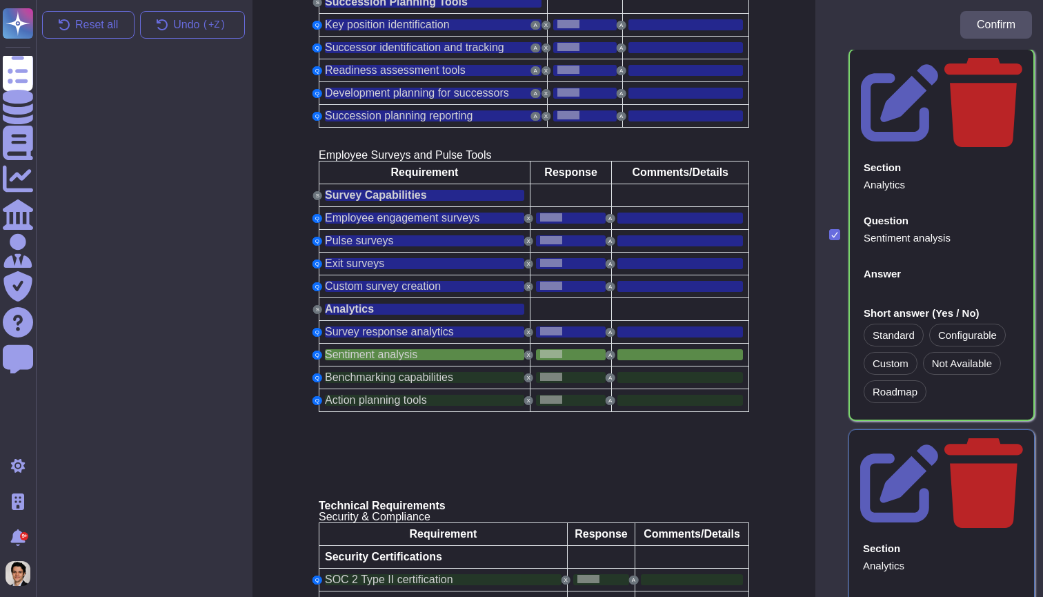
click at [0, 0] on input "checkbox" at bounding box center [0, 0] width 0 height 0
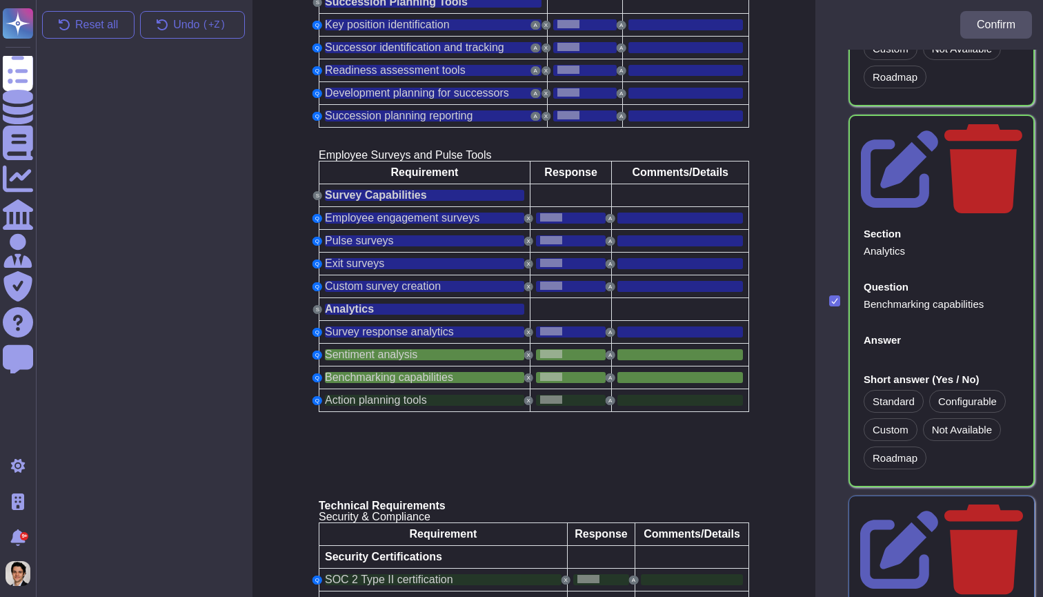
scroll to position [383, 0]
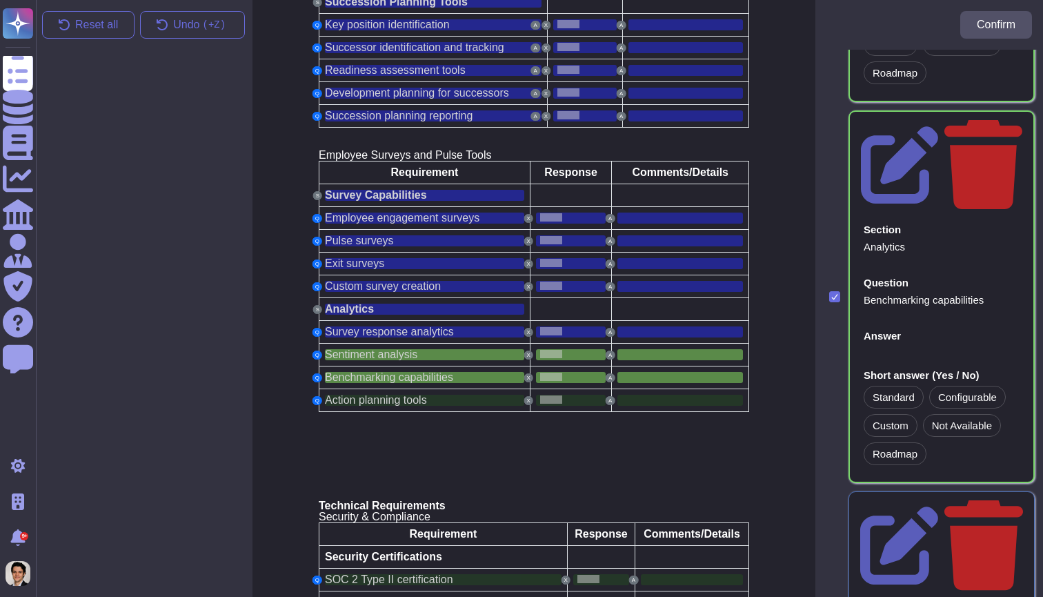
click at [0, 0] on input "checkbox" at bounding box center [0, 0] width 0 height 0
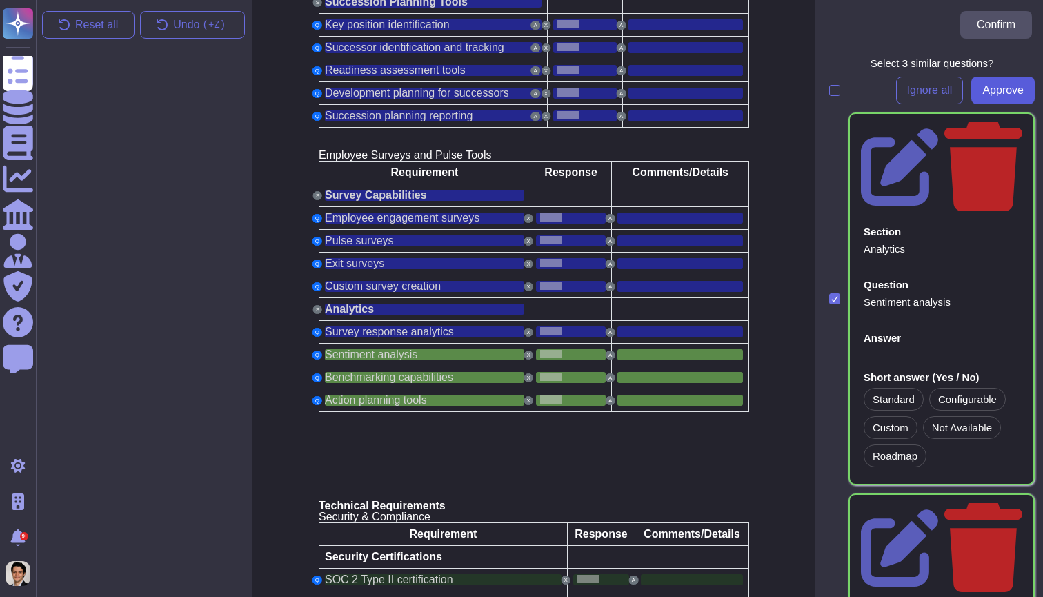
scroll to position [0, 0]
click at [996, 97] on button "Approve" at bounding box center [1002, 91] width 63 height 28
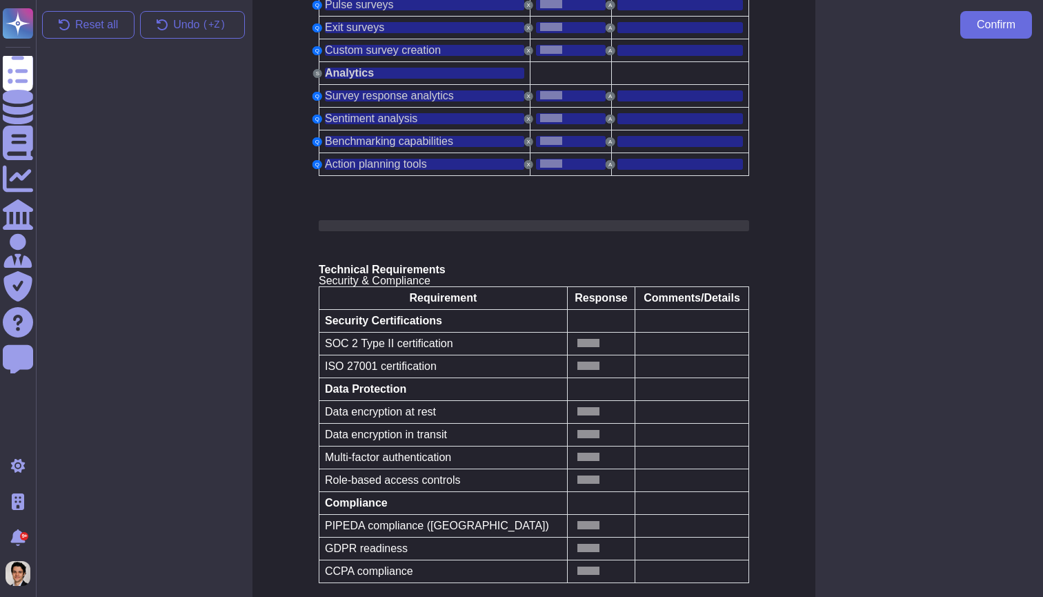
scroll to position [5595, 6]
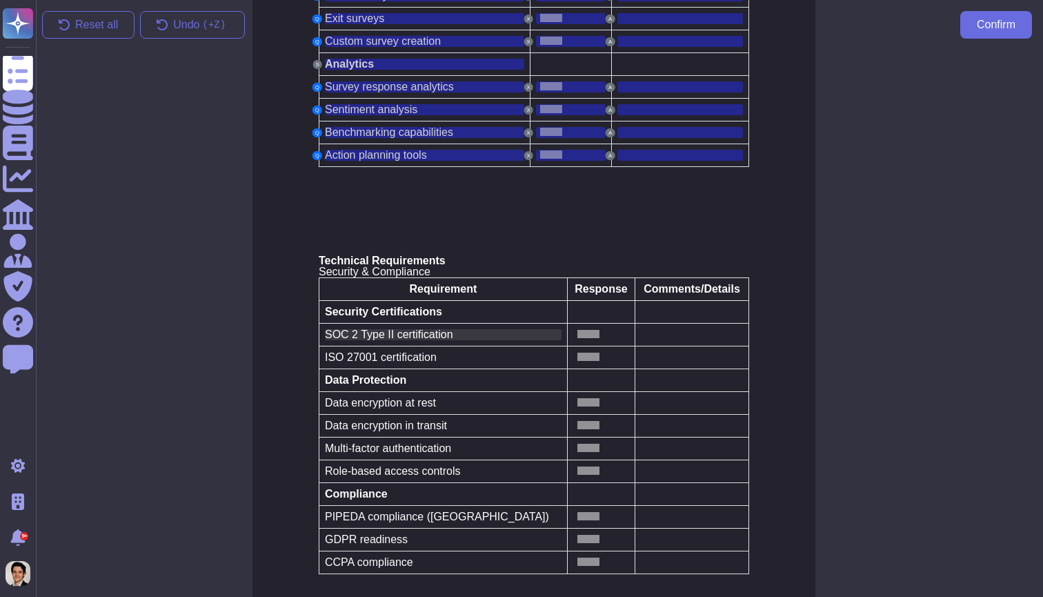
click at [387, 328] on span "SOC 2 Type II certification" at bounding box center [389, 334] width 128 height 12
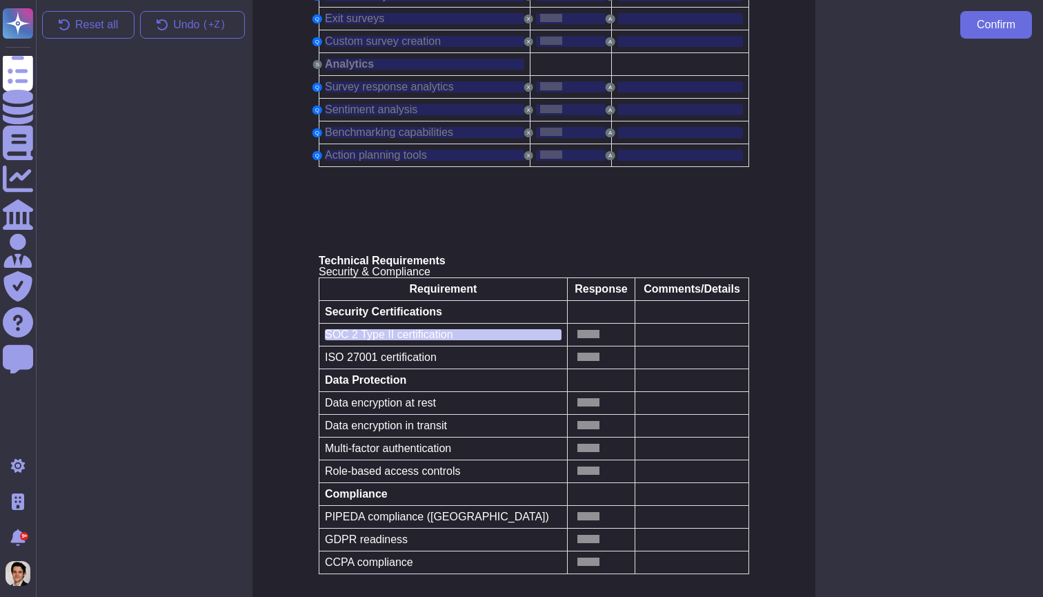
scroll to position [5597, 6]
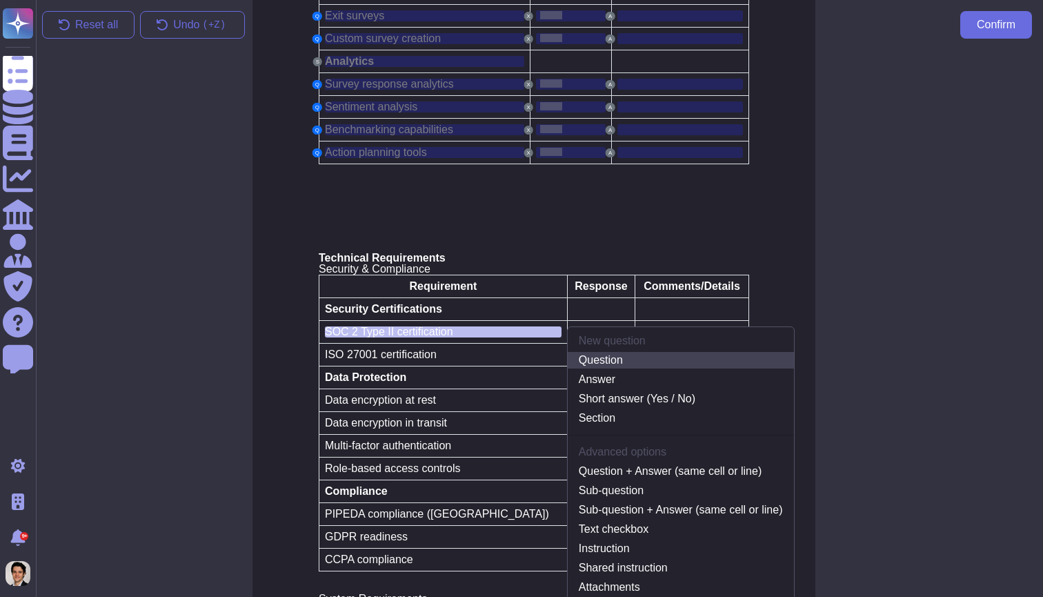
click at [582, 352] on link "Question" at bounding box center [681, 360] width 226 height 17
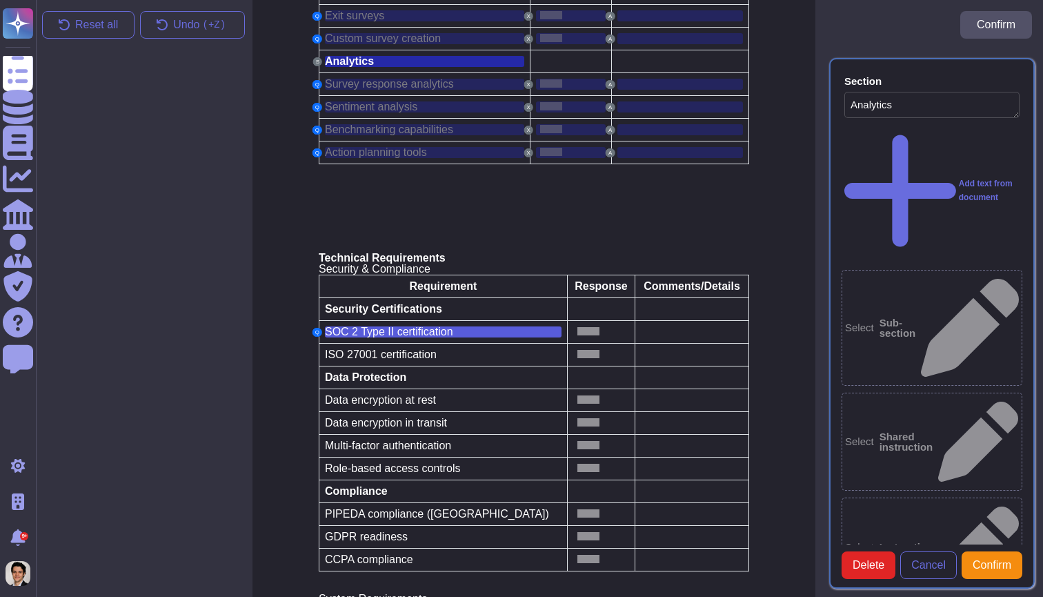
type textarea "Analytics"
type textarea "SOC 2 Type II certification"
click at [926, 563] on span "Cancel" at bounding box center [928, 565] width 34 height 11
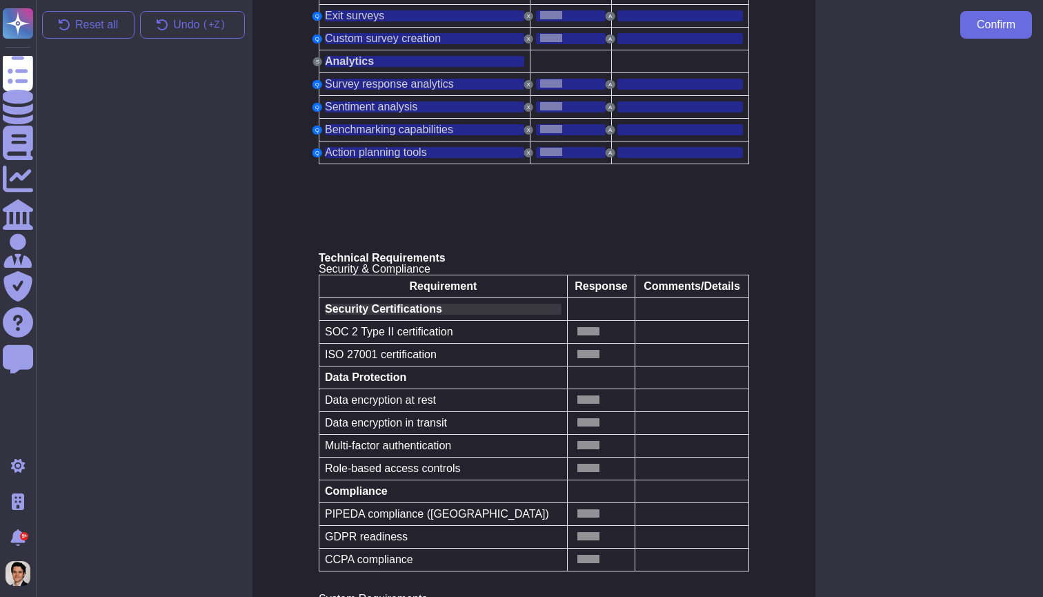
click at [422, 303] on span "Security Certifications" at bounding box center [383, 309] width 117 height 12
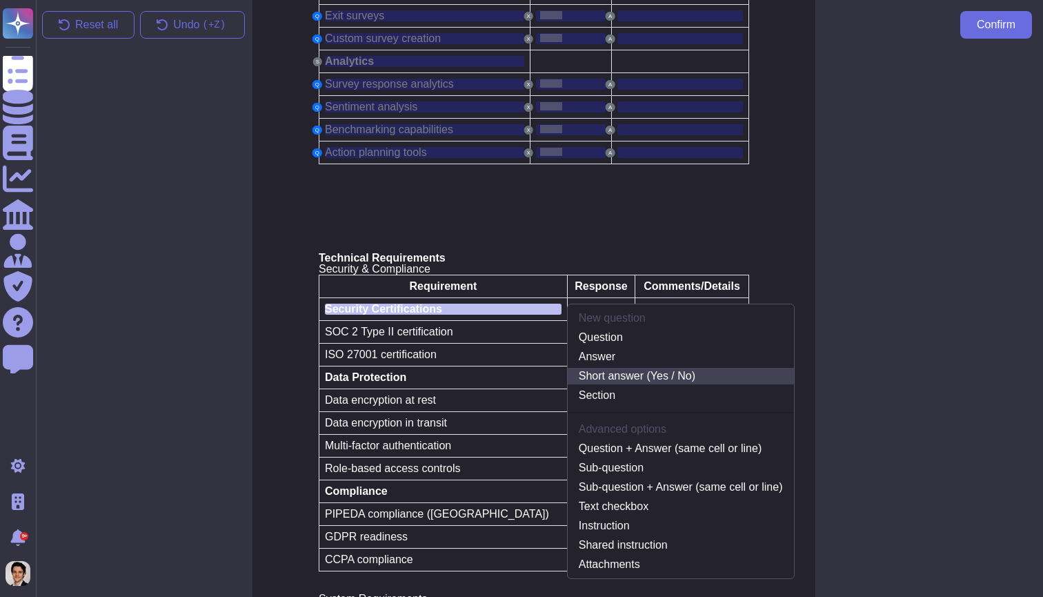
scroll to position [5575, 6]
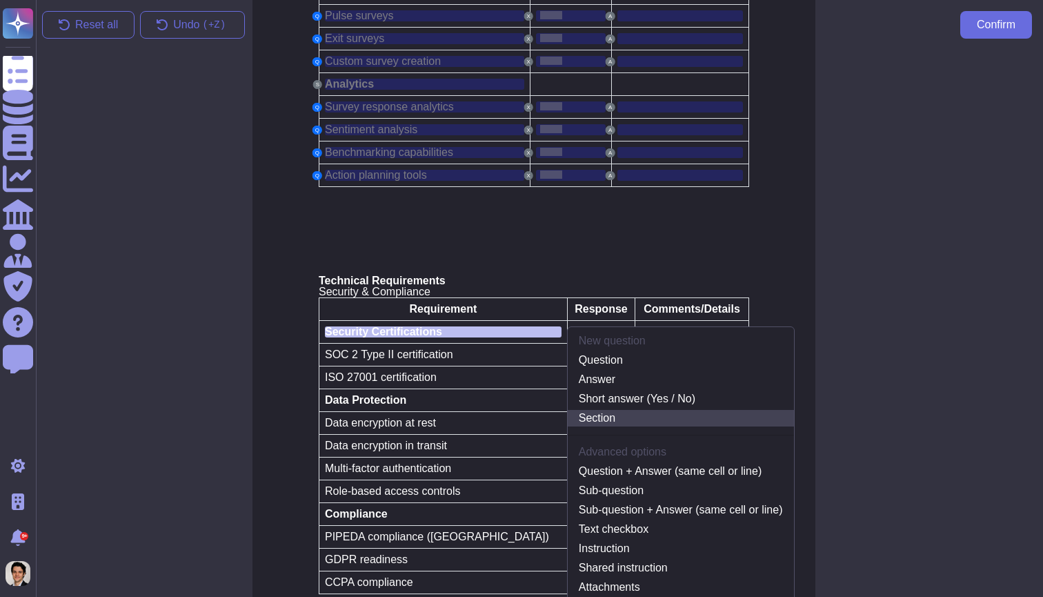
click at [586, 410] on link "Section" at bounding box center [681, 418] width 226 height 17
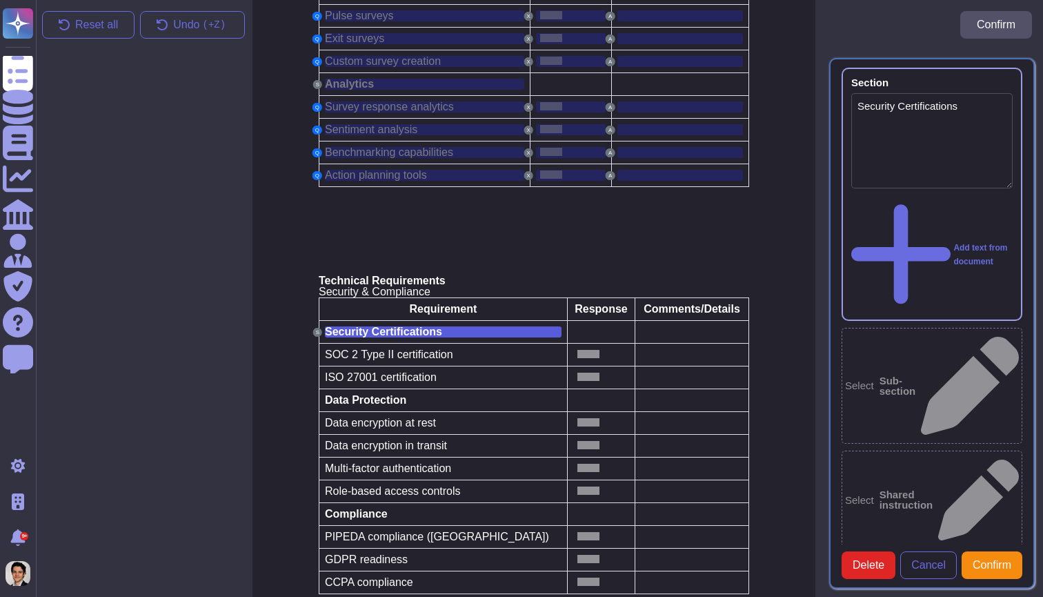
type textarea "Security Certifications"
click at [439, 348] on span "SOC 2 Type II certification" at bounding box center [389, 354] width 128 height 12
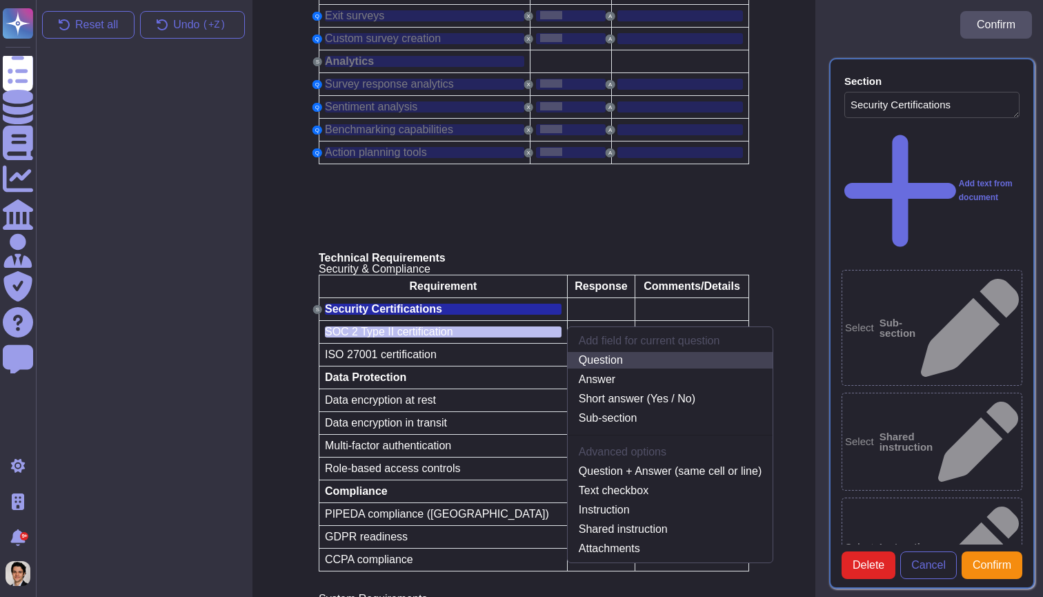
click at [586, 352] on link "Question" at bounding box center [670, 360] width 205 height 17
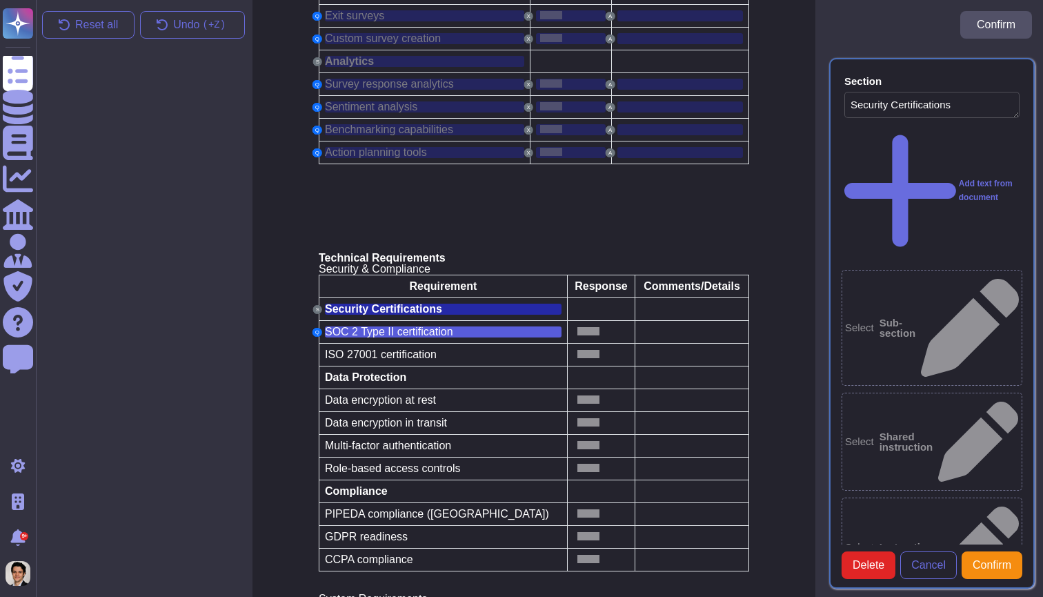
type textarea "SOC 2 Type II certification"
click at [575, 326] on div at bounding box center [601, 331] width 56 height 11
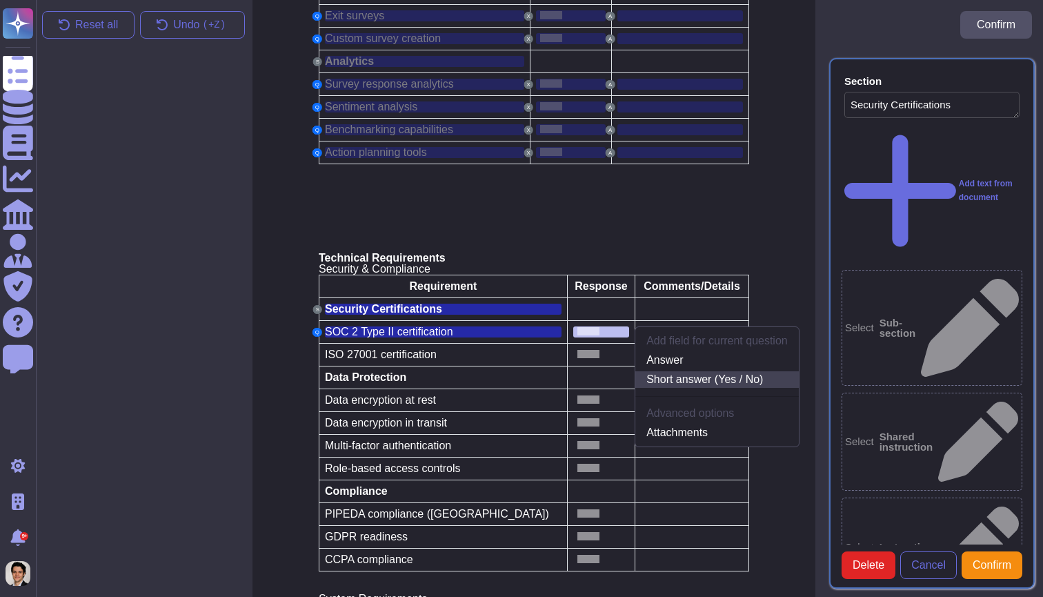
click at [678, 371] on link "Short answer (Yes / No)" at bounding box center [717, 379] width 164 height 17
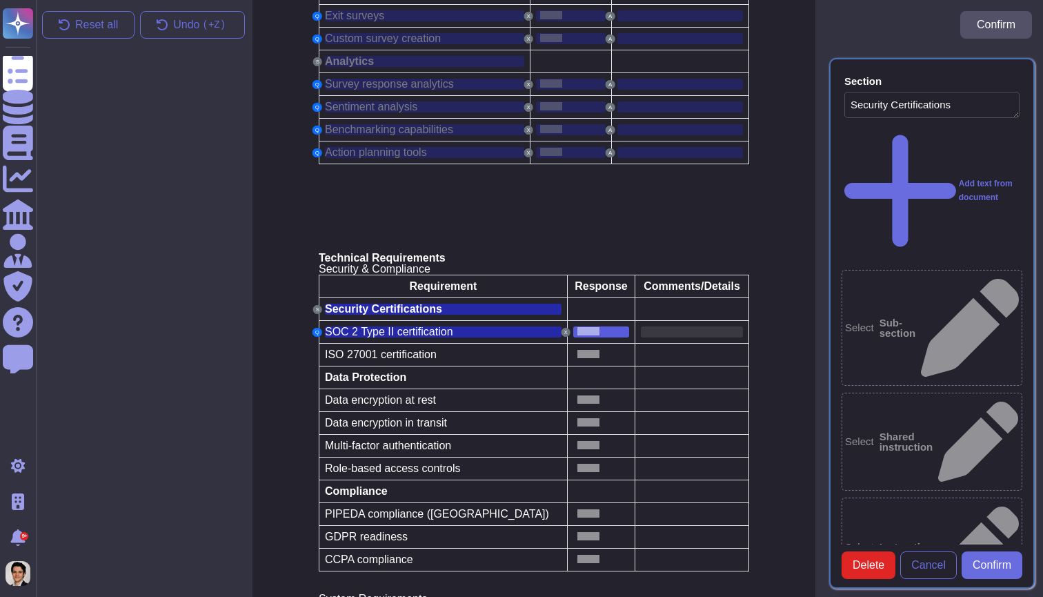
click at [660, 326] on div at bounding box center [692, 331] width 102 height 11
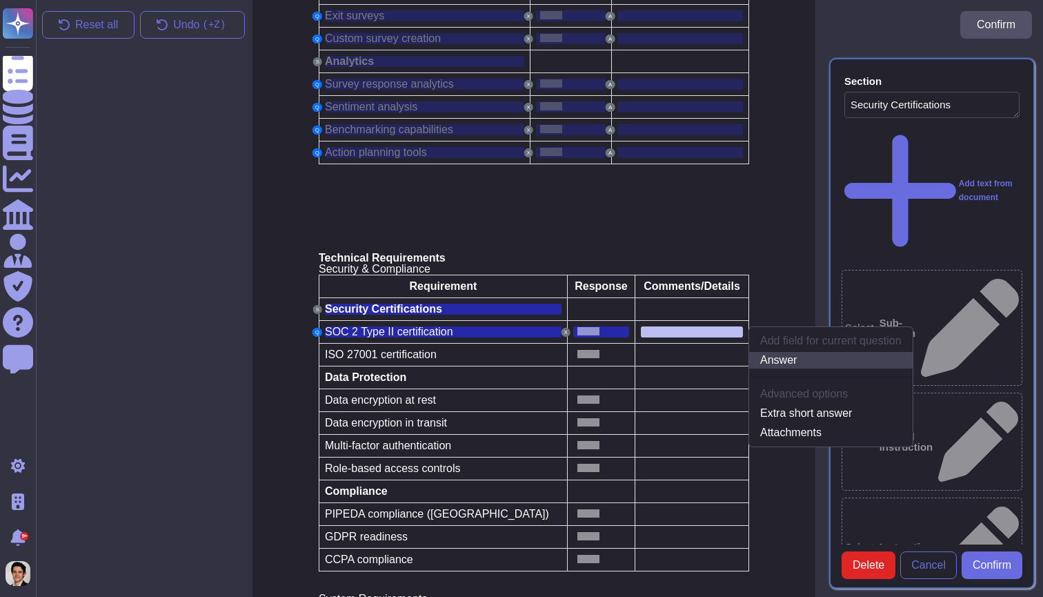
click at [750, 352] on link "Answer" at bounding box center [831, 360] width 164 height 17
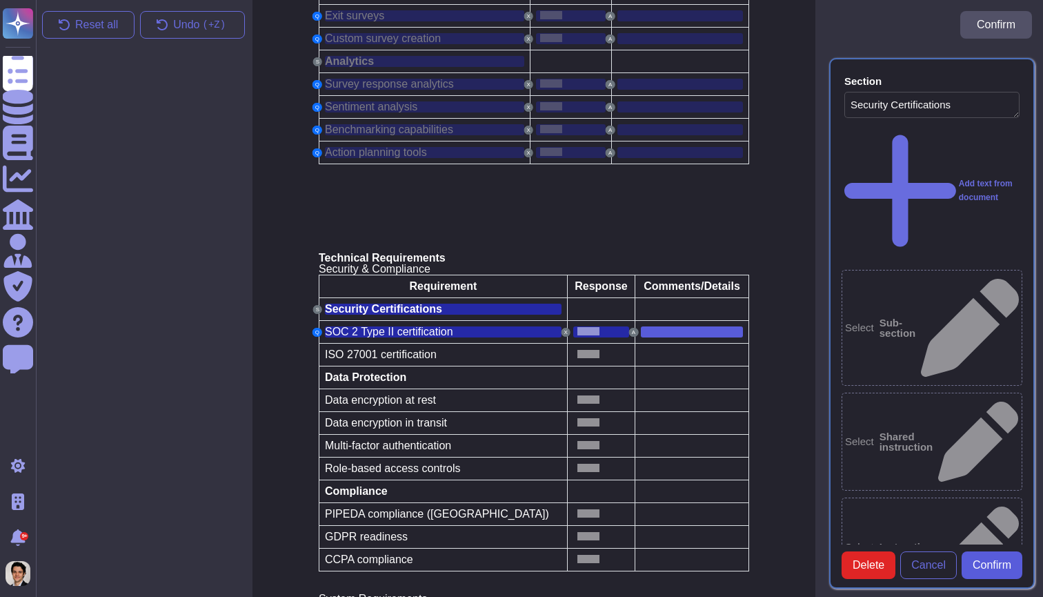
click at [982, 562] on span "Confirm" at bounding box center [992, 565] width 39 height 11
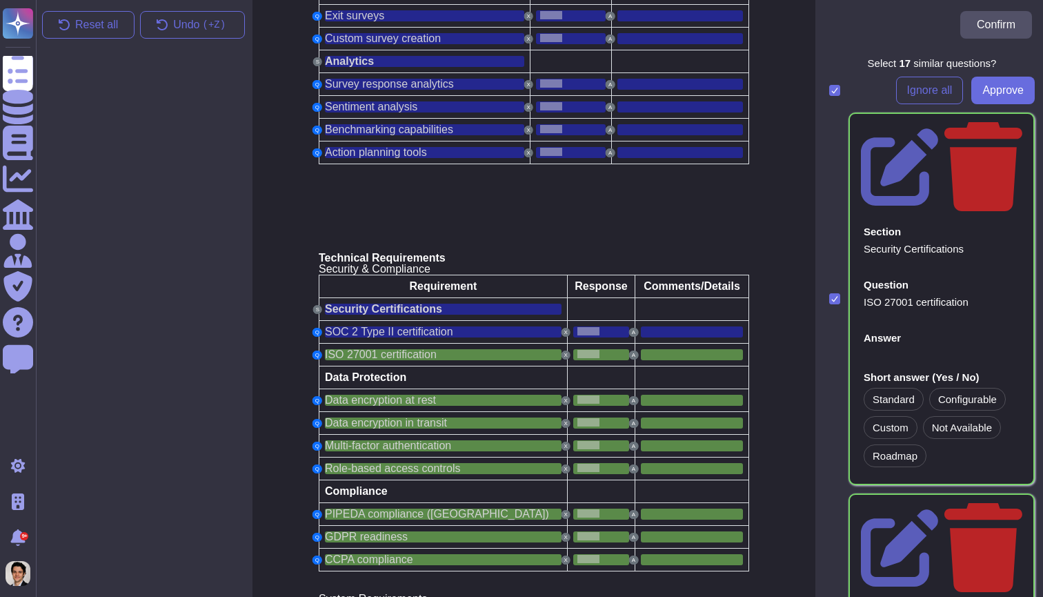
click at [829, 89] on div at bounding box center [834, 90] width 11 height 11
click at [0, 0] on input "checkbox" at bounding box center [0, 0] width 0 height 0
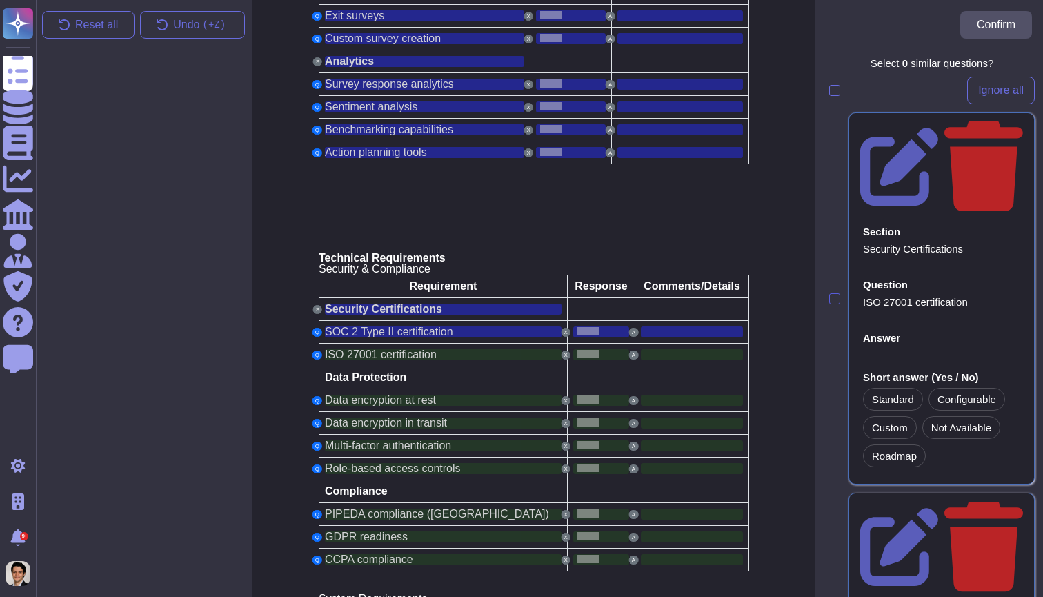
click at [835, 293] on div at bounding box center [834, 298] width 11 height 11
click at [0, 0] on input "checkbox" at bounding box center [0, 0] width 0 height 0
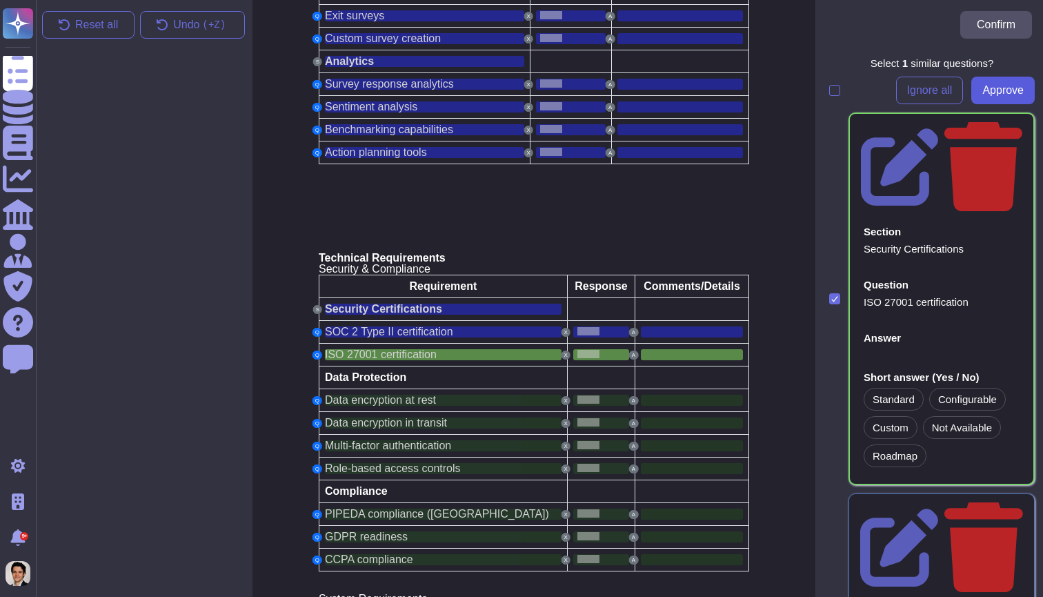
click at [1000, 92] on span "Approve" at bounding box center [1002, 90] width 41 height 11
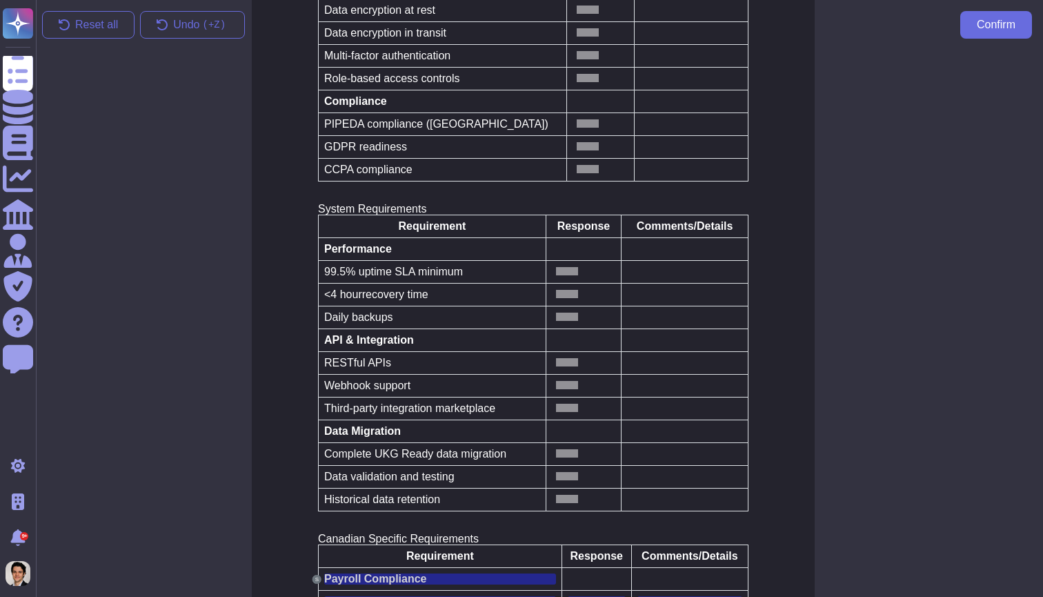
scroll to position [5991, 6]
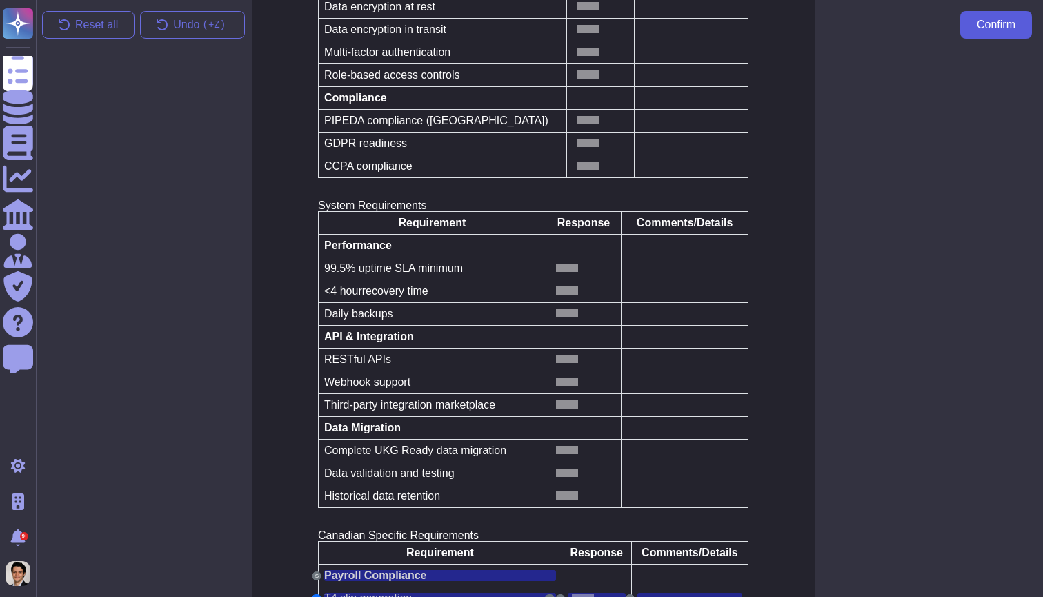
click at [984, 37] on button "Confirm" at bounding box center [996, 25] width 72 height 28
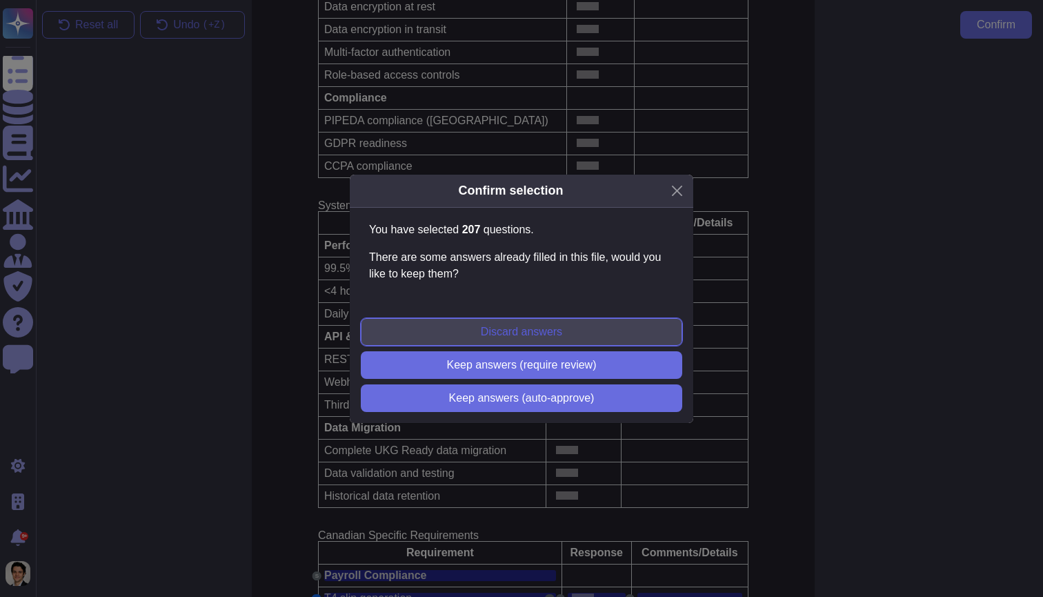
click at [580, 333] on button "Discard answers" at bounding box center [522, 332] width 322 height 28
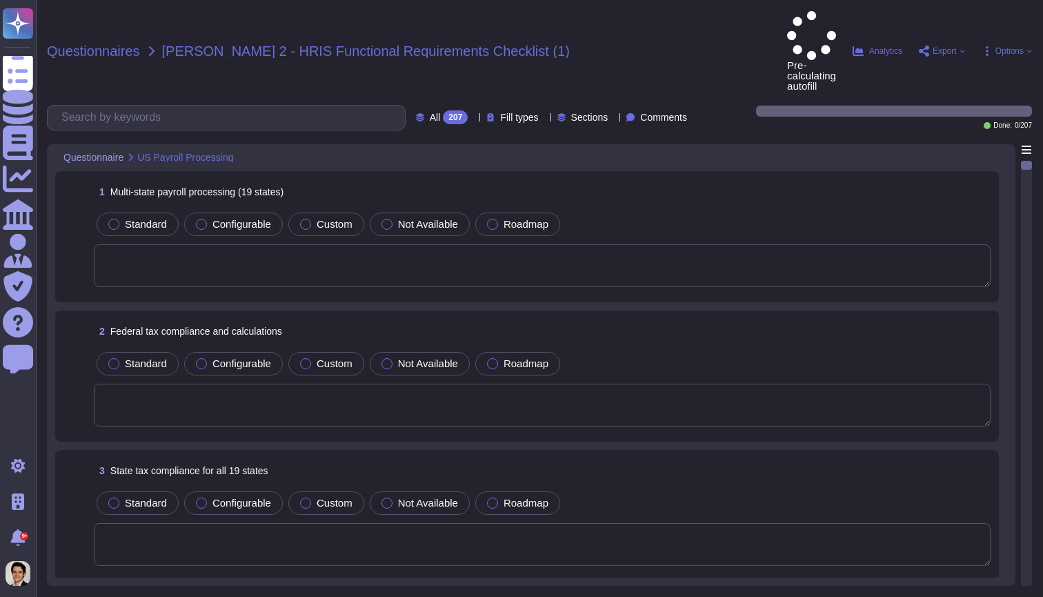
click at [107, 44] on span "Questionnaires" at bounding box center [93, 51] width 93 height 14
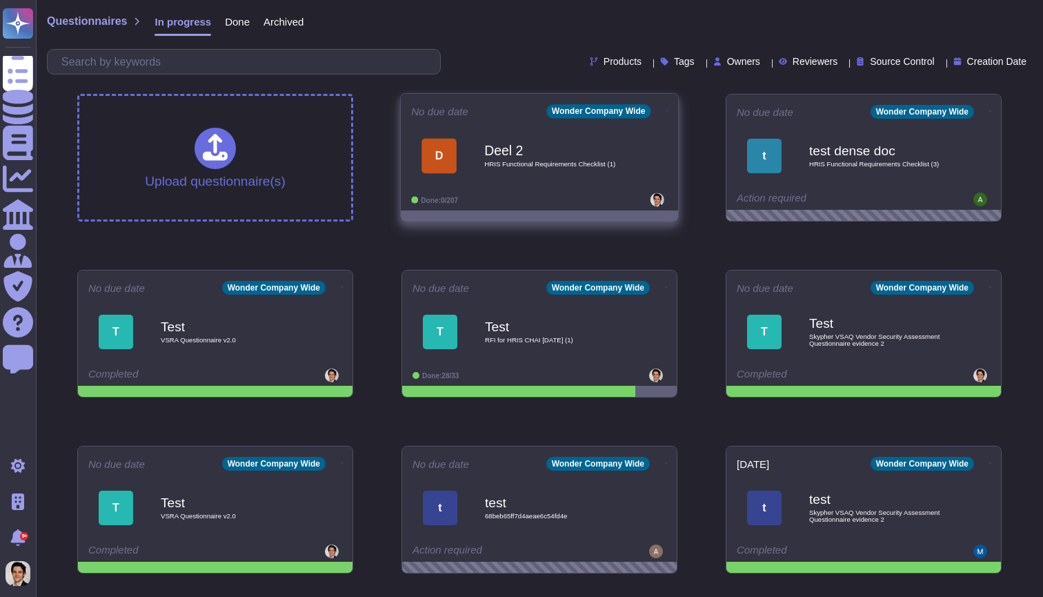
click at [437, 178] on span "[PERSON_NAME] 2 HRIS Functional Requirements Checklist (1)" at bounding box center [539, 156] width 257 height 56
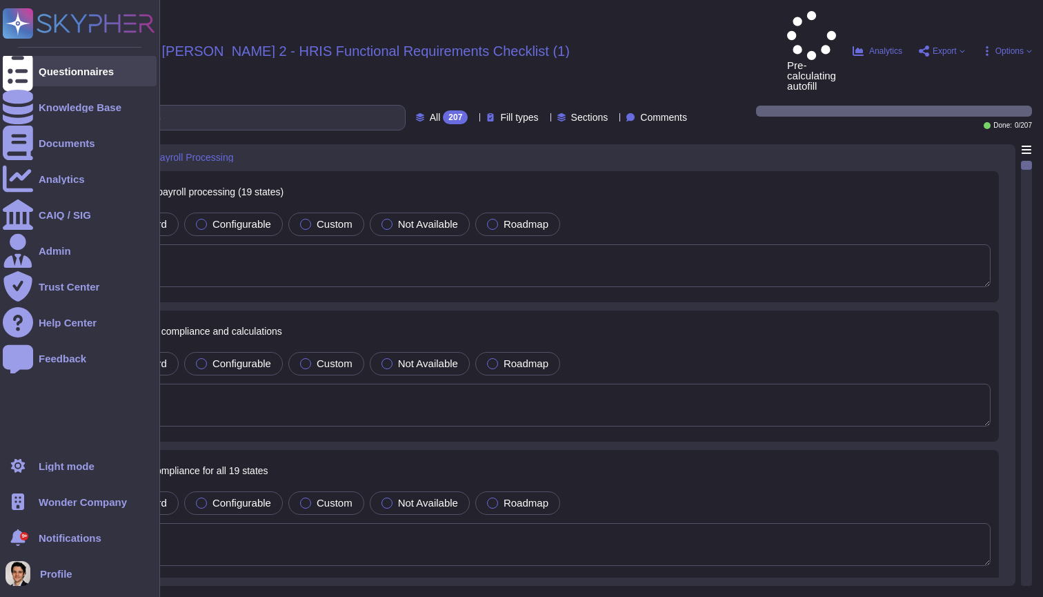
click at [31, 65] on div at bounding box center [18, 71] width 30 height 30
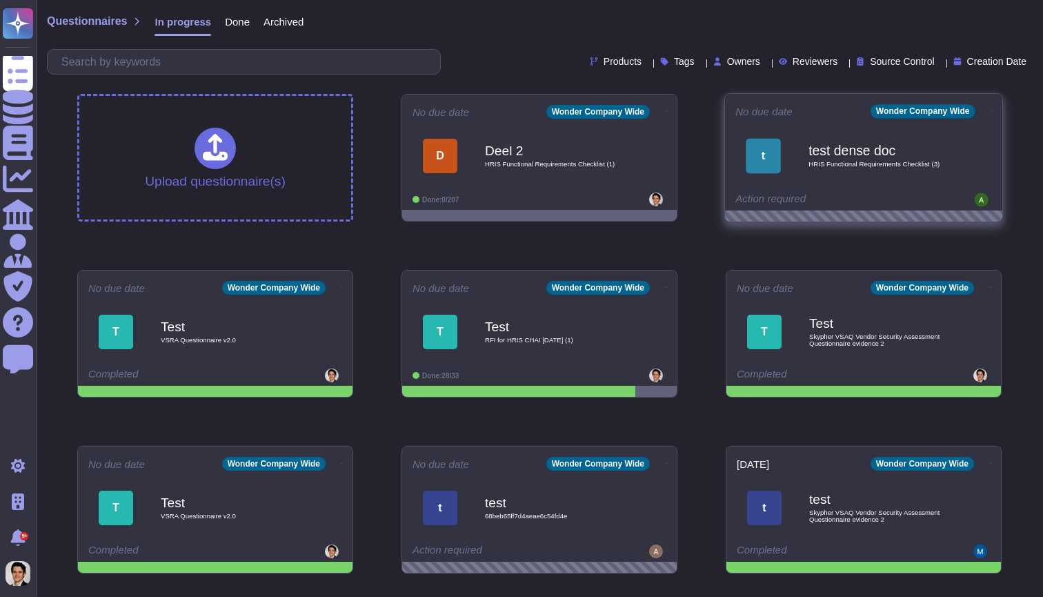
click at [775, 202] on div "Action required" at bounding box center [820, 200] width 171 height 14
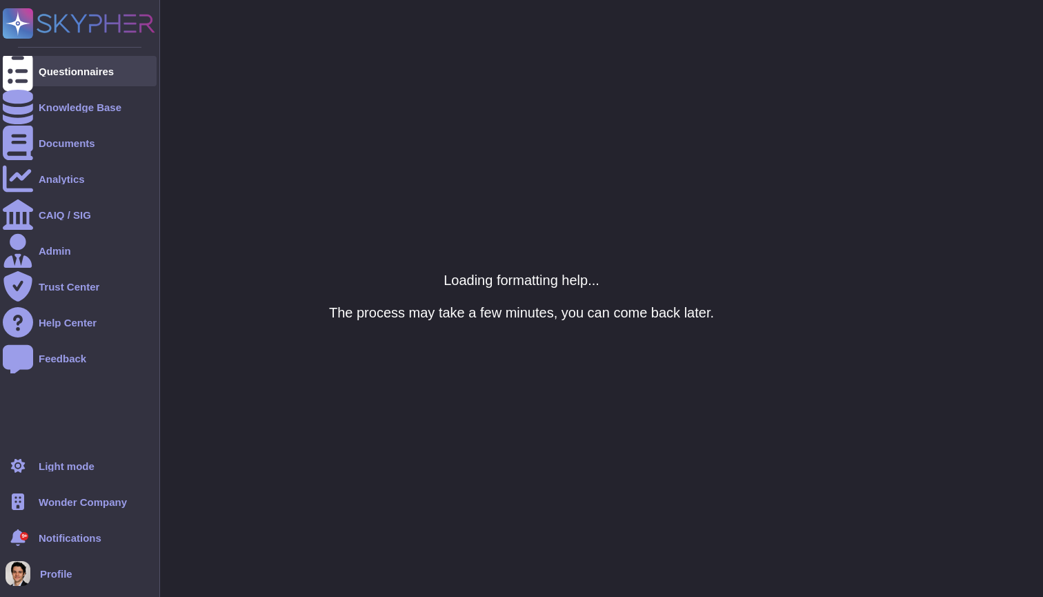
click at [26, 83] on div at bounding box center [18, 71] width 30 height 30
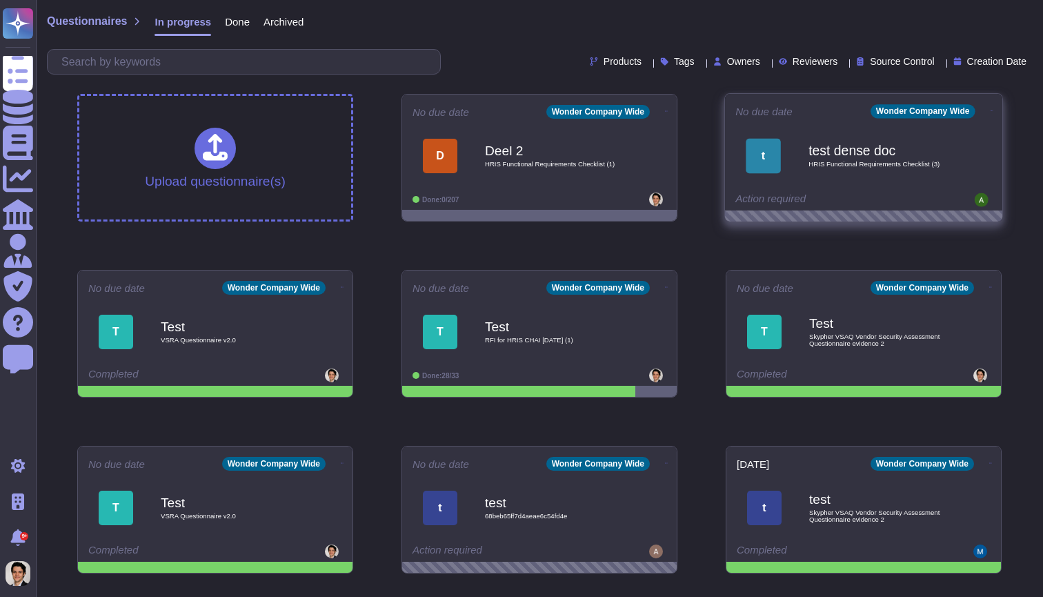
click at [991, 109] on icon at bounding box center [992, 110] width 3 height 3
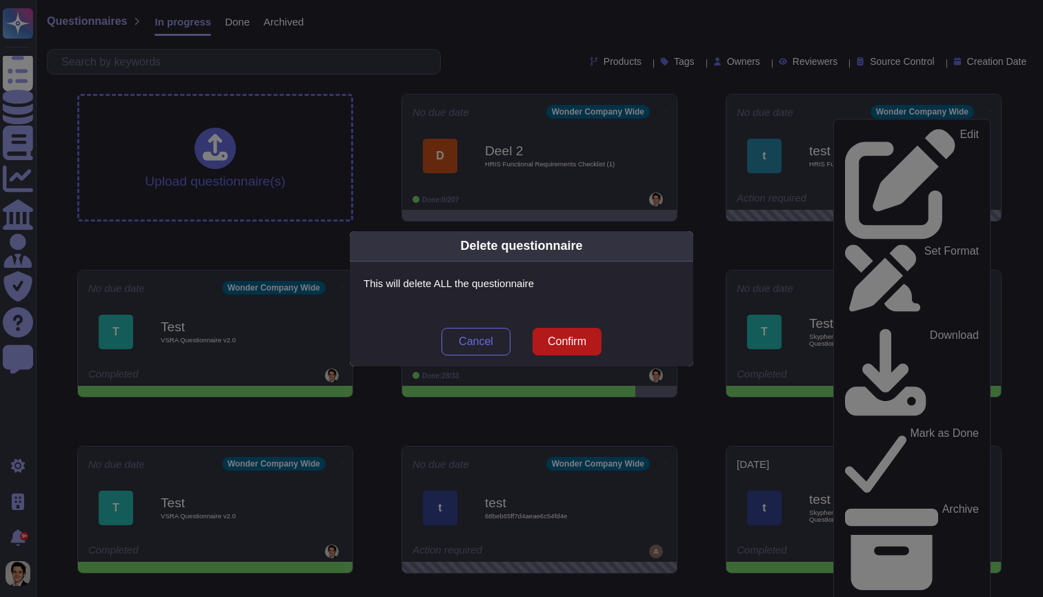
click at [552, 345] on span "Confirm" at bounding box center [567, 341] width 39 height 11
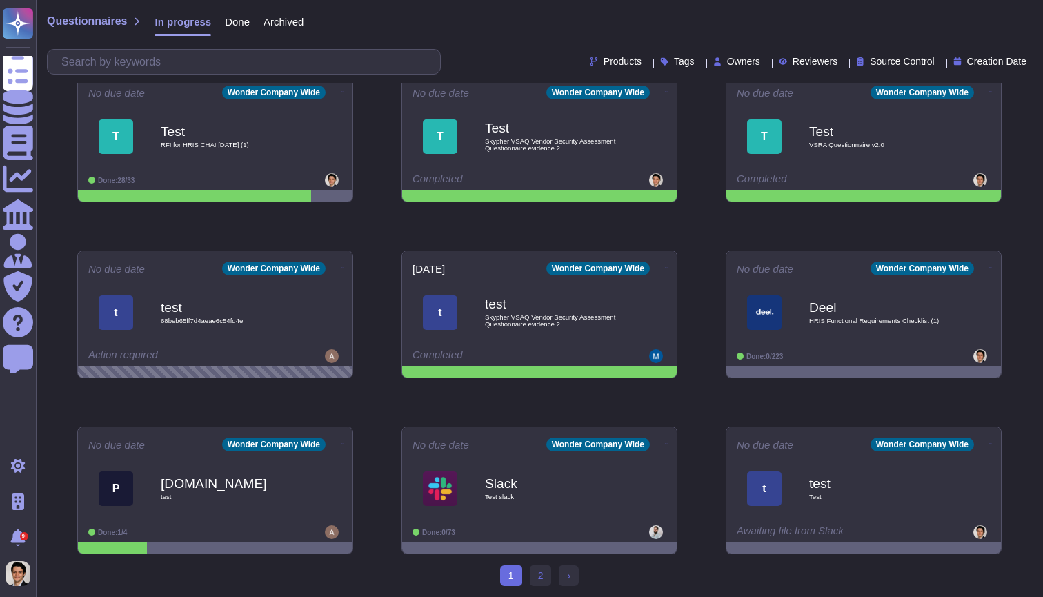
scroll to position [195, 0]
click at [666, 444] on icon at bounding box center [667, 443] width 3 height 3
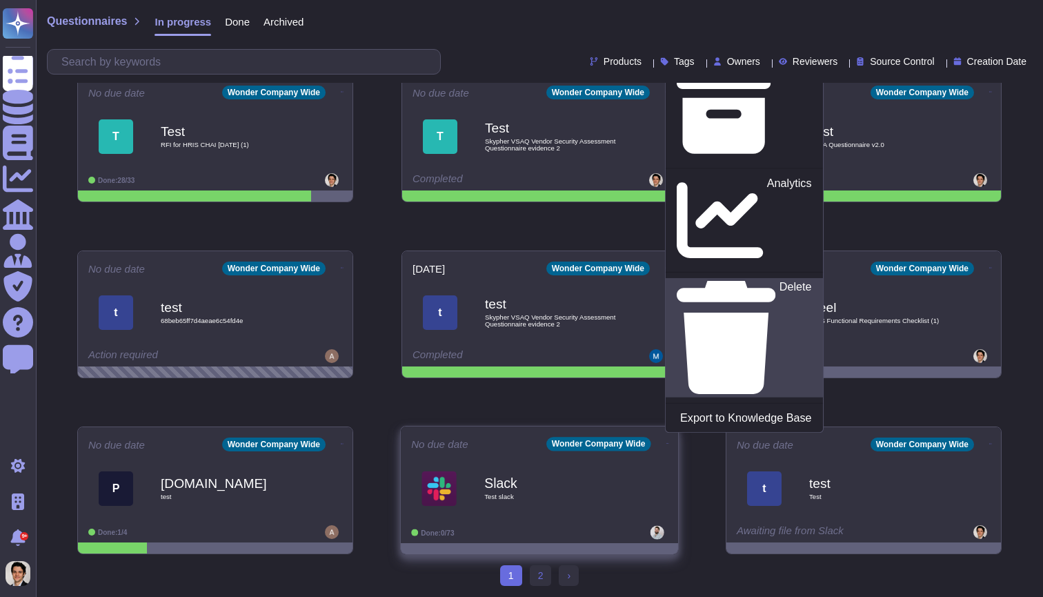
click at [716, 383] on div "Delete" at bounding box center [744, 337] width 135 height 113
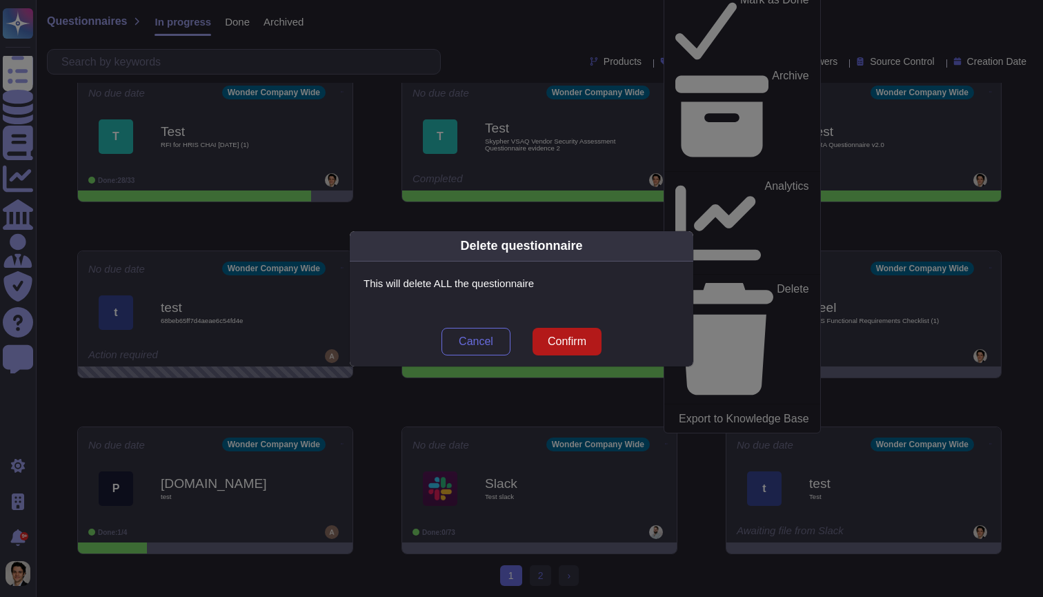
click at [560, 340] on span "Confirm" at bounding box center [567, 341] width 39 height 11
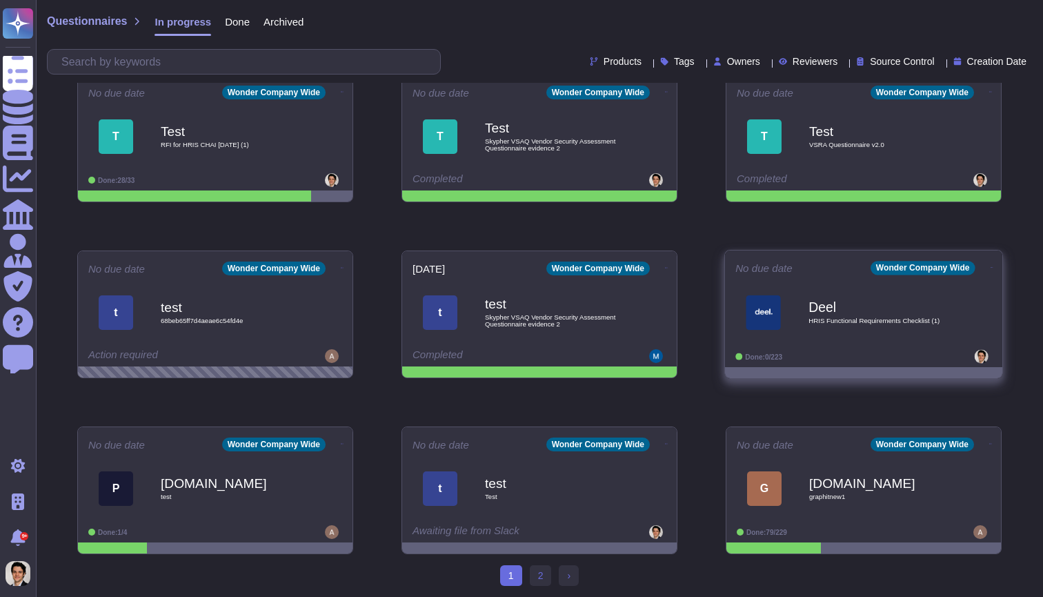
click at [929, 317] on span "HRIS Functional Requirements Checklist (1)" at bounding box center [878, 320] width 139 height 7
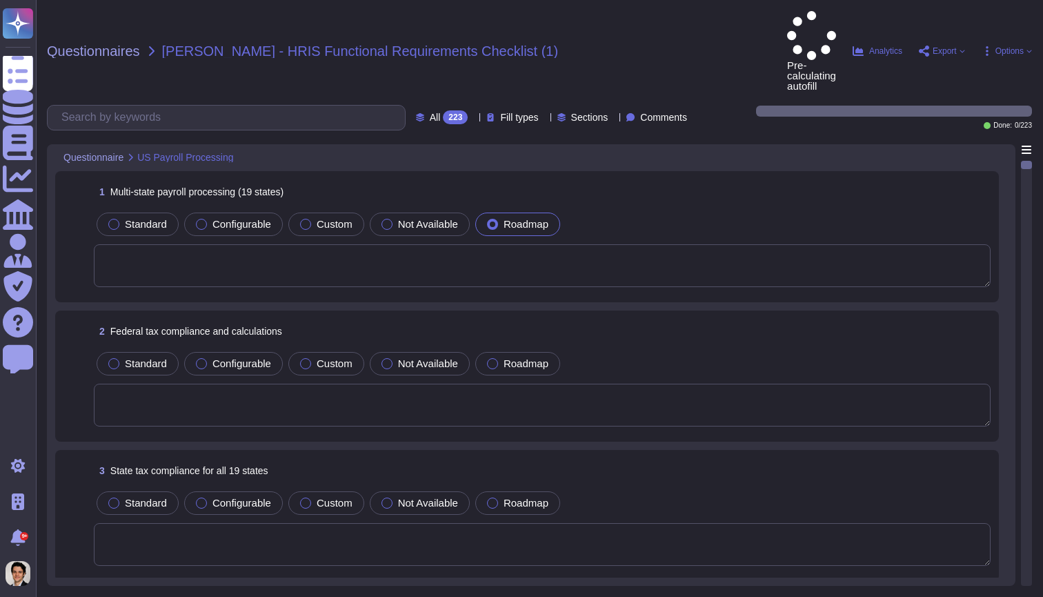
scroll to position [5, 0]
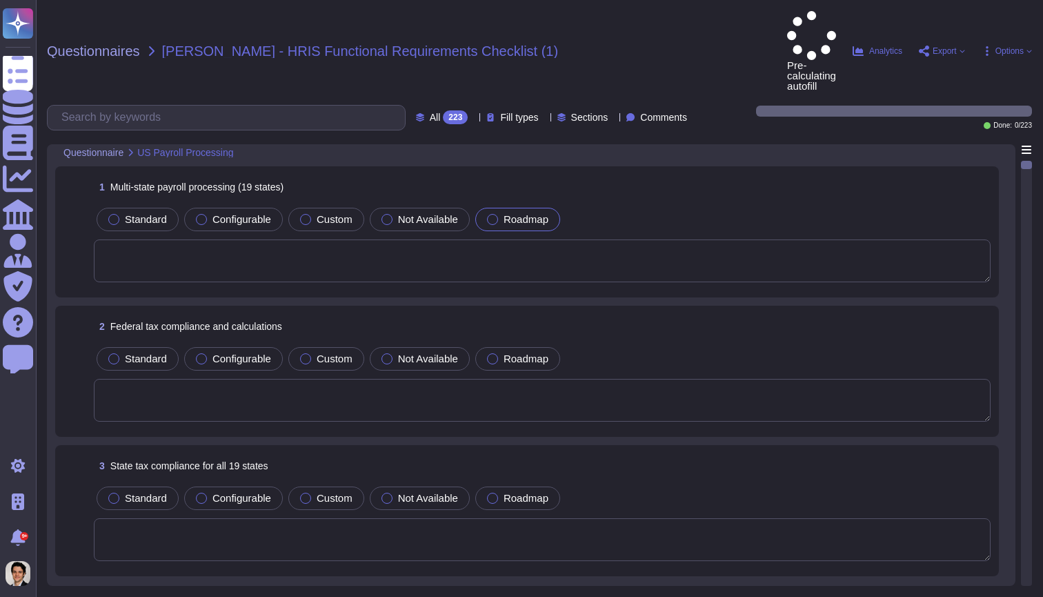
click at [722, 239] on textarea at bounding box center [542, 260] width 897 height 43
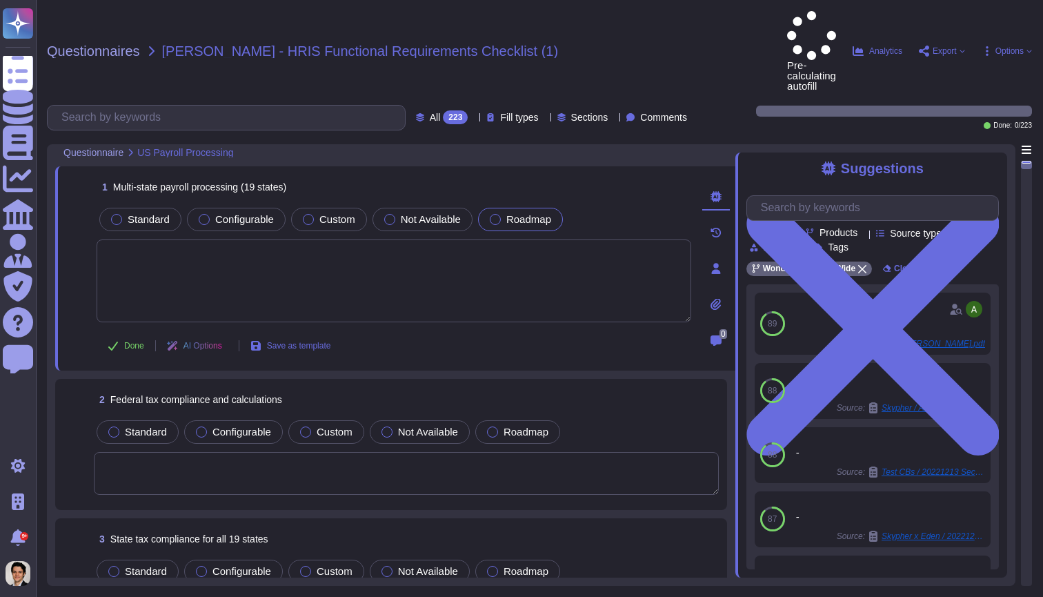
click at [520, 321] on div "1 Multi-state payroll processing (19 states) Standard Configurable Custom Not A…" at bounding box center [395, 268] width 680 height 204
click at [514, 426] on span "Roadmap" at bounding box center [526, 432] width 45 height 12
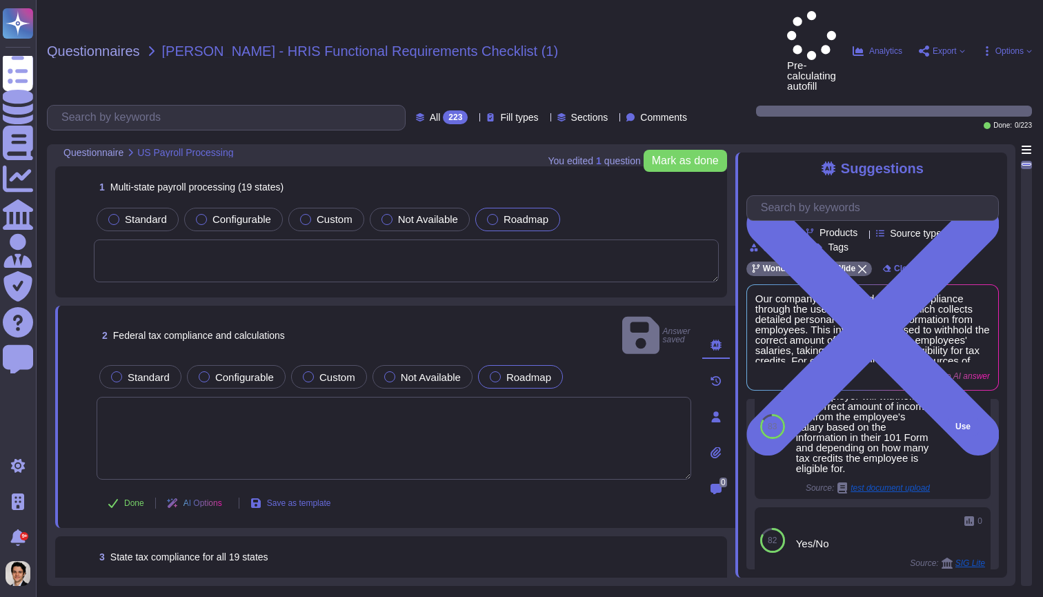
scroll to position [211, 0]
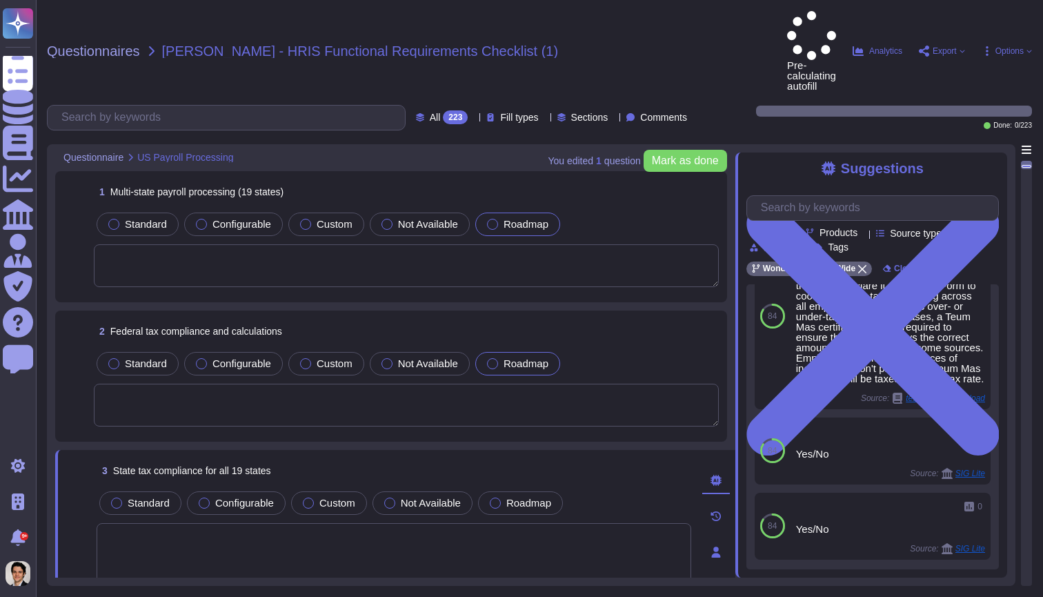
scroll to position [0, 0]
click at [379, 244] on textarea at bounding box center [406, 265] width 625 height 43
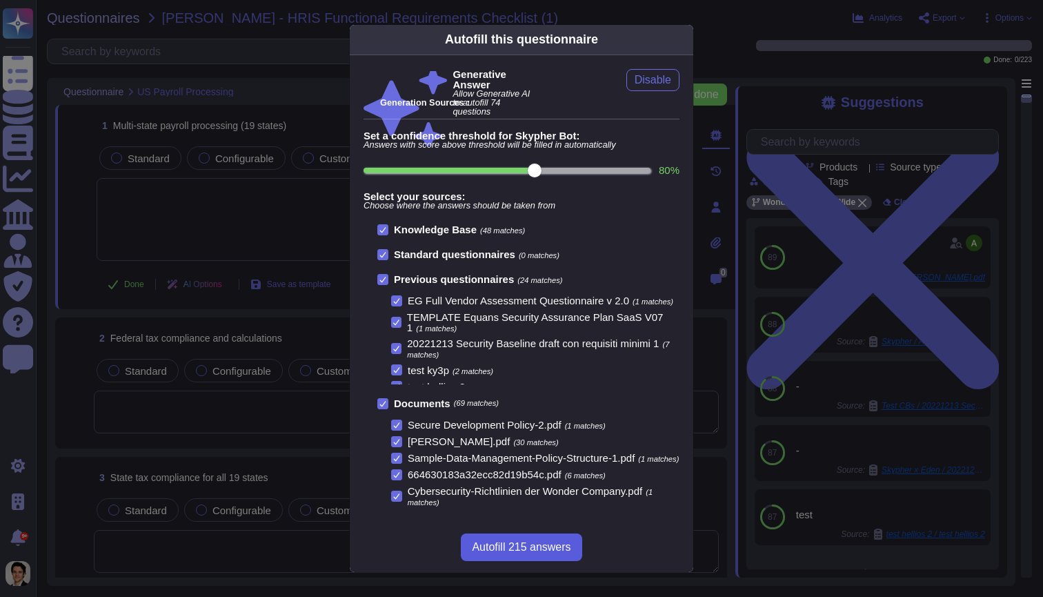
click at [531, 551] on span "Autofill 215 answers" at bounding box center [521, 547] width 99 height 11
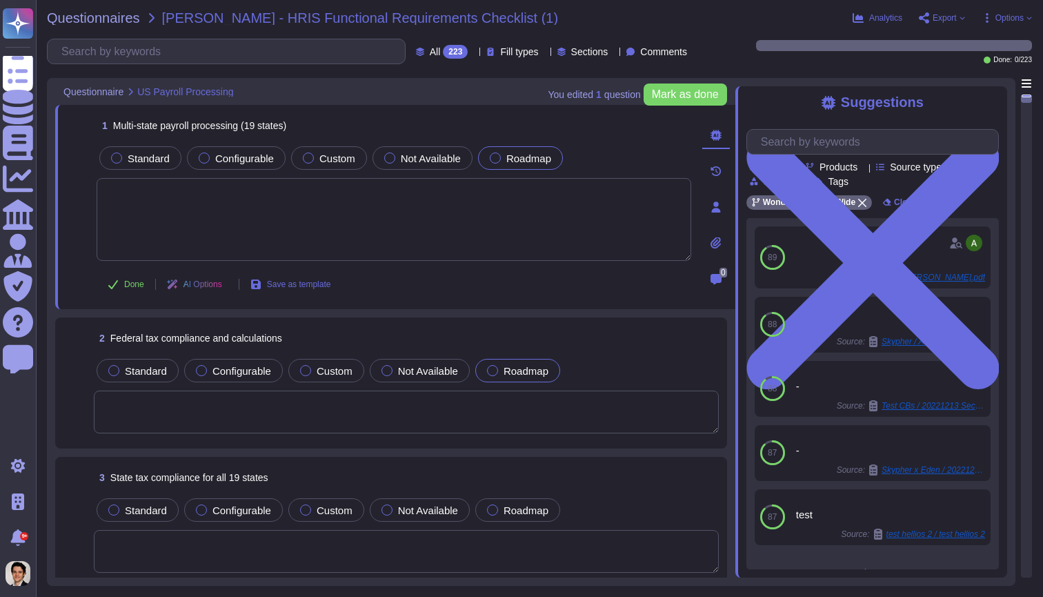
type textarea "Our company ensures federal tax compliance through the use of the 101 Form, whi…"
type textarea "Income Tax"
type textarea "We will send the payment straight to your bank account and send you a remittanc…"
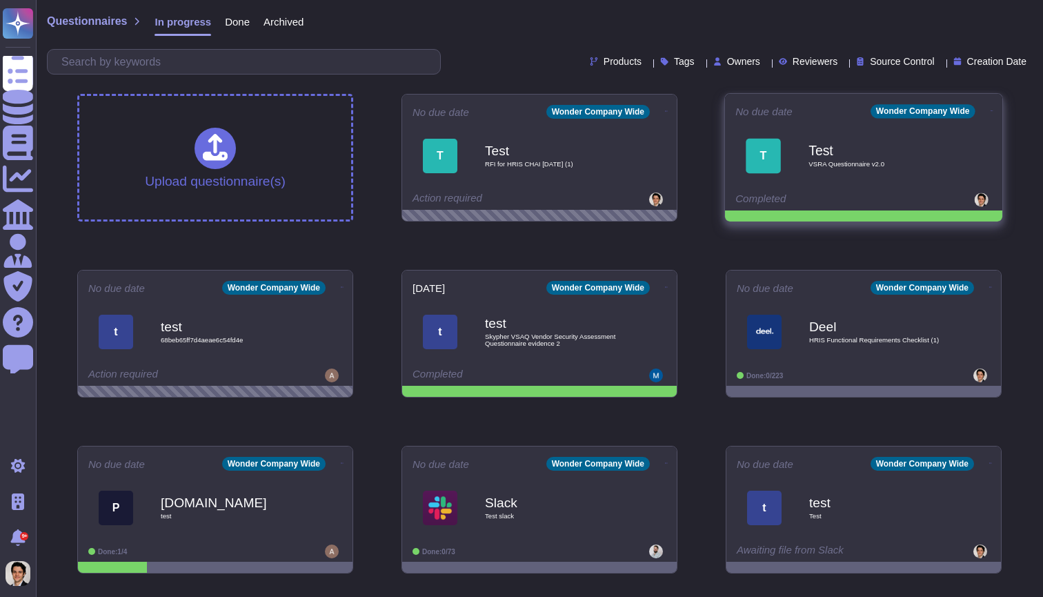
click at [773, 175] on span "T Test VSRA Questionnaire v2.0" at bounding box center [863, 156] width 257 height 56
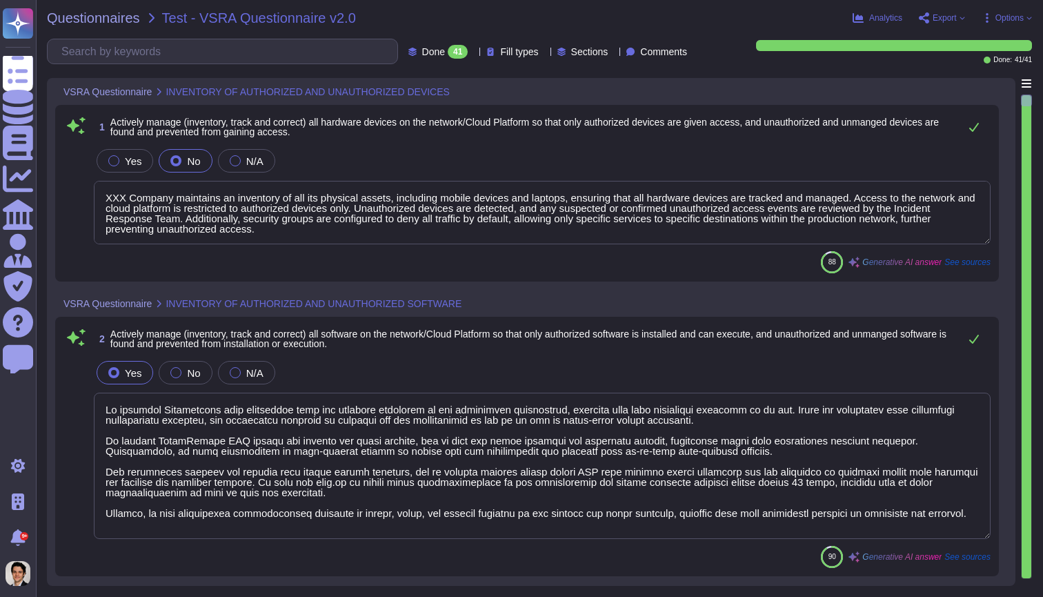
type textarea "XXX Company maintains an inventory of all its physical assets, including mobile…"
type textarea "We maintain Dockerfiles that explicitly list the software installed in the prod…"
type textarea "XXX Company has a robust configuration management procedure in place to ensure …"
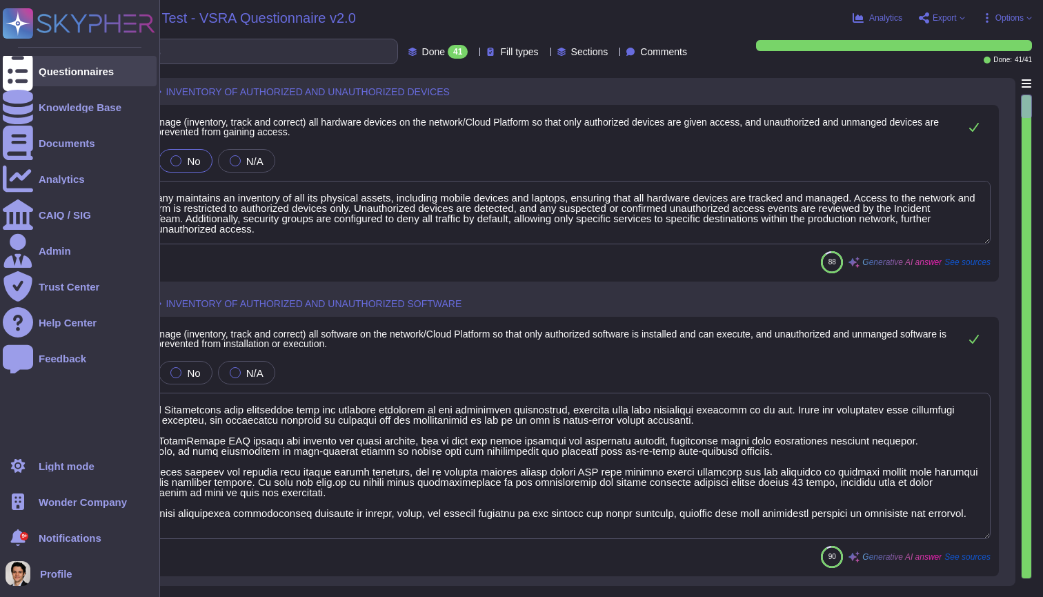
click at [31, 79] on div at bounding box center [18, 71] width 30 height 30
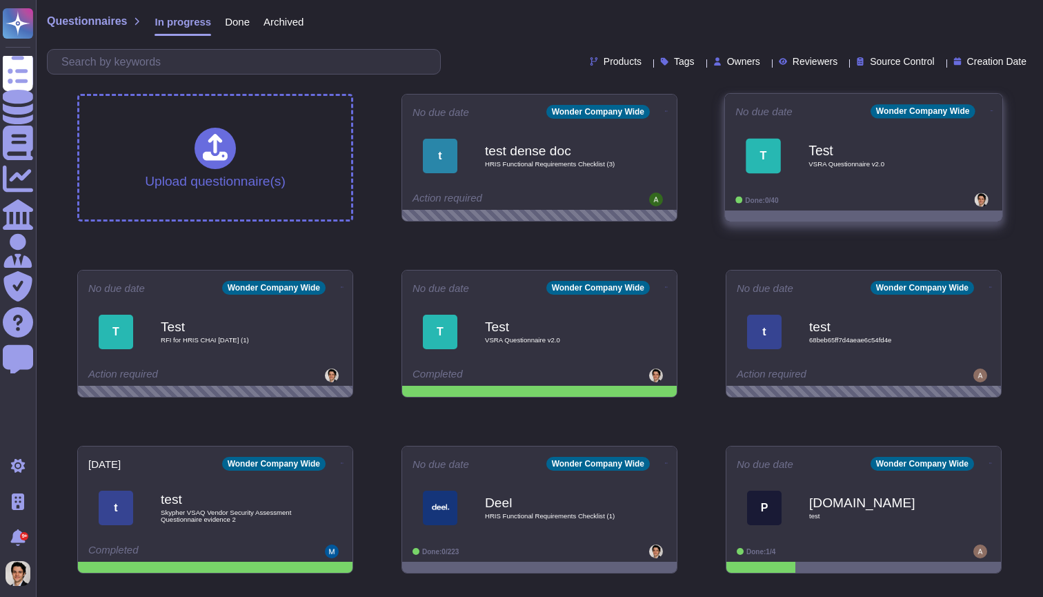
click at [790, 194] on div "Done: 0/40" at bounding box center [820, 200] width 171 height 14
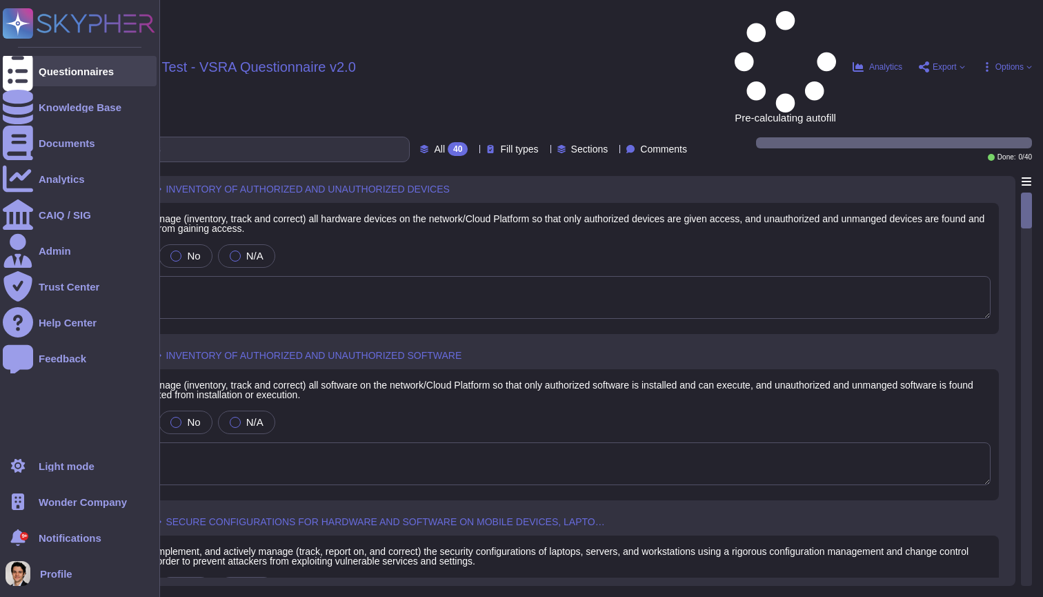
click at [33, 79] on div "Questionnaires" at bounding box center [80, 71] width 154 height 30
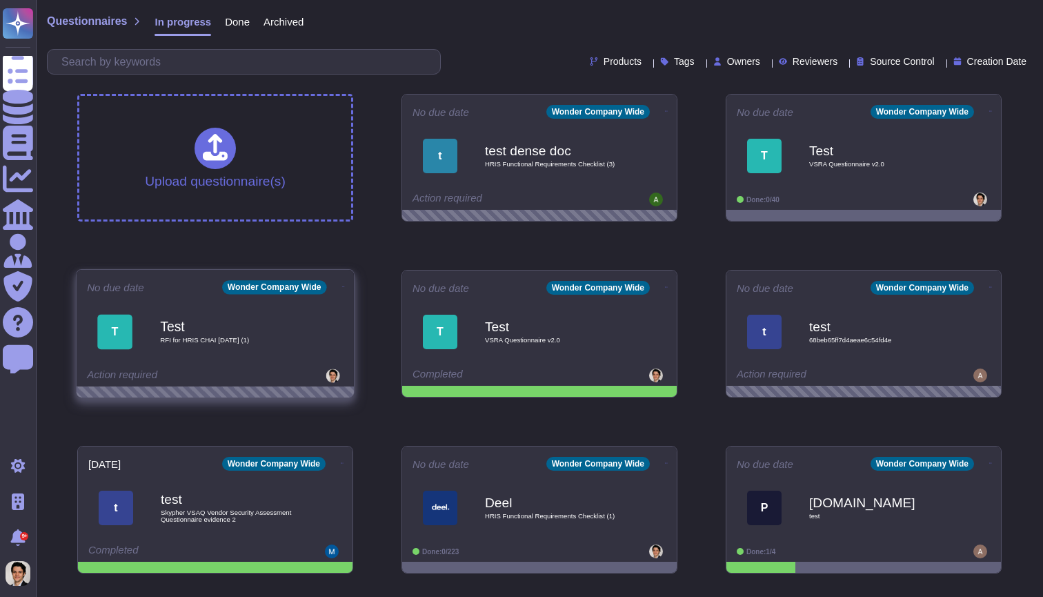
click at [287, 344] on div "Test RFI for HRIS CHAI [DATE] (1)" at bounding box center [229, 332] width 139 height 56
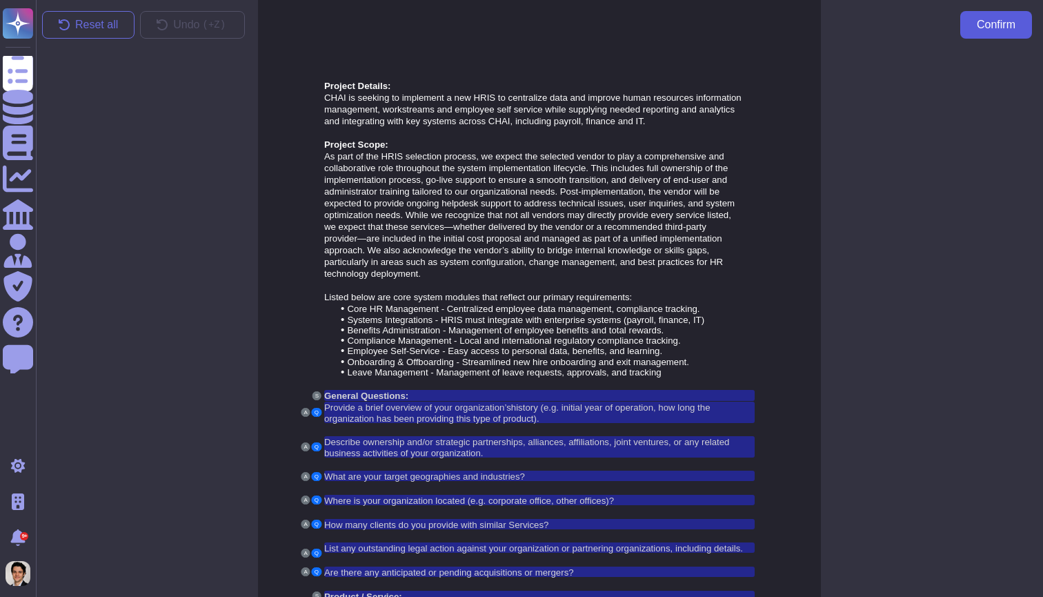
click at [981, 27] on span "Confirm" at bounding box center [996, 24] width 39 height 11
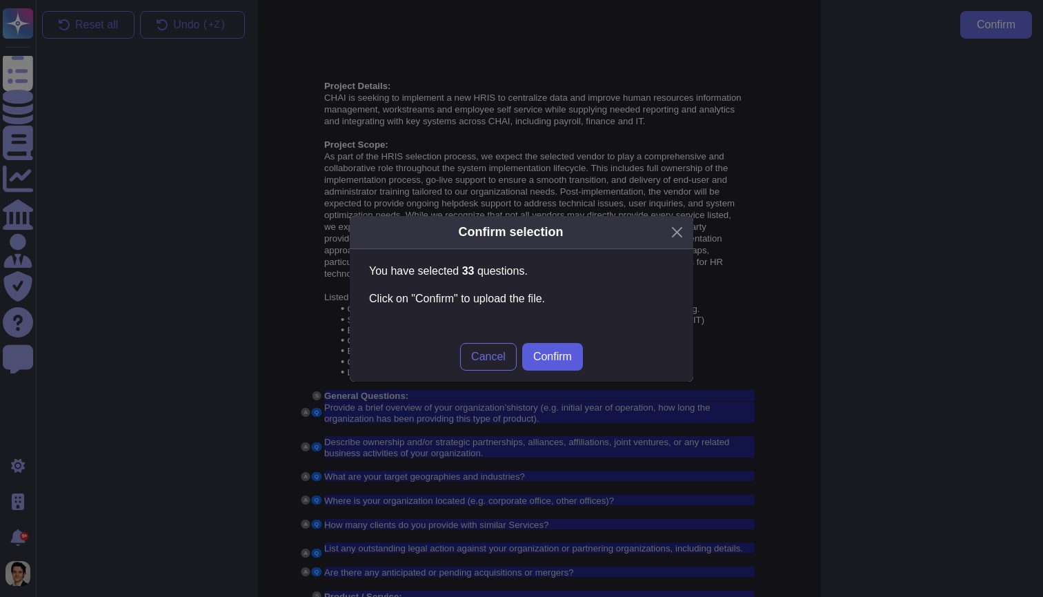
click at [564, 361] on span "Confirm" at bounding box center [552, 356] width 39 height 11
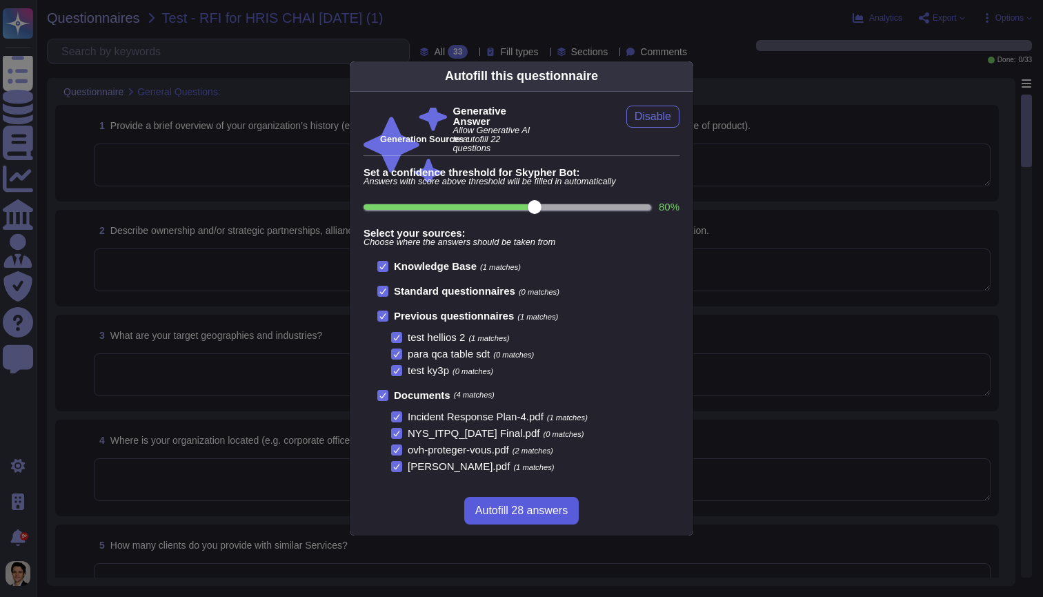
click at [539, 505] on span "Autofill 28 answers" at bounding box center [521, 510] width 92 height 11
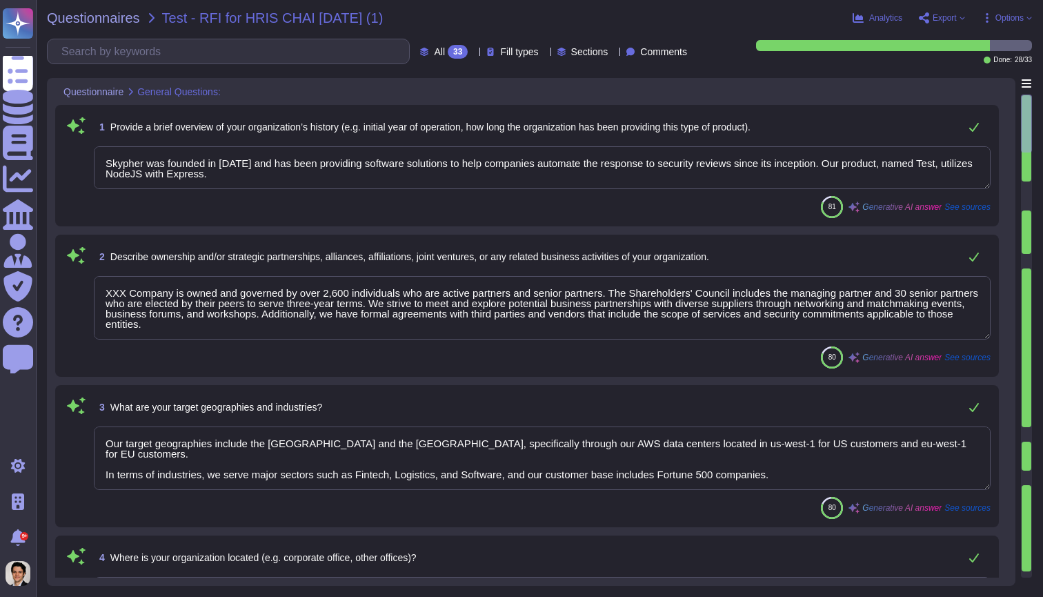
type textarea "Skypher was founded in 2019 and has been providing software solutions to help c…"
type textarea "XXX Company is owned and governed by over 2,600 individuals who are active part…"
type textarea "Our target geographies include the United States and the European Union, specif…"
type textarea "Our organization is based in Wilmington, Delaware, with additional sites in Par…"
type textarea "We share our EcoVadis scorecard with over 160 clients, and this number is growi…"
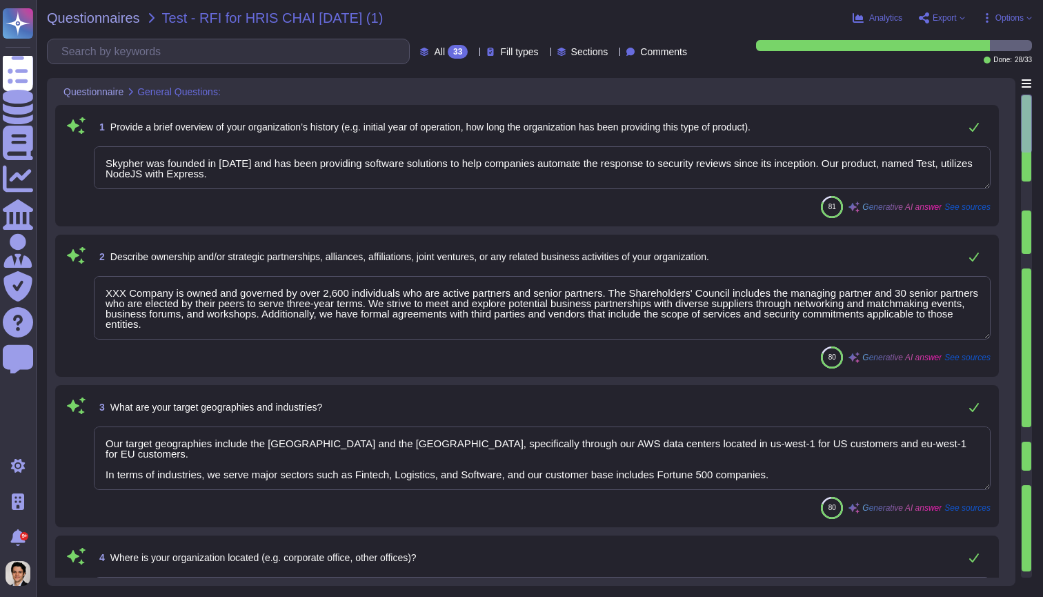
type textarea "The organisation is currently bankrupt or subject to one or more of the above m…"
click at [950, 14] on span "Export" at bounding box center [945, 18] width 24 height 8
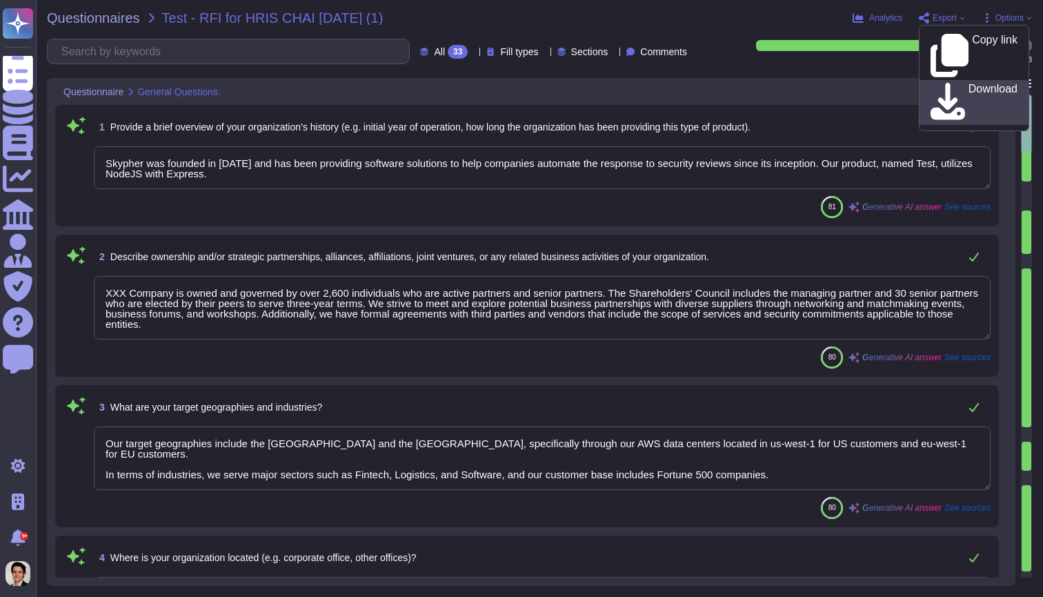
click at [969, 83] on p "Download" at bounding box center [993, 102] width 49 height 39
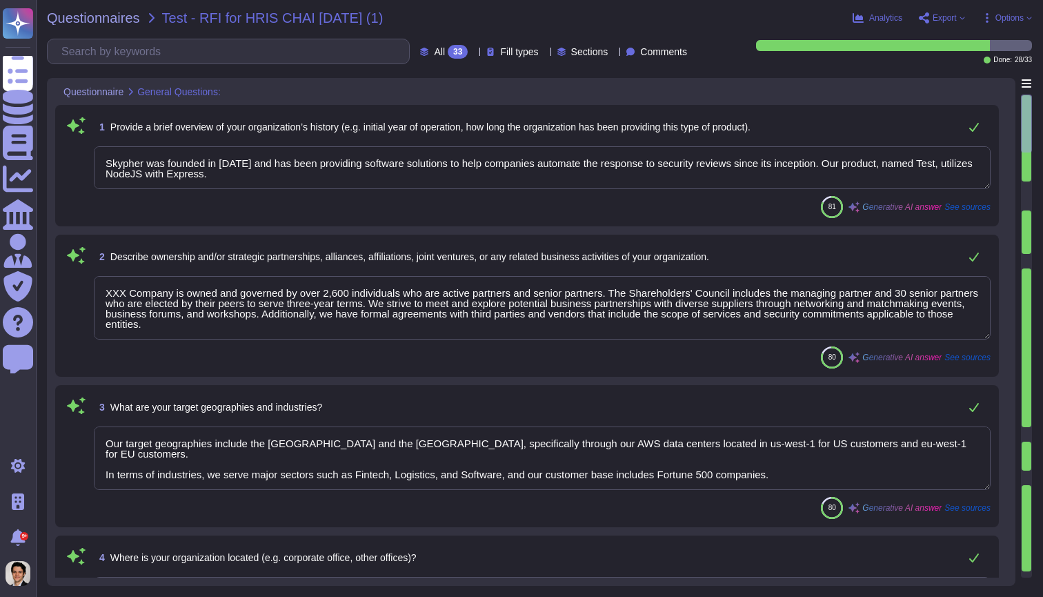
click at [501, 199] on div "81 Generative AI answer See sources" at bounding box center [542, 207] width 897 height 22
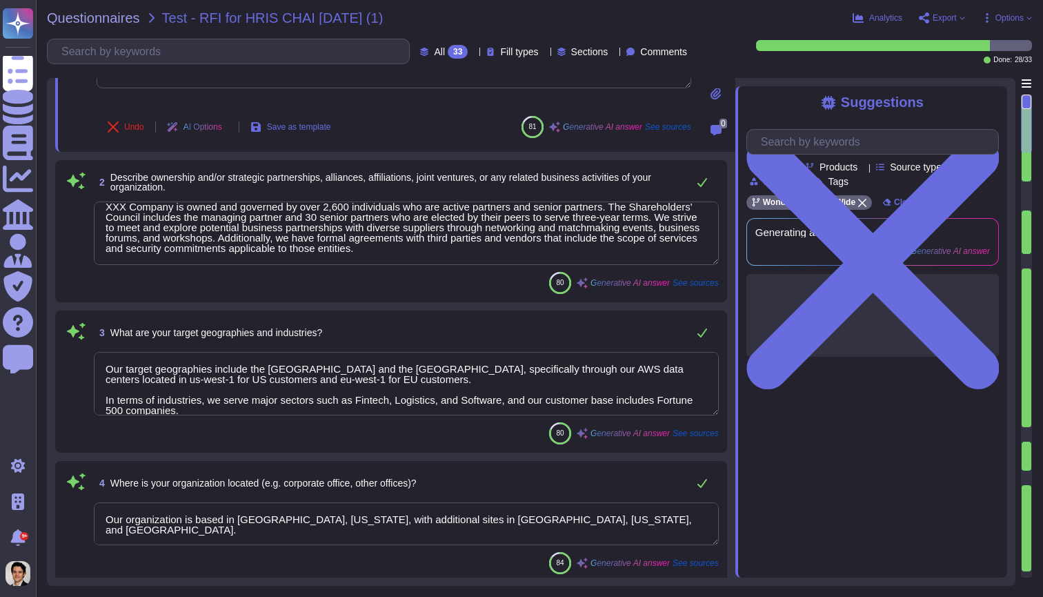
scroll to position [12, 0]
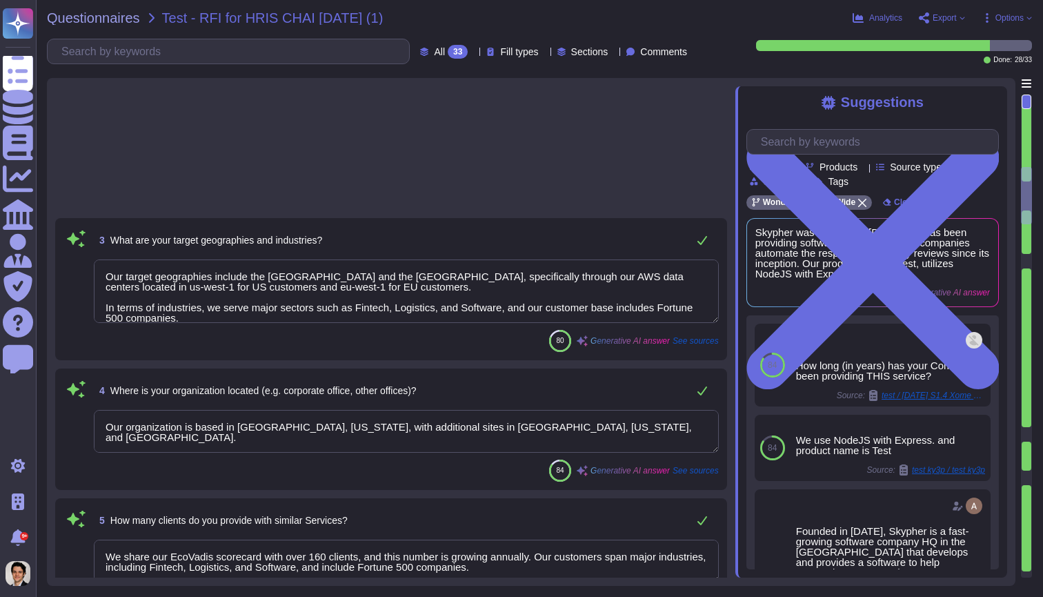
type textarea "The process used to manage our product is governed by a detailed and documented…"
type textarea "Skypher's core product is a Software as a Service (SaaS) solution that includes…"
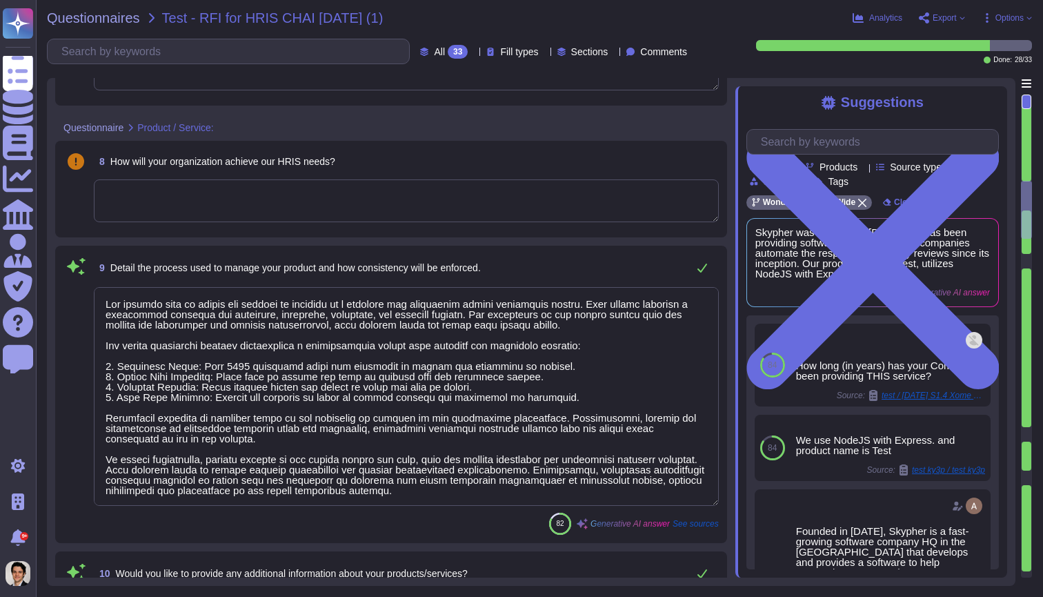
type textarea "Our product is designed to meet the needs of customers across various locations…"
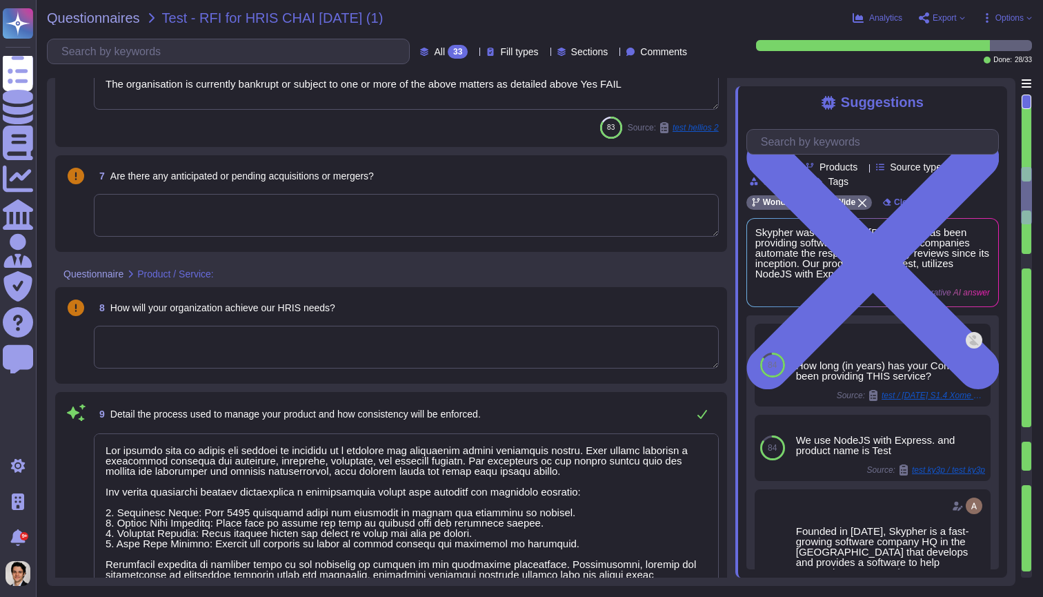
scroll to position [811, 0]
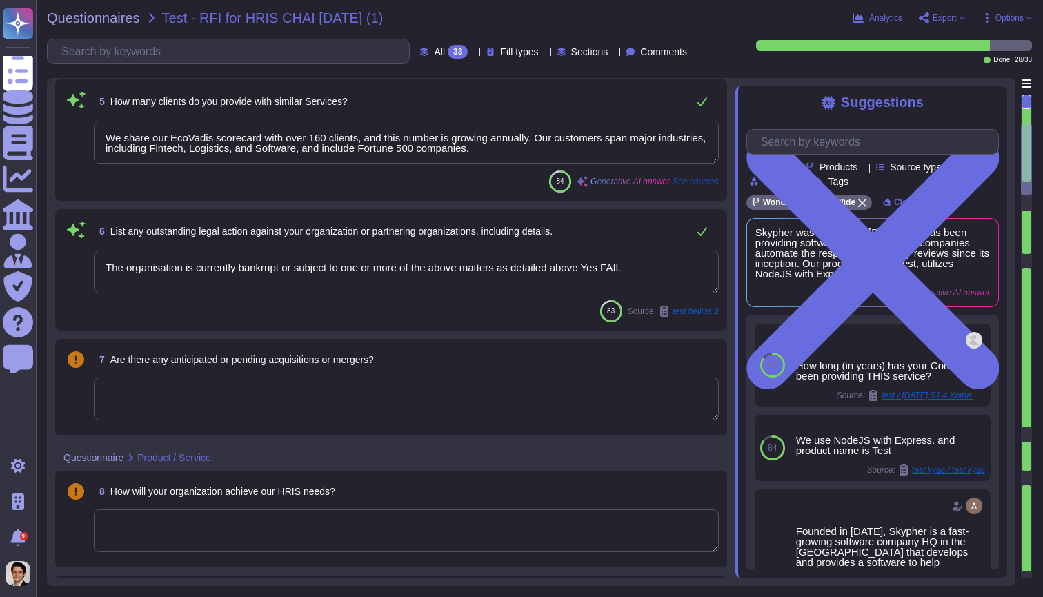
type textarea "Skypher was founded in 2019 and has been providing software solutions to help c…"
type textarea "XXX Company is owned and governed by over 2,600 individuals who are active part…"
type textarea "Our target geographies include the United States and the European Union, specif…"
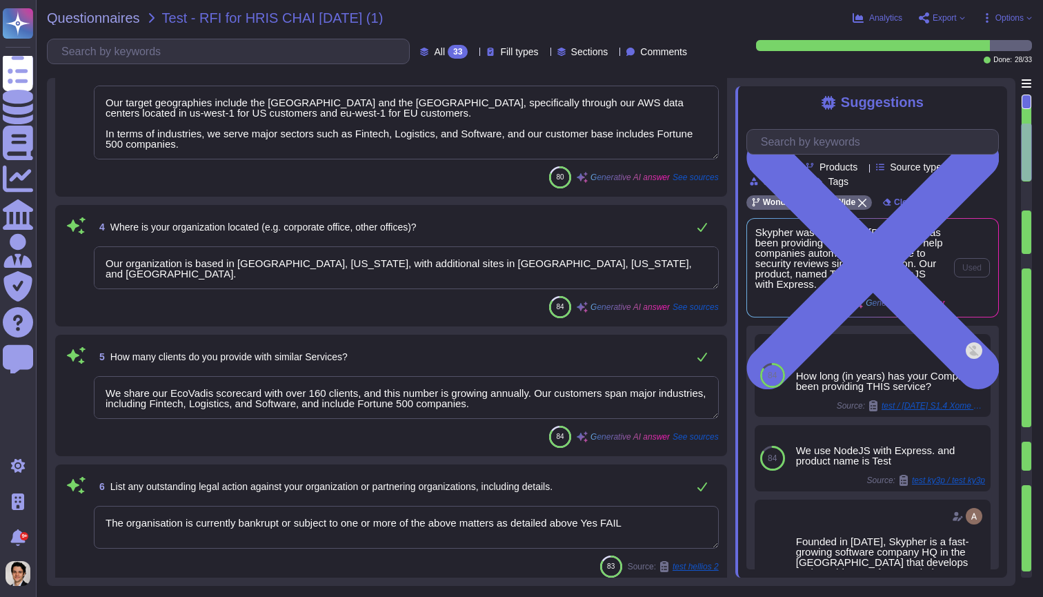
scroll to position [0, 0]
